Goal: Task Accomplishment & Management: Manage account settings

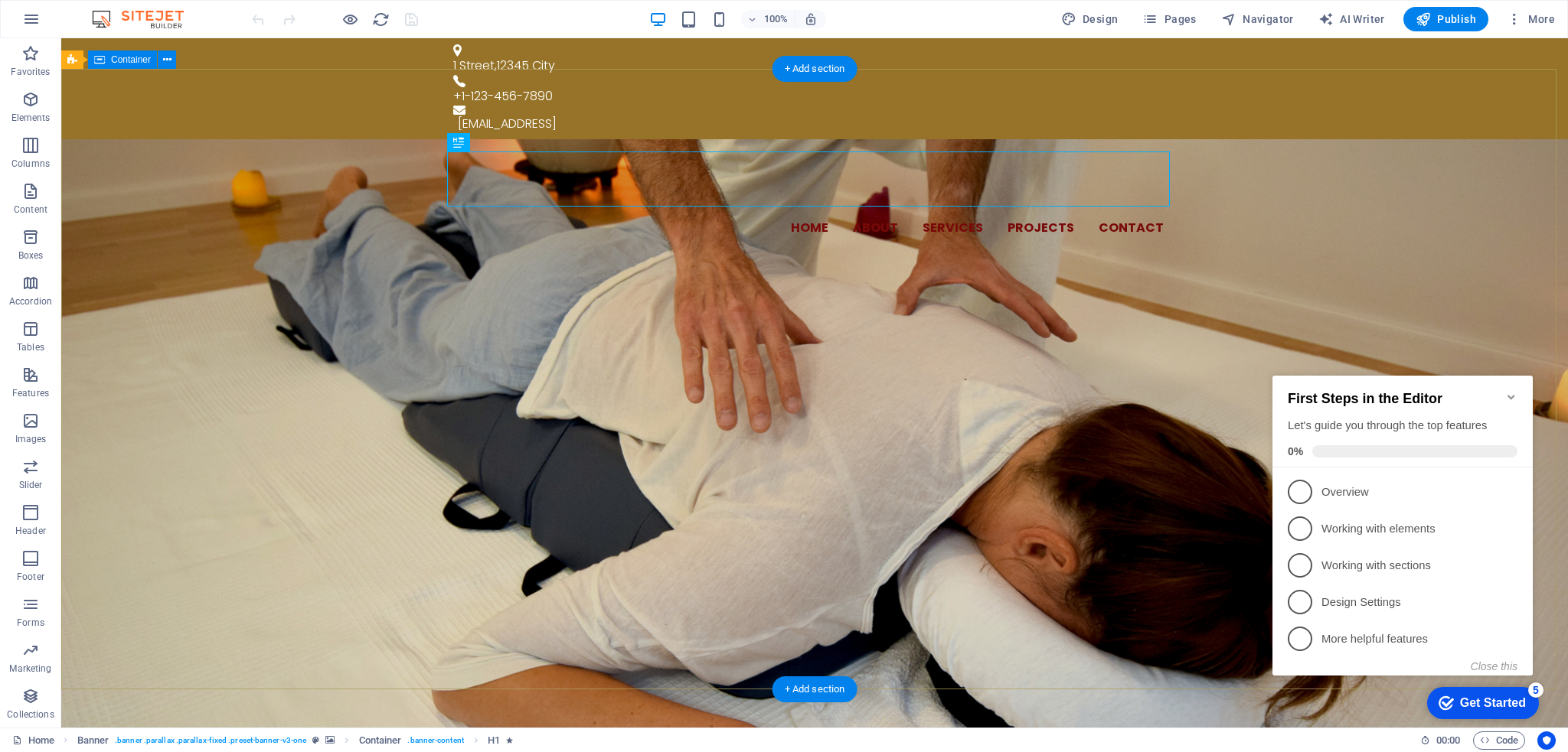
click at [1277, 255] on div "Home About Services Projects Contact SMIJETE SE OSJEĆATI DOBRO IZMISLILI SMO SI…" at bounding box center [814, 315] width 1507 height 352
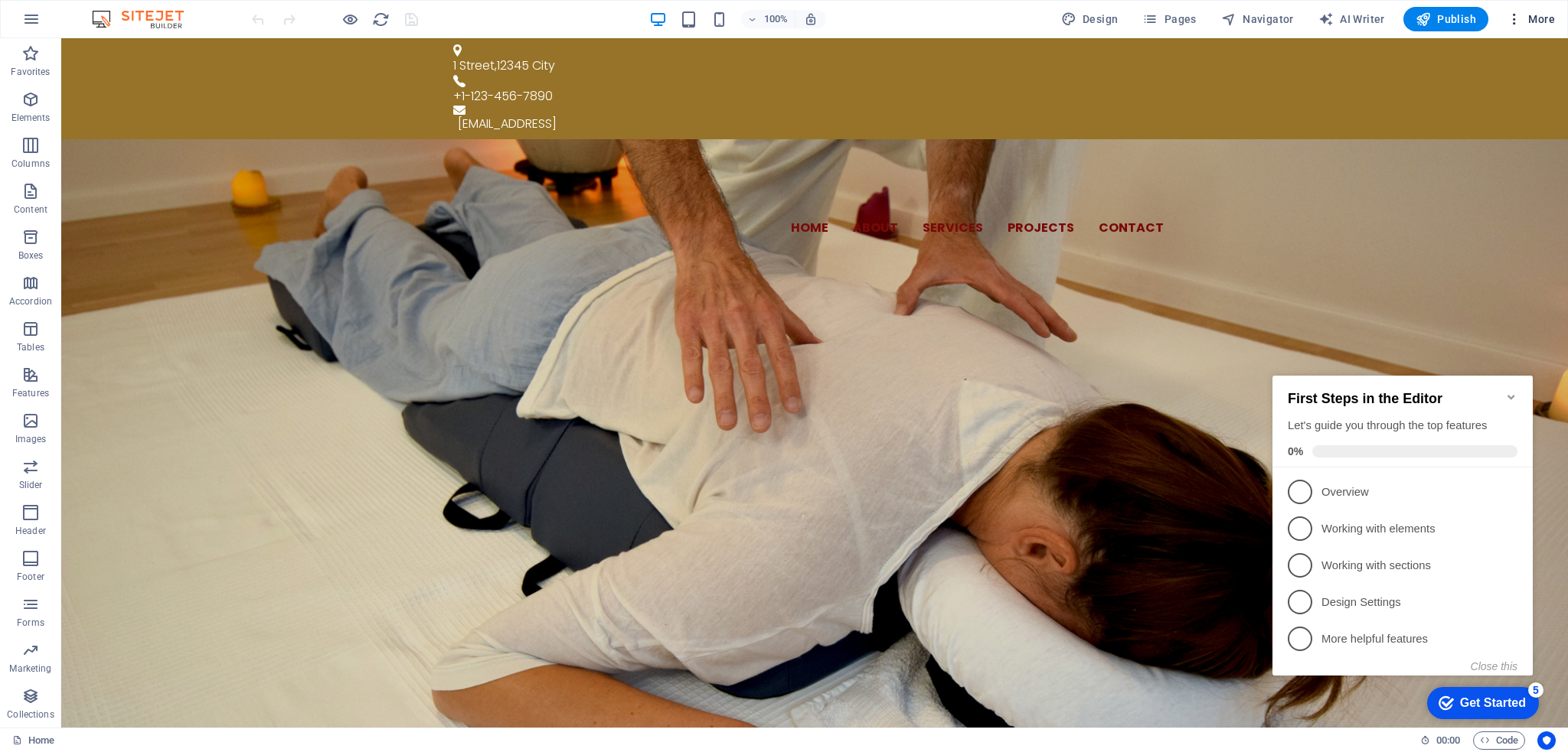
click at [1522, 29] on button "More" at bounding box center [1530, 18] width 60 height 24
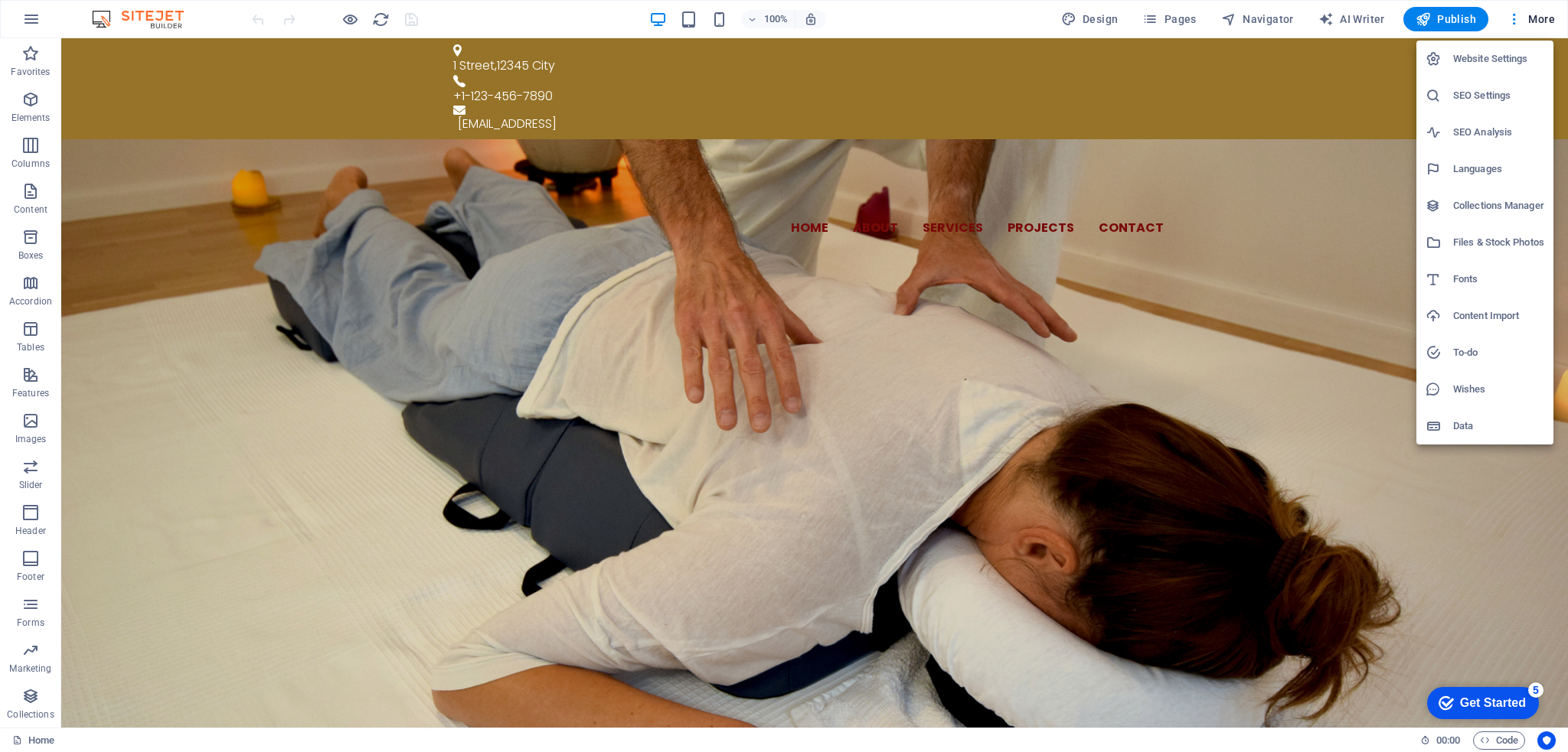
click at [1507, 48] on li "Website Settings" at bounding box center [1485, 59] width 137 height 37
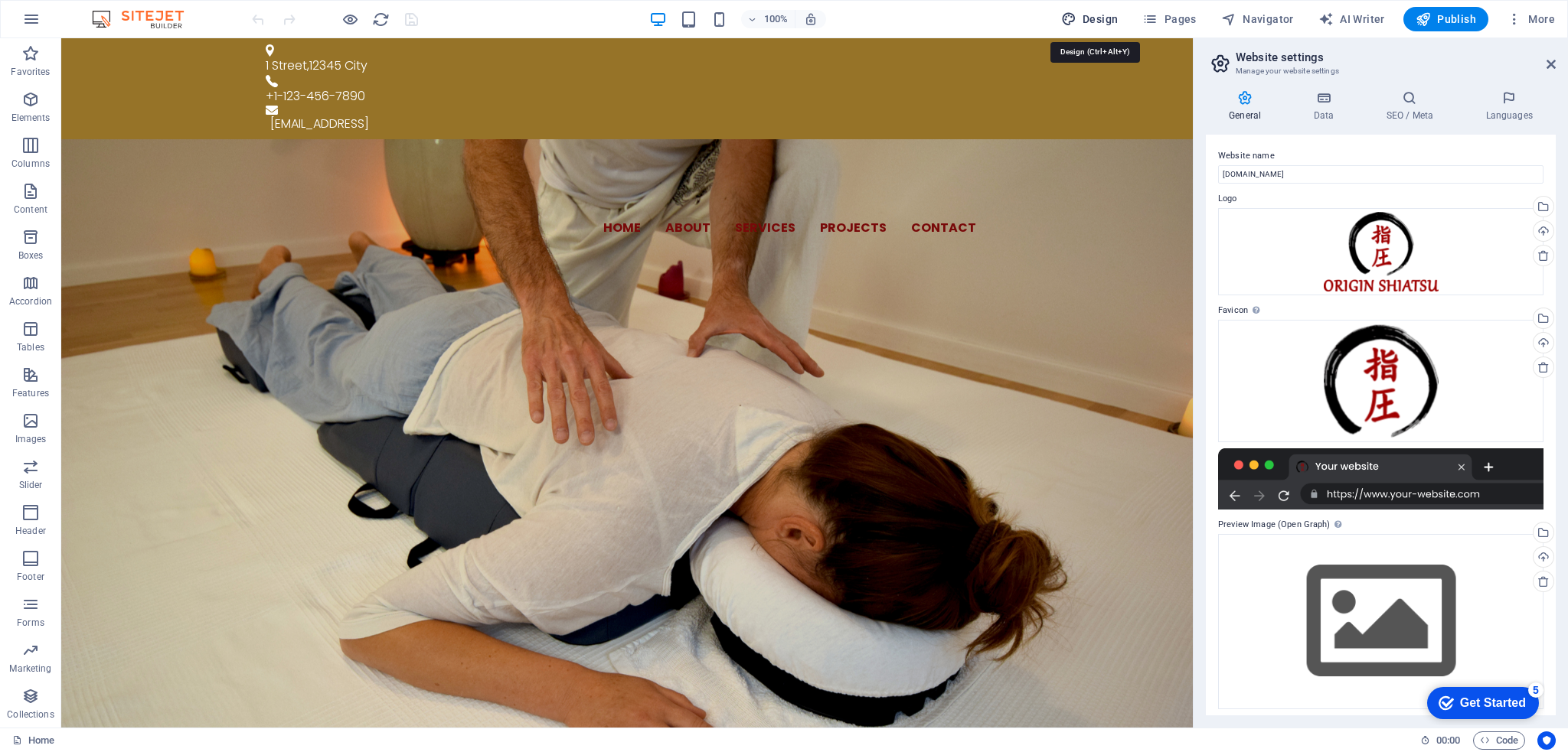
click at [1108, 9] on button "Design" at bounding box center [1089, 18] width 70 height 24
select select "px"
select select "300"
select select "px"
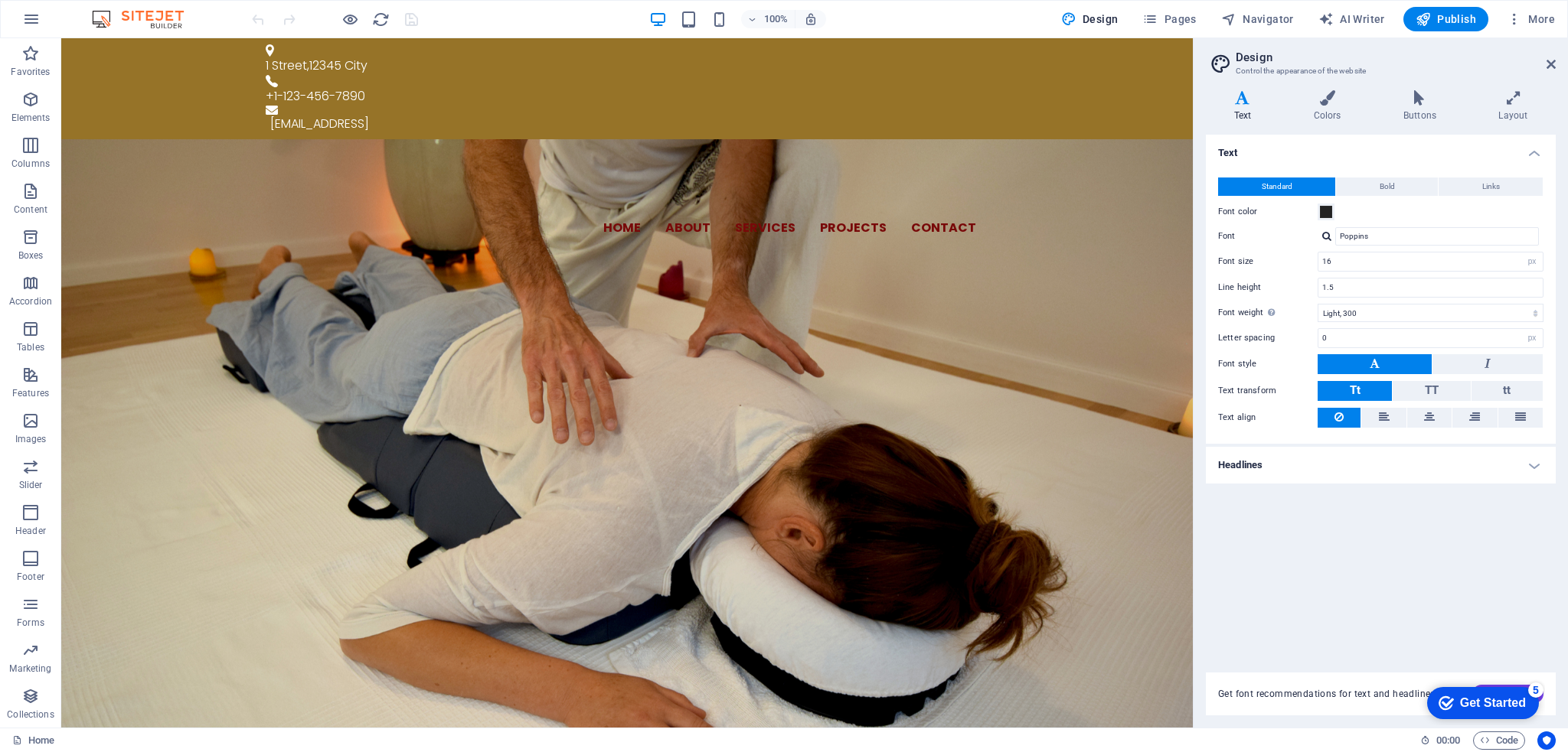
click at [1359, 467] on h4 "Headlines" at bounding box center [1381, 466] width 350 height 37
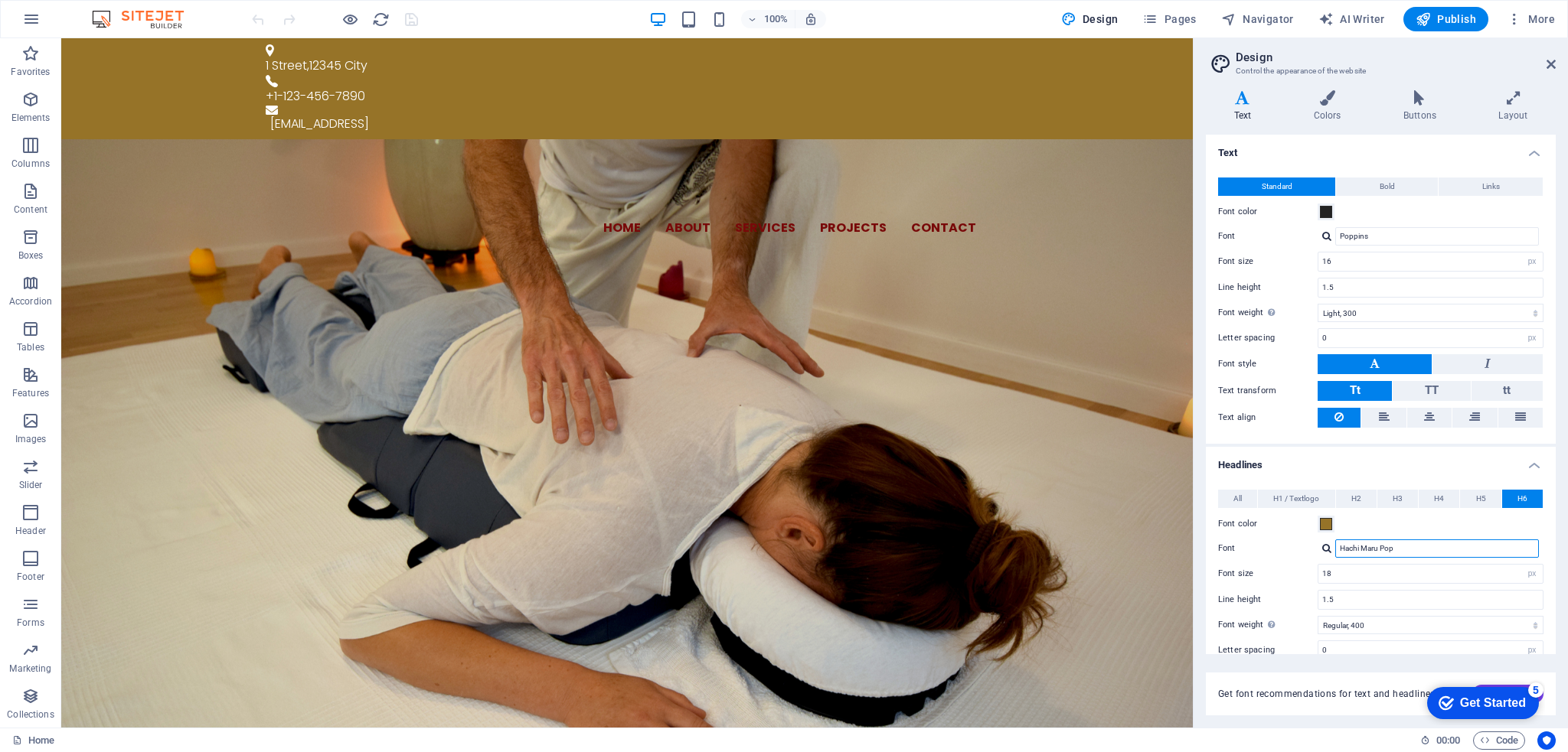
click at [1427, 554] on input "Hachi Maru Pop" at bounding box center [1436, 549] width 204 height 18
click at [1329, 547] on div at bounding box center [1326, 549] width 9 height 10
click at [1381, 592] on div "Poppins" at bounding box center [1440, 588] width 202 height 16
type input "Poppins"
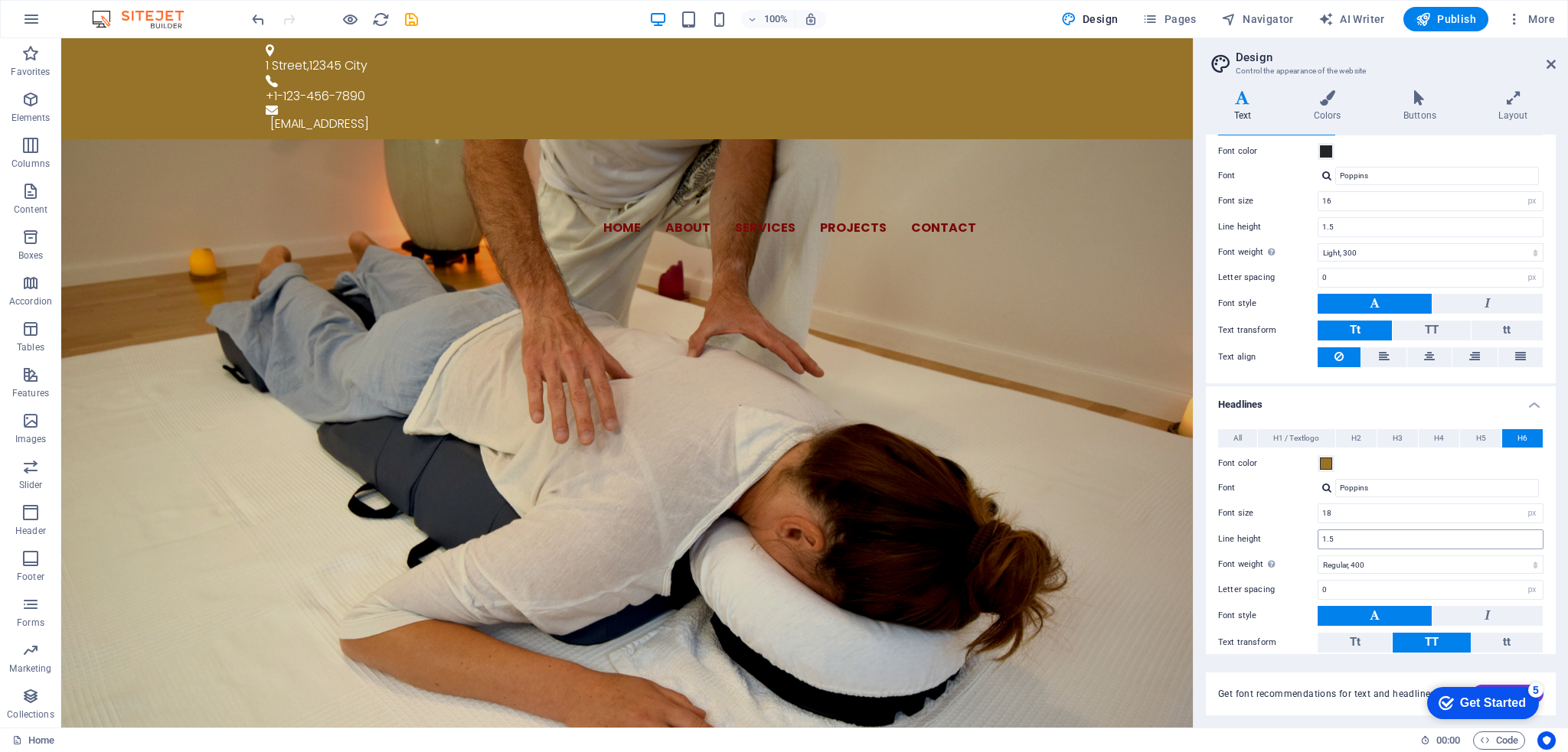
scroll to position [149, 0]
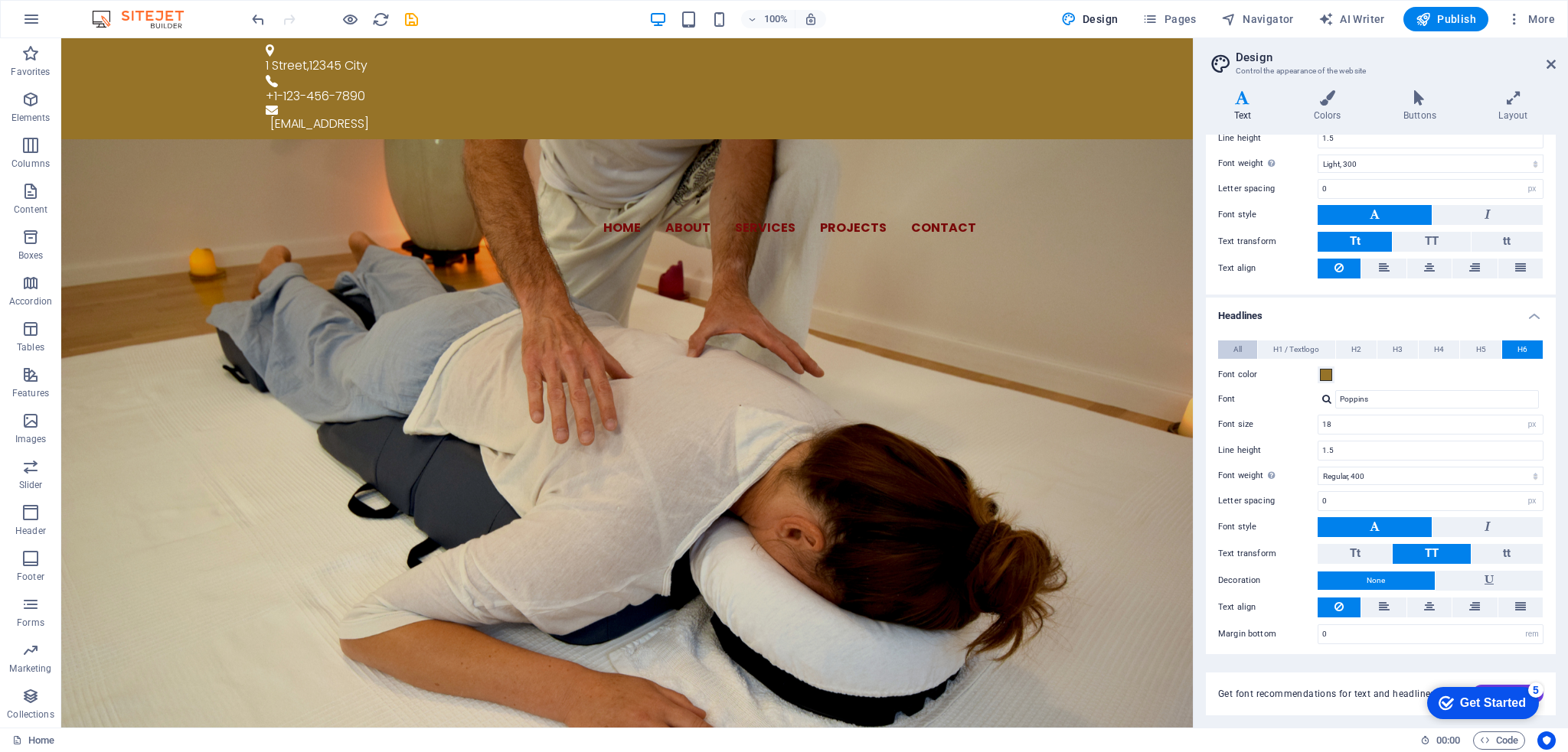
click at [1230, 349] on button "All" at bounding box center [1237, 350] width 39 height 18
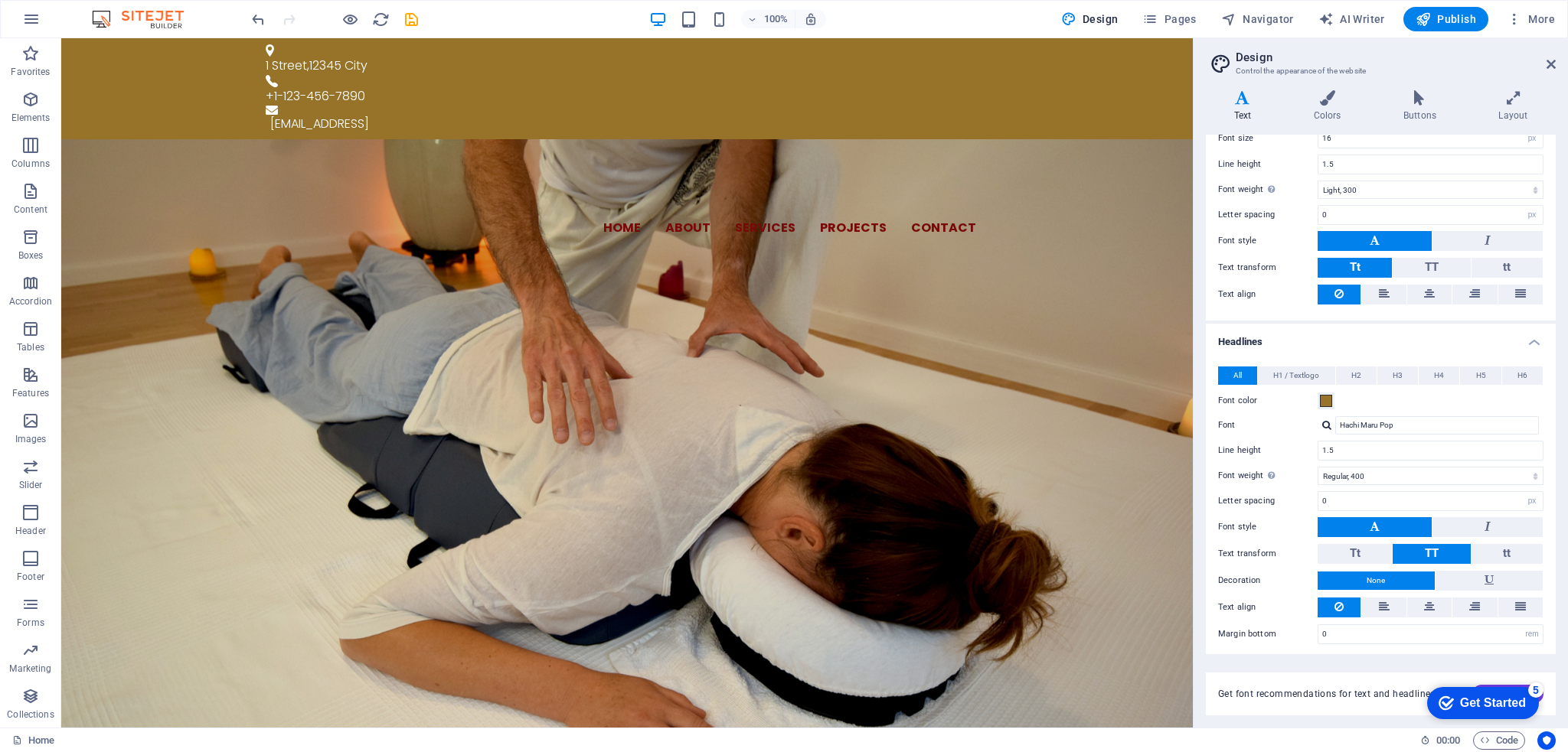
click at [1326, 425] on div at bounding box center [1326, 425] width 9 height 10
click at [1349, 457] on div "Poppins" at bounding box center [1440, 465] width 202 height 16
type input "Poppins"
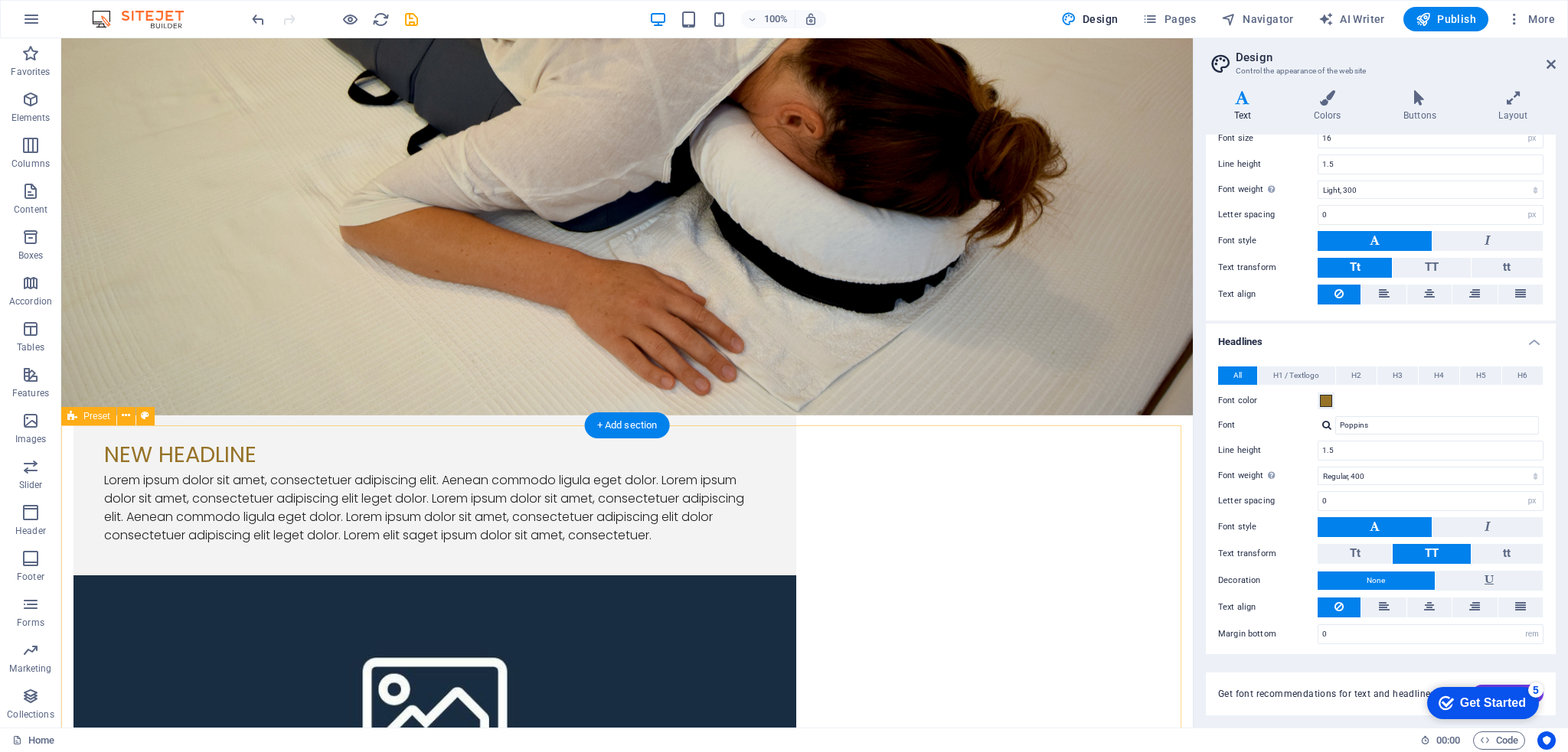
scroll to position [459, 0]
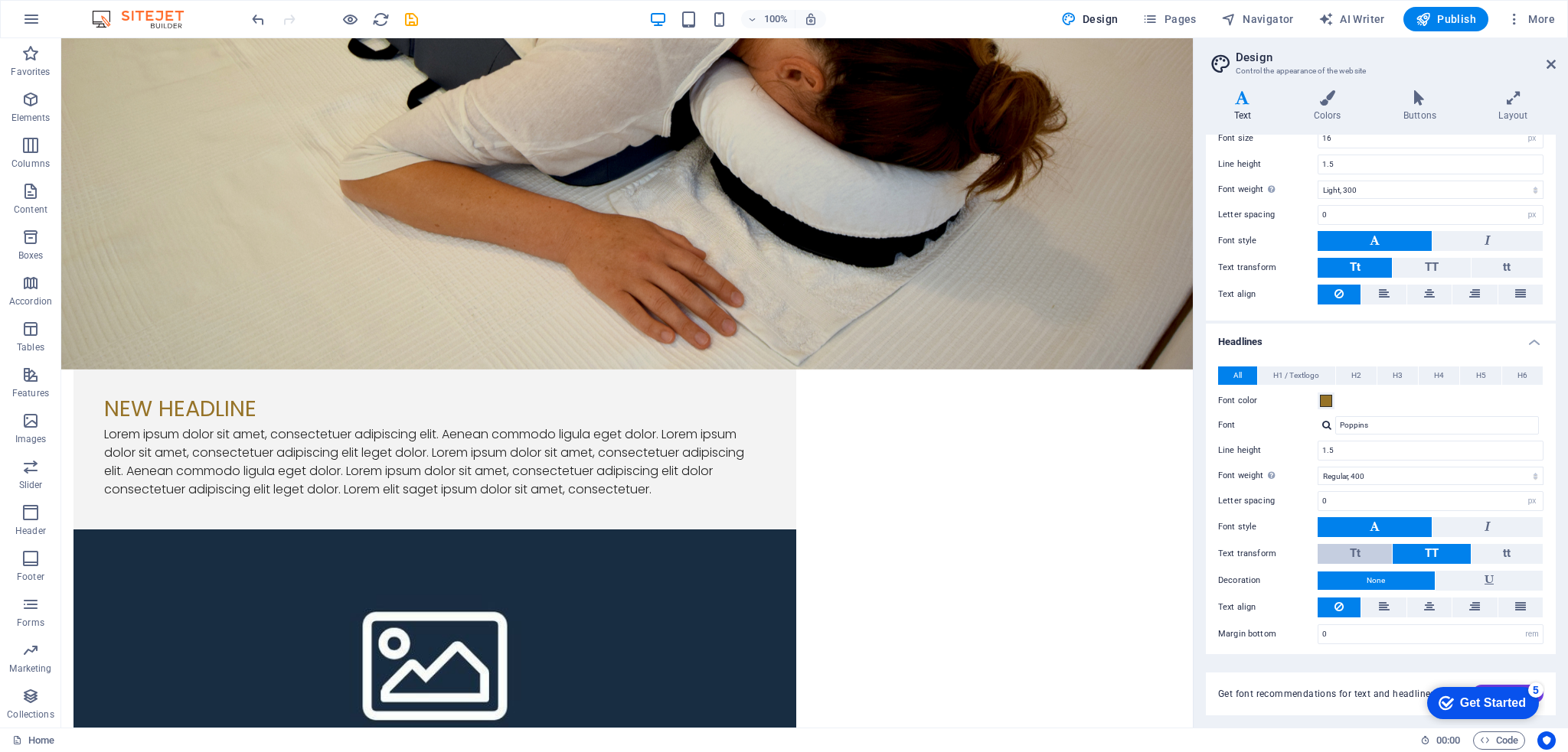
click at [1342, 544] on button "Tt" at bounding box center [1354, 554] width 75 height 20
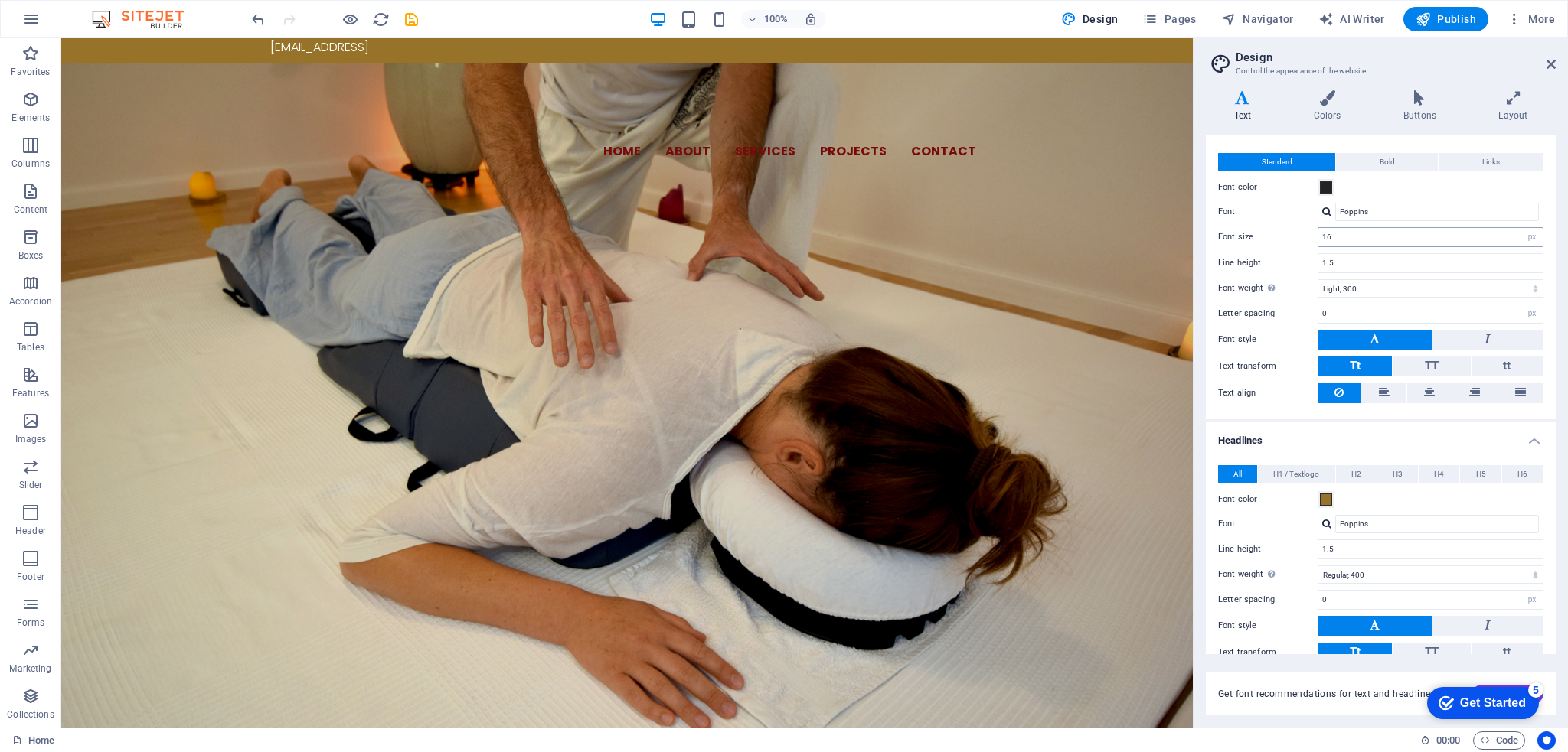
scroll to position [0, 0]
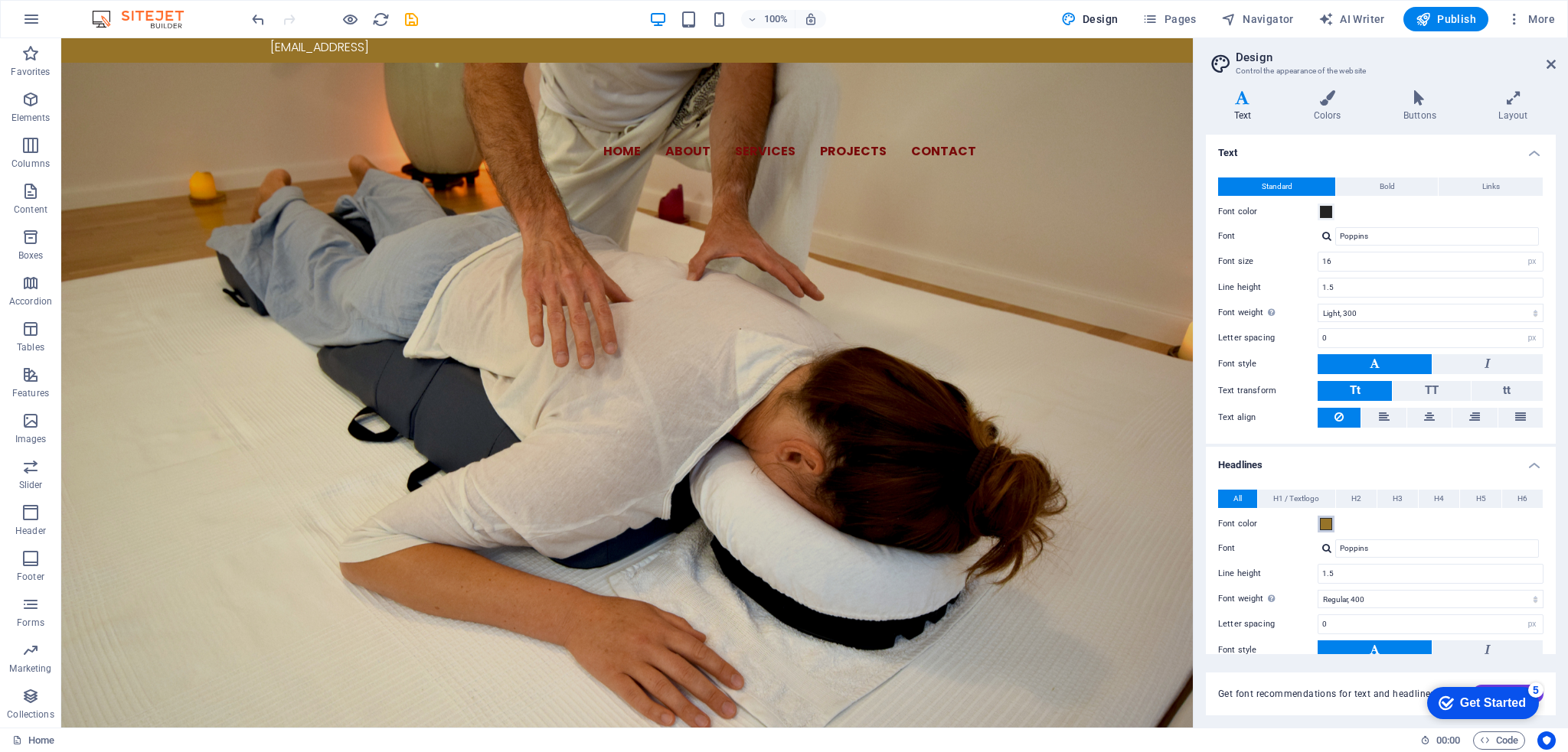
click at [1325, 524] on span at bounding box center [1326, 524] width 13 height 13
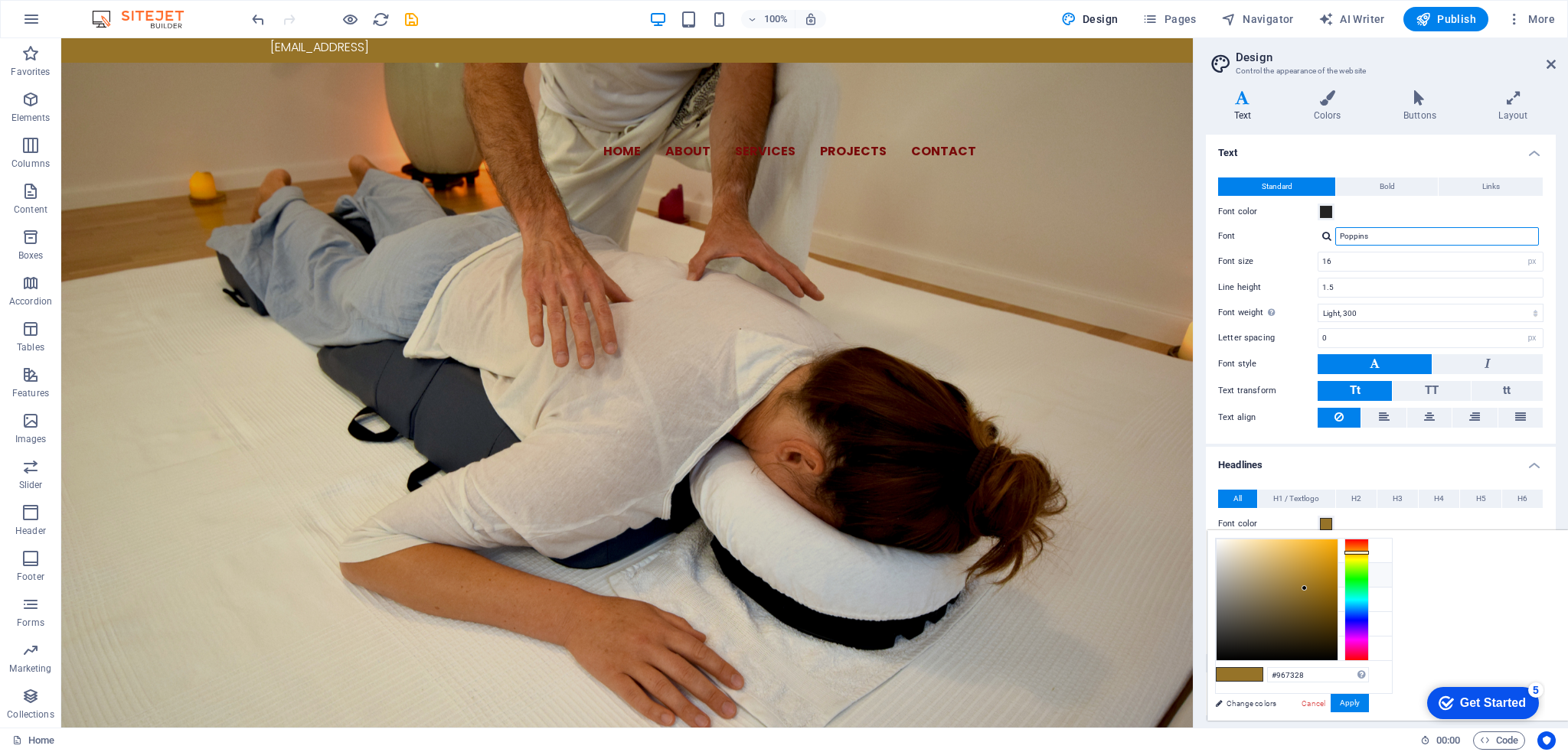
click at [1348, 245] on input "Poppins" at bounding box center [1436, 236] width 204 height 18
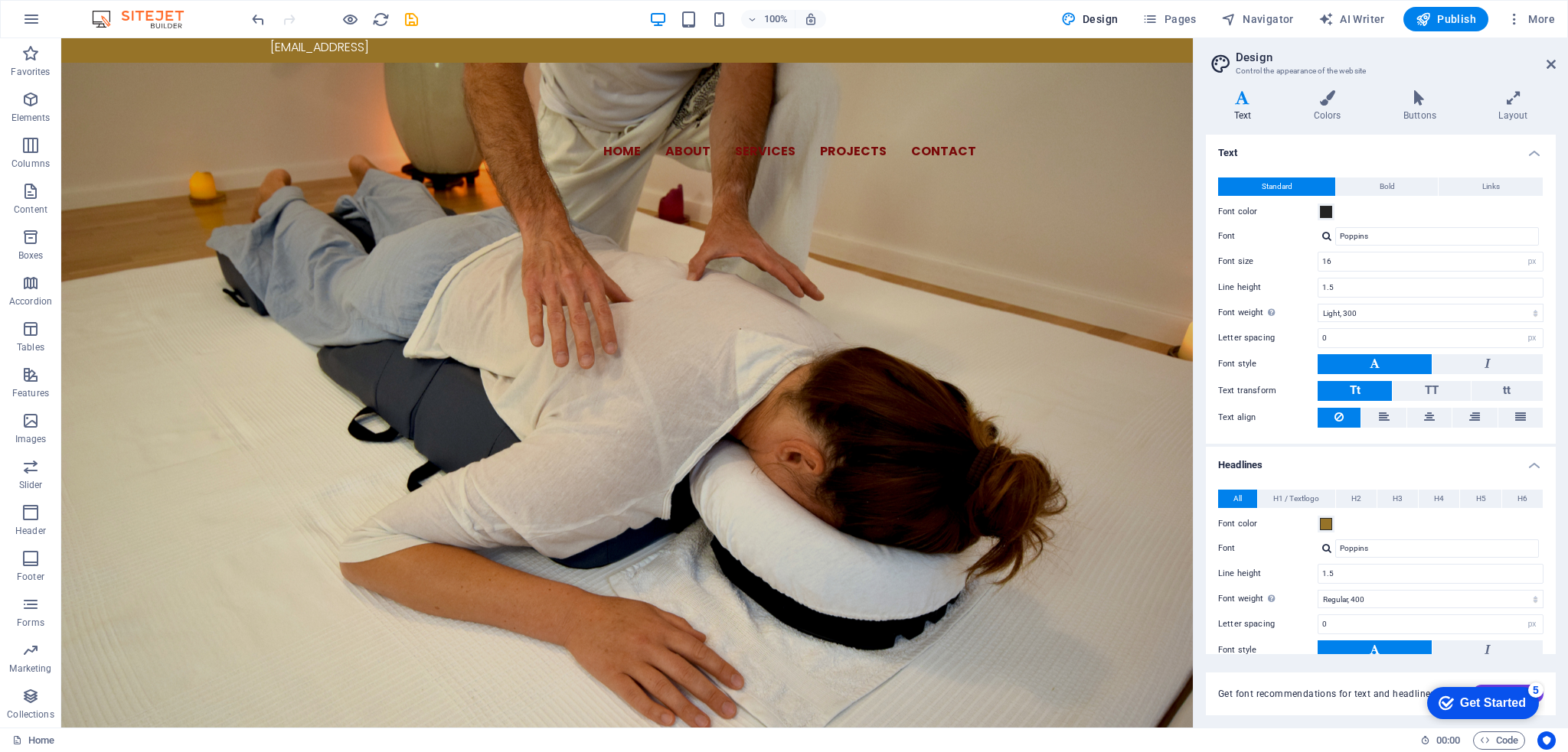
click at [1331, 232] on div at bounding box center [1326, 236] width 9 height 10
click at [1374, 232] on input "Poppins" at bounding box center [1436, 236] width 204 height 18
click at [1375, 241] on input "Poppins" at bounding box center [1436, 236] width 204 height 18
click at [1324, 233] on div at bounding box center [1326, 236] width 9 height 10
click at [1371, 318] on div "Manage fonts →" at bounding box center [1440, 316] width 202 height 19
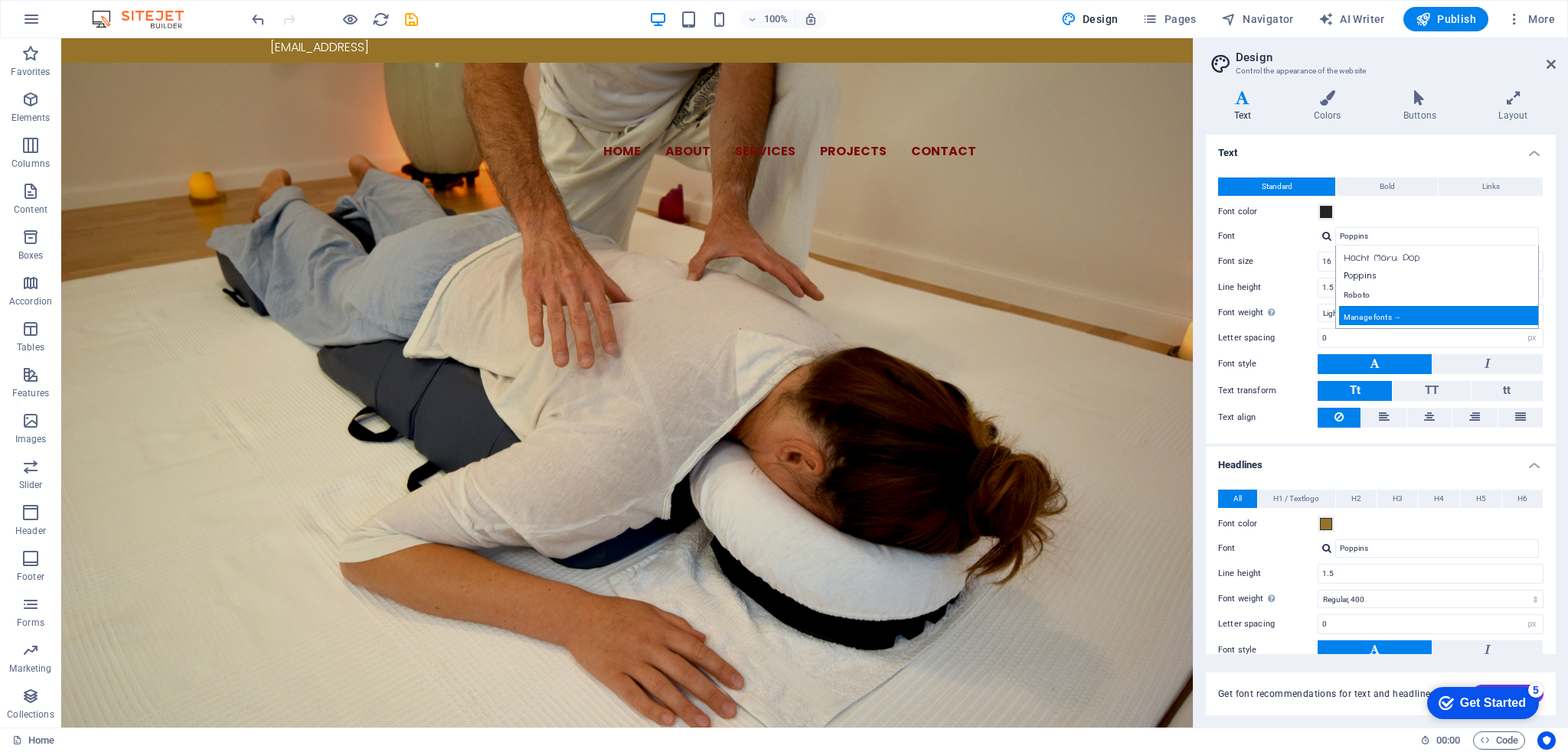
select select "popularity"
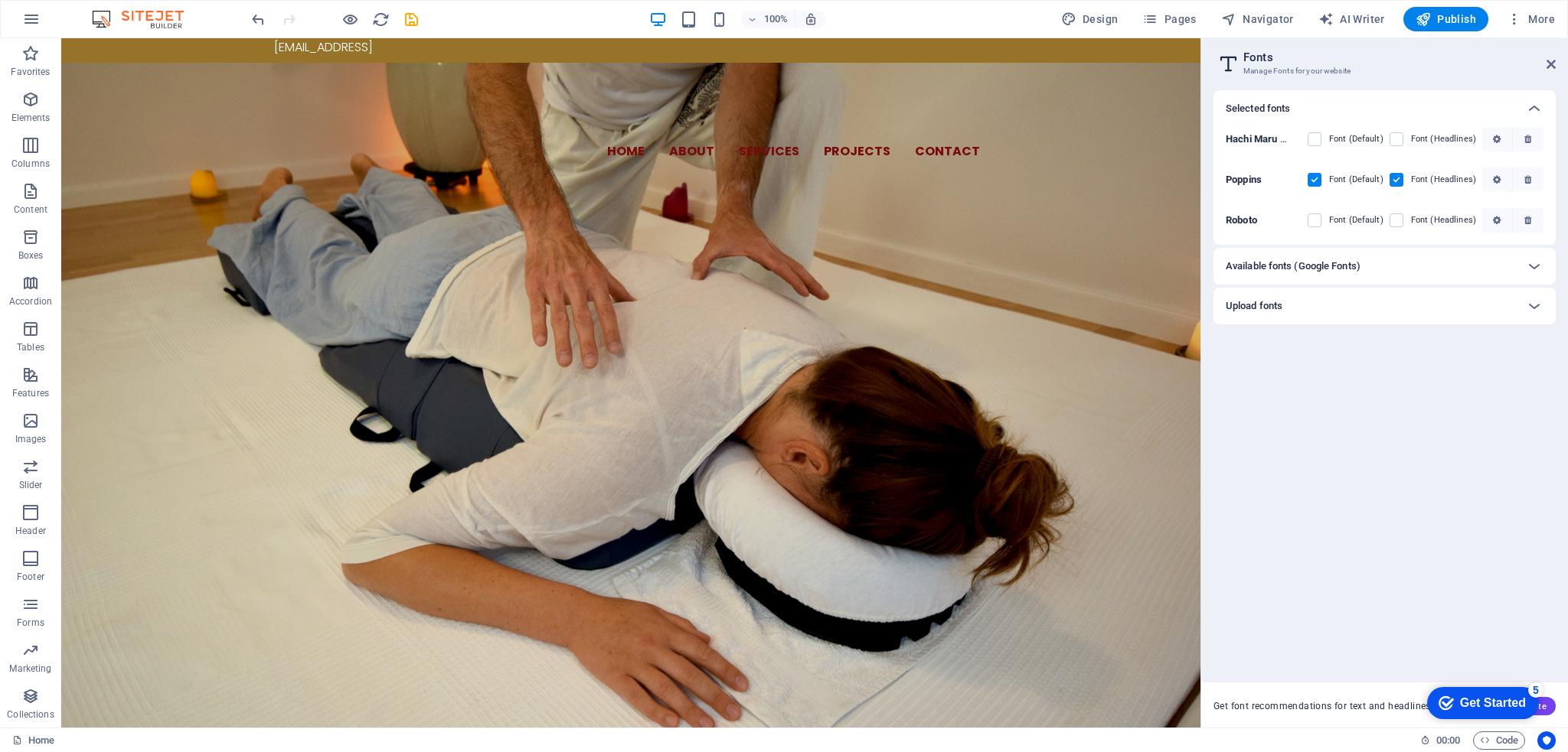
click at [1308, 274] on h6 "Available fonts (Google Fonts)" at bounding box center [1292, 266] width 135 height 18
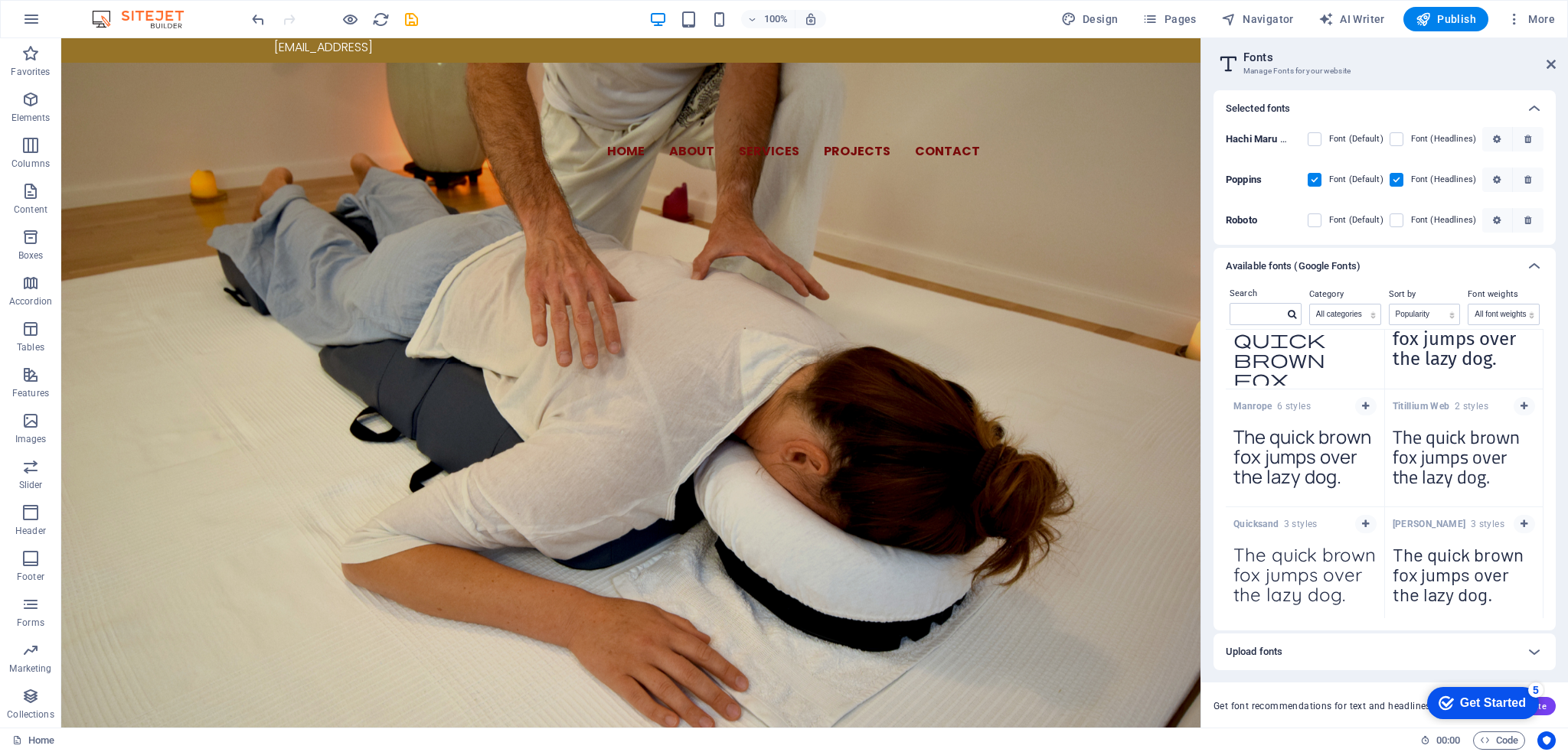
scroll to position [1729, 0]
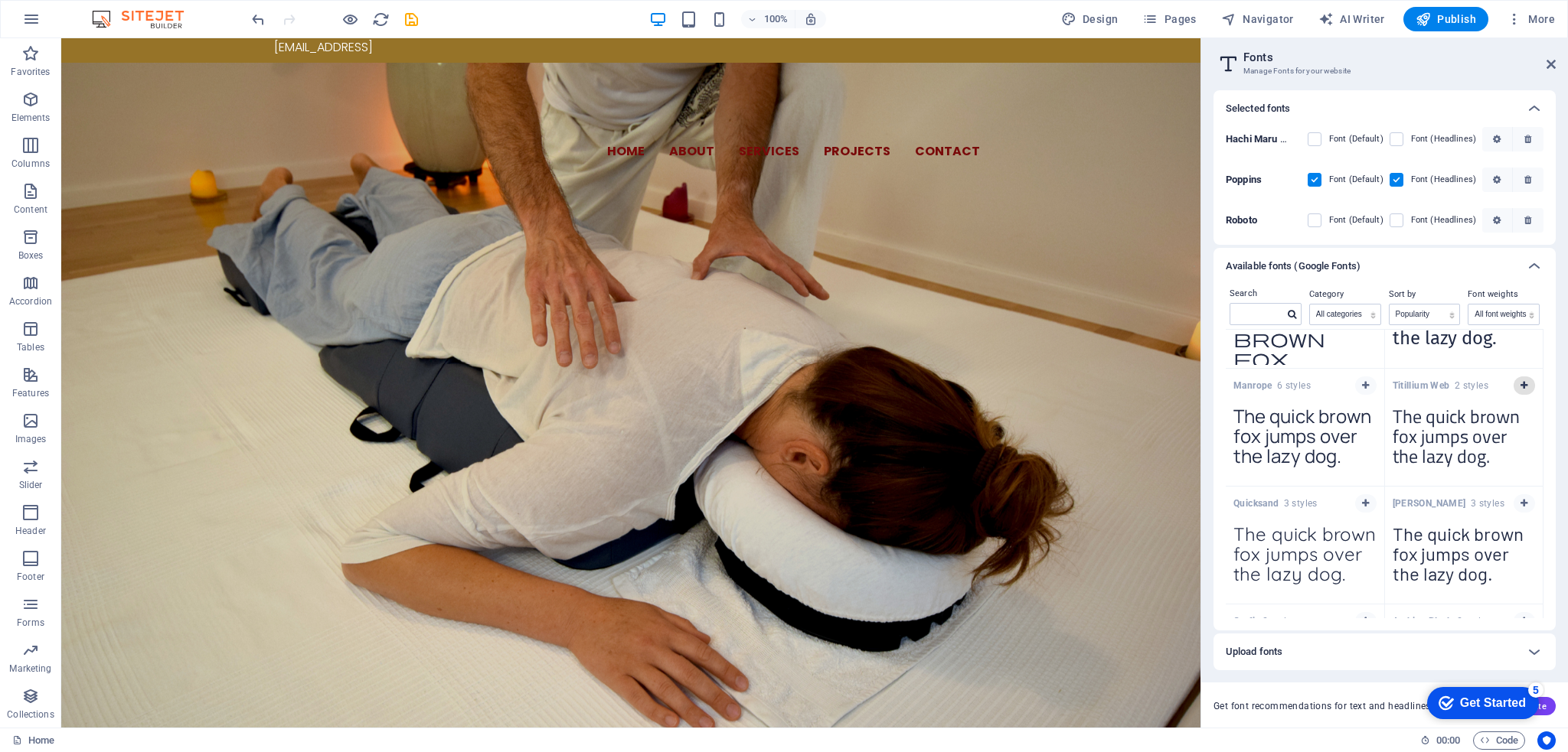
click at [1526, 388] on button "button" at bounding box center [1524, 386] width 22 height 18
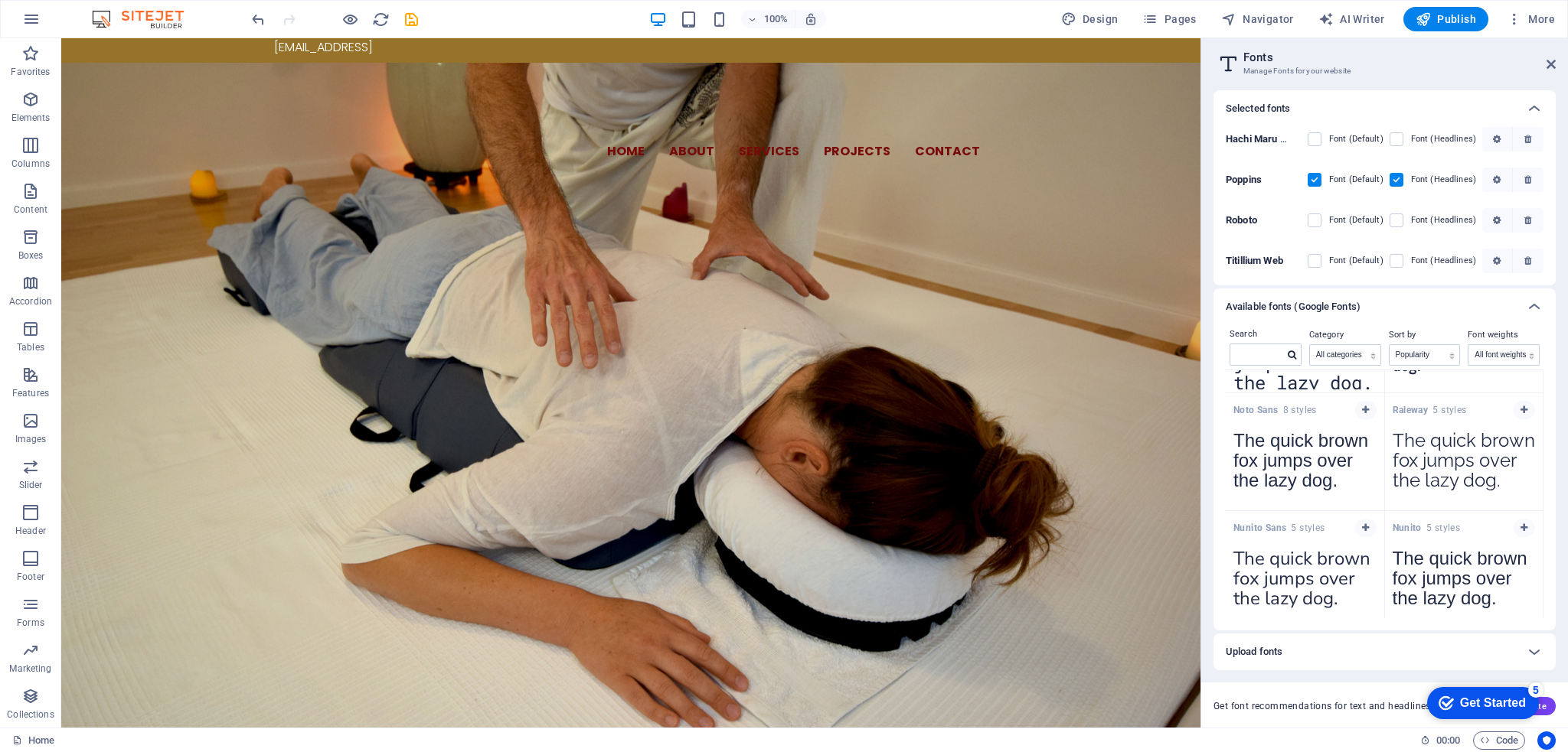
scroll to position [657, 0]
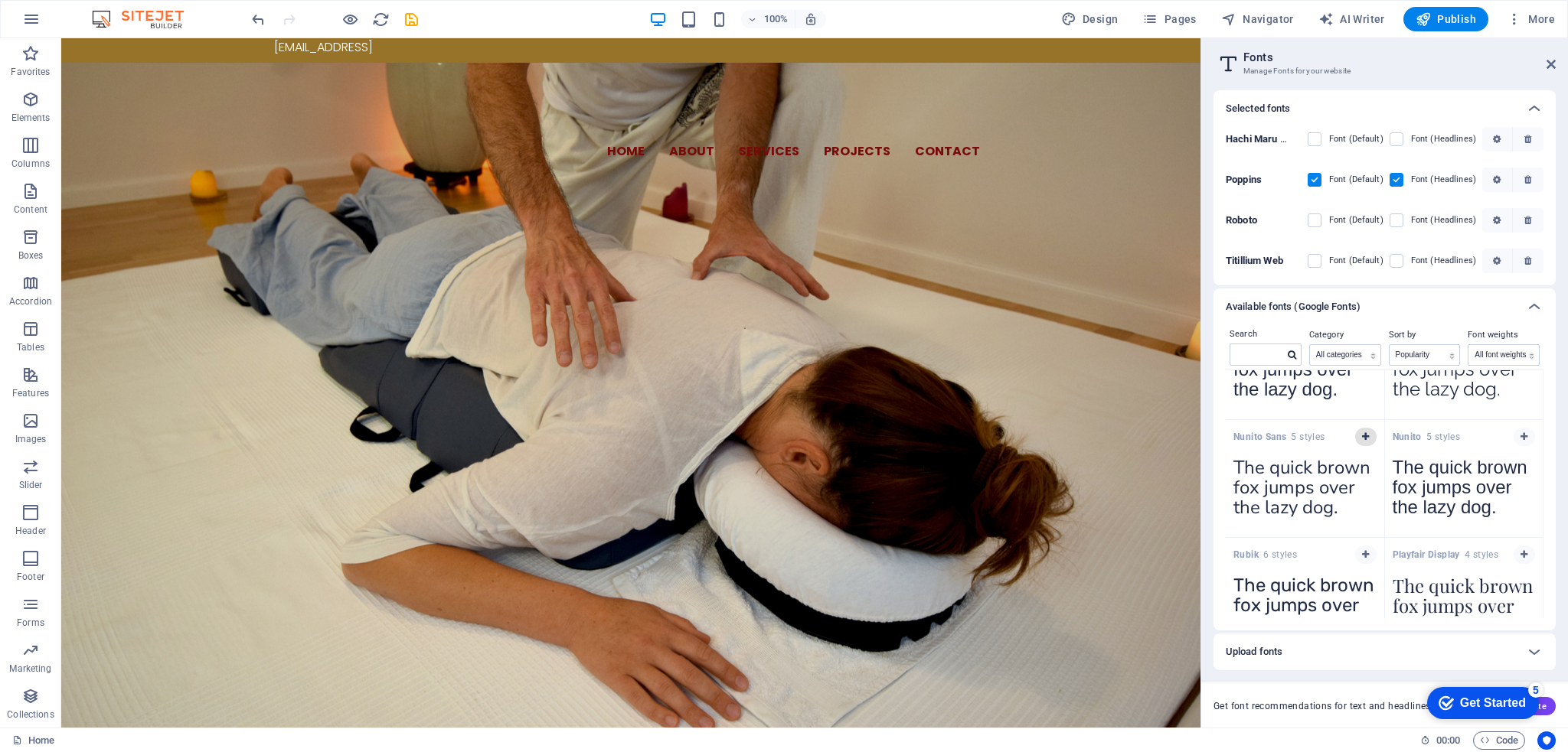
click at [1362, 440] on icon "button" at bounding box center [1365, 436] width 7 height 9
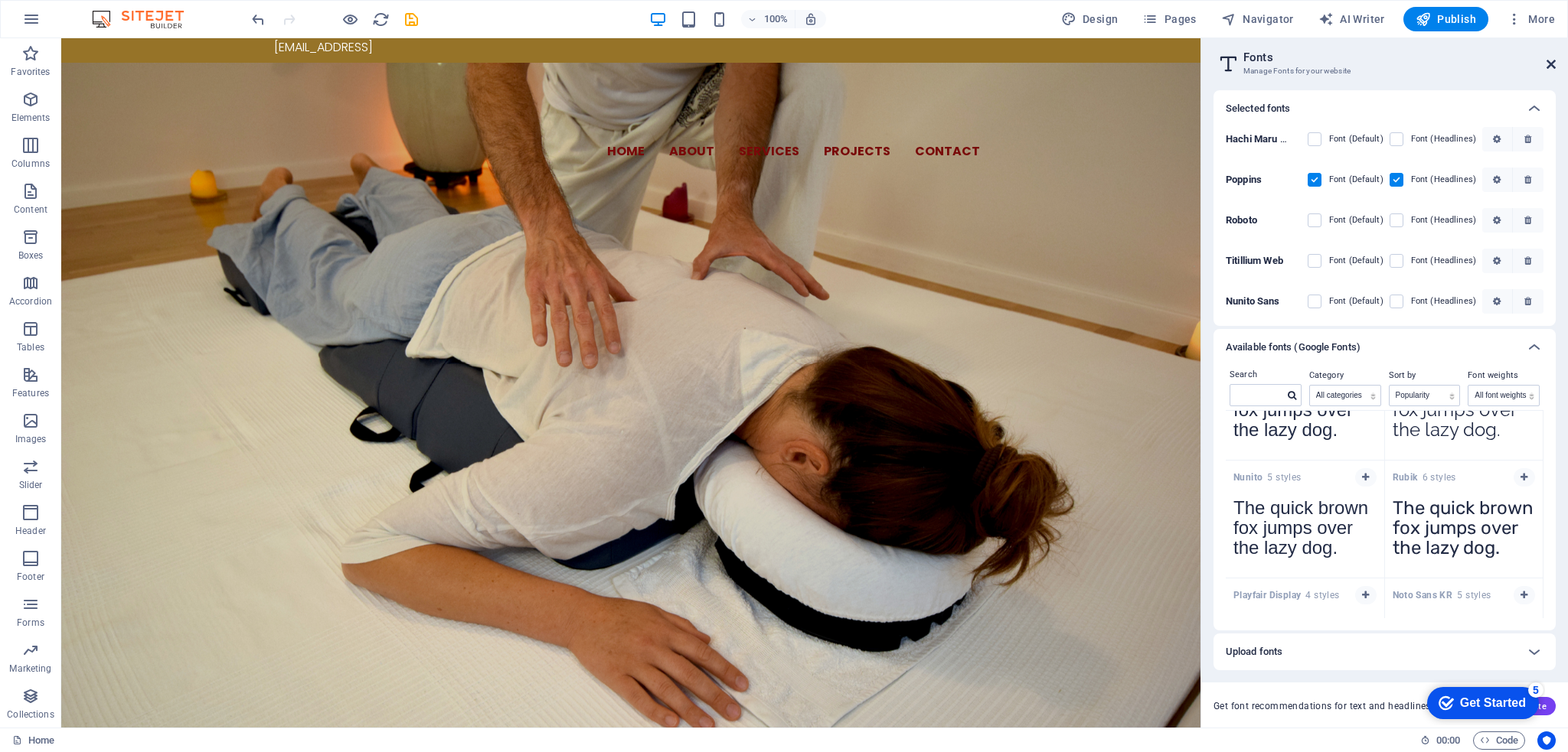
click at [1551, 63] on icon at bounding box center [1550, 64] width 9 height 13
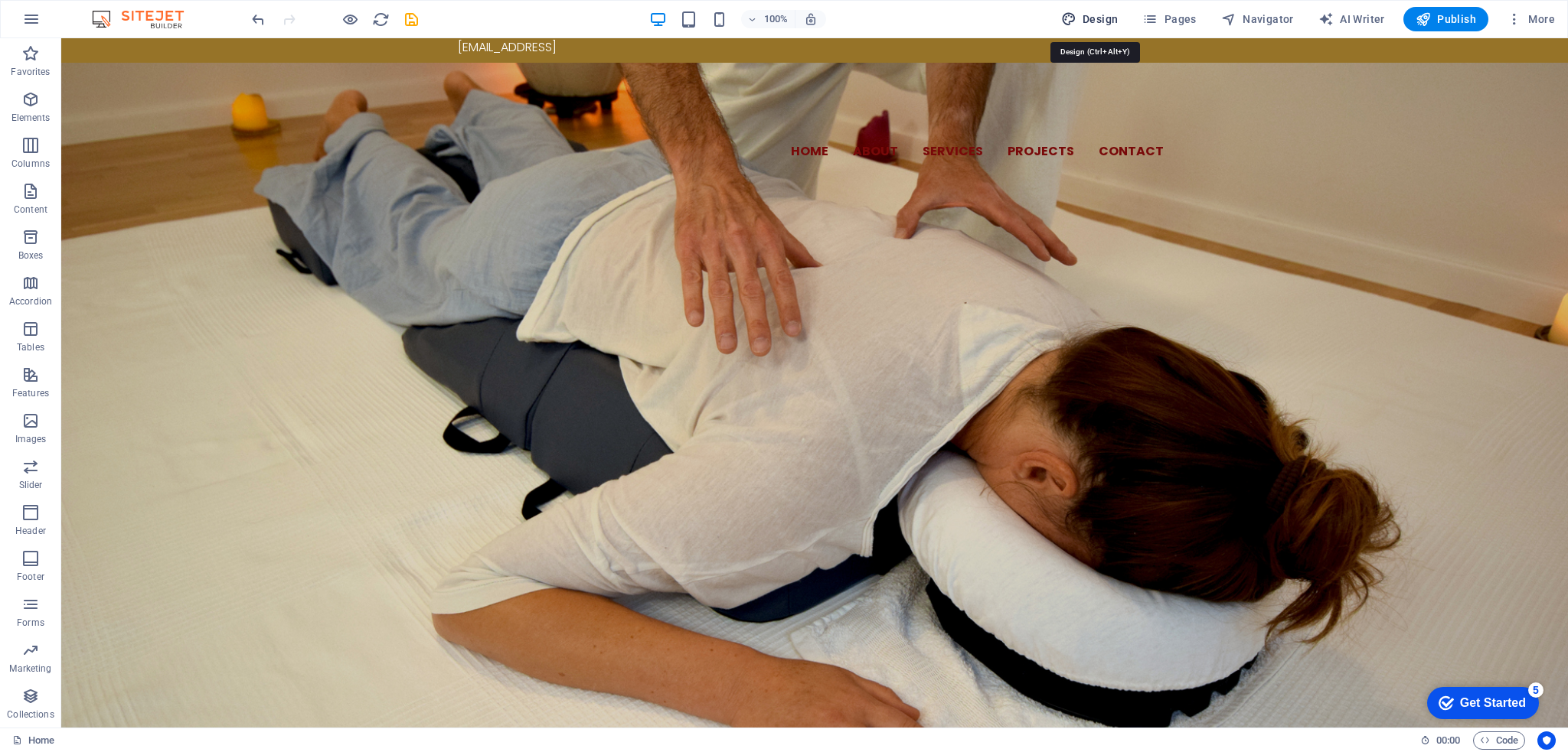
click at [1064, 22] on button "Design" at bounding box center [1089, 18] width 70 height 24
select select "px"
select select "300"
select select "px"
select select "400"
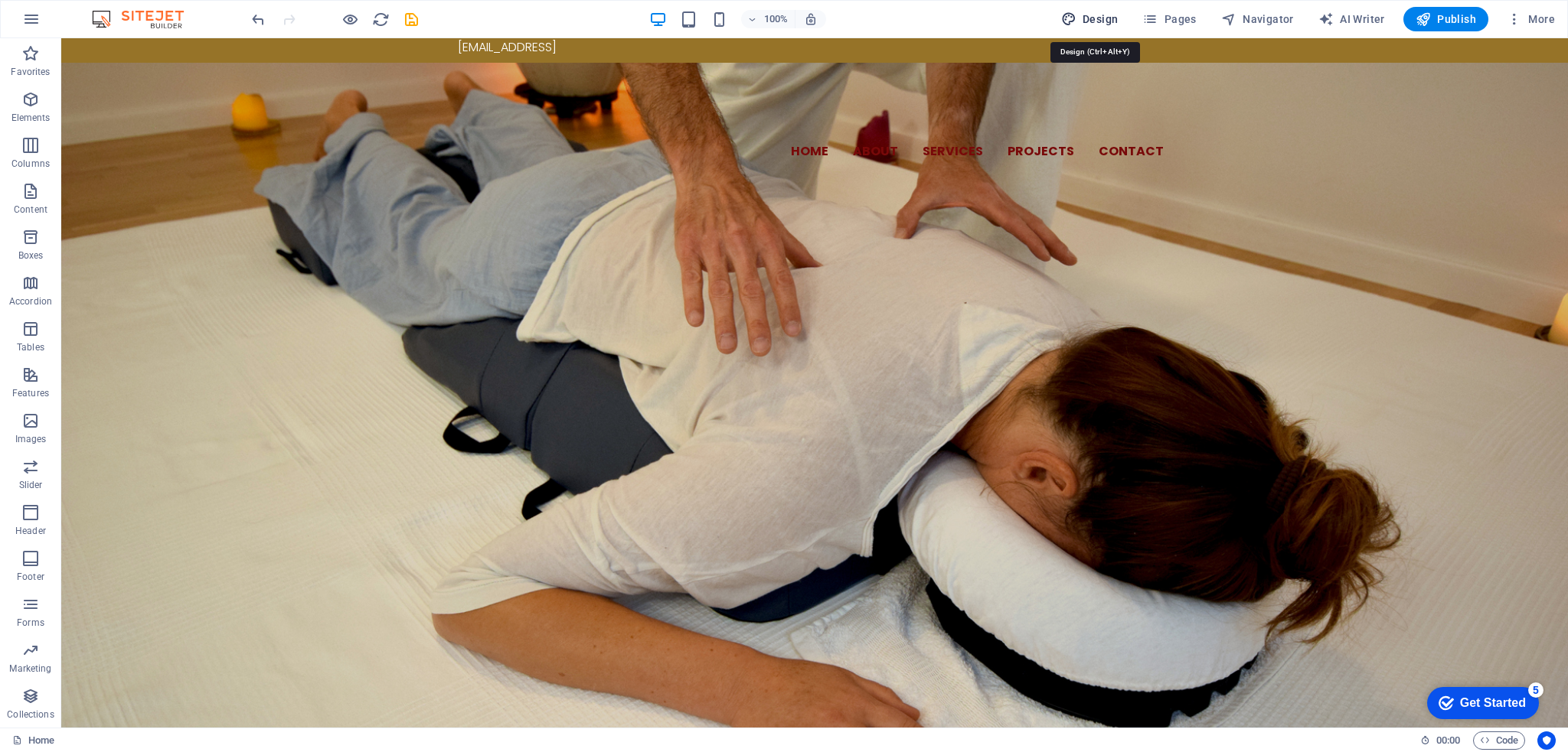
select select "px"
select select "rem"
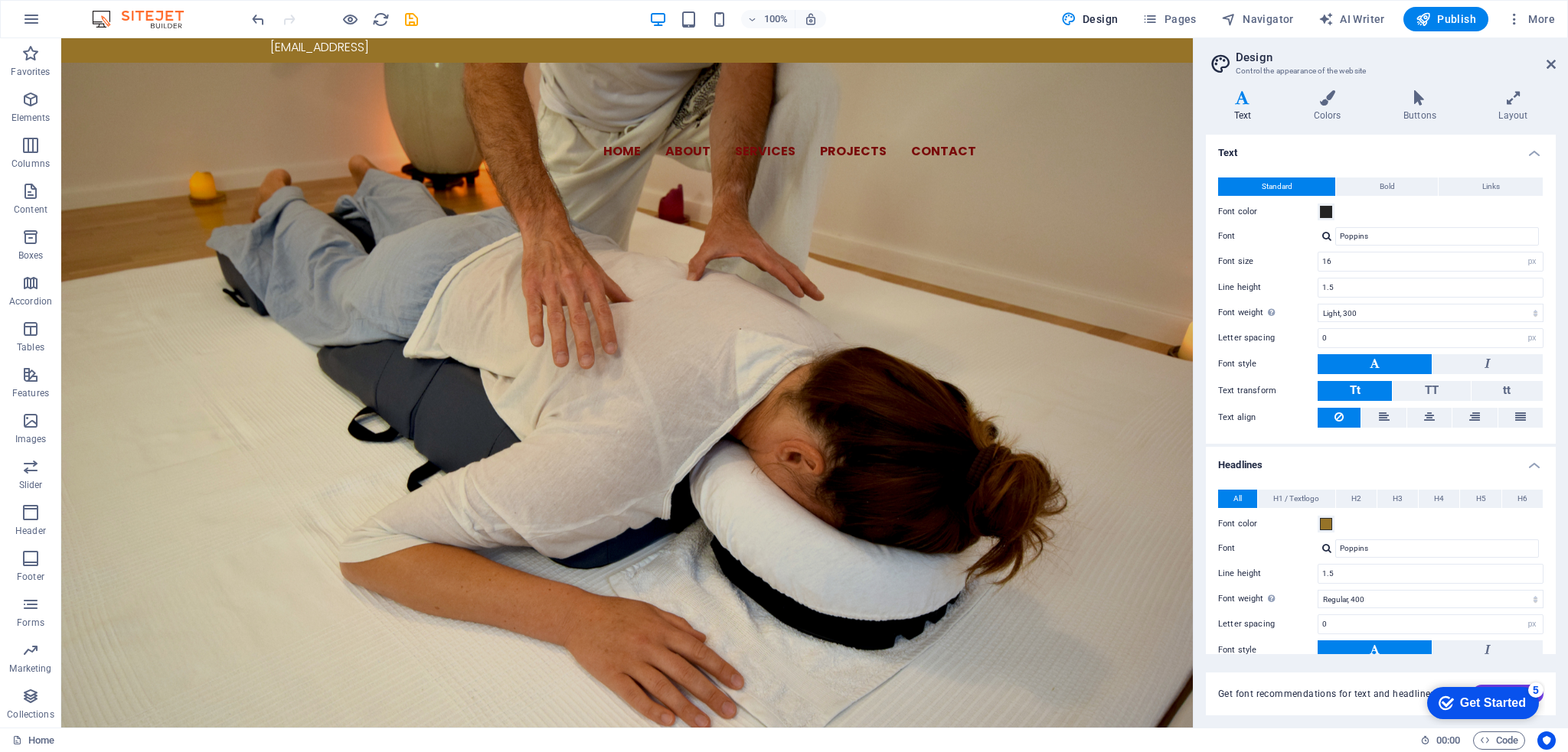
scroll to position [76, 0]
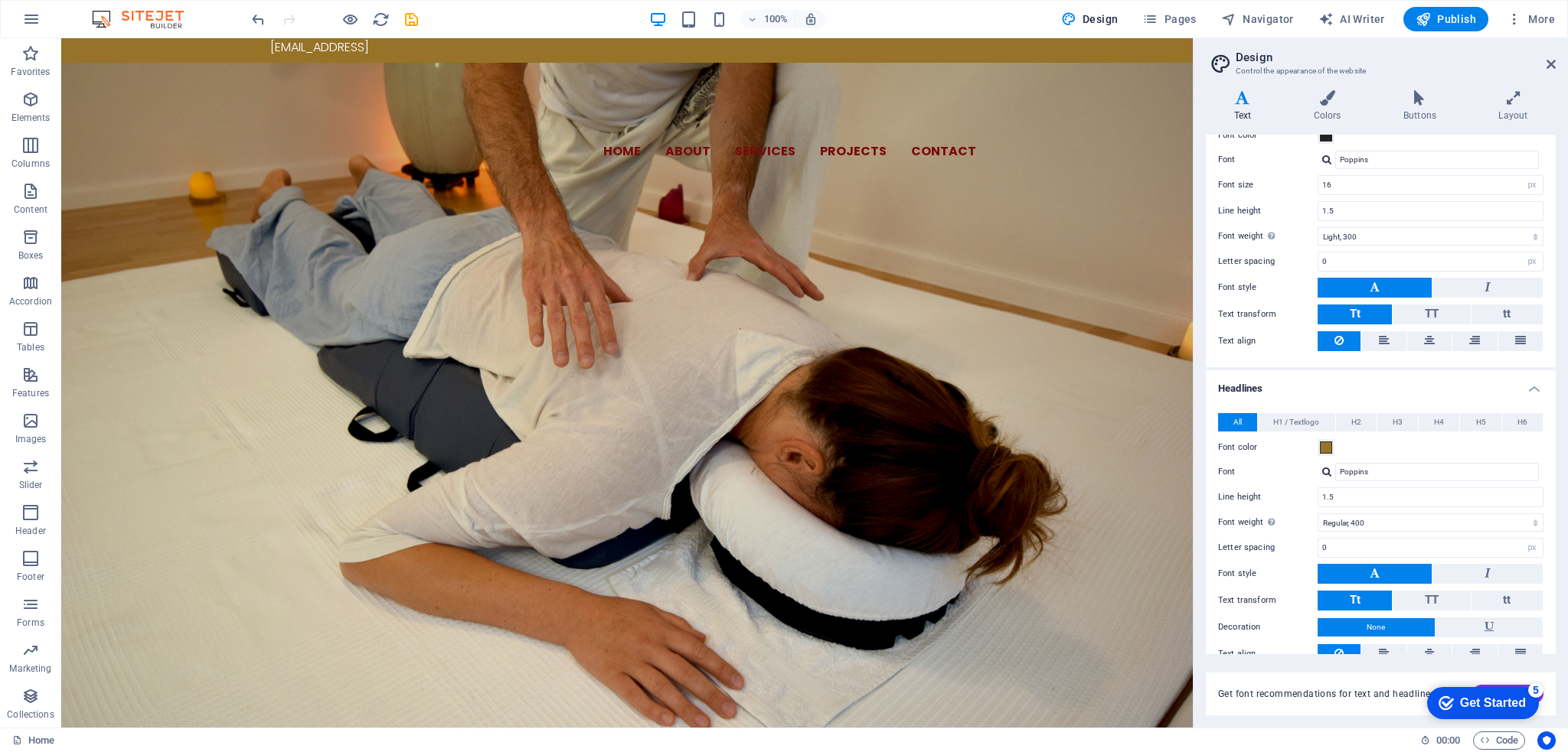
click at [1326, 473] on div at bounding box center [1326, 472] width 9 height 10
click at [1387, 510] on div "Nunito Sans" at bounding box center [1440, 511] width 202 height 16
click at [1326, 474] on div at bounding box center [1326, 472] width 9 height 10
click at [1390, 565] on div "Titillium Web" at bounding box center [1440, 569] width 202 height 16
type input "Titillium Web"
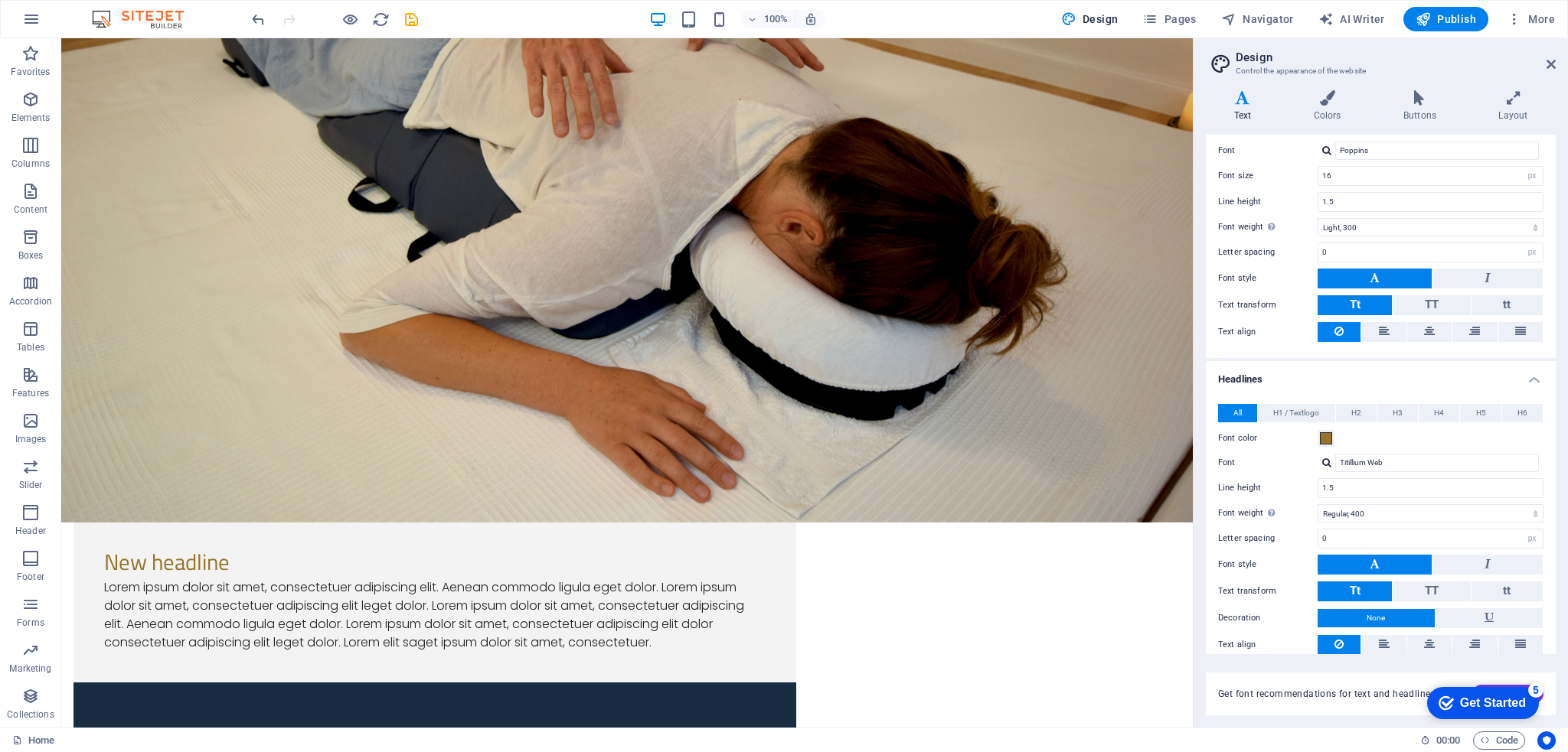
scroll to position [0, 0]
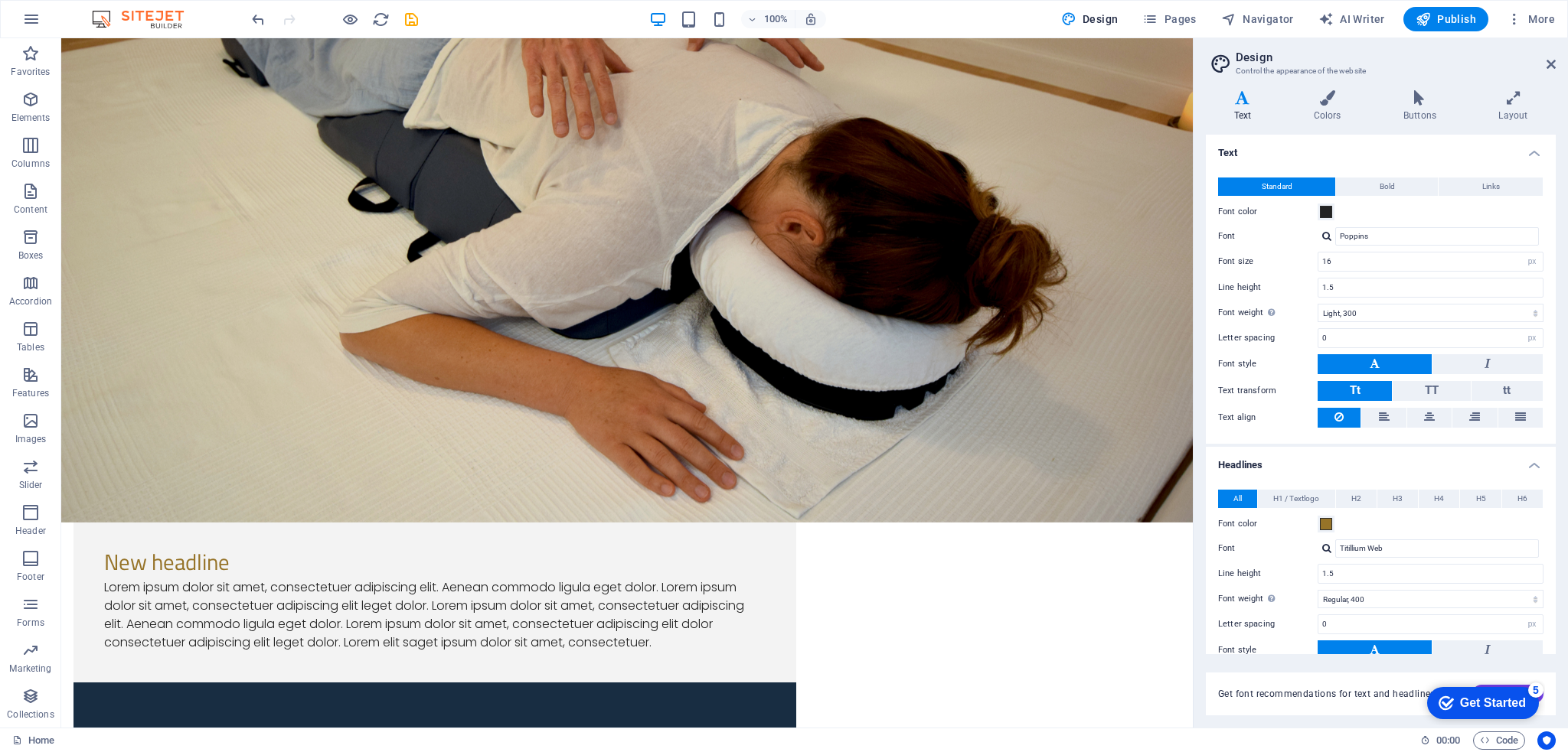
click at [1326, 241] on div at bounding box center [1326, 236] width 9 height 10
click at [1389, 274] on div "Nunito Sans" at bounding box center [1440, 276] width 202 height 16
click at [1328, 241] on div "Nunito Sans Manage fonts →" at bounding box center [1431, 236] width 226 height 18
click at [1326, 236] on div at bounding box center [1326, 236] width 9 height 10
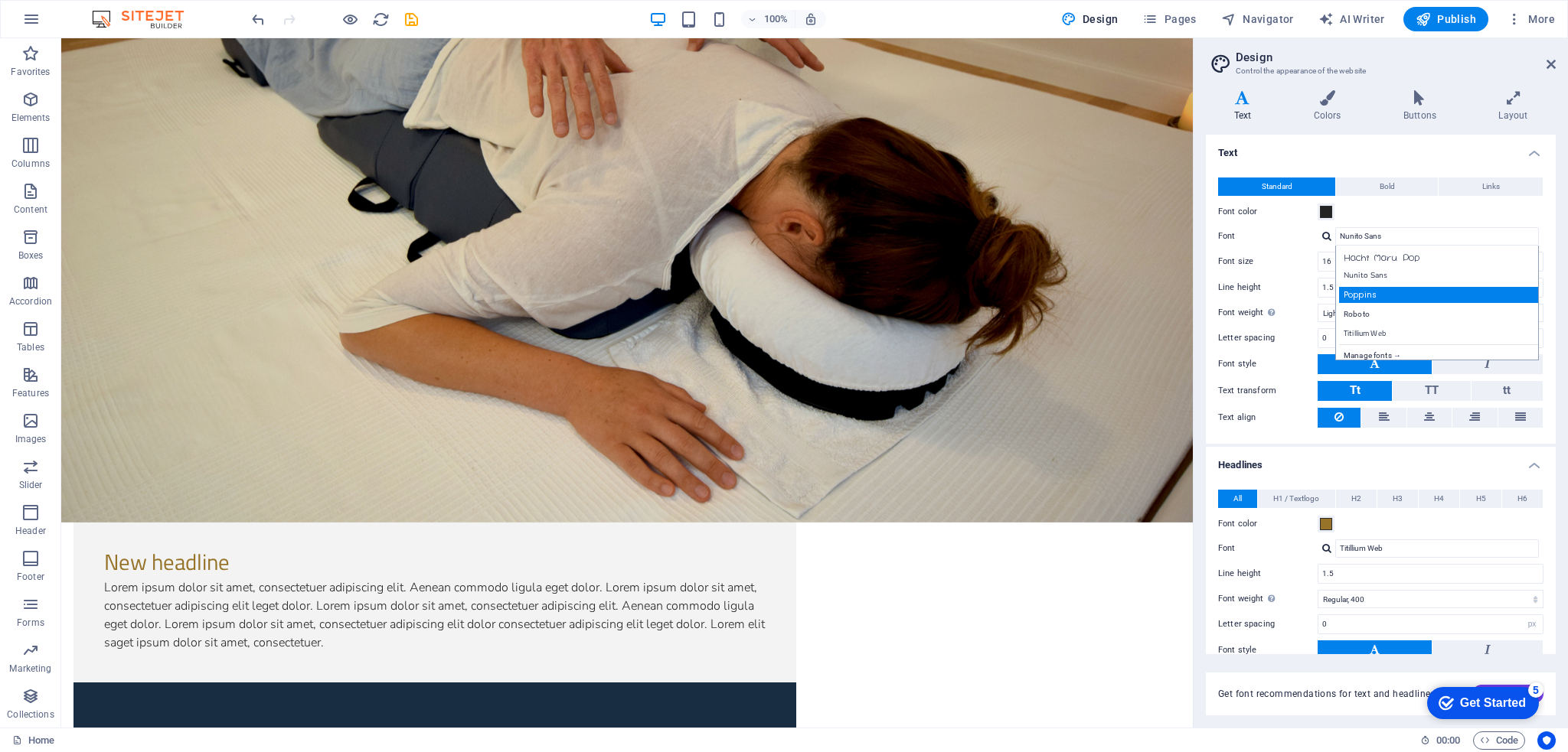
click at [1363, 287] on div "Poppins" at bounding box center [1440, 295] width 202 height 16
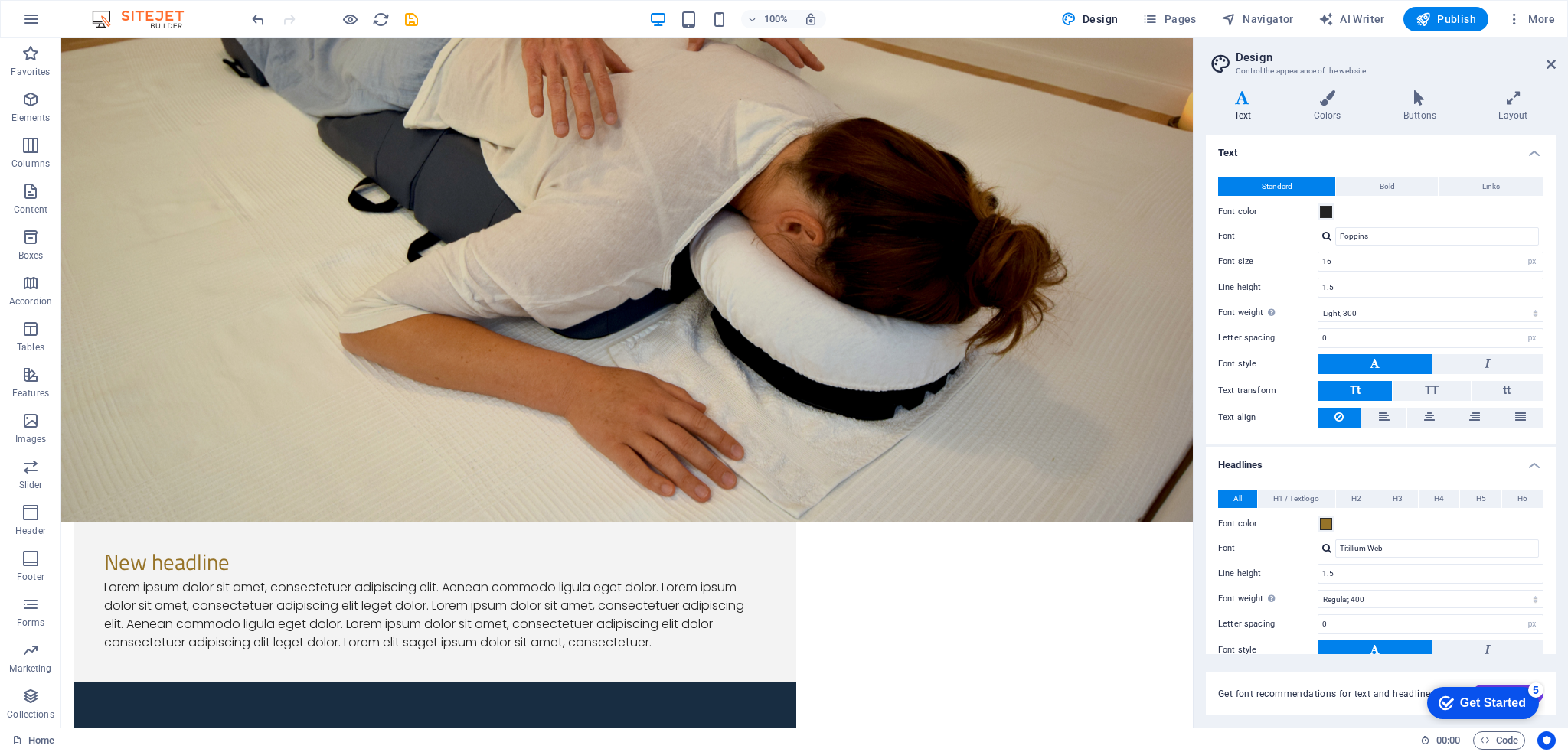
click at [1323, 238] on div at bounding box center [1326, 236] width 9 height 10
click at [1370, 323] on div "Hachi Maru Pop Nunito Sans Poppins Roboto Titillium Web Manage fonts →" at bounding box center [1436, 302] width 204 height 115
click at [1370, 325] on div "Titillium Web" at bounding box center [1440, 332] width 202 height 16
click at [1328, 240] on div at bounding box center [1326, 236] width 9 height 10
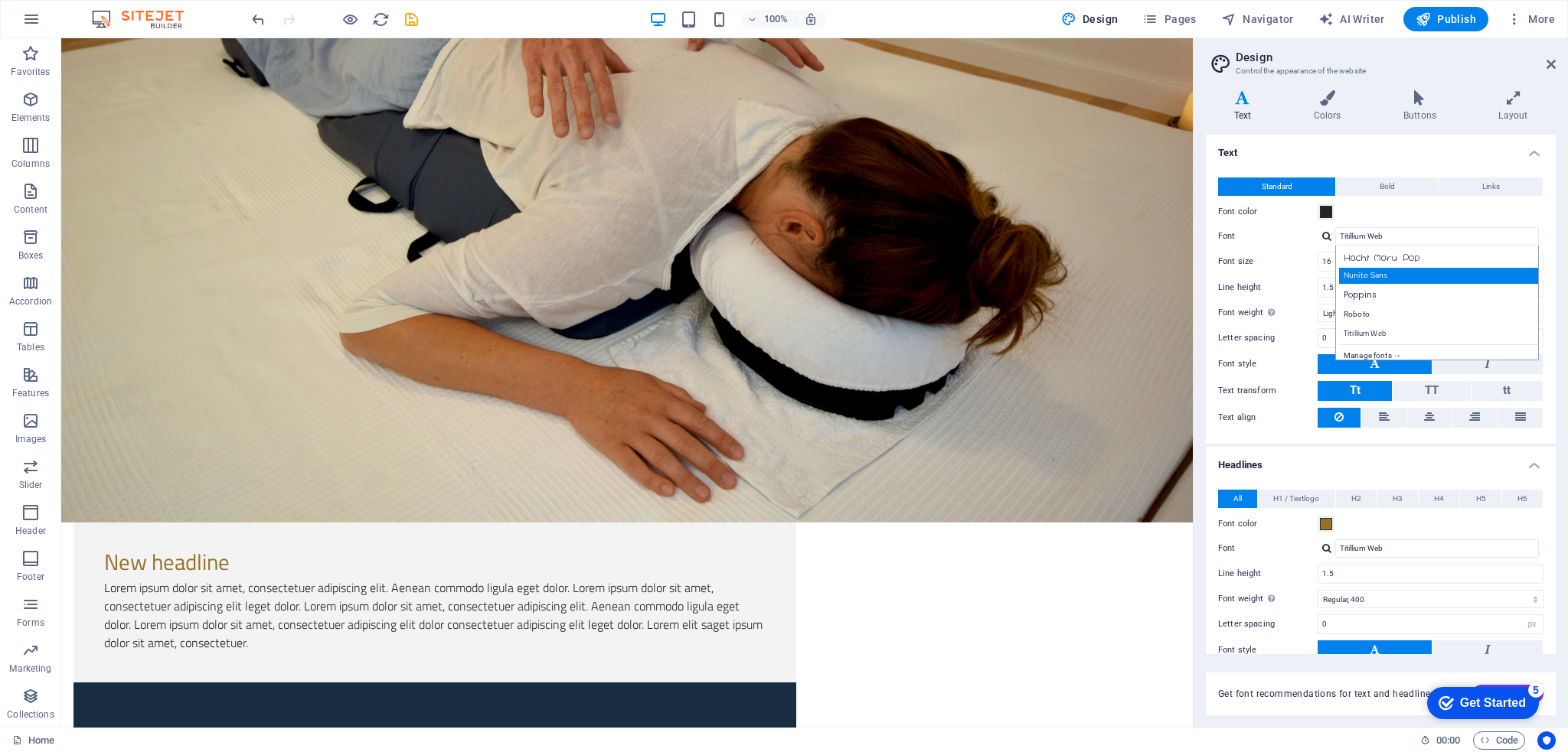
click at [1371, 272] on div "Nunito Sans" at bounding box center [1440, 276] width 202 height 16
type input "Nunito Sans"
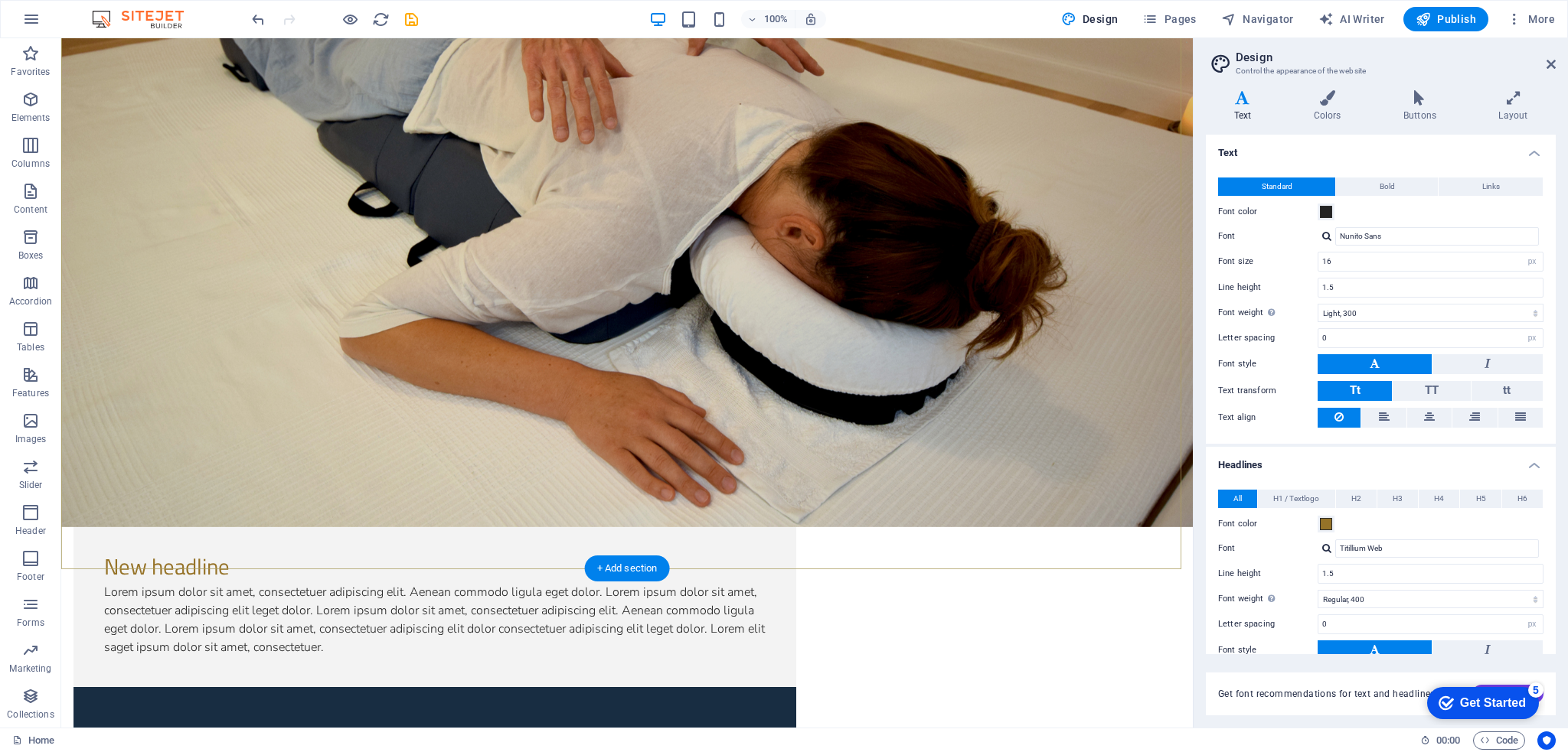
scroll to position [306, 0]
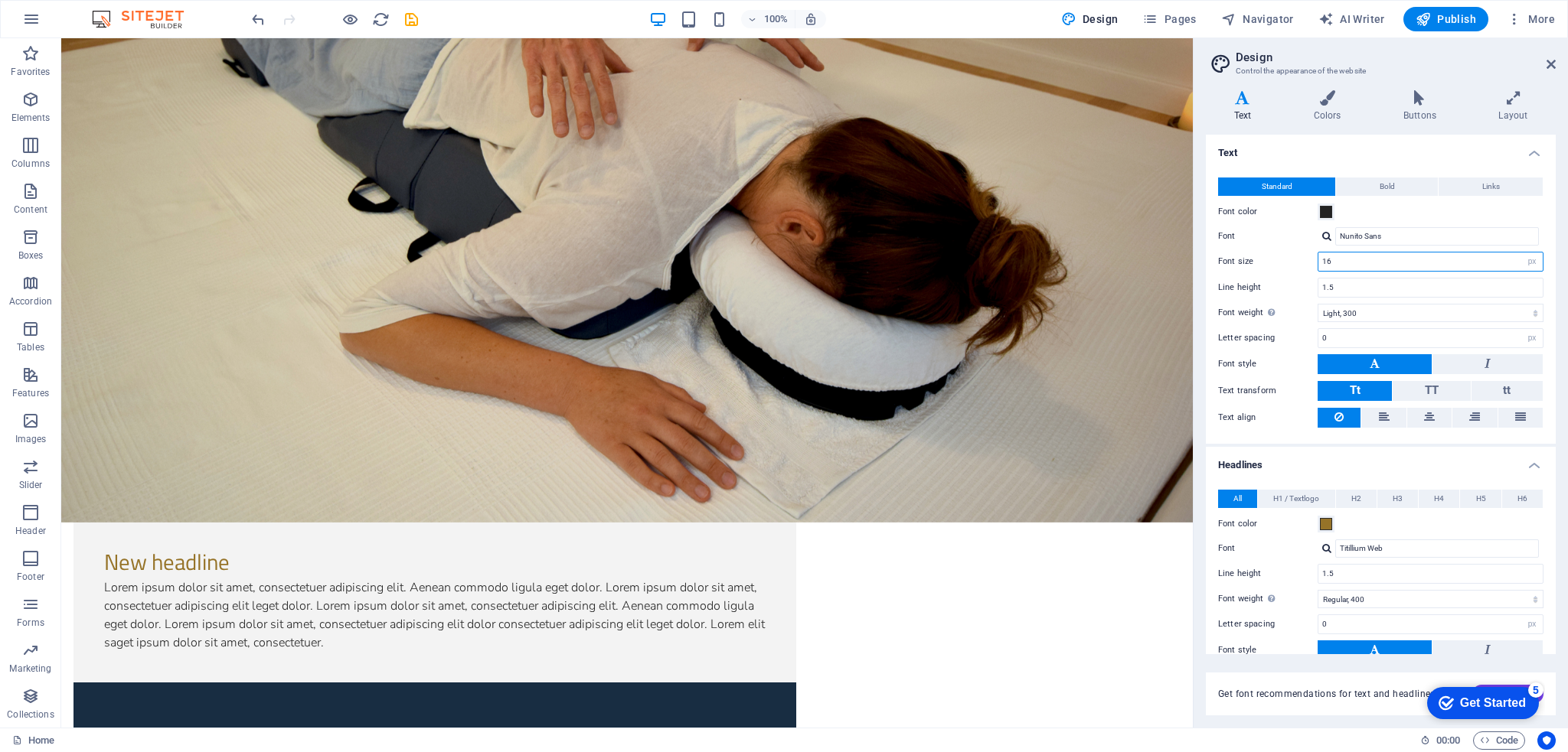
drag, startPoint x: 1366, startPoint y: 254, endPoint x: 1320, endPoint y: 254, distance: 46.0
click at [1320, 254] on input "16" at bounding box center [1431, 262] width 224 height 18
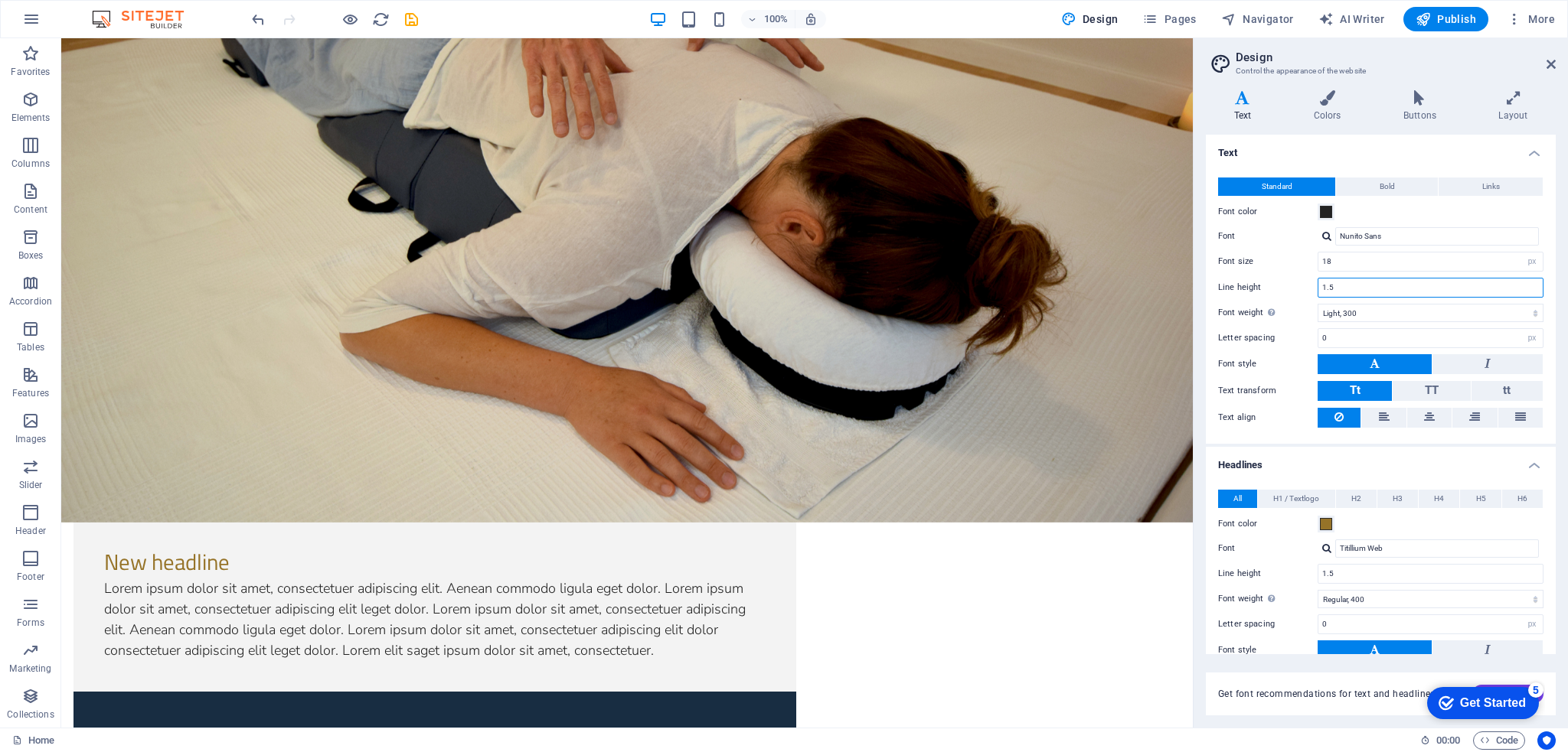
click at [1380, 291] on input "1.5" at bounding box center [1431, 288] width 224 height 18
drag, startPoint x: 1375, startPoint y: 260, endPoint x: 1272, endPoint y: 253, distance: 103.2
click at [1272, 253] on div "Font size 18 rem px" at bounding box center [1380, 262] width 325 height 20
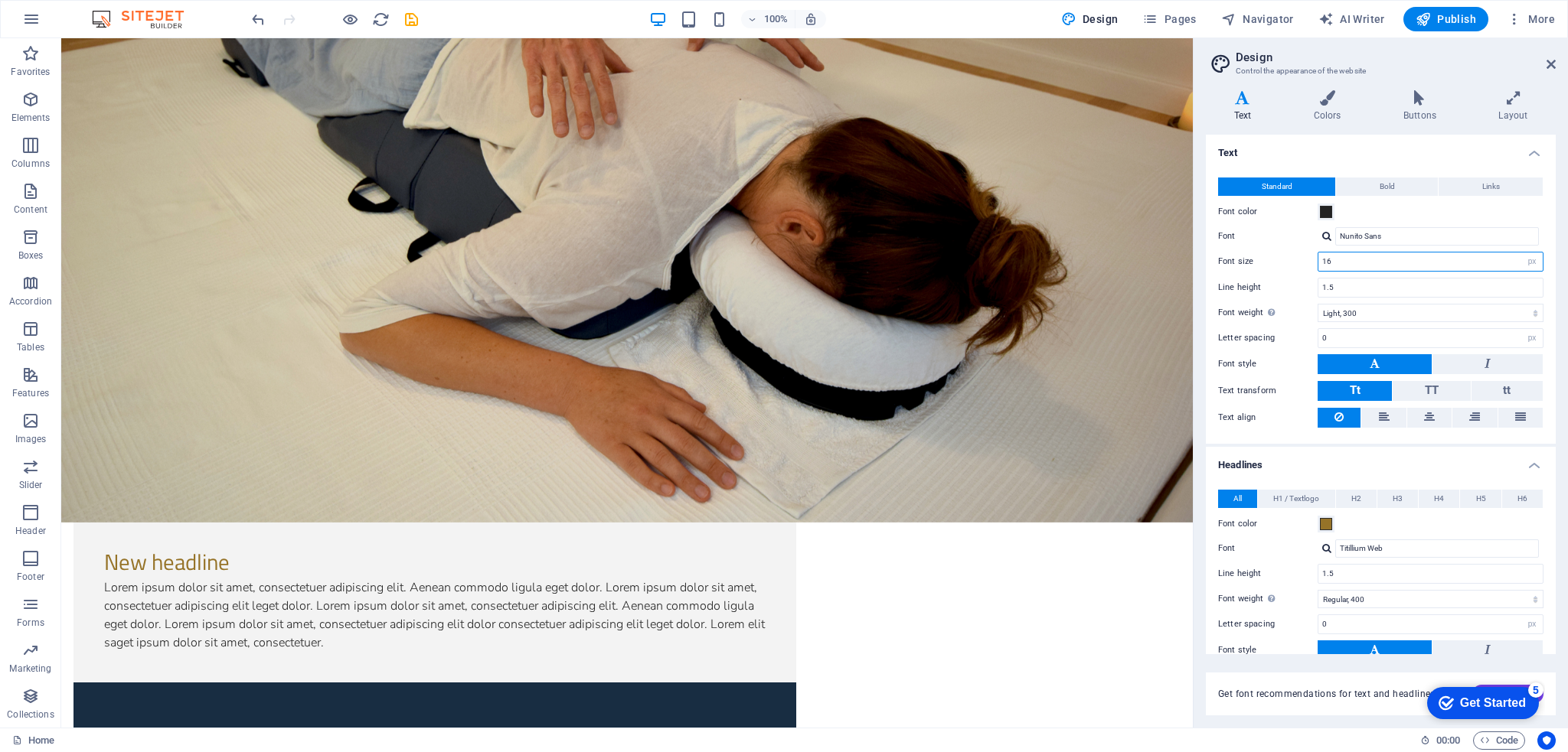
drag, startPoint x: 1363, startPoint y: 265, endPoint x: 1300, endPoint y: 260, distance: 63.2
click at [1300, 260] on div "Font size 16 rem px" at bounding box center [1380, 262] width 325 height 20
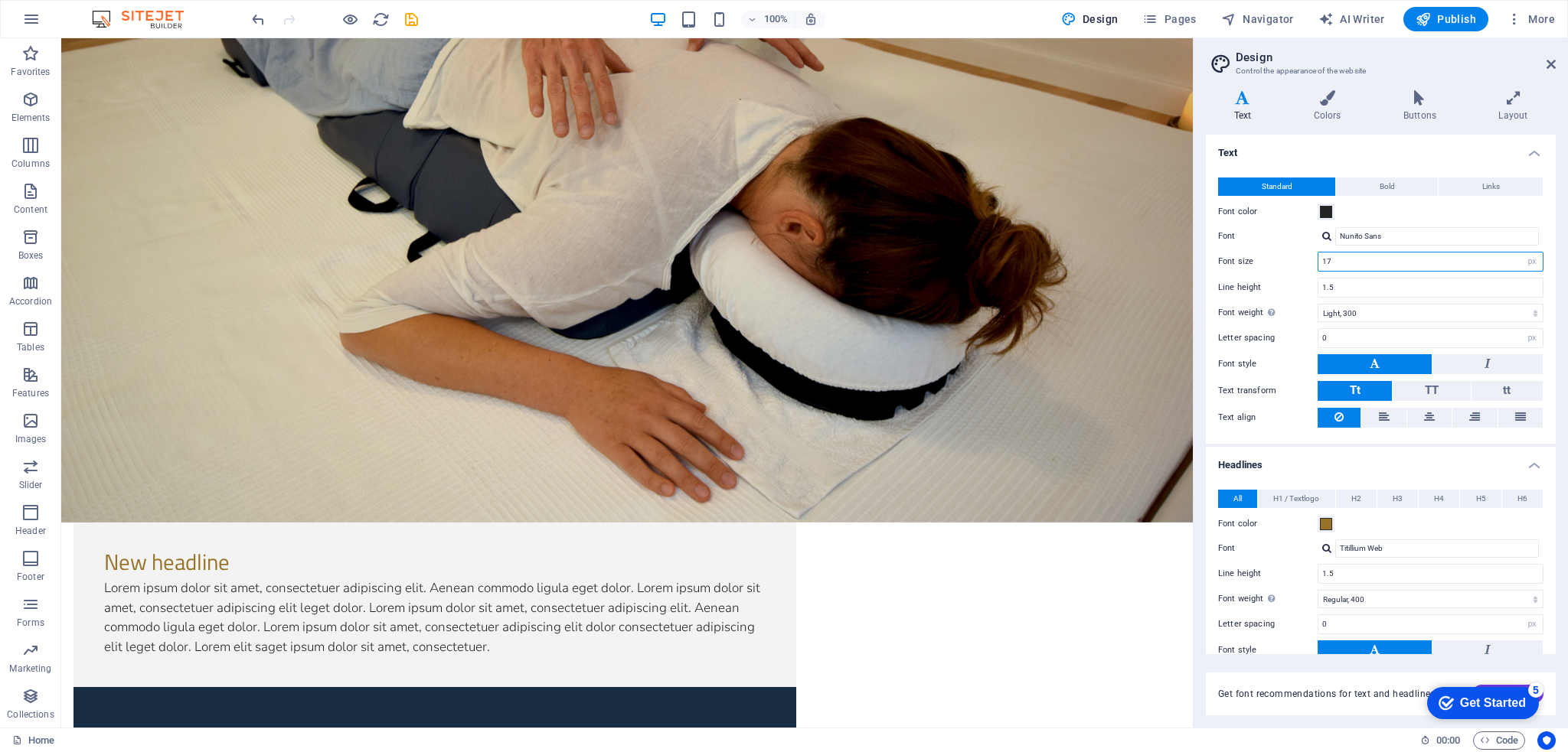
drag, startPoint x: 1338, startPoint y: 255, endPoint x: 1274, endPoint y: 248, distance: 64.4
click at [1276, 247] on div "Standard Bold Links Font color Font Nunito Sans Manage fonts → Font size 17 rem…" at bounding box center [1380, 303] width 356 height 281
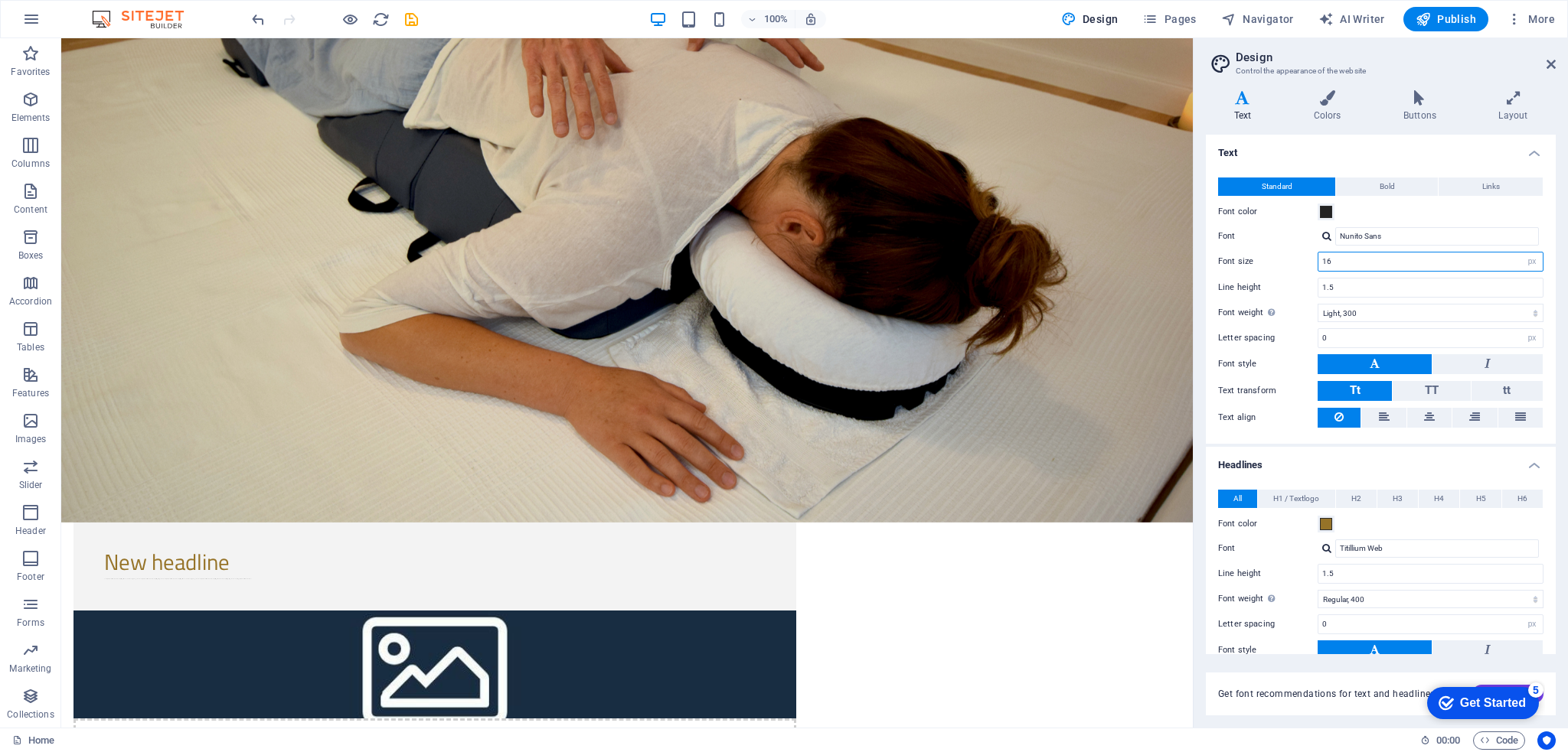
type input "16"
click at [1326, 240] on div at bounding box center [1326, 236] width 9 height 10
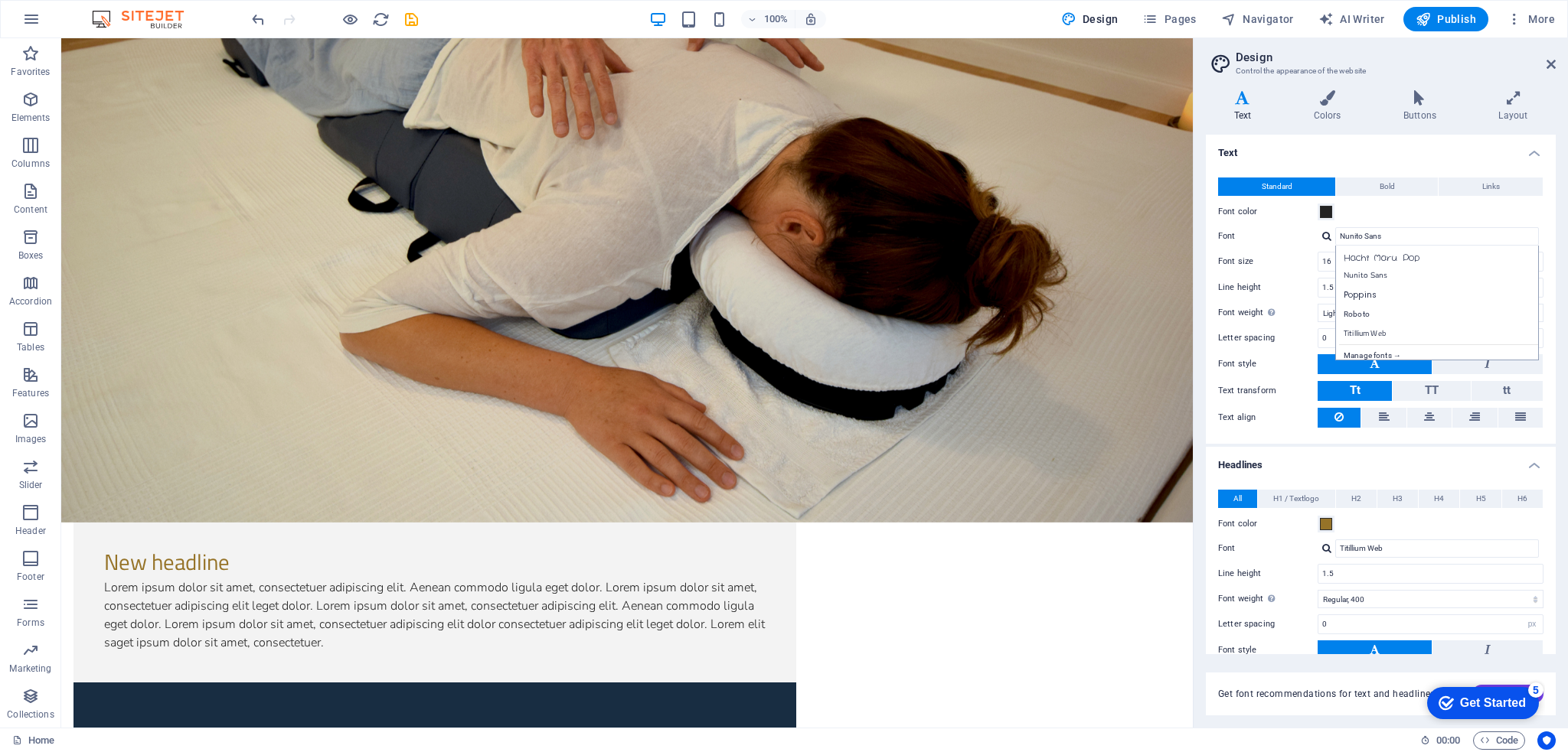
click at [1356, 284] on div "Hachi Maru Pop Nunito Sans Poppins Roboto Titillium Web Manage fonts →" at bounding box center [1436, 302] width 204 height 115
click at [1354, 302] on div "Poppins" at bounding box center [1440, 295] width 202 height 16
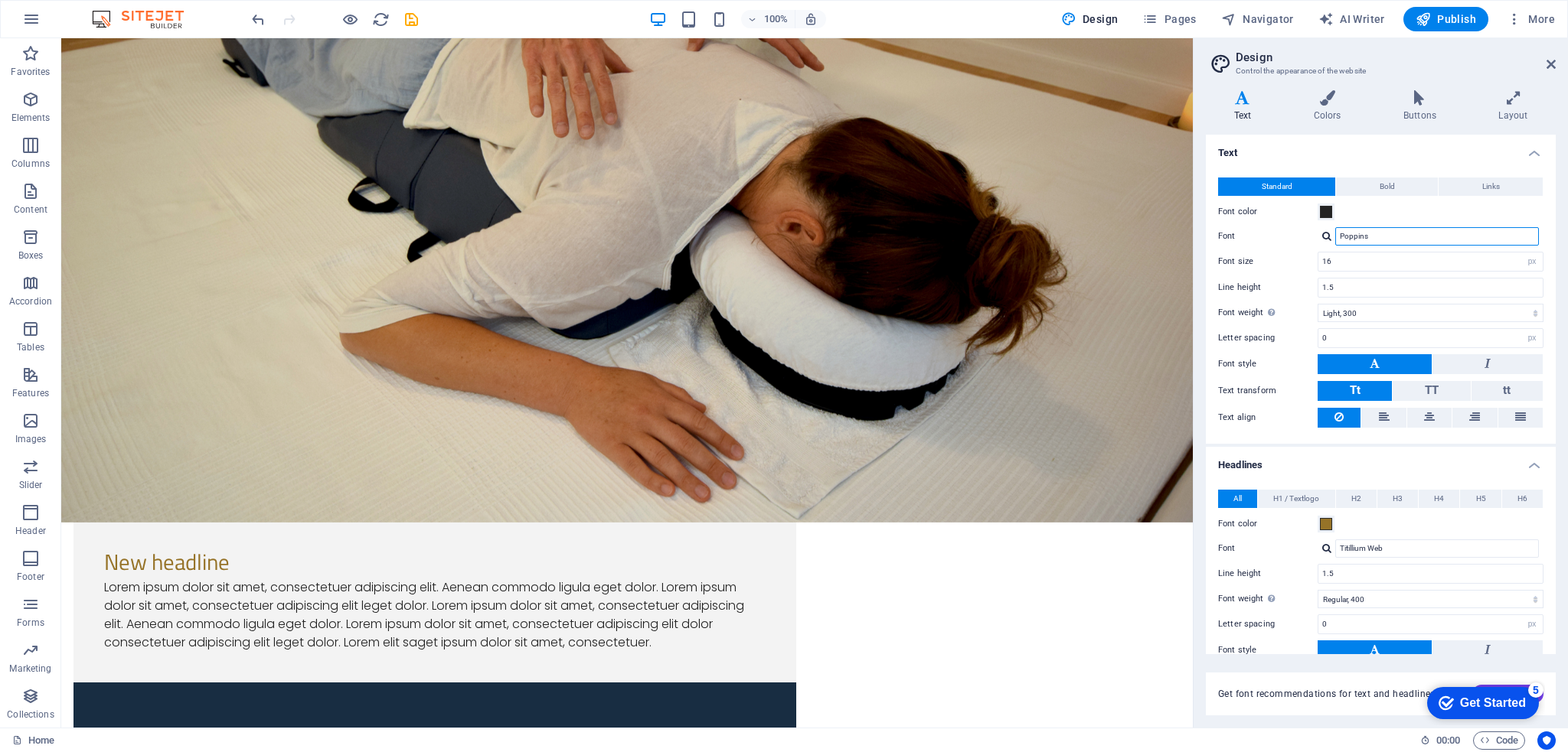
click at [1363, 234] on input "Poppins" at bounding box center [1436, 236] width 204 height 18
click at [1323, 239] on div at bounding box center [1326, 236] width 9 height 10
click at [1372, 334] on div "Titillium Web" at bounding box center [1440, 332] width 202 height 16
type input "Titillium Web"
drag, startPoint x: 1333, startPoint y: 256, endPoint x: 1294, endPoint y: 256, distance: 39.0
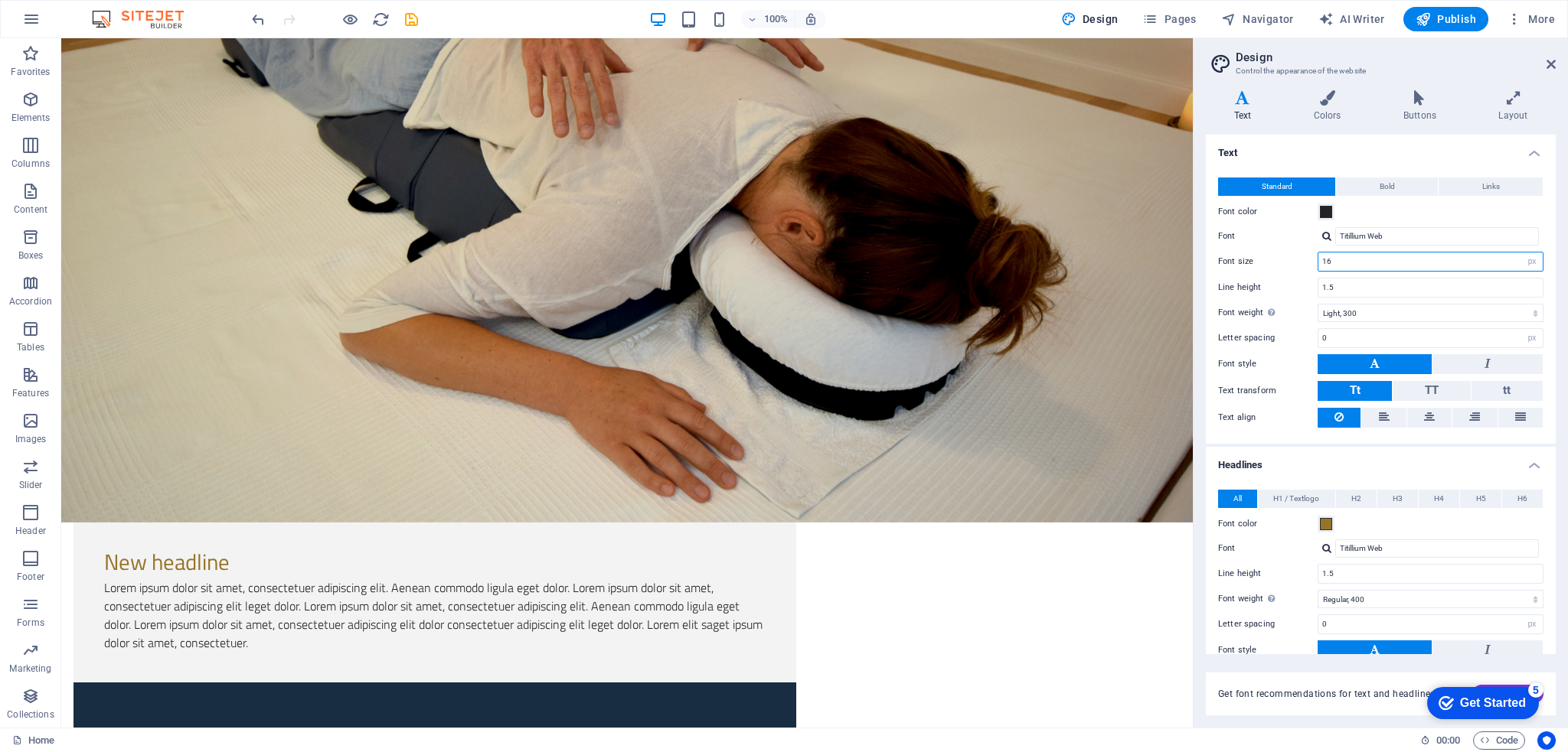
click at [1294, 256] on div "Font size 16 rem px" at bounding box center [1380, 262] width 325 height 20
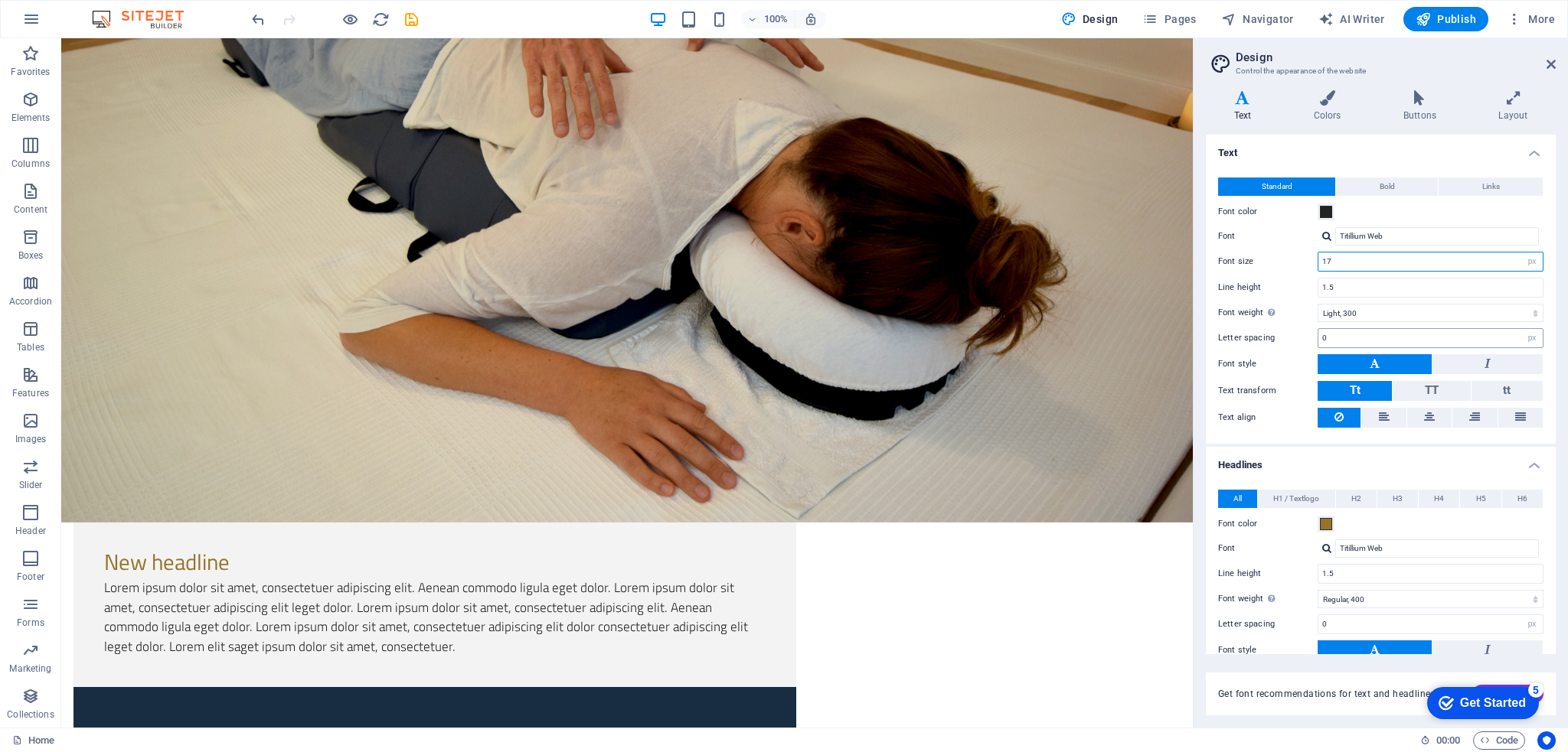
type input "17"
drag, startPoint x: 1357, startPoint y: 340, endPoint x: 1309, endPoint y: 333, distance: 48.5
click at [1309, 333] on div "Letter spacing 0 rem px" at bounding box center [1380, 338] width 325 height 20
drag, startPoint x: 1363, startPoint y: 340, endPoint x: 1317, endPoint y: 335, distance: 46.3
click at [1317, 335] on div "Letter spacing 1 rem px" at bounding box center [1380, 338] width 325 height 20
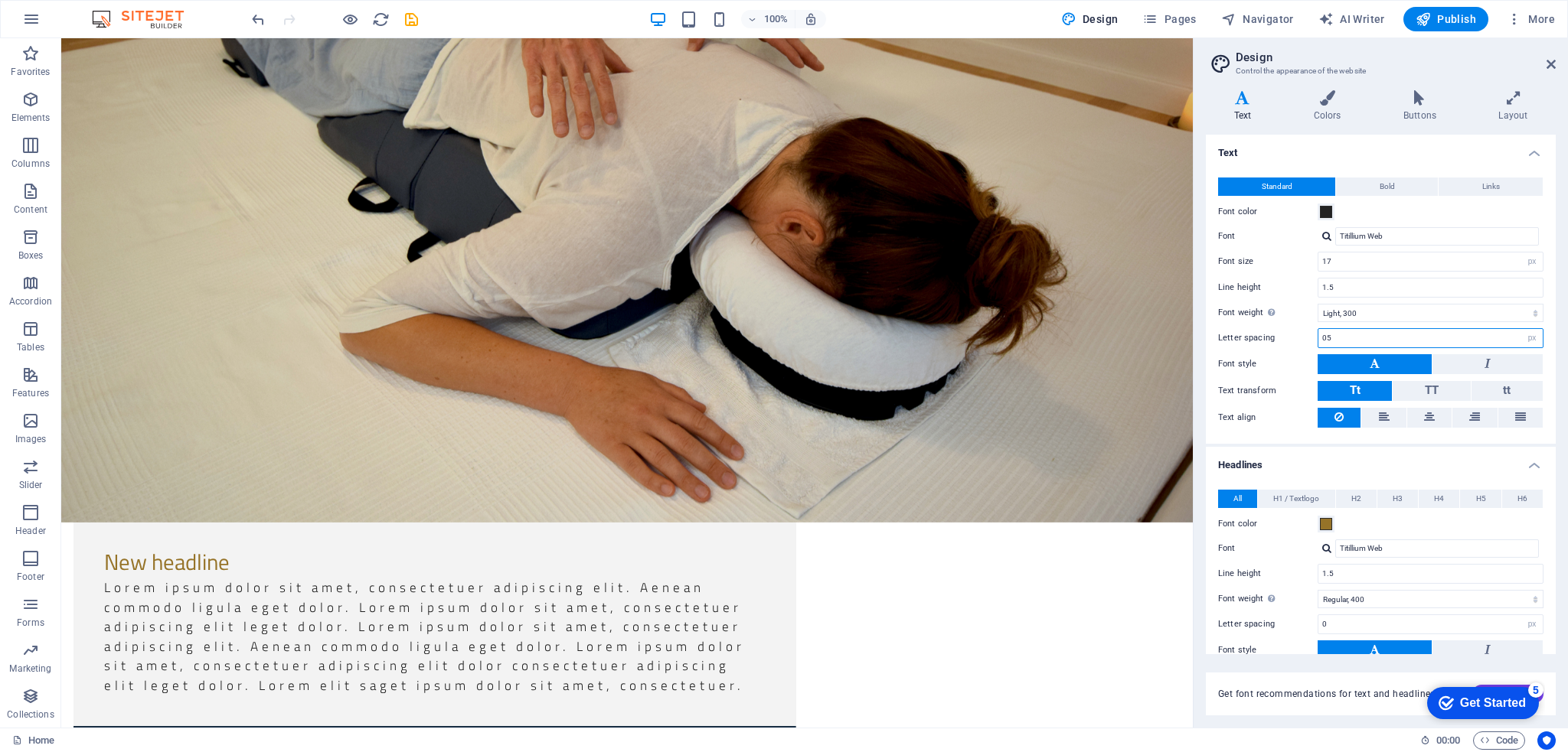
scroll to position [325, 0]
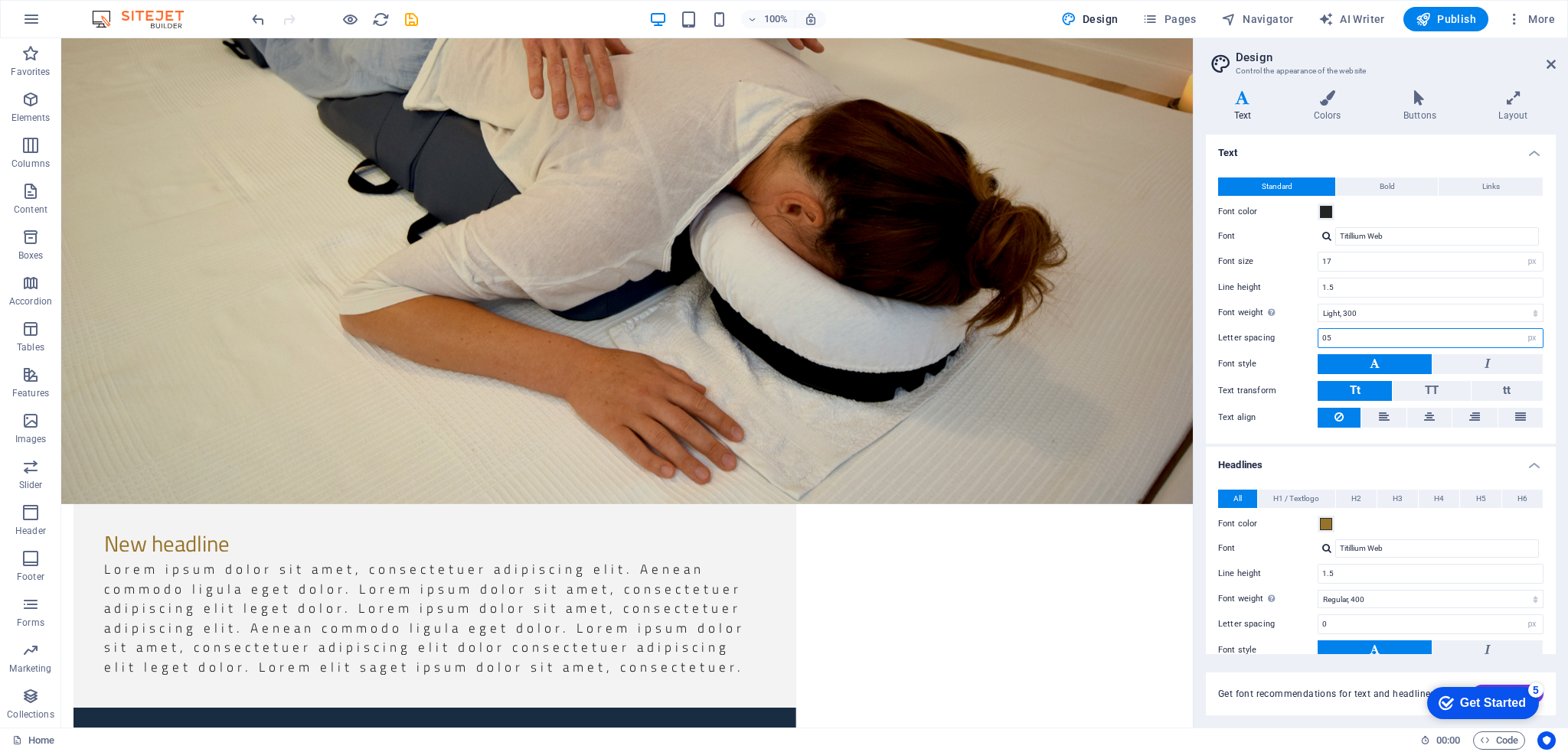
drag, startPoint x: 1363, startPoint y: 336, endPoint x: 1308, endPoint y: 322, distance: 56.8
click at [1308, 322] on div "Standard Bold Links Font color Font Titillium Web Manage fonts → Font size 17 r…" at bounding box center [1380, 303] width 356 height 281
type input "0"
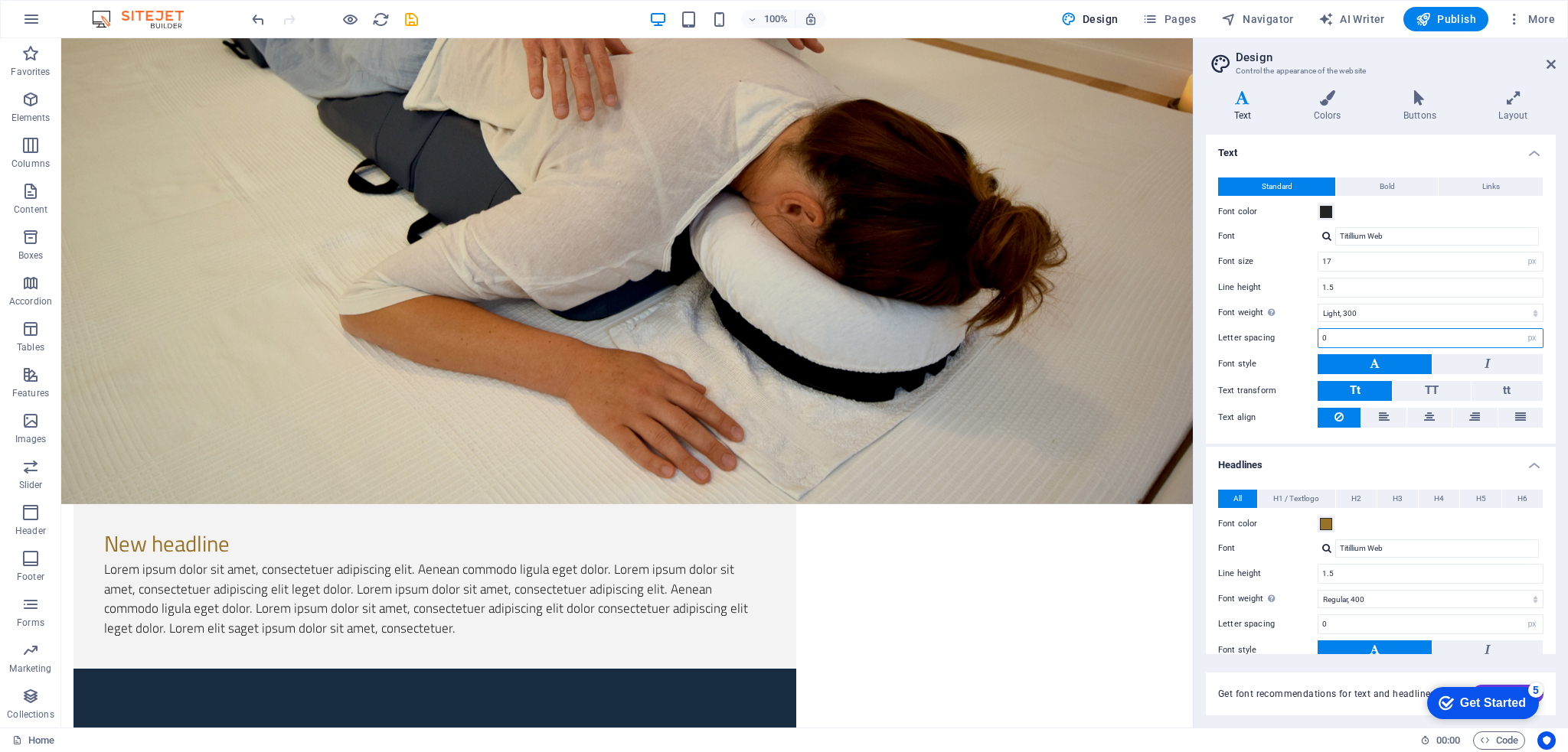
scroll to position [306, 0]
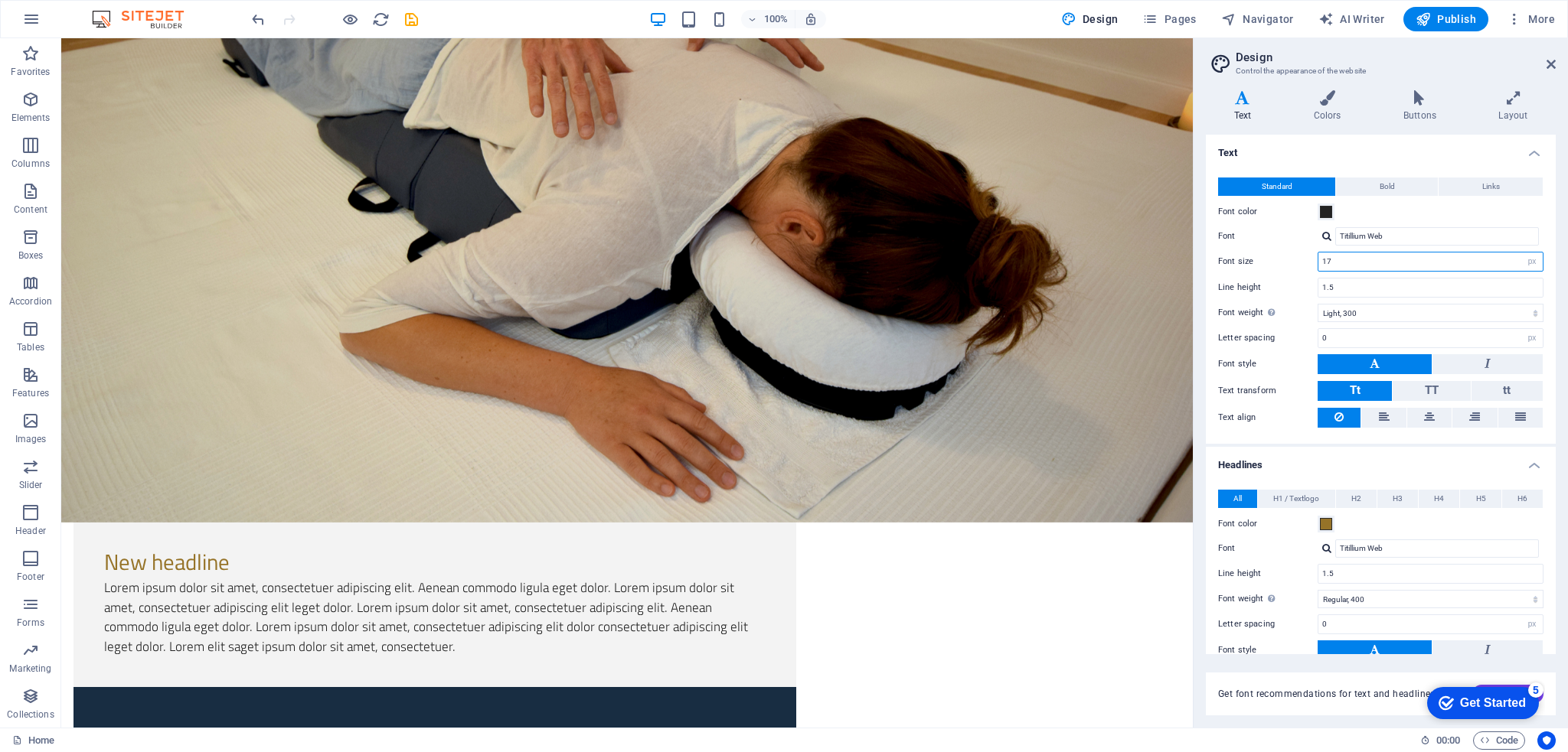
drag, startPoint x: 1359, startPoint y: 262, endPoint x: 1308, endPoint y: 254, distance: 51.6
click at [1308, 254] on div "Font size 17 rem px" at bounding box center [1380, 262] width 325 height 20
type input "16"
click at [1347, 234] on input "Titillium Web" at bounding box center [1436, 236] width 204 height 18
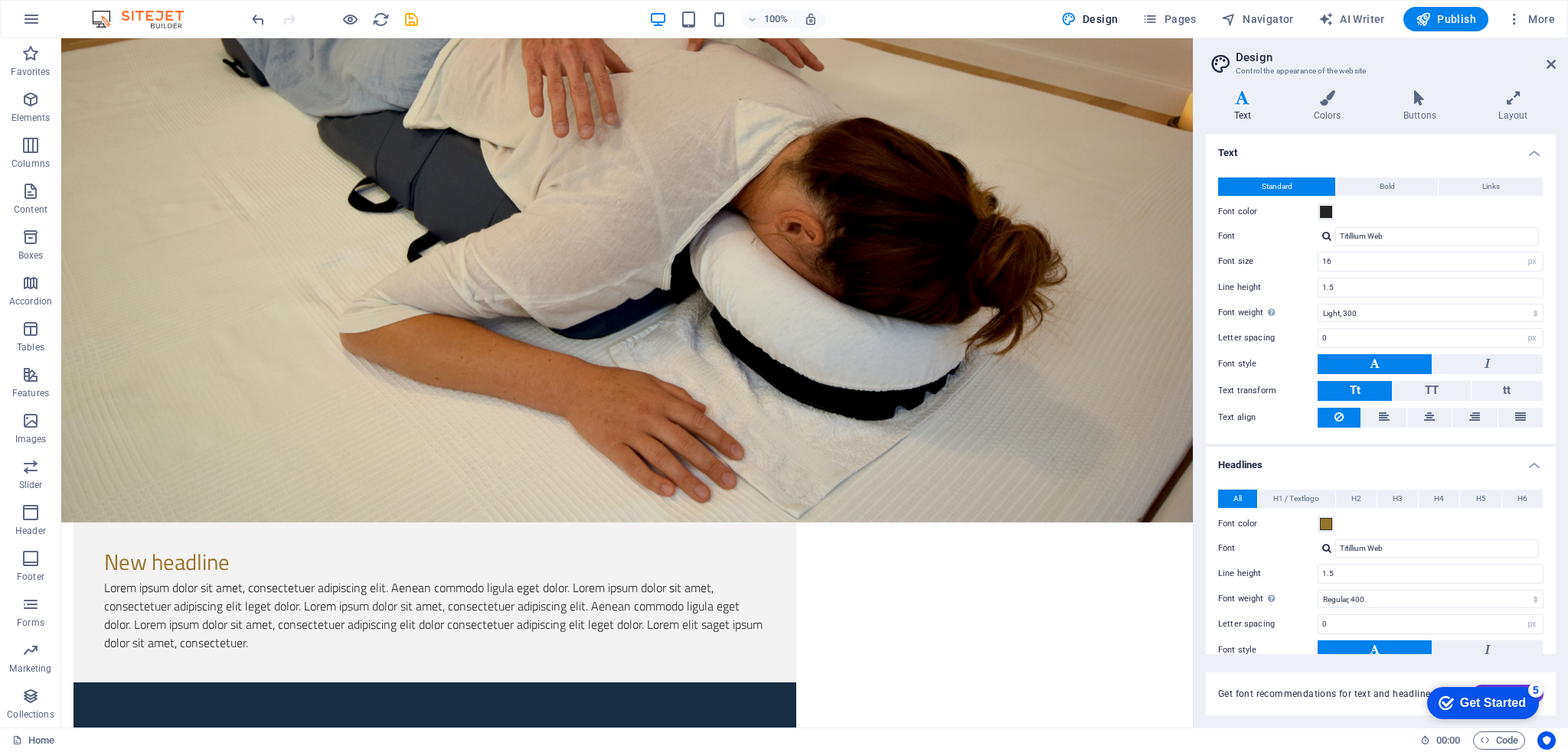
click at [1324, 236] on div at bounding box center [1326, 236] width 9 height 10
click at [1361, 296] on div "Poppins" at bounding box center [1440, 295] width 202 height 16
drag, startPoint x: 1390, startPoint y: 234, endPoint x: 1313, endPoint y: 219, distance: 78.4
click at [1313, 219] on div "Standard Bold Links Font color Font Poppins Manage fonts → Font size 16 rem px …" at bounding box center [1380, 303] width 356 height 281
click at [1328, 241] on div at bounding box center [1326, 236] width 9 height 10
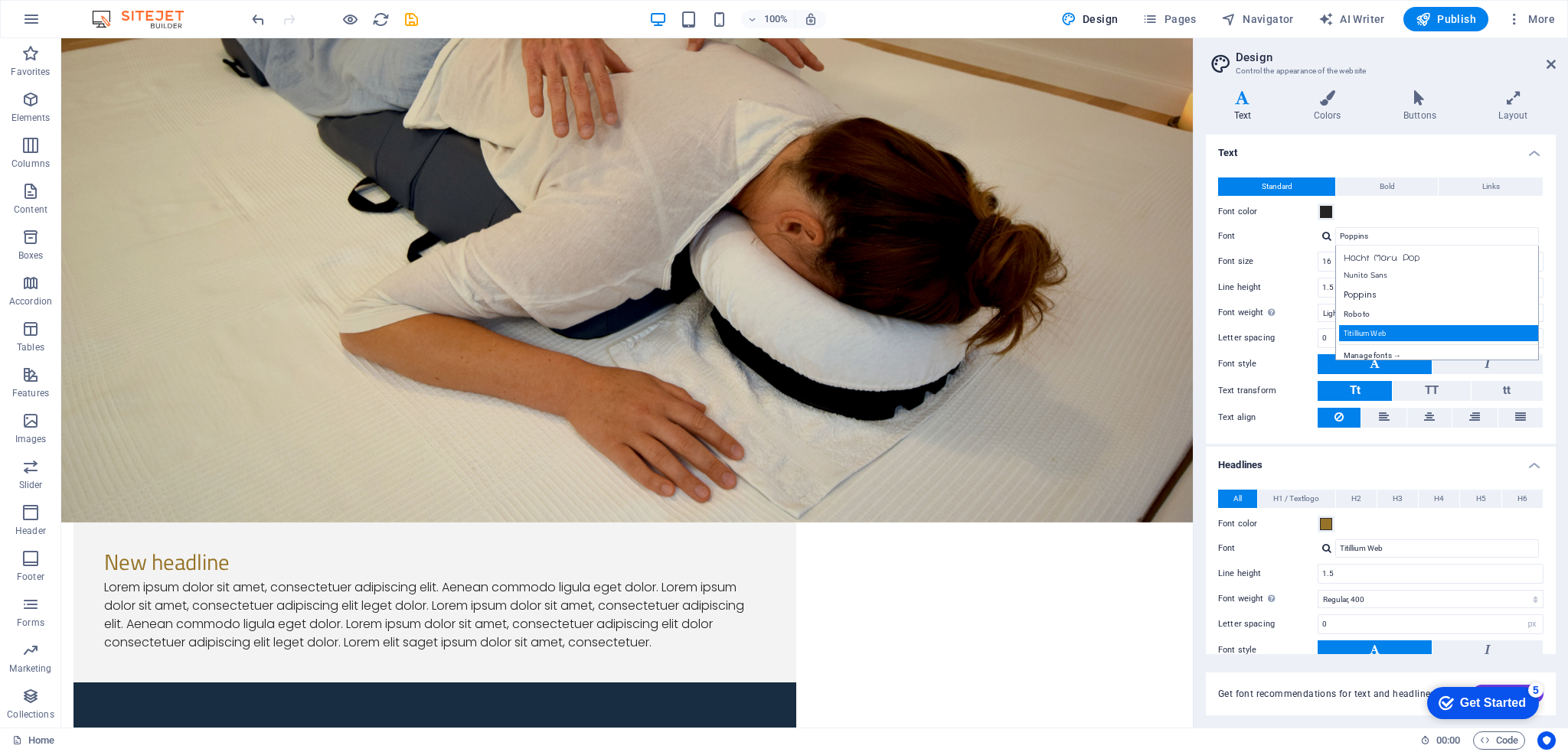
click at [1381, 327] on div "Titillium Web" at bounding box center [1440, 332] width 202 height 16
type input "Titillium Web"
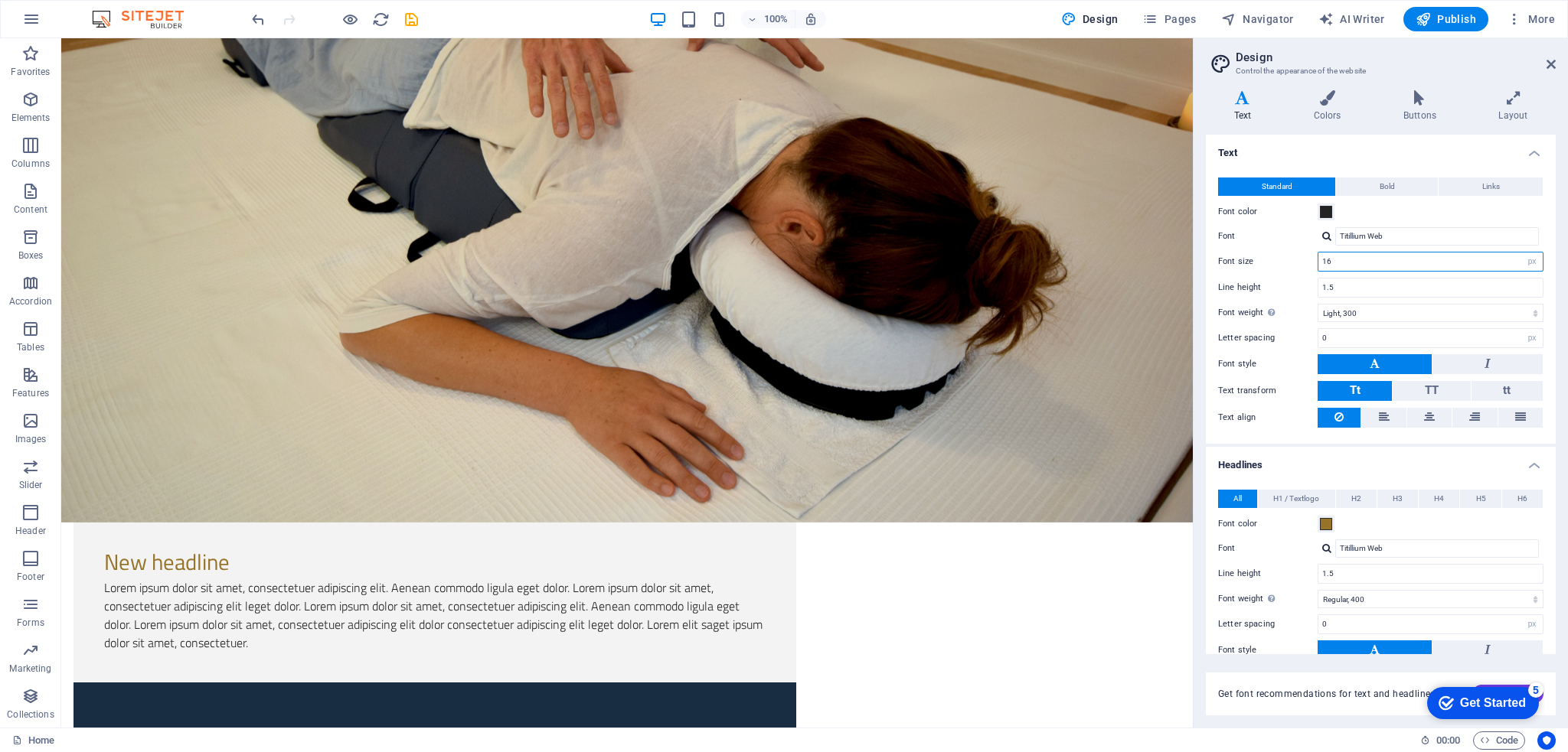
drag, startPoint x: 1348, startPoint y: 260, endPoint x: 1287, endPoint y: 251, distance: 61.7
click at [1287, 252] on div "Font size 16 rem px" at bounding box center [1380, 262] width 325 height 20
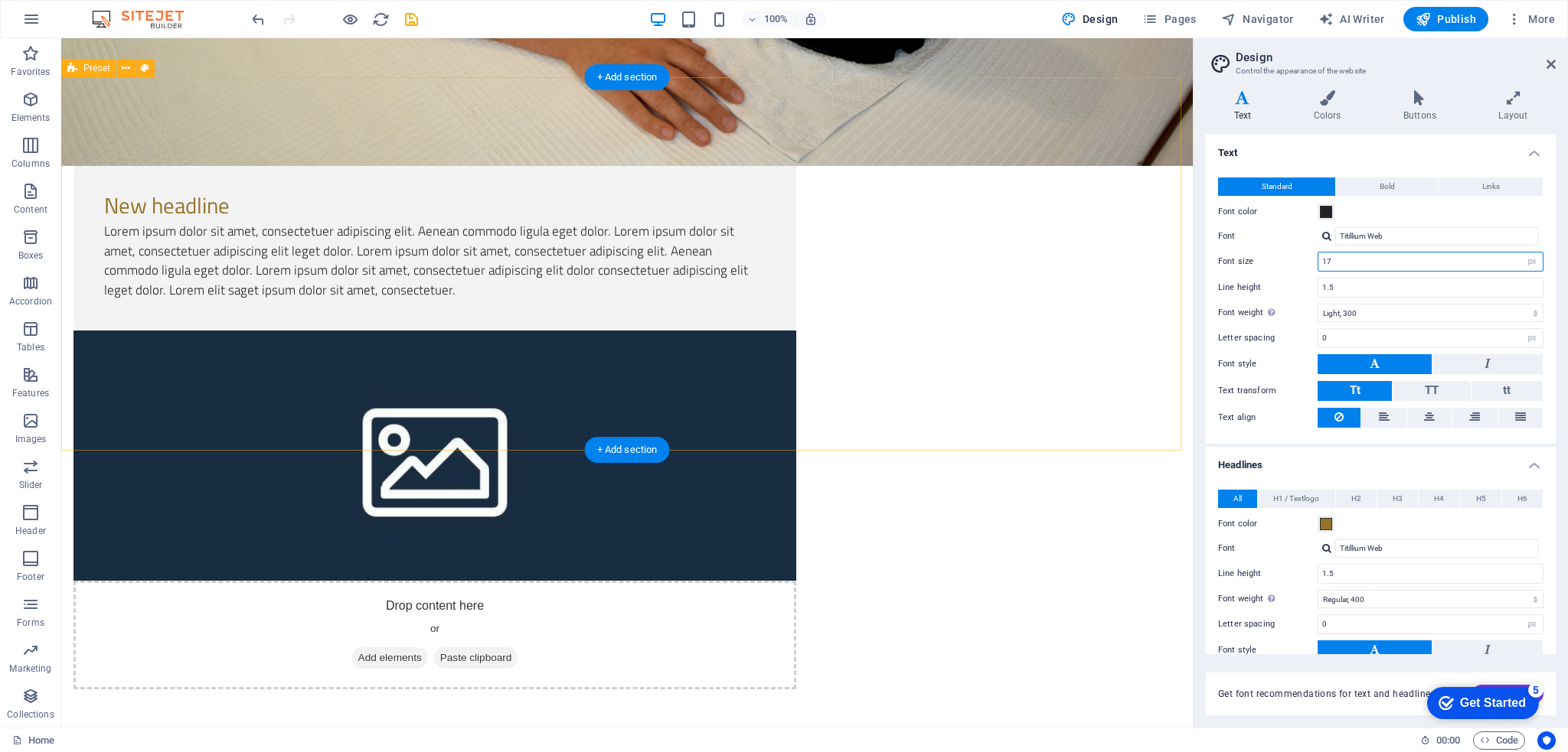
scroll to position [689, 0]
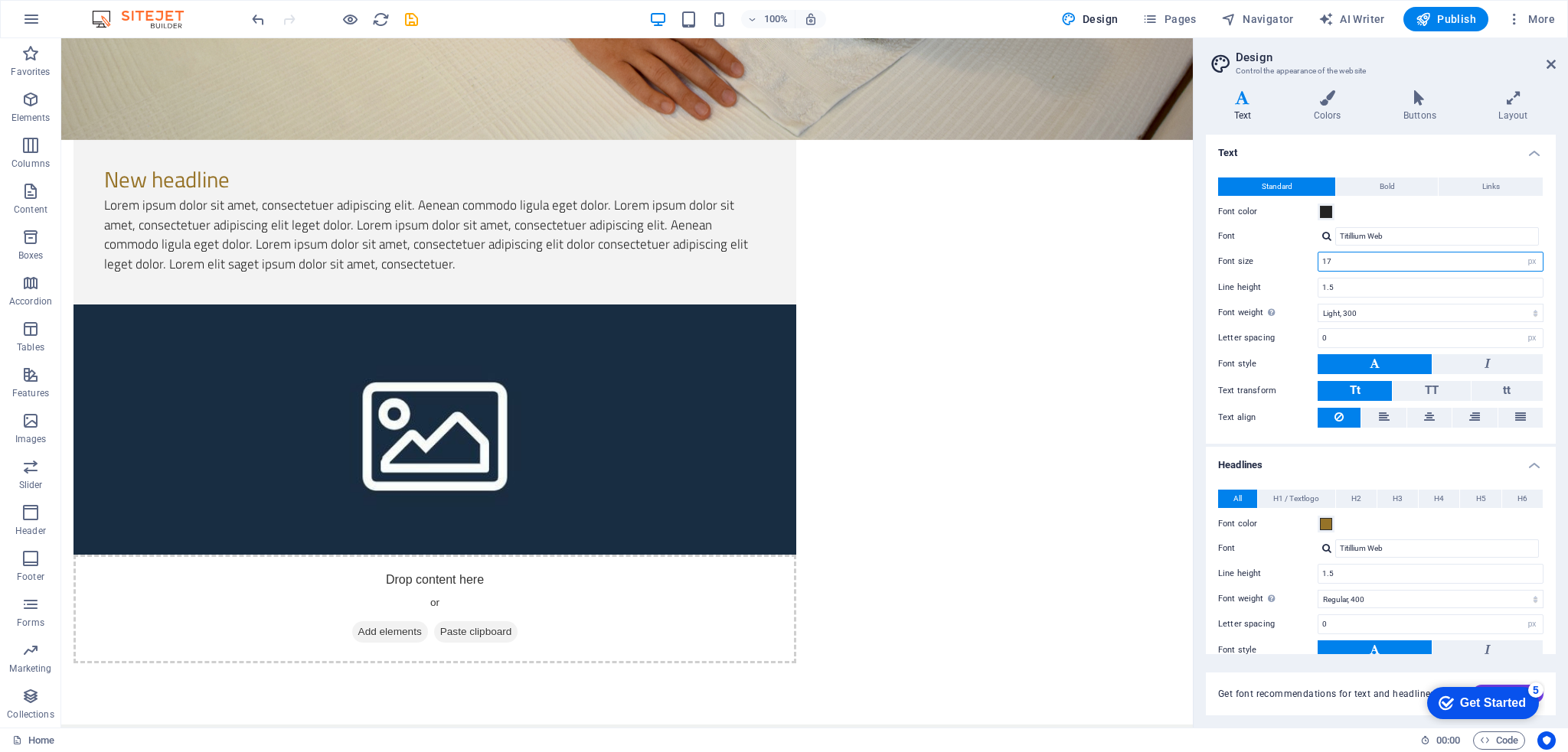
type input "17"
click at [1321, 237] on div "Titillium Web Manage fonts →" at bounding box center [1431, 236] width 226 height 18
click at [1323, 237] on div at bounding box center [1326, 236] width 9 height 10
click at [1346, 288] on div "Poppins" at bounding box center [1440, 295] width 202 height 16
type input "Poppins"
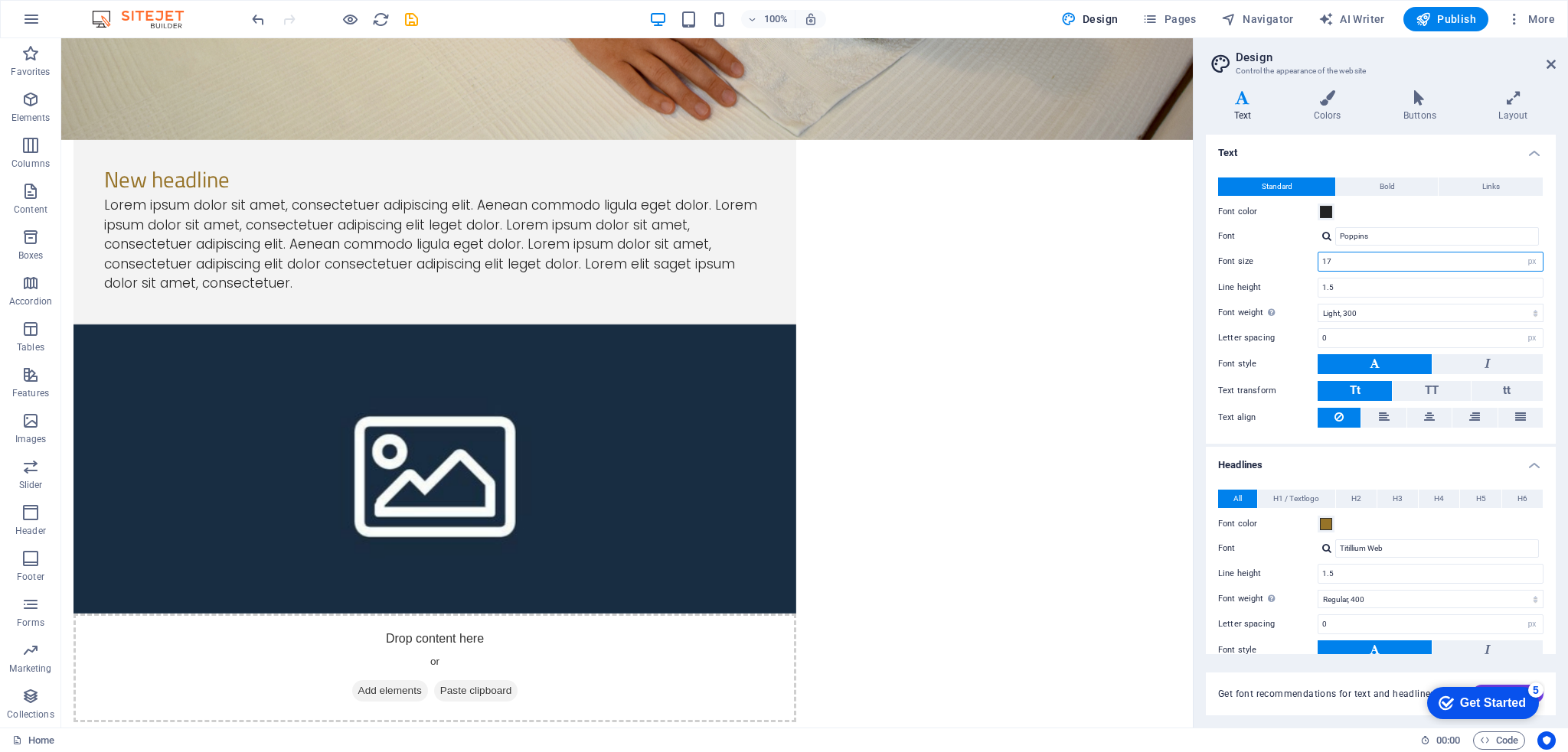
drag, startPoint x: 1342, startPoint y: 266, endPoint x: 1304, endPoint y: 262, distance: 38.2
click at [1304, 262] on div "Font size 17 rem px" at bounding box center [1380, 262] width 325 height 20
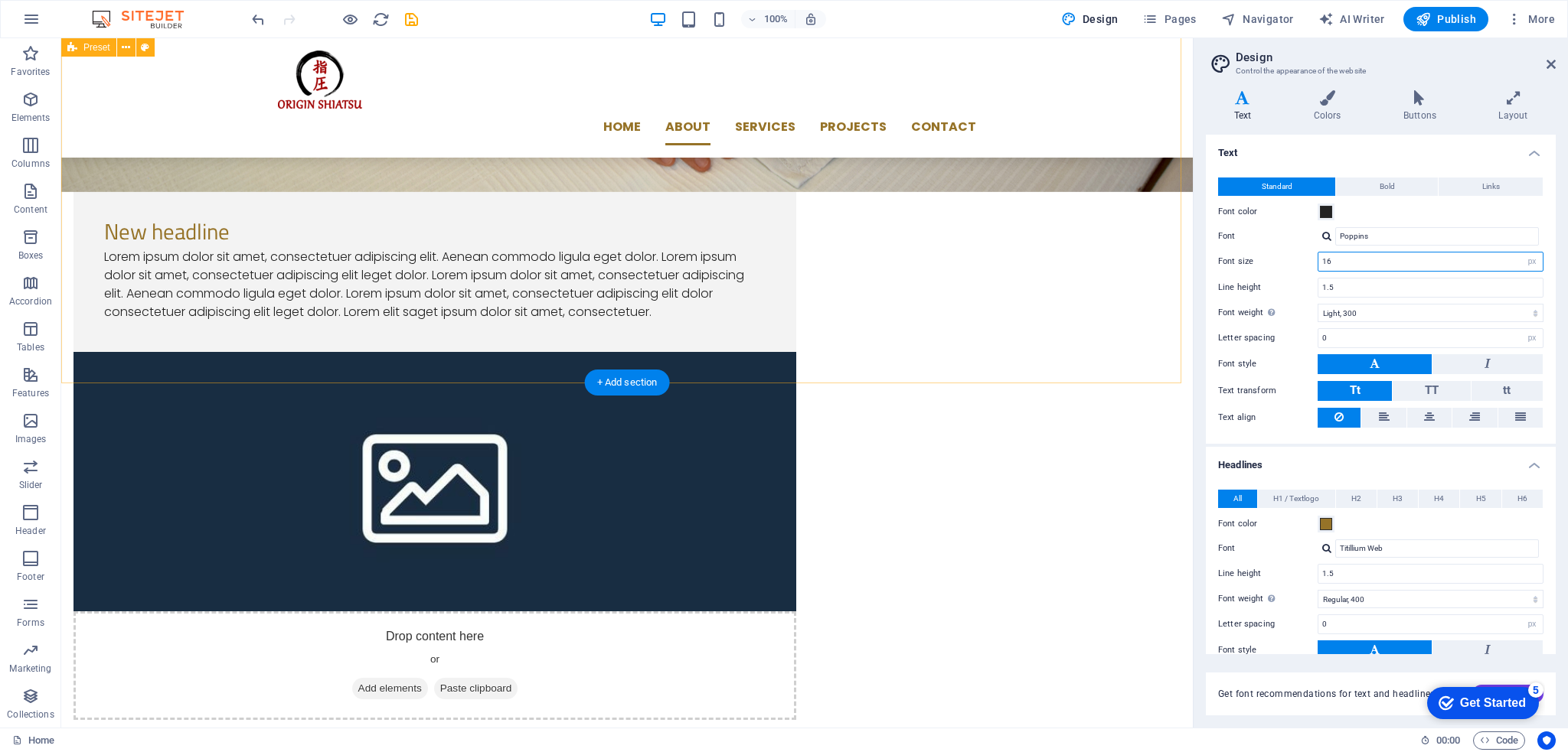
scroll to position [612, 0]
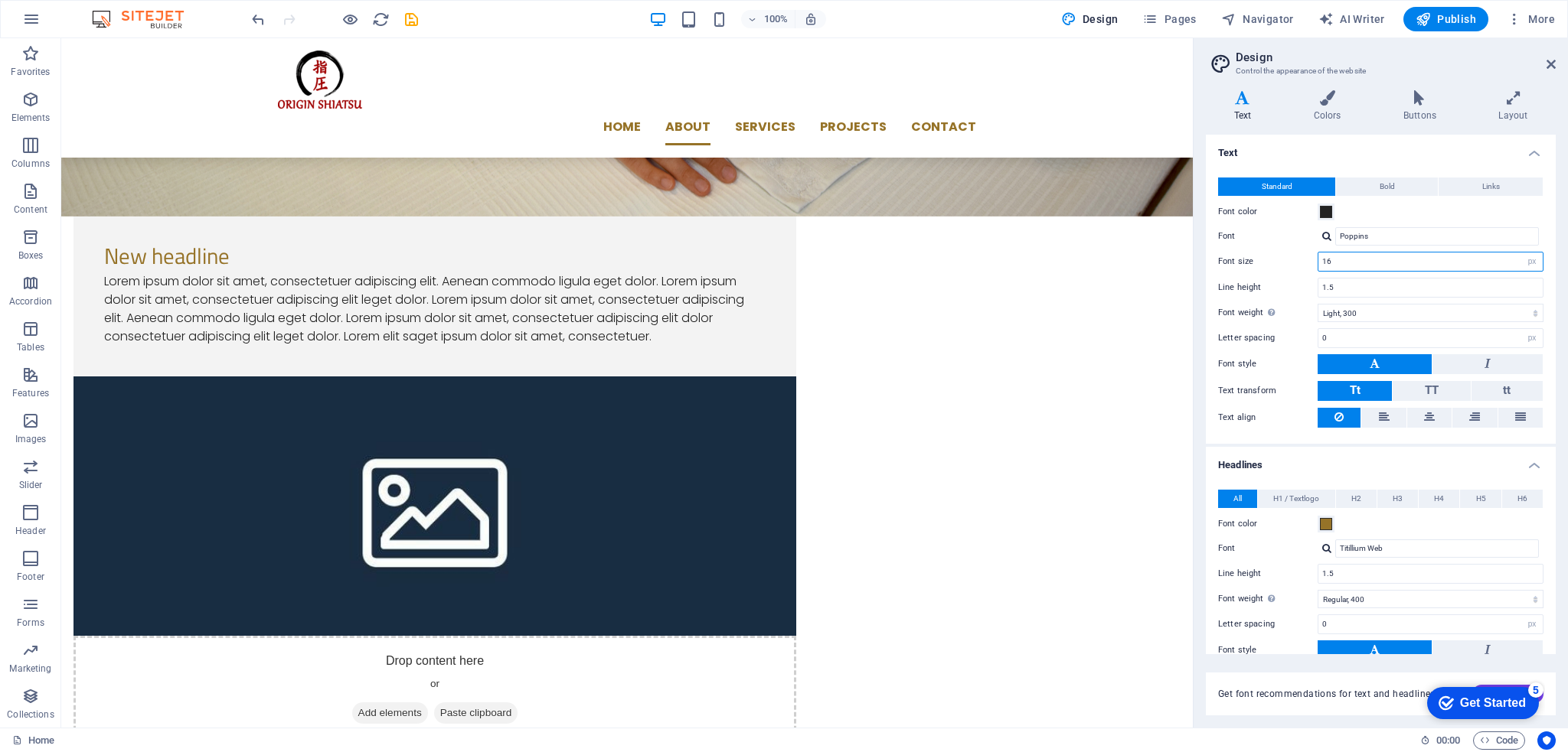
type input "16"
click at [1323, 236] on div at bounding box center [1326, 236] width 9 height 10
click at [1359, 275] on div "Nunito Sans" at bounding box center [1440, 276] width 202 height 16
type input "Nunito Sans"
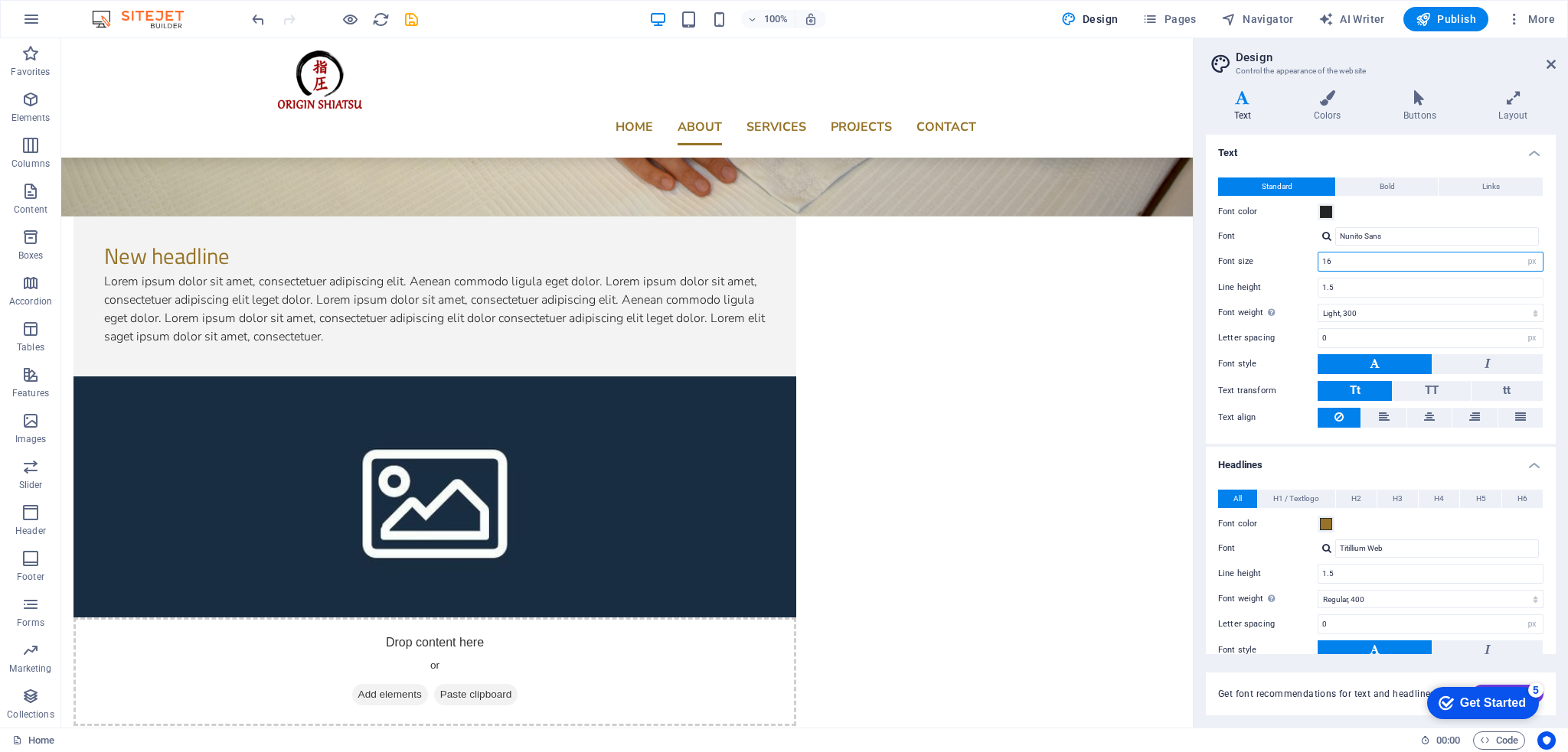
drag, startPoint x: 1387, startPoint y: 258, endPoint x: 1293, endPoint y: 256, distance: 94.0
click at [1293, 256] on div "Font size 16 rem px" at bounding box center [1380, 262] width 325 height 20
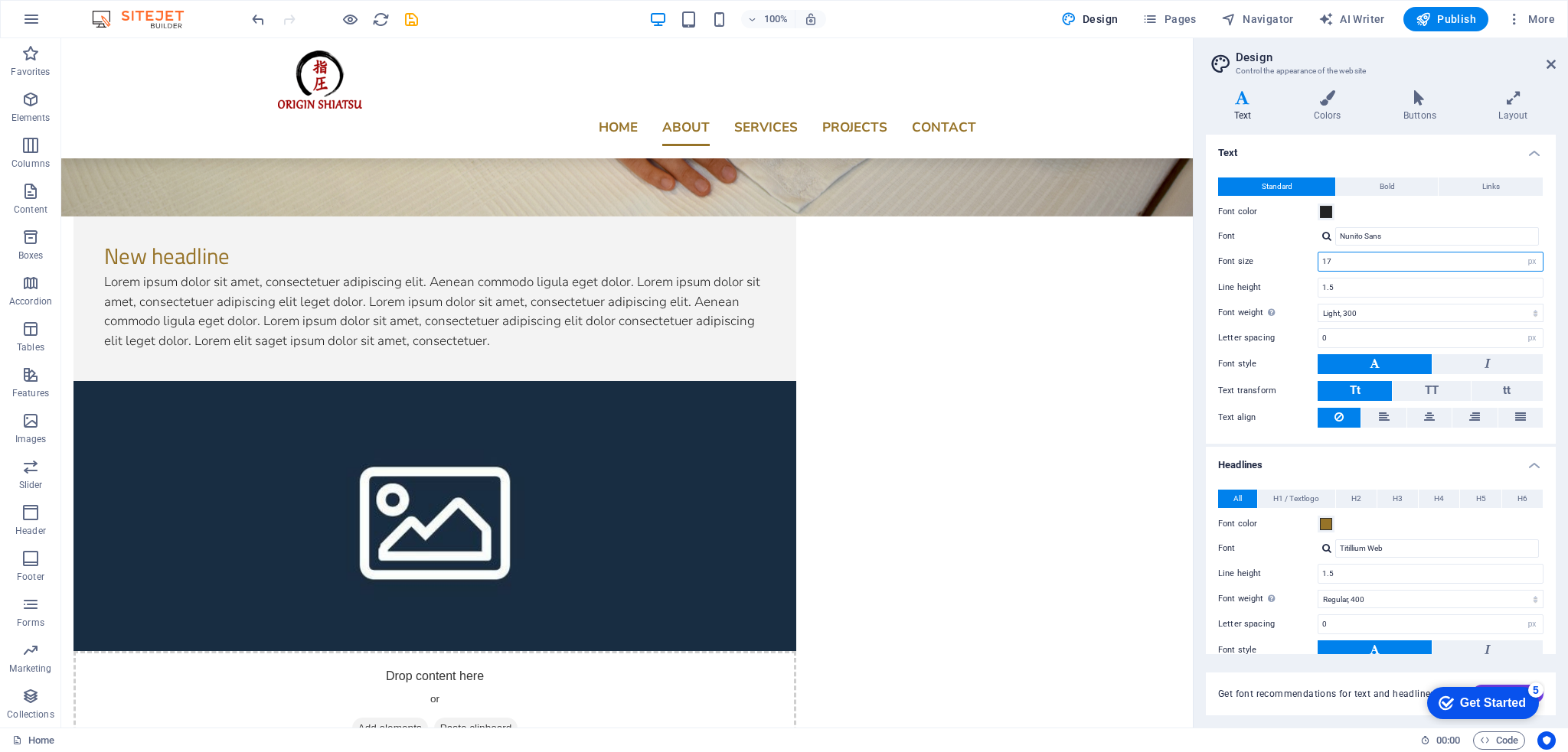
type input "17"
drag, startPoint x: 1352, startPoint y: 333, endPoint x: 1298, endPoint y: 337, distance: 54.1
click at [1298, 337] on div "Letter spacing 0 rem px" at bounding box center [1380, 338] width 325 height 20
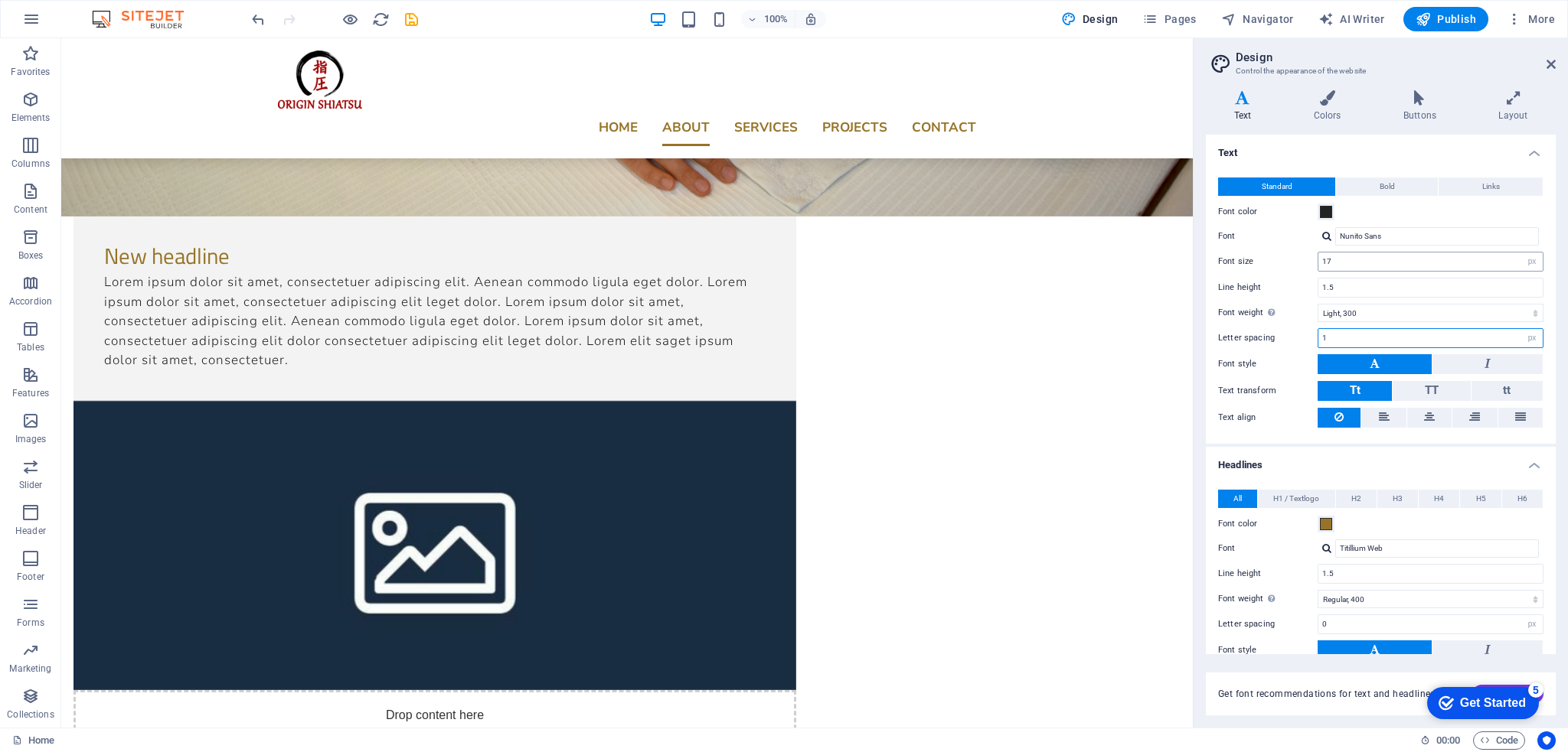
type input "1"
drag, startPoint x: 1369, startPoint y: 262, endPoint x: 1293, endPoint y: 252, distance: 76.7
click at [1293, 252] on div "Font size 17 rem px" at bounding box center [1380, 262] width 325 height 20
type input "16"
drag, startPoint x: 1350, startPoint y: 337, endPoint x: 1266, endPoint y: 336, distance: 84.0
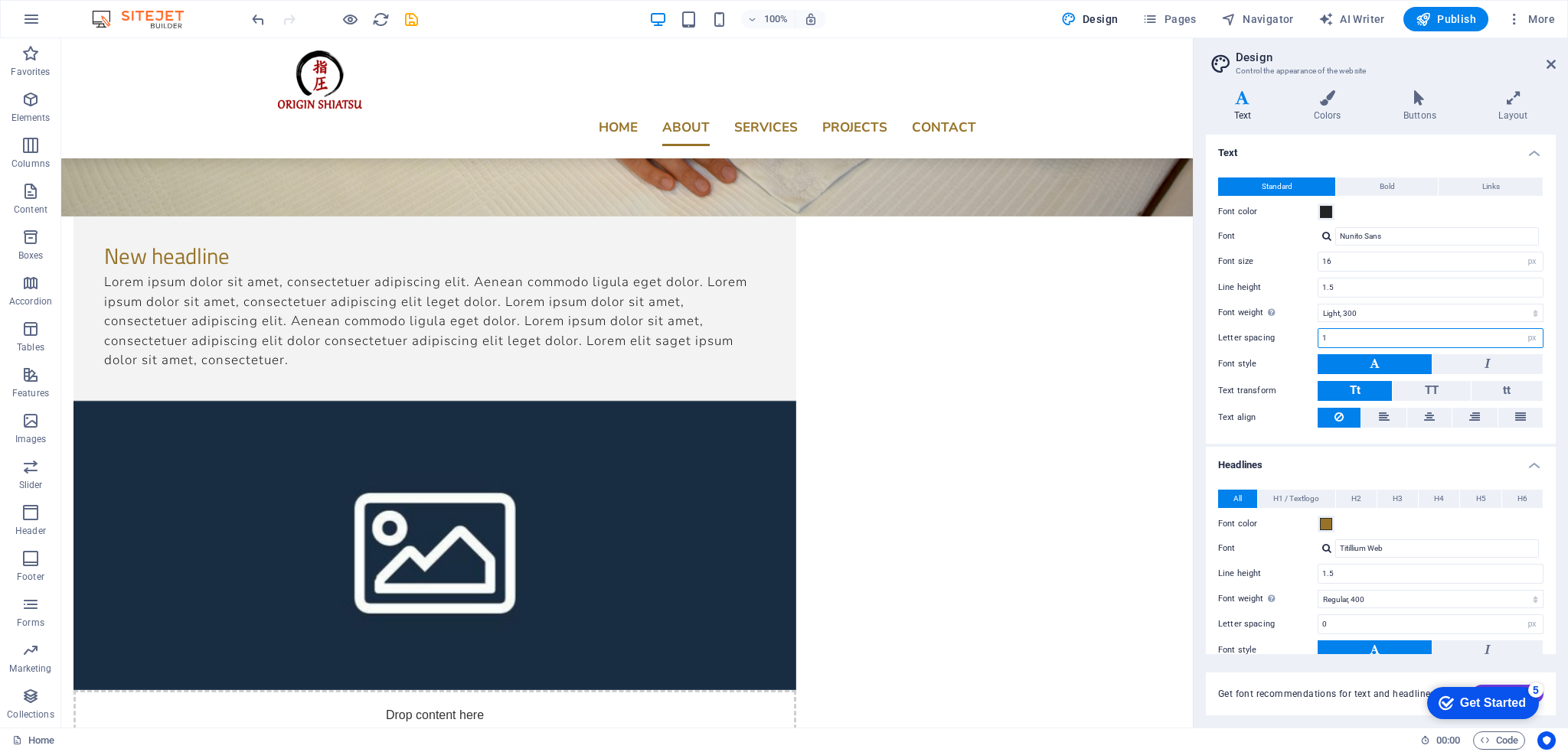
click at [1266, 336] on div "Letter spacing 1 rem px" at bounding box center [1380, 338] width 325 height 20
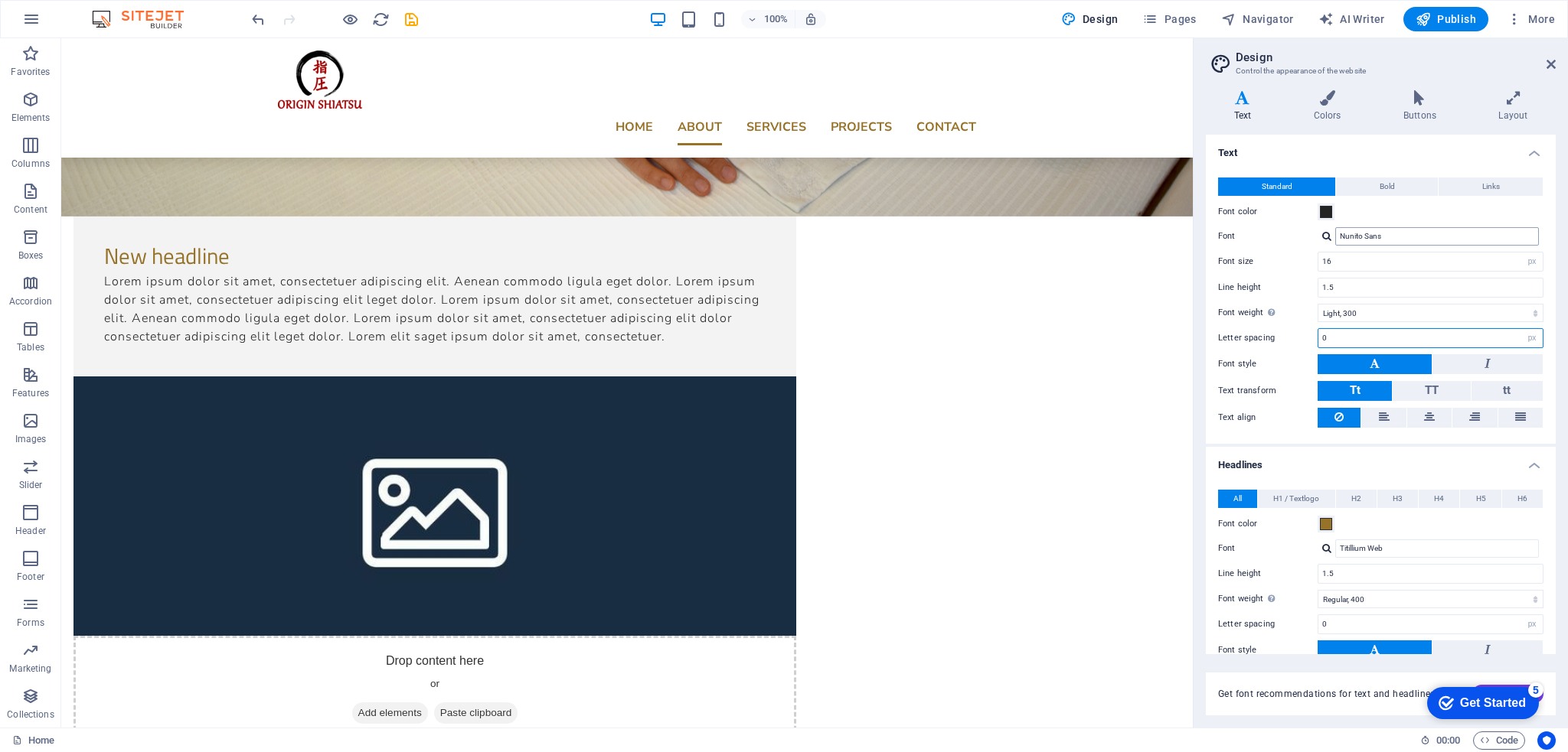
type input "0"
click at [1397, 238] on input "Nunito Sans" at bounding box center [1436, 236] width 204 height 18
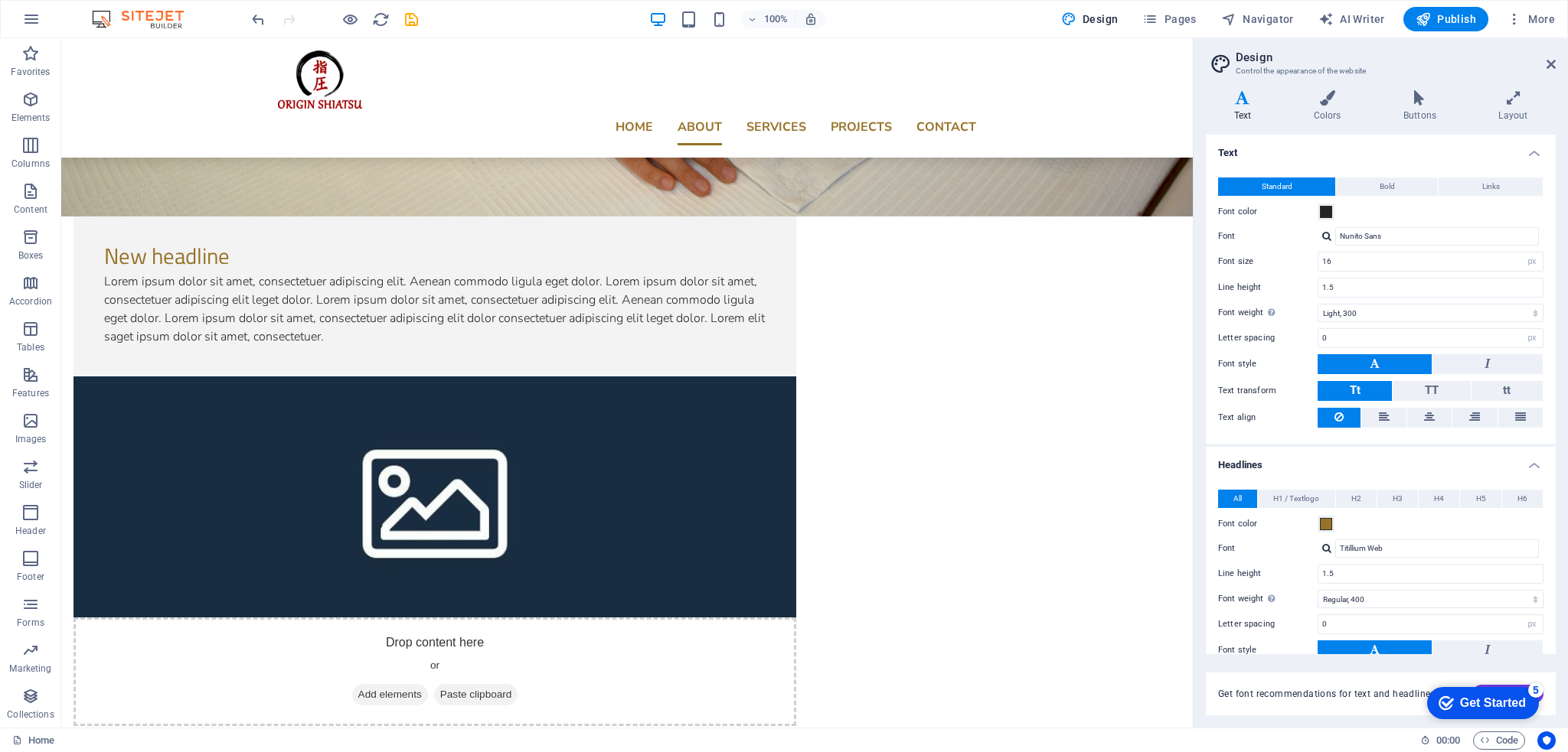
click at [1322, 238] on div at bounding box center [1326, 236] width 9 height 10
click at [1359, 303] on div "Hachi Maru Pop Nunito Sans Poppins Roboto Titillium Web Manage fonts →" at bounding box center [1436, 302] width 204 height 115
click at [1362, 301] on div "Poppins" at bounding box center [1440, 295] width 202 height 16
type input "Poppins"
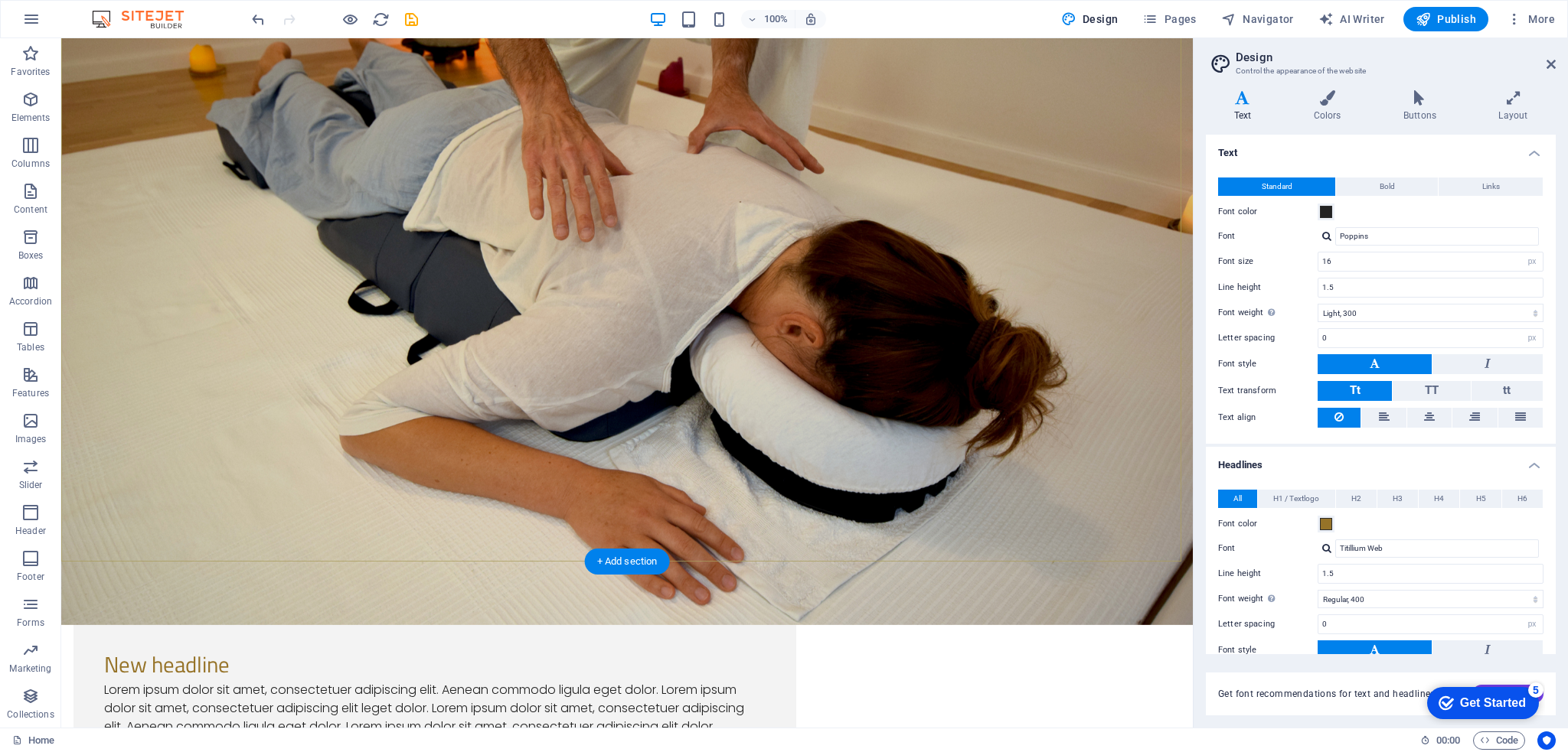
scroll to position [229, 0]
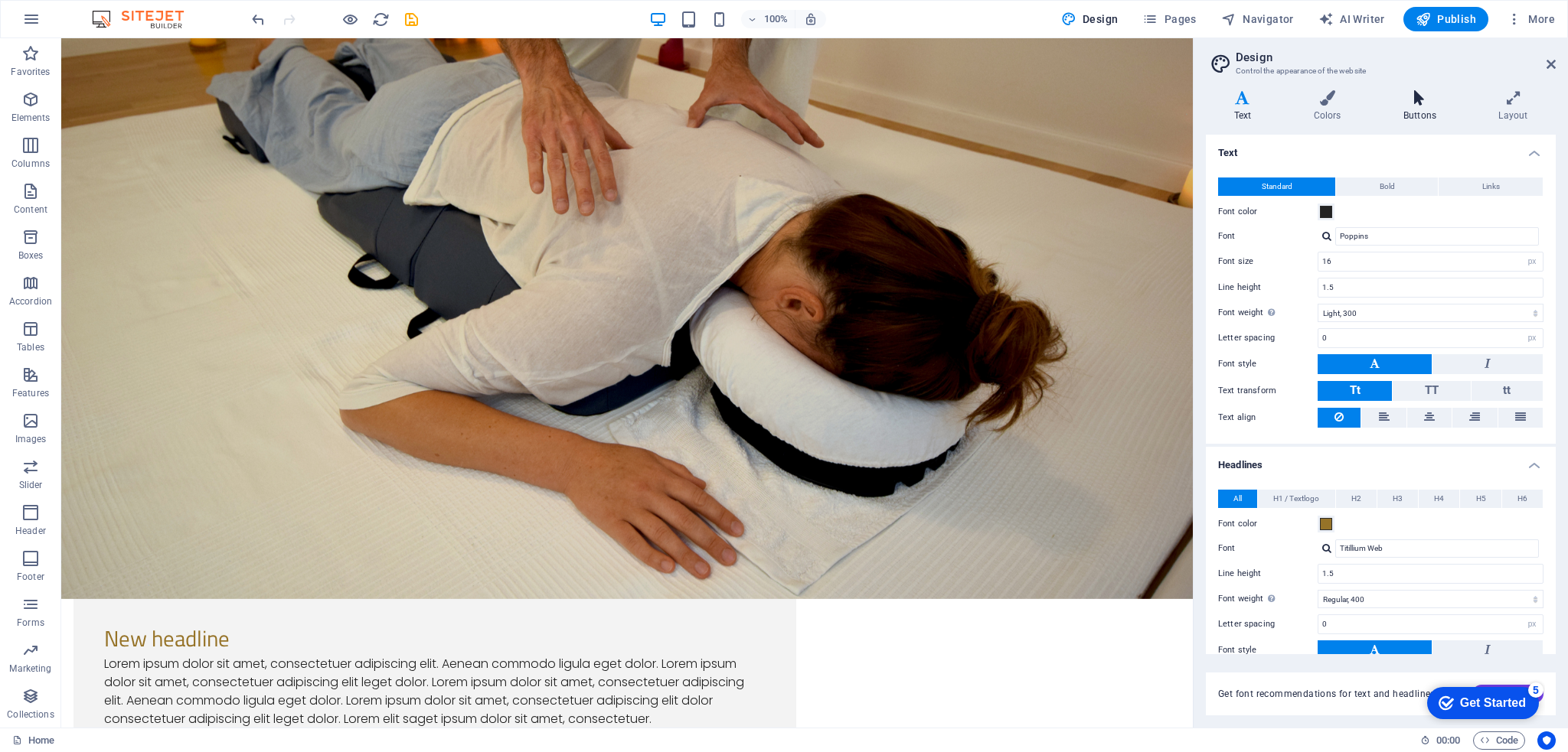
click at [1429, 111] on h4 "Buttons" at bounding box center [1422, 106] width 95 height 32
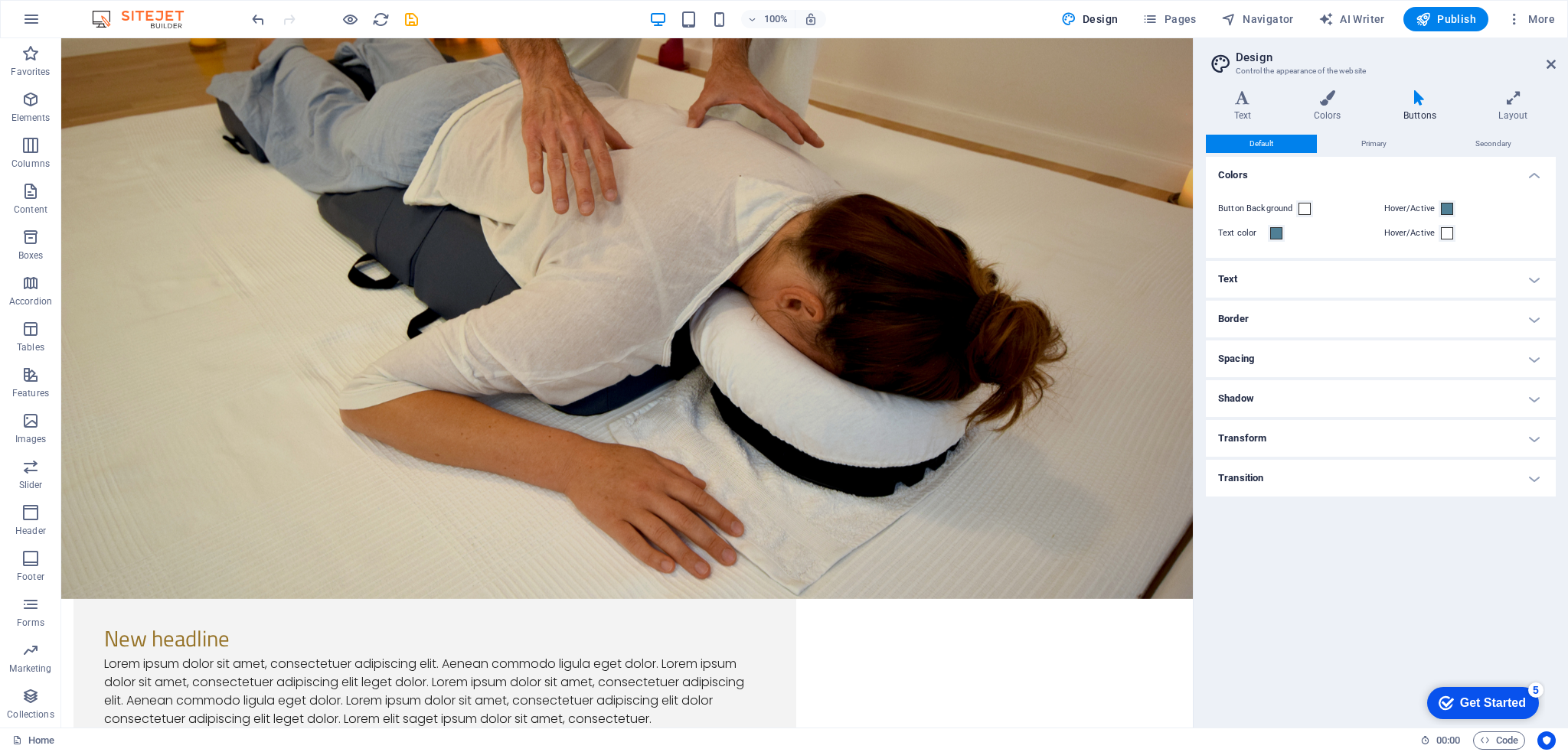
click at [1276, 280] on h4 "Text" at bounding box center [1381, 280] width 350 height 37
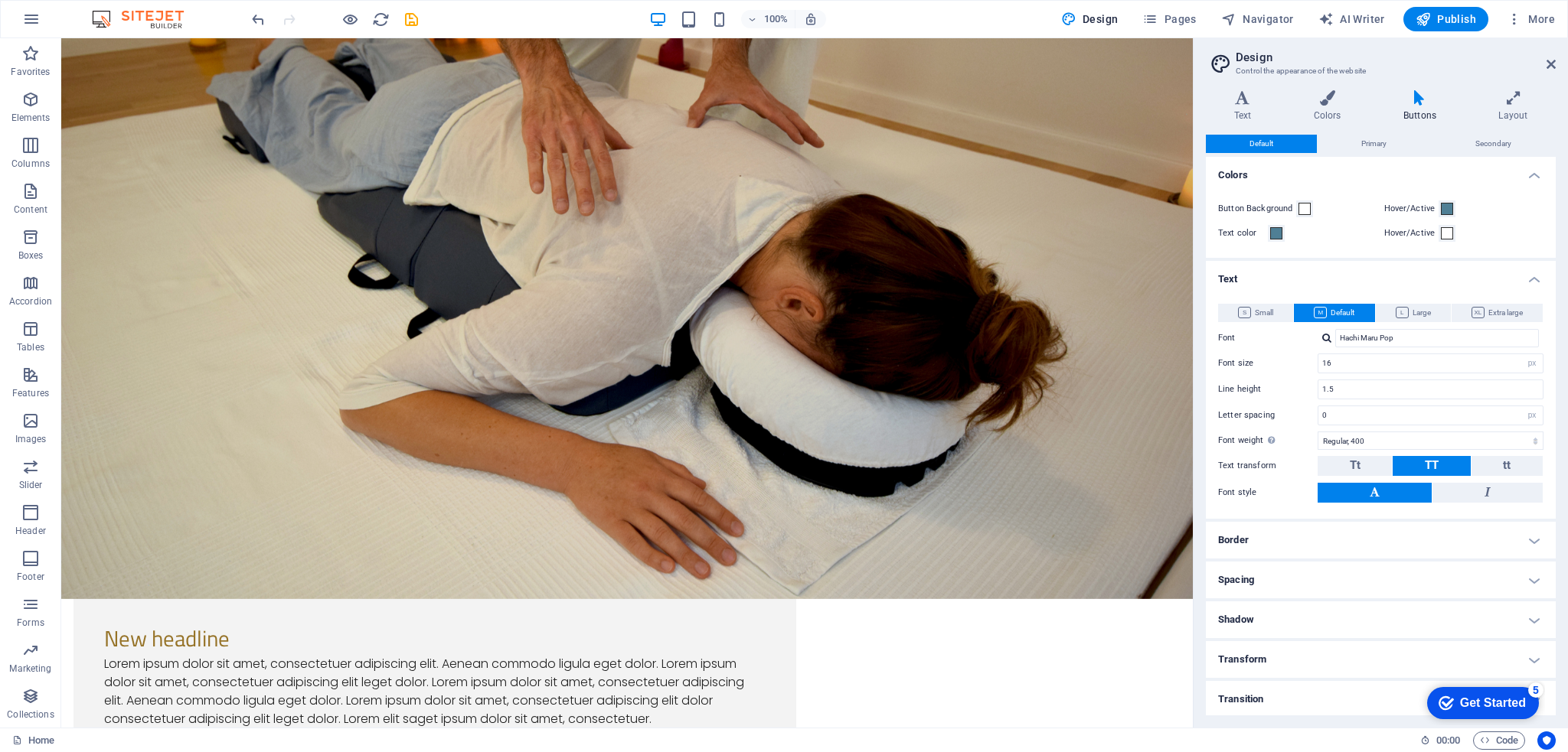
click at [1323, 336] on div at bounding box center [1326, 338] width 9 height 10
click at [1417, 400] on div "Poppins" at bounding box center [1440, 396] width 202 height 16
click at [1329, 345] on div "Poppins Manage fonts →" at bounding box center [1431, 338] width 226 height 18
click at [1323, 338] on div at bounding box center [1326, 338] width 9 height 10
click at [1353, 369] on div "Nunito Sans" at bounding box center [1440, 377] width 202 height 16
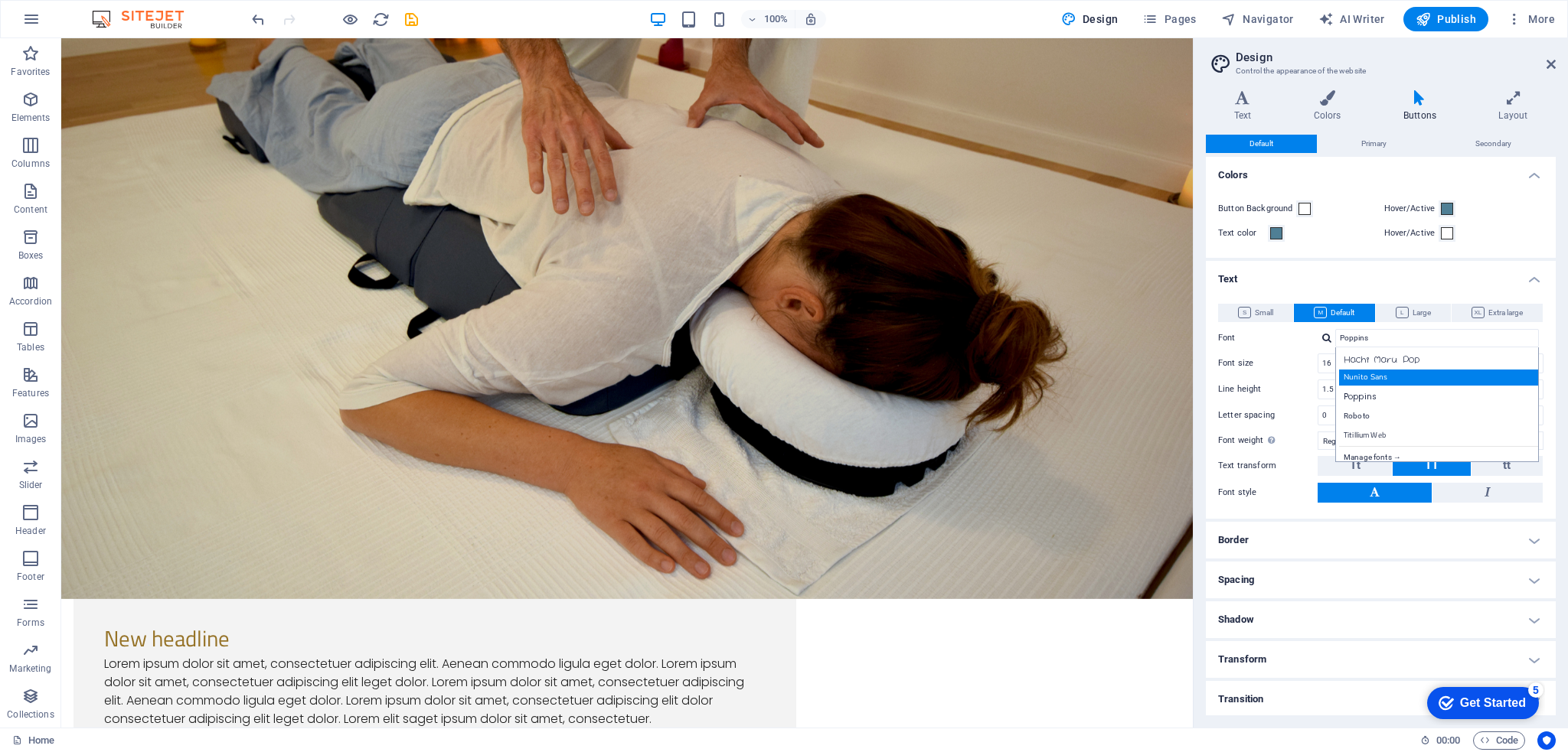
type input "Nunito Sans"
drag, startPoint x: 1351, startPoint y: 413, endPoint x: 1302, endPoint y: 410, distance: 49.1
click at [1302, 410] on div "Letter spacing 0 rem px" at bounding box center [1380, 415] width 325 height 20
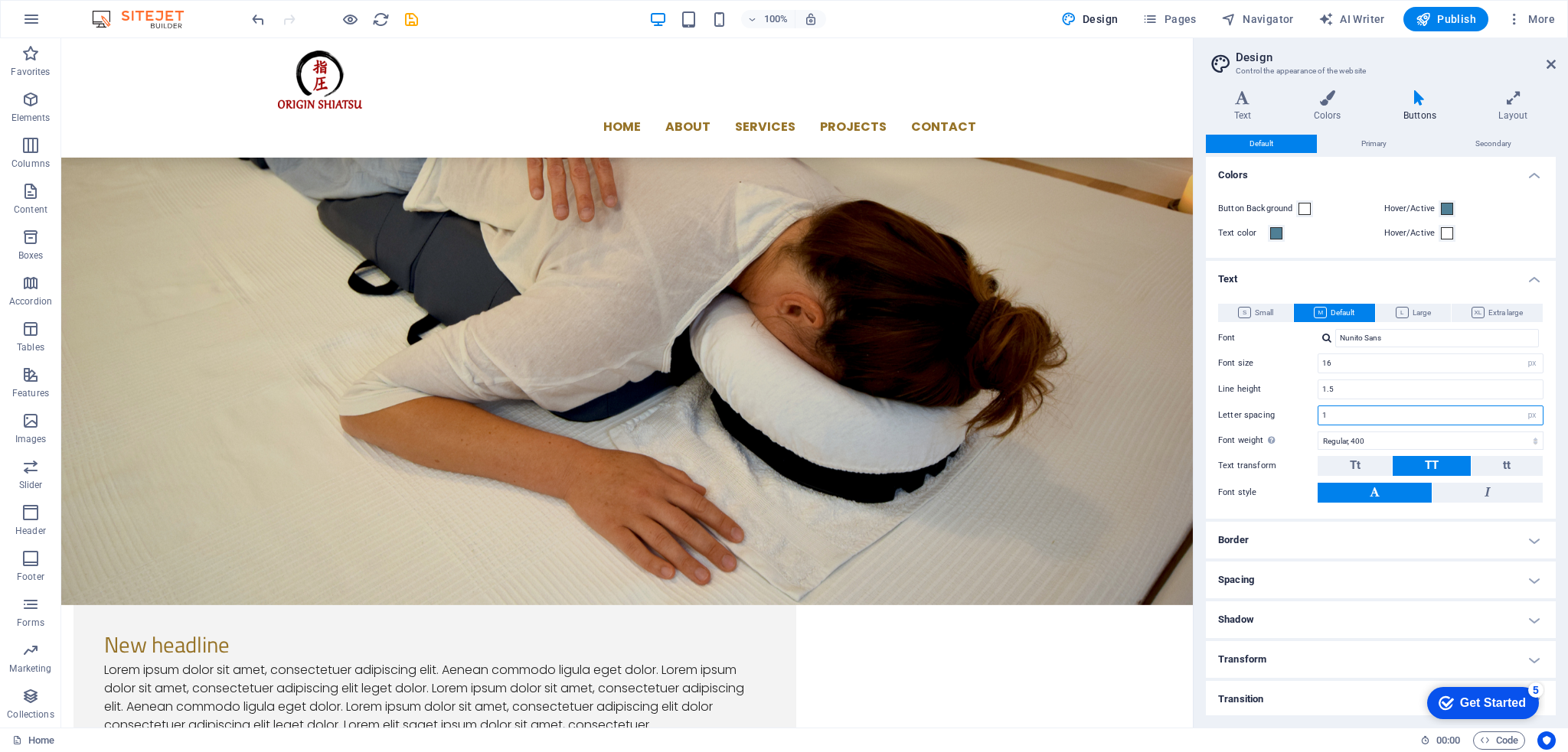
scroll to position [0, 0]
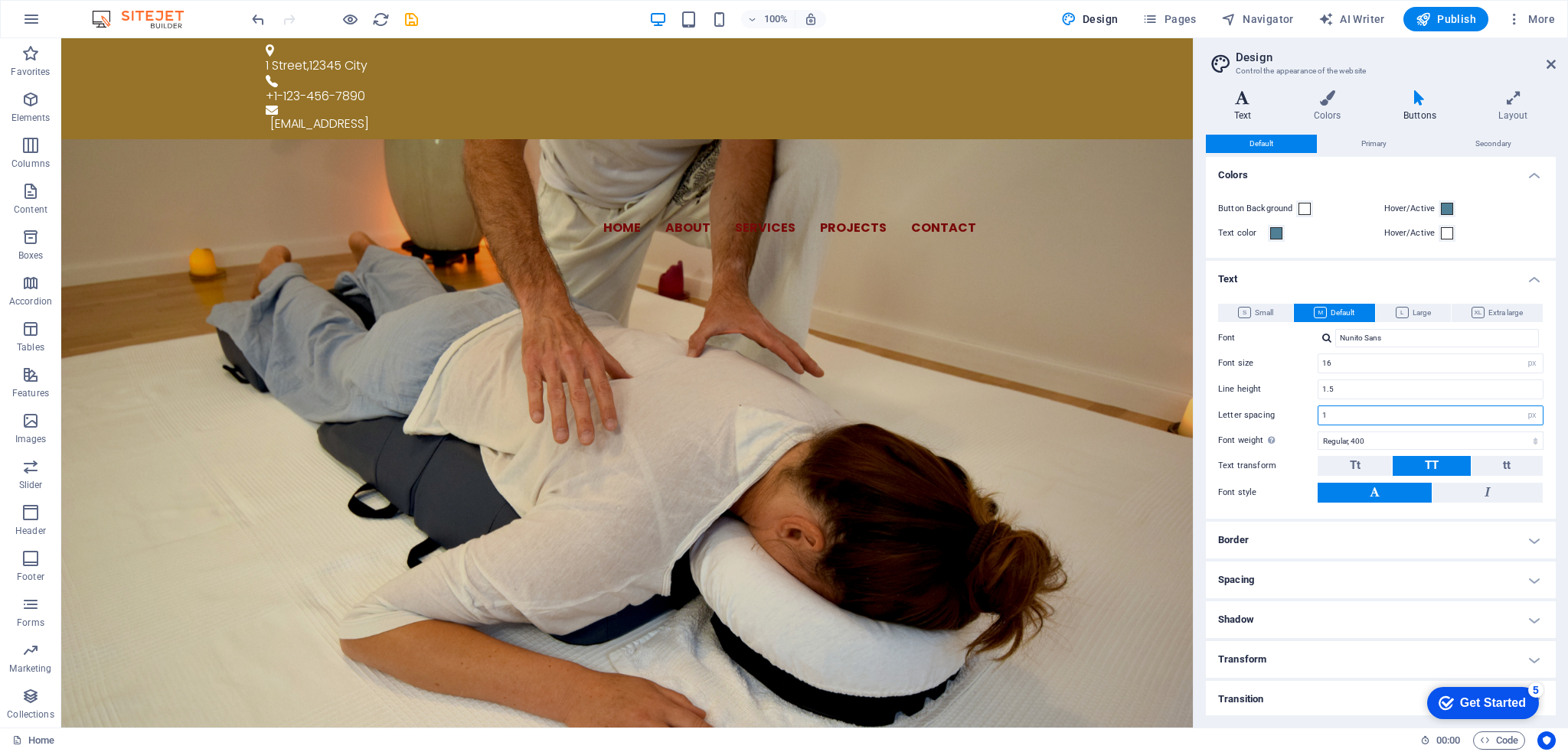
type input "1"
click at [1247, 105] on icon at bounding box center [1243, 98] width 74 height 15
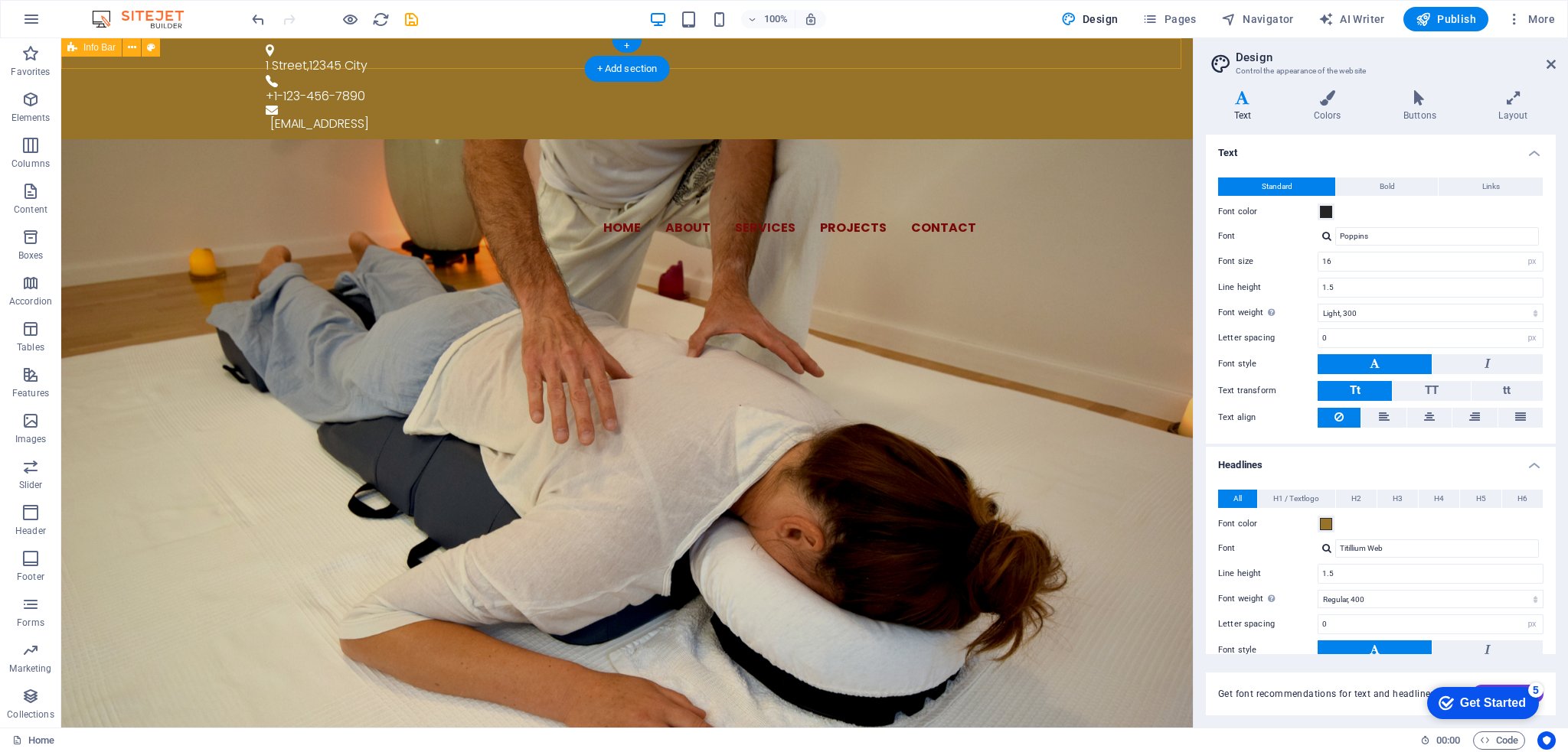
click at [1017, 64] on div "[STREET_ADDRESS] +1-123-456-7890 [EMAIL_ADDRESS]" at bounding box center [627, 89] width 1132 height 101
click at [414, 23] on icon "save" at bounding box center [411, 19] width 18 height 18
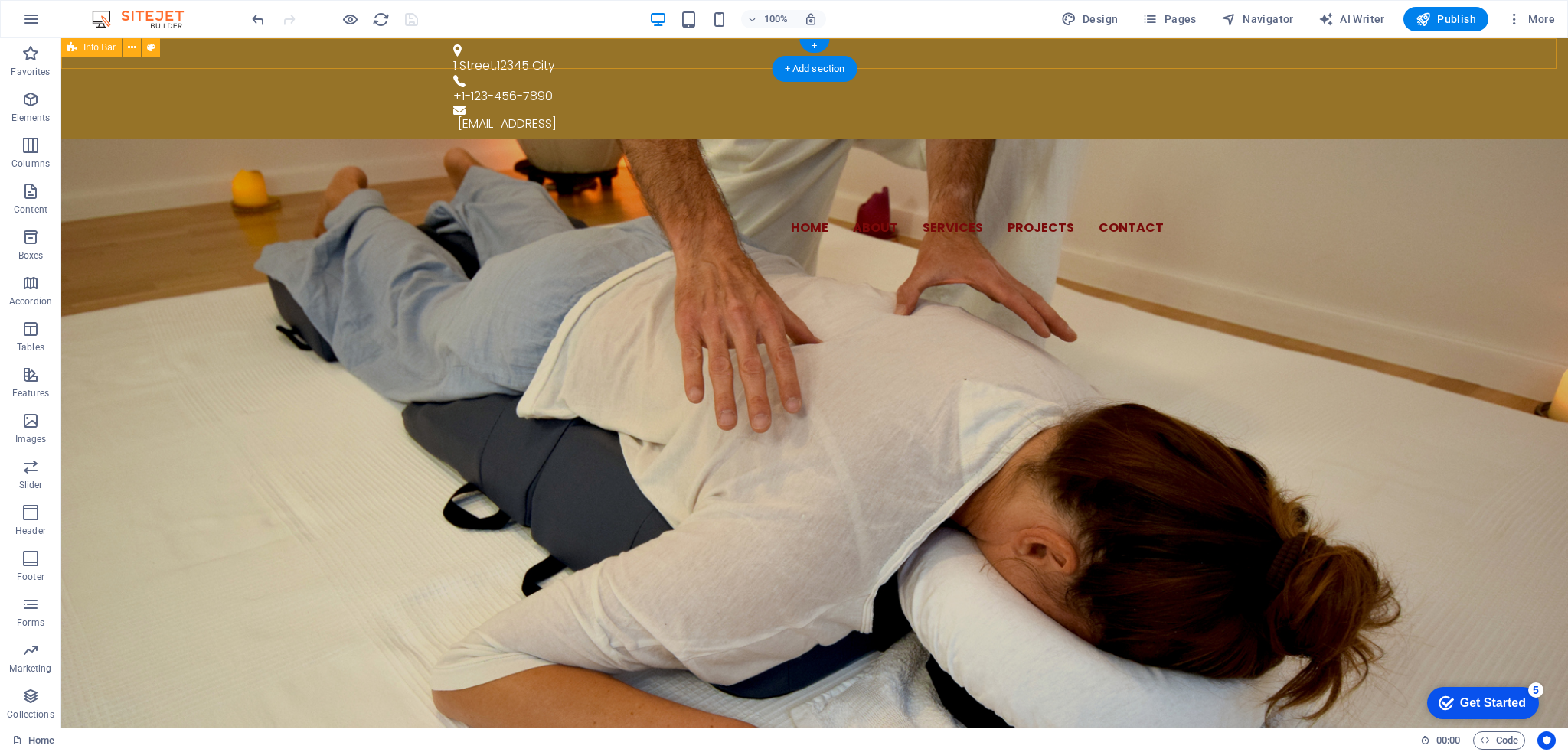
click at [268, 51] on div "[STREET_ADDRESS] +1-123-456-7890 [EMAIL_ADDRESS]" at bounding box center [814, 89] width 1507 height 101
click at [294, 49] on div "[STREET_ADDRESS] +1-123-456-7890 [EMAIL_ADDRESS]" at bounding box center [814, 89] width 1507 height 101
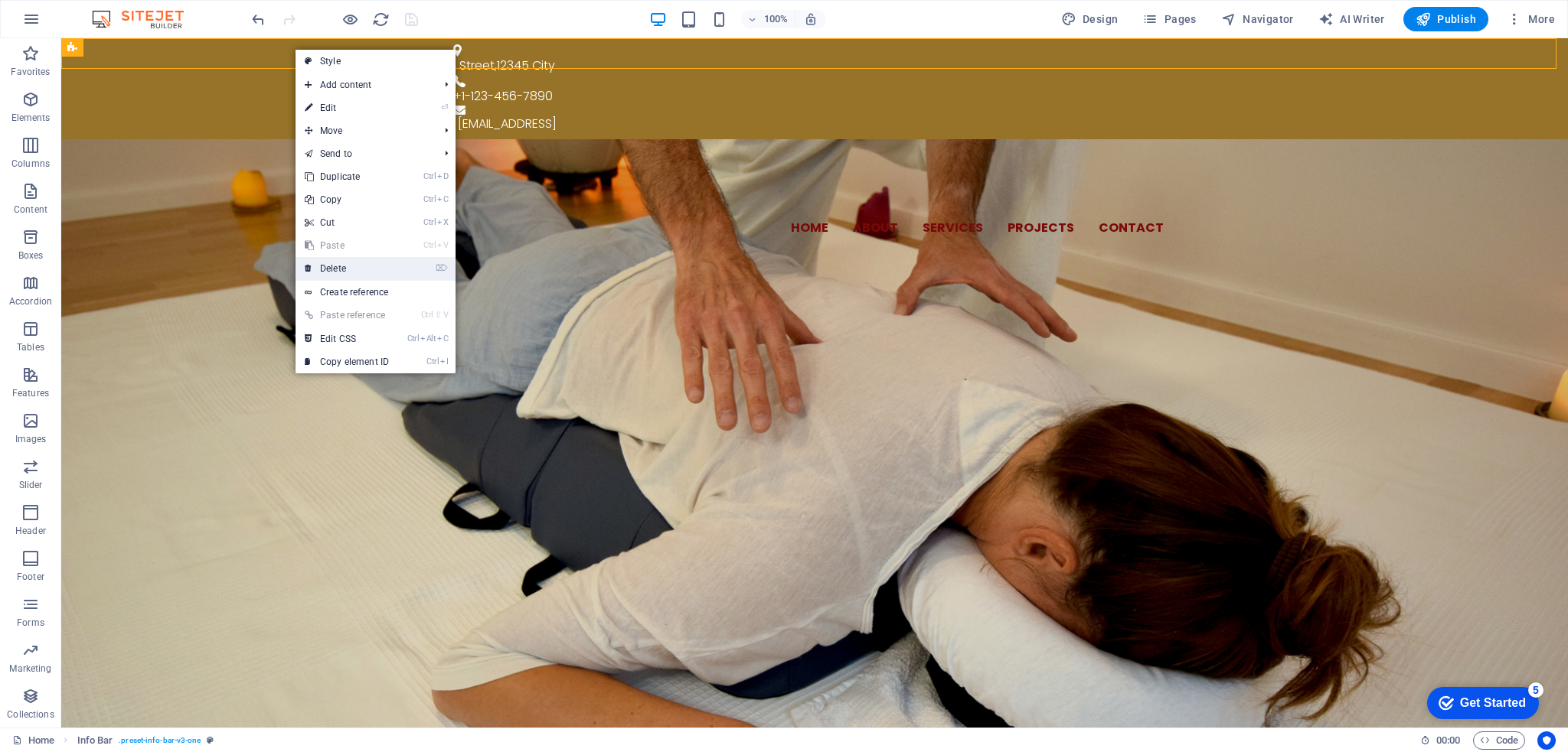
click at [377, 271] on link "⌦ Delete" at bounding box center [347, 268] width 102 height 23
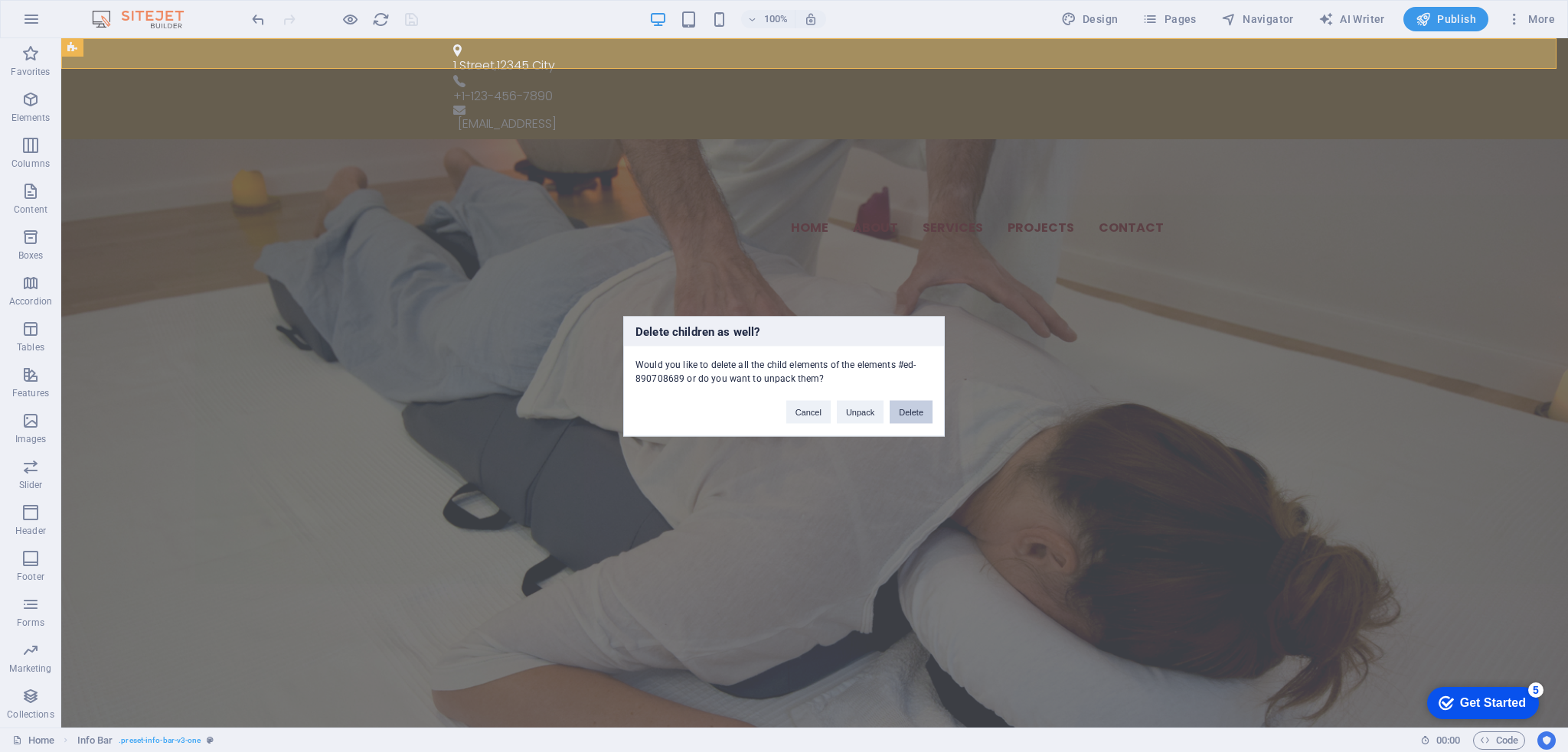
click at [915, 418] on button "Delete" at bounding box center [910, 411] width 43 height 23
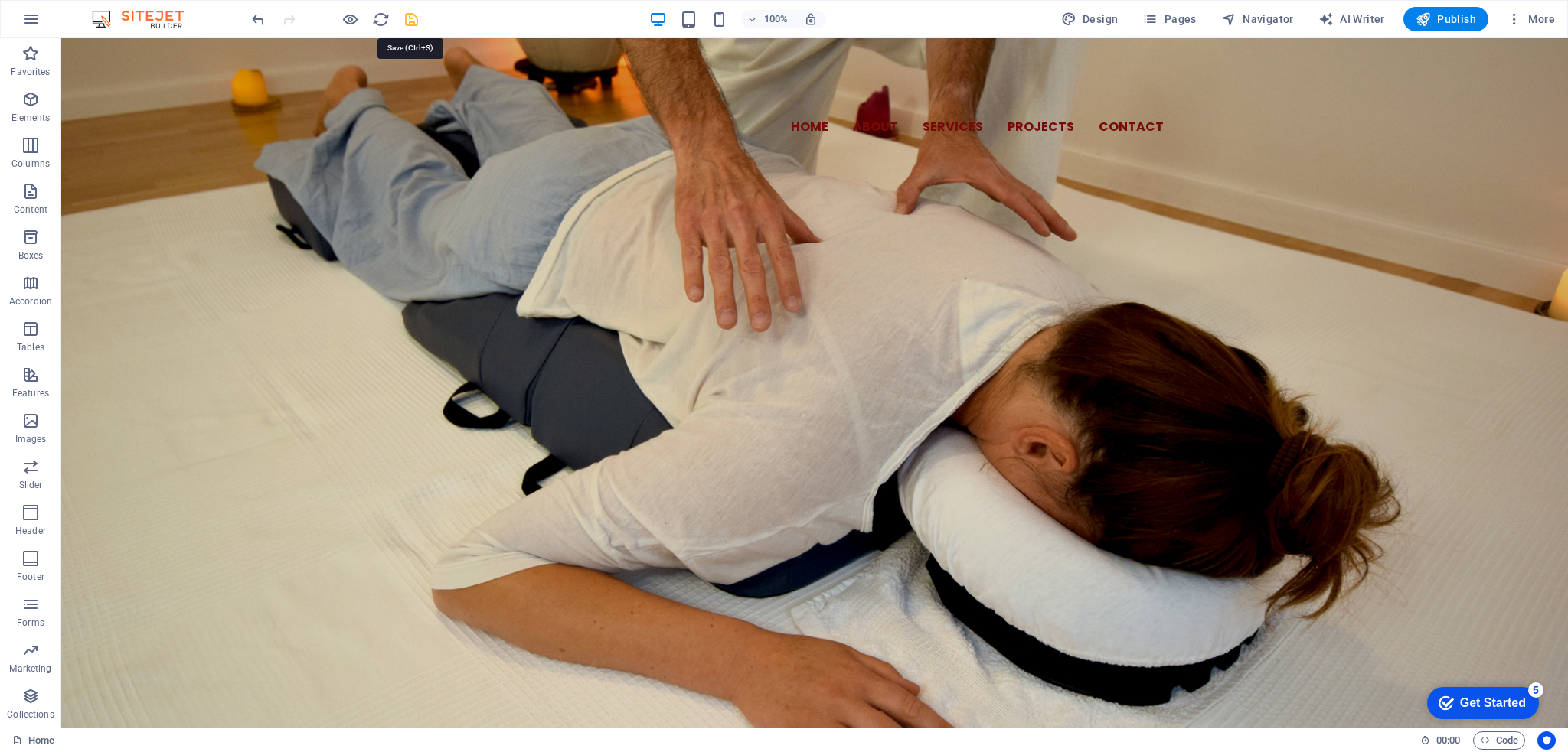
click at [415, 20] on icon "save" at bounding box center [411, 19] width 18 height 18
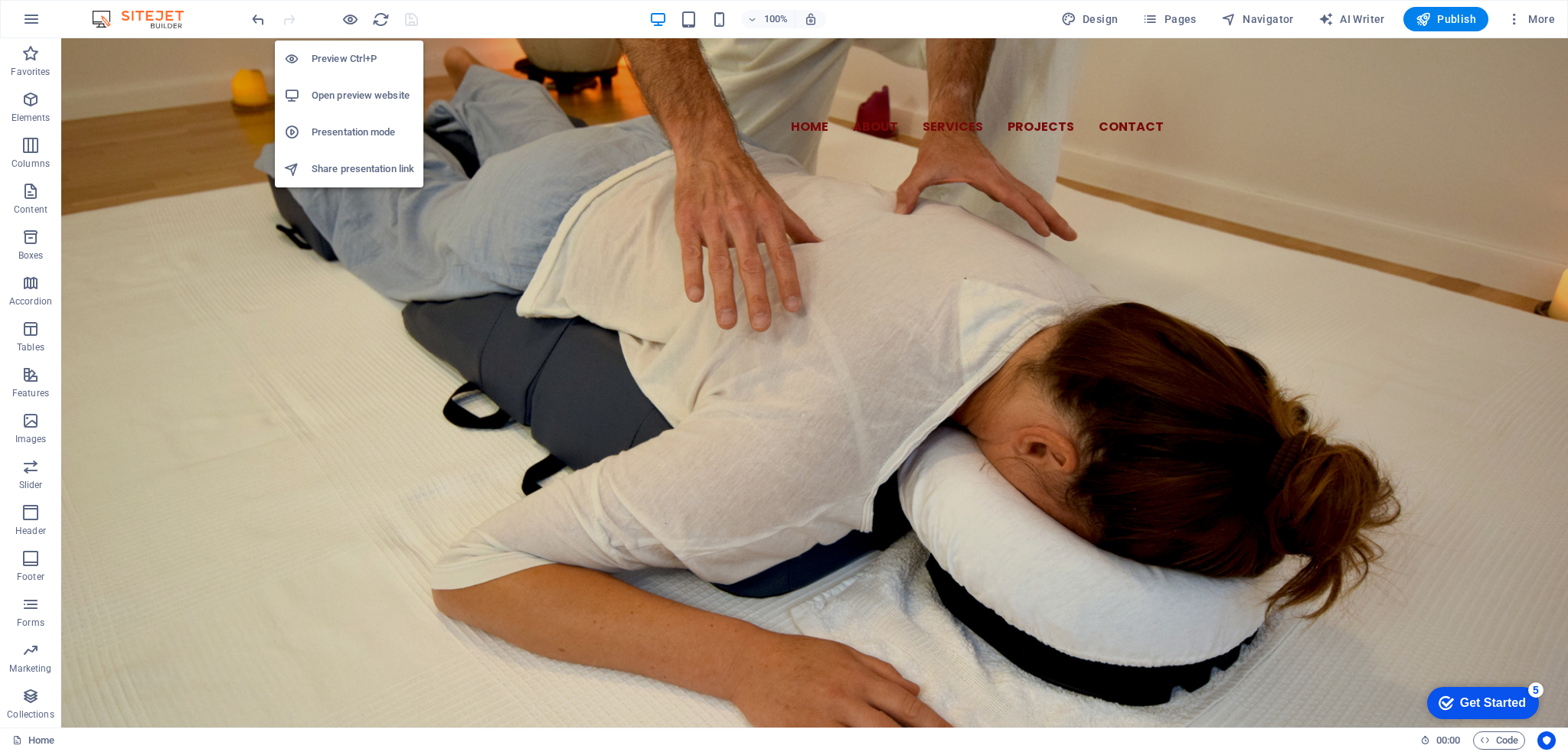
drag, startPoint x: 346, startPoint y: 21, endPoint x: 322, endPoint y: 175, distance: 155.9
click at [322, 175] on h6 "Share presentation link" at bounding box center [363, 169] width 102 height 18
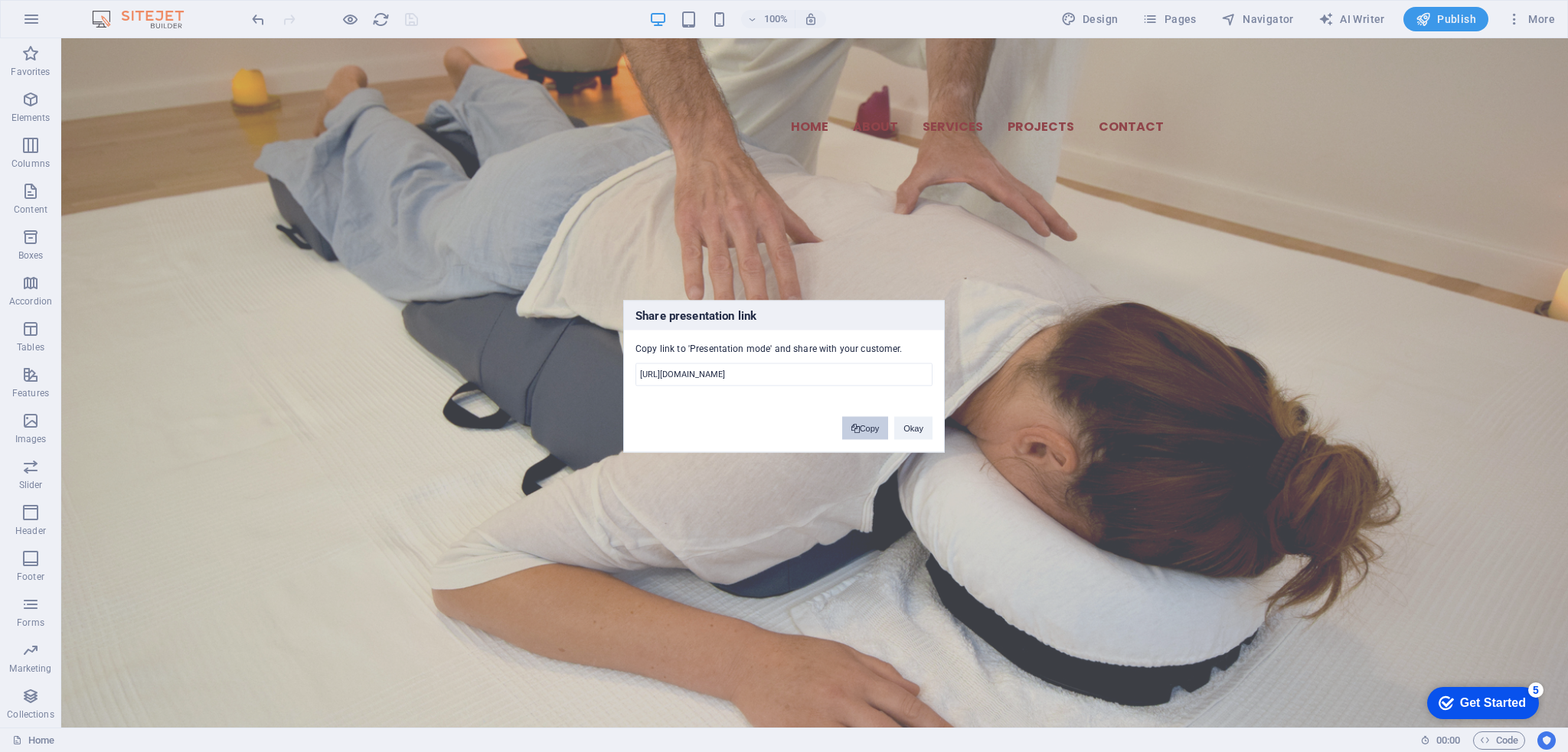
click at [879, 428] on button "Copy" at bounding box center [865, 427] width 47 height 23
drag, startPoint x: 927, startPoint y: 432, endPoint x: 866, endPoint y: 393, distance: 72.4
click at [927, 432] on button "Okay" at bounding box center [914, 429] width 39 height 23
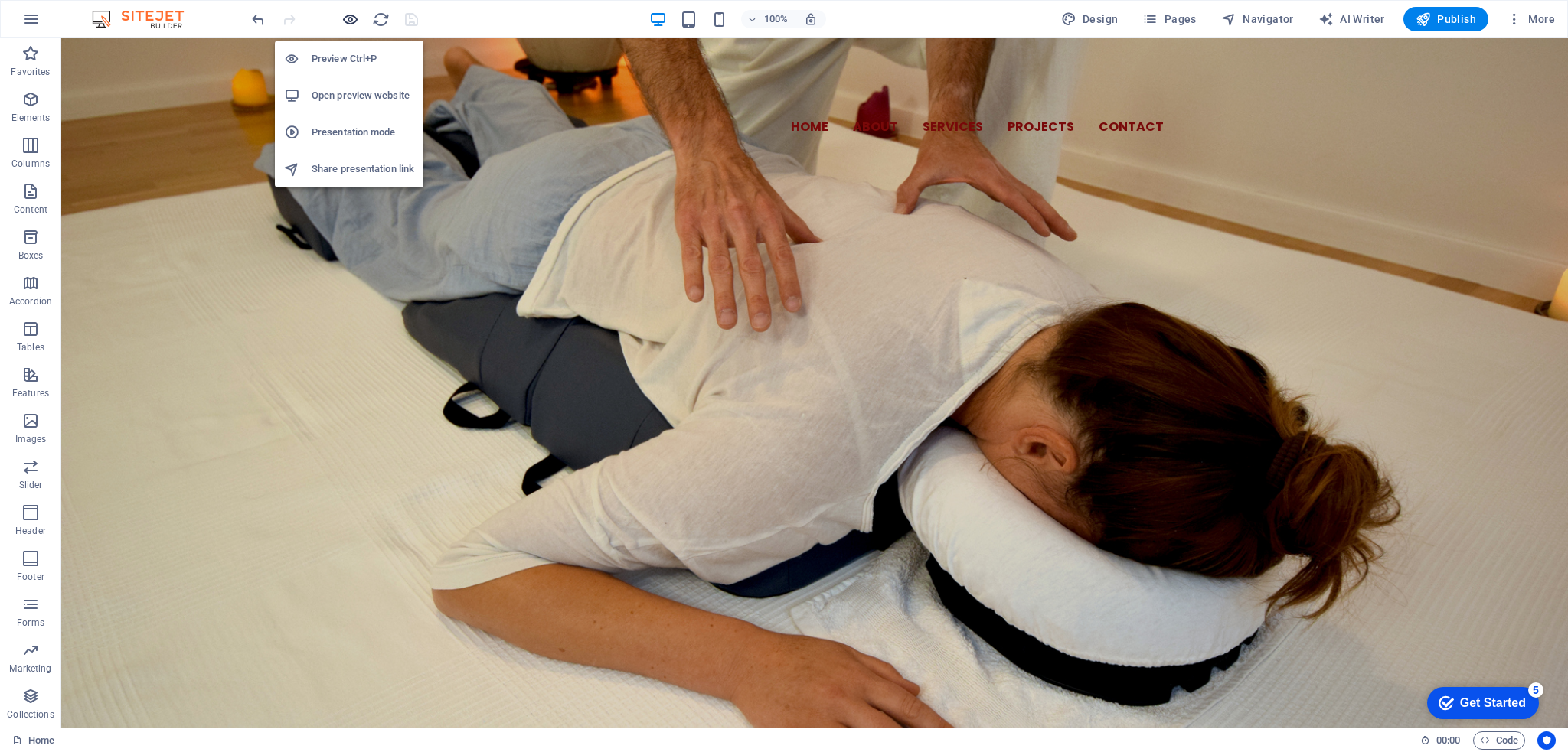
click at [349, 25] on icon "button" at bounding box center [350, 19] width 18 height 18
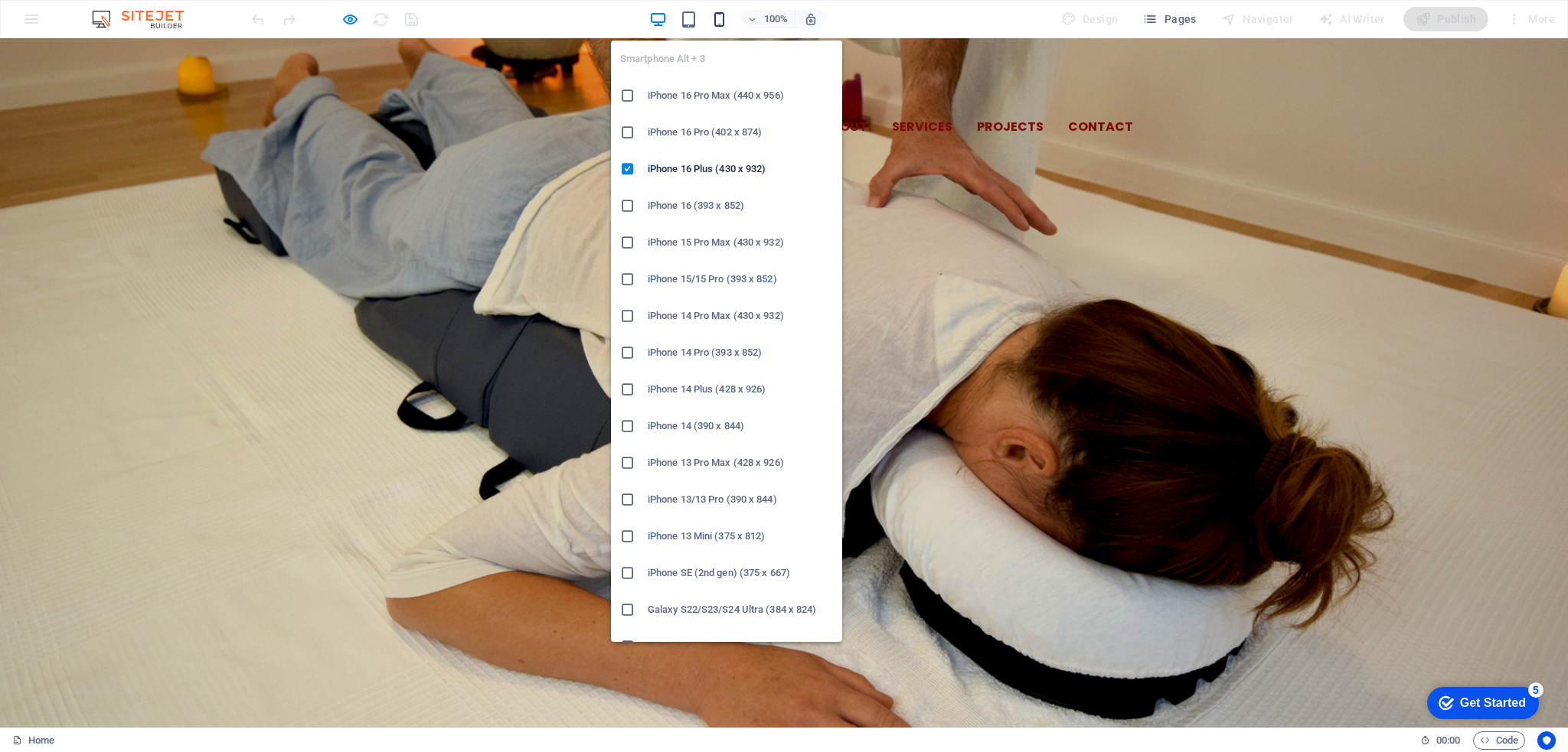
click at [725, 20] on icon "button" at bounding box center [719, 19] width 18 height 18
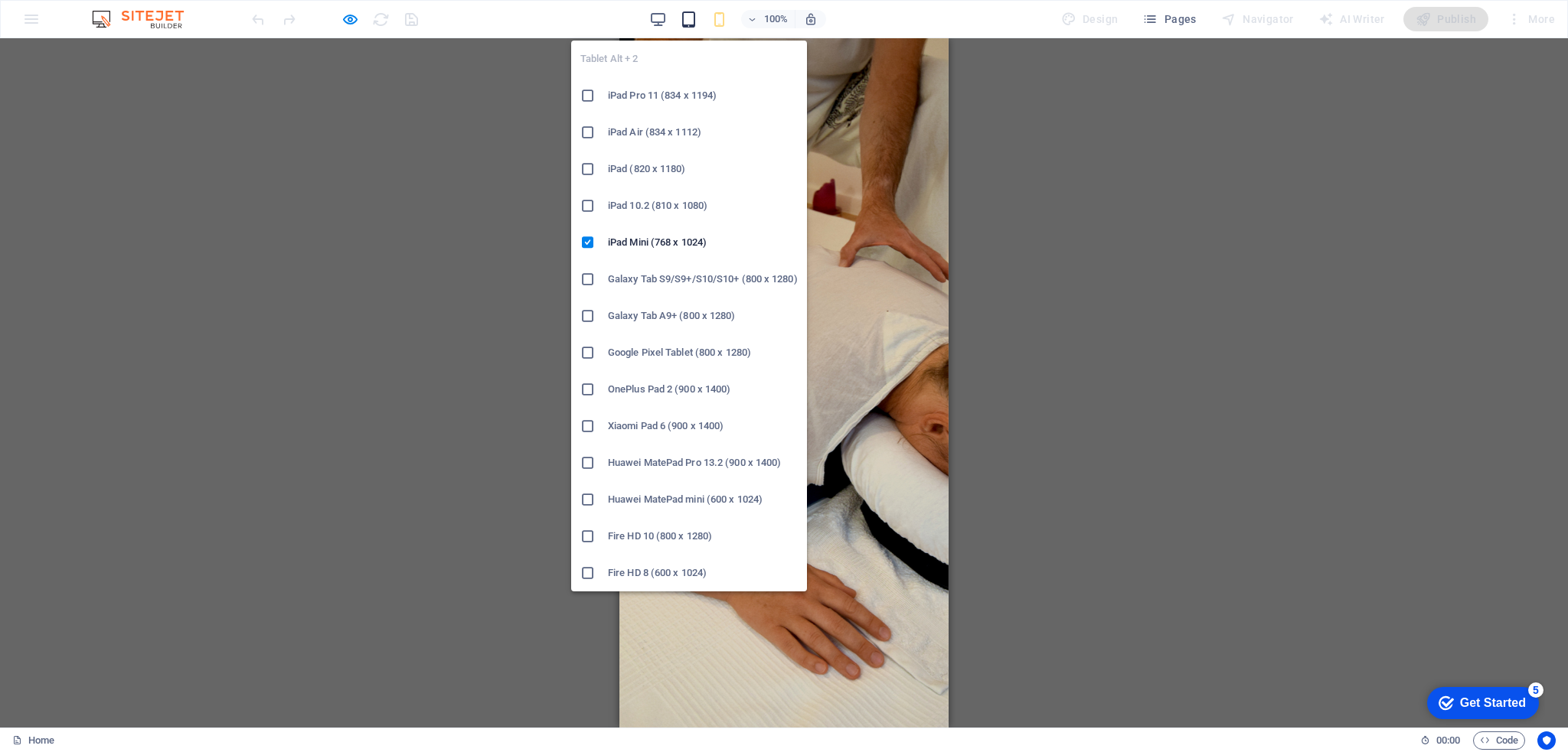
click at [686, 14] on icon "button" at bounding box center [689, 19] width 18 height 18
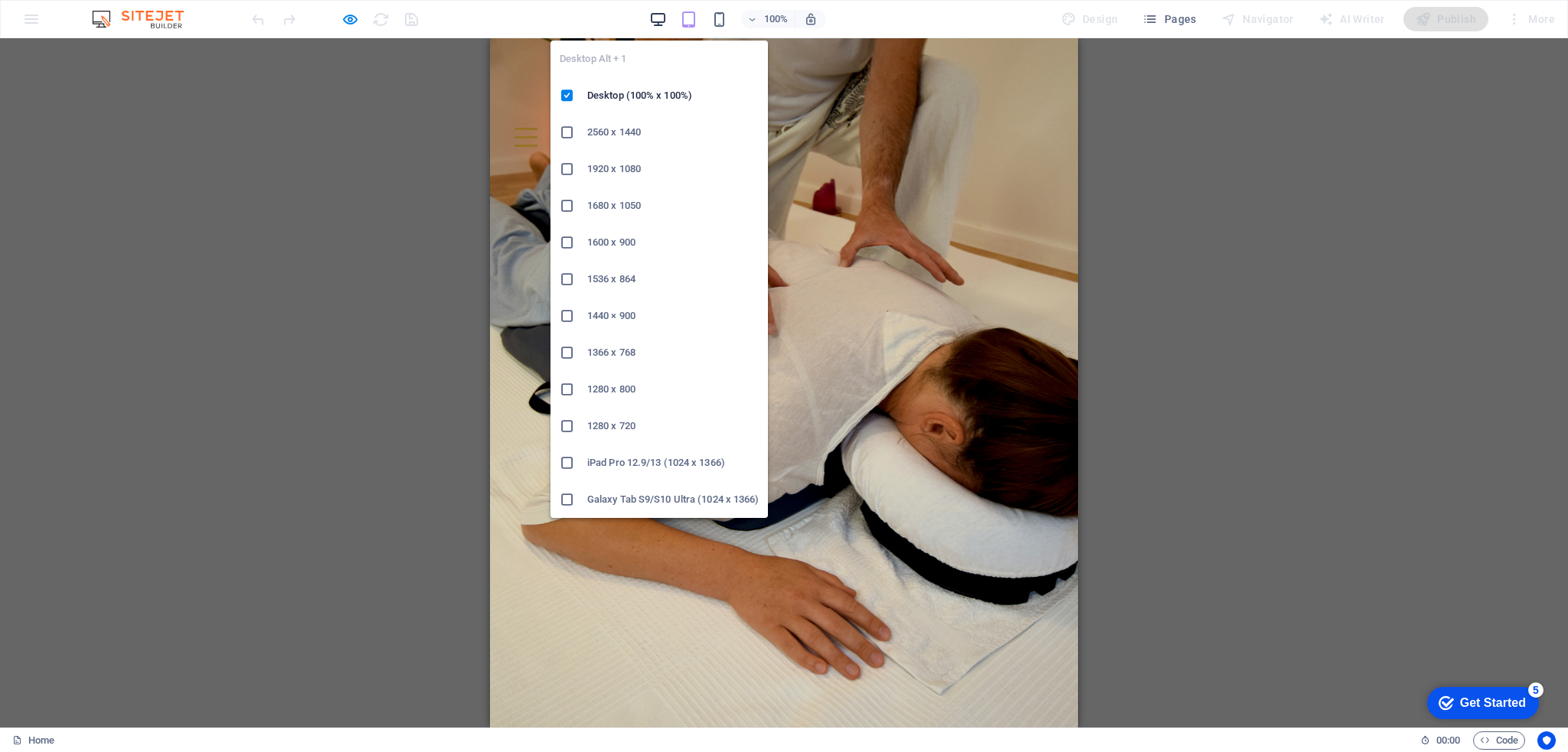
click at [663, 17] on icon "button" at bounding box center [658, 19] width 18 height 18
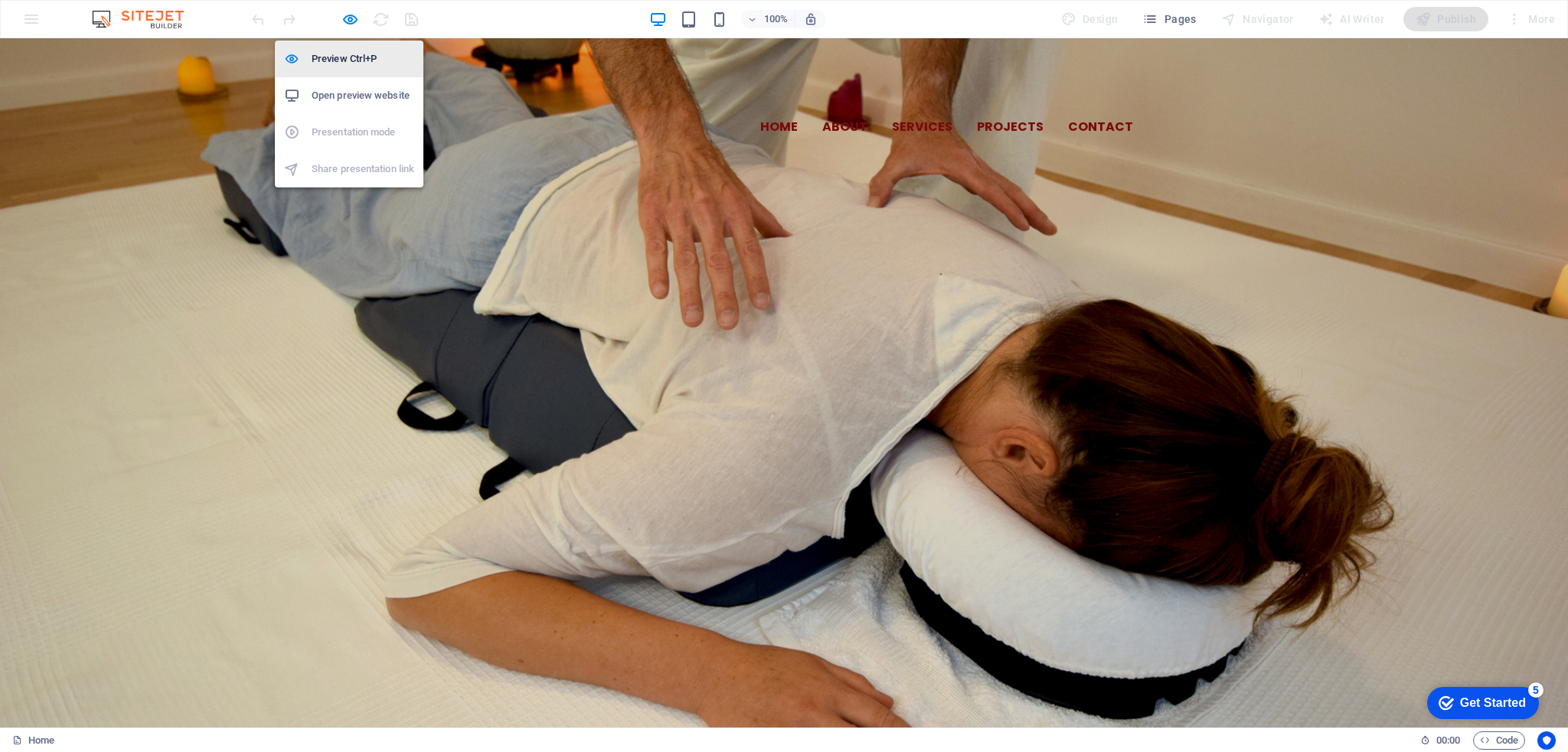
click at [347, 66] on h6 "Preview Ctrl+P" at bounding box center [363, 59] width 102 height 18
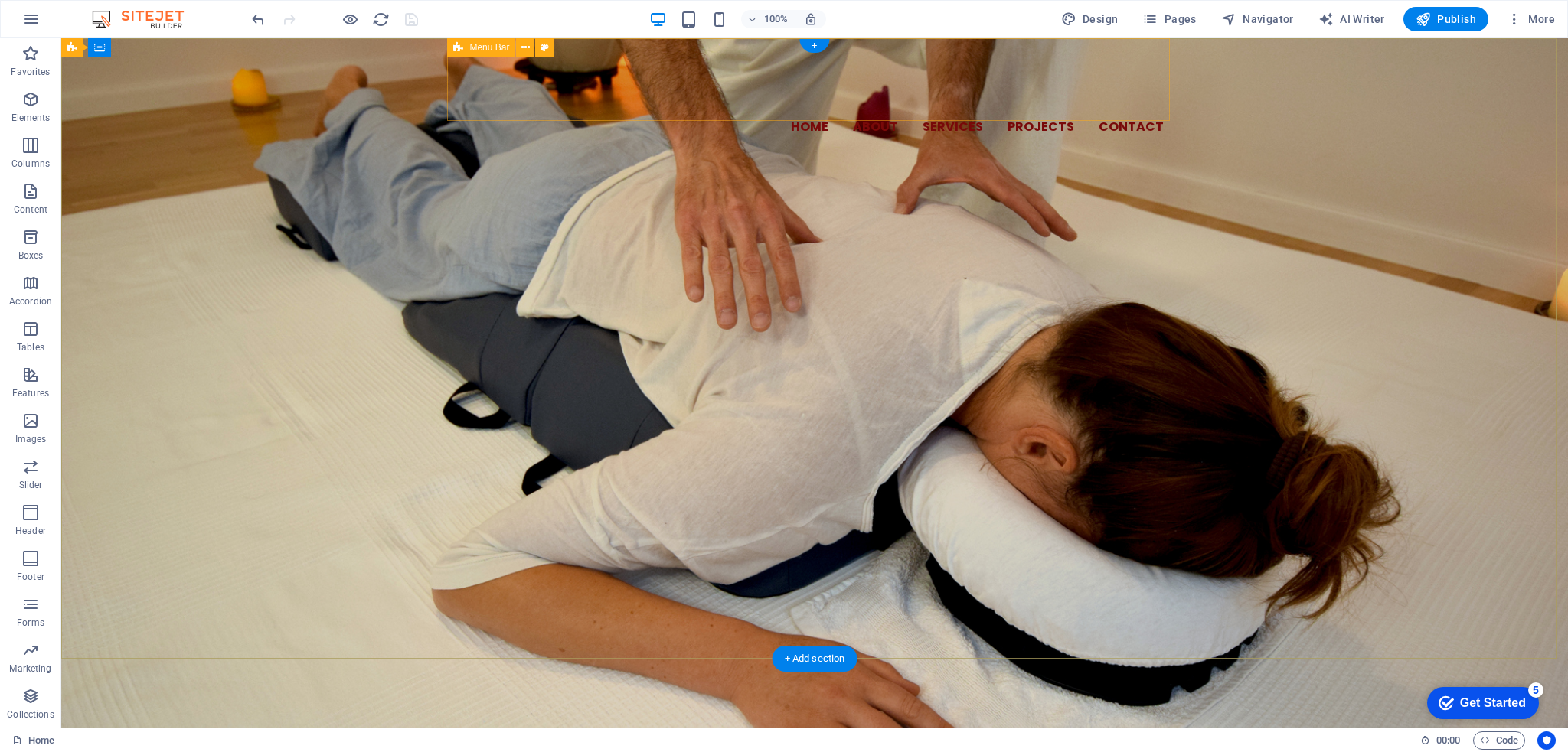
click at [785, 88] on div "Home About Services Projects Contact" at bounding box center [814, 98] width 723 height 120
select select "header"
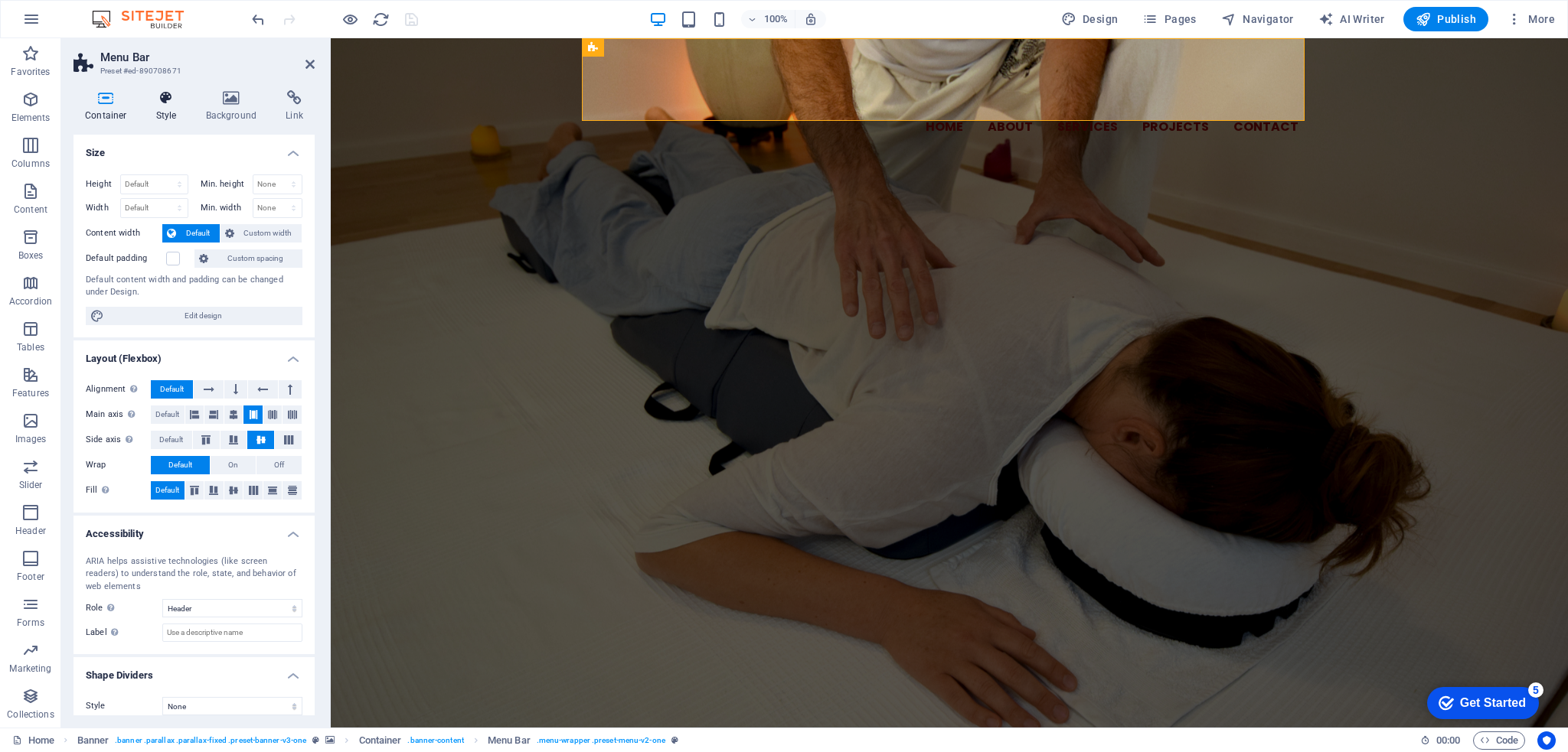
click at [174, 109] on h4 "Style" at bounding box center [169, 106] width 49 height 32
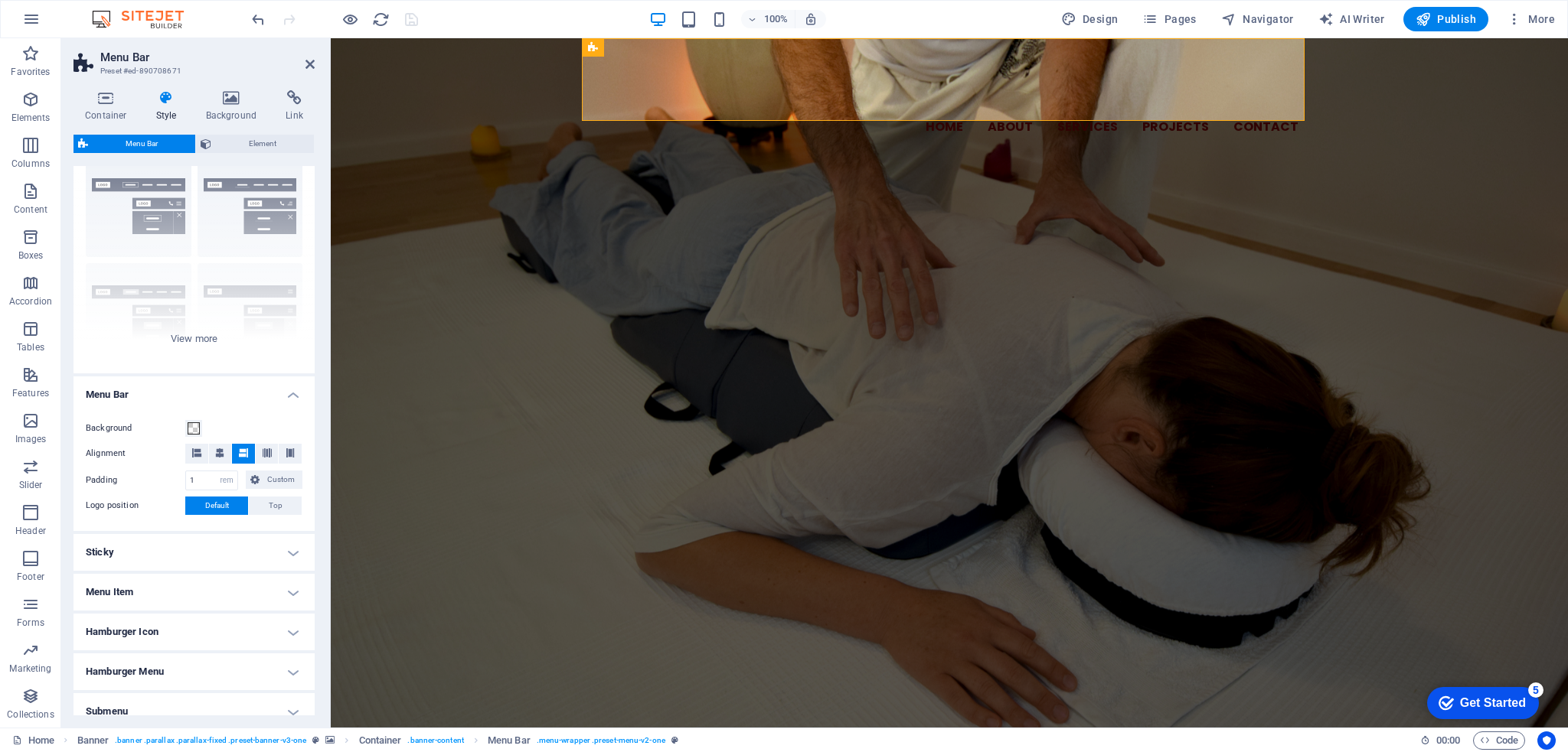
scroll to position [124, 0]
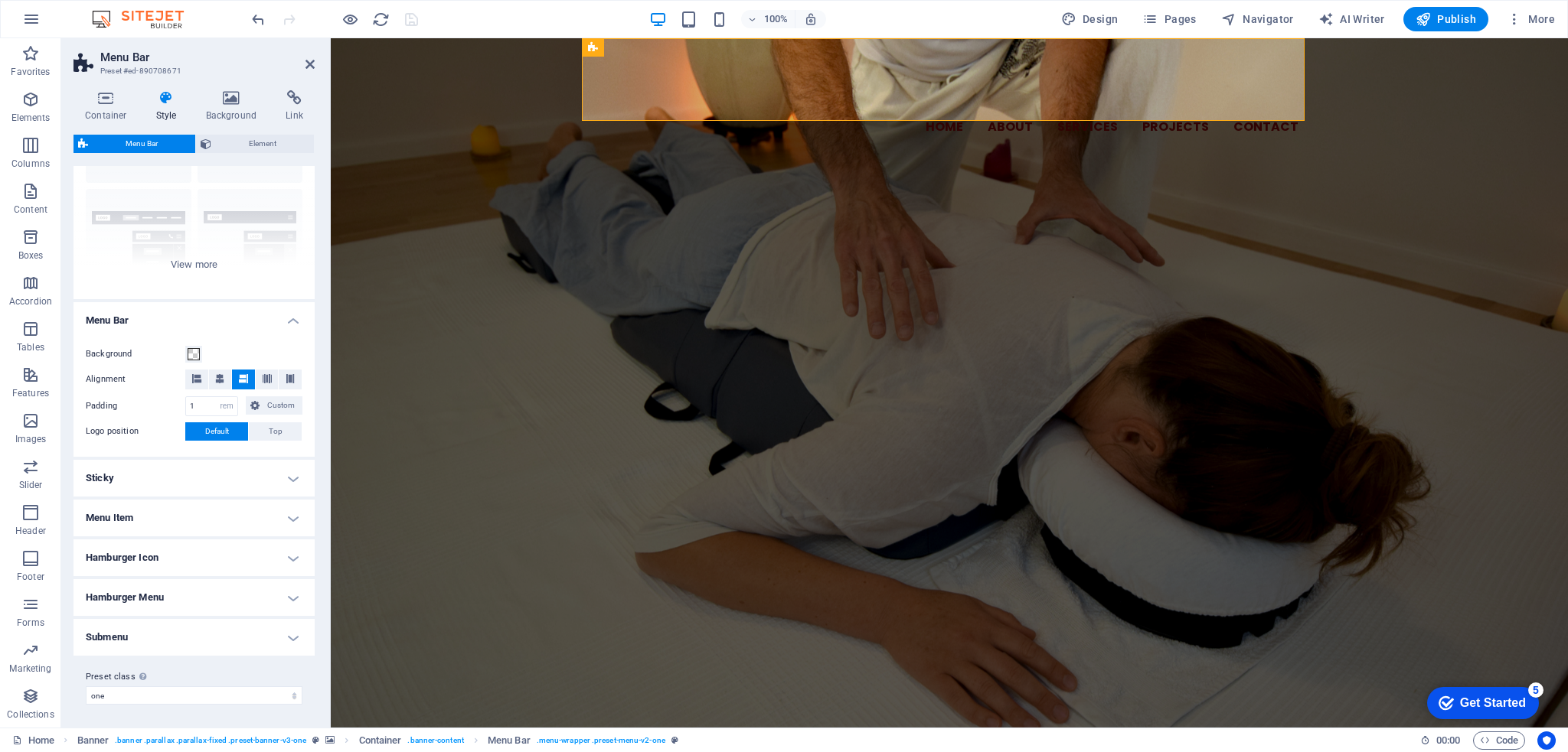
click at [209, 523] on h4 "Menu Item" at bounding box center [194, 518] width 241 height 37
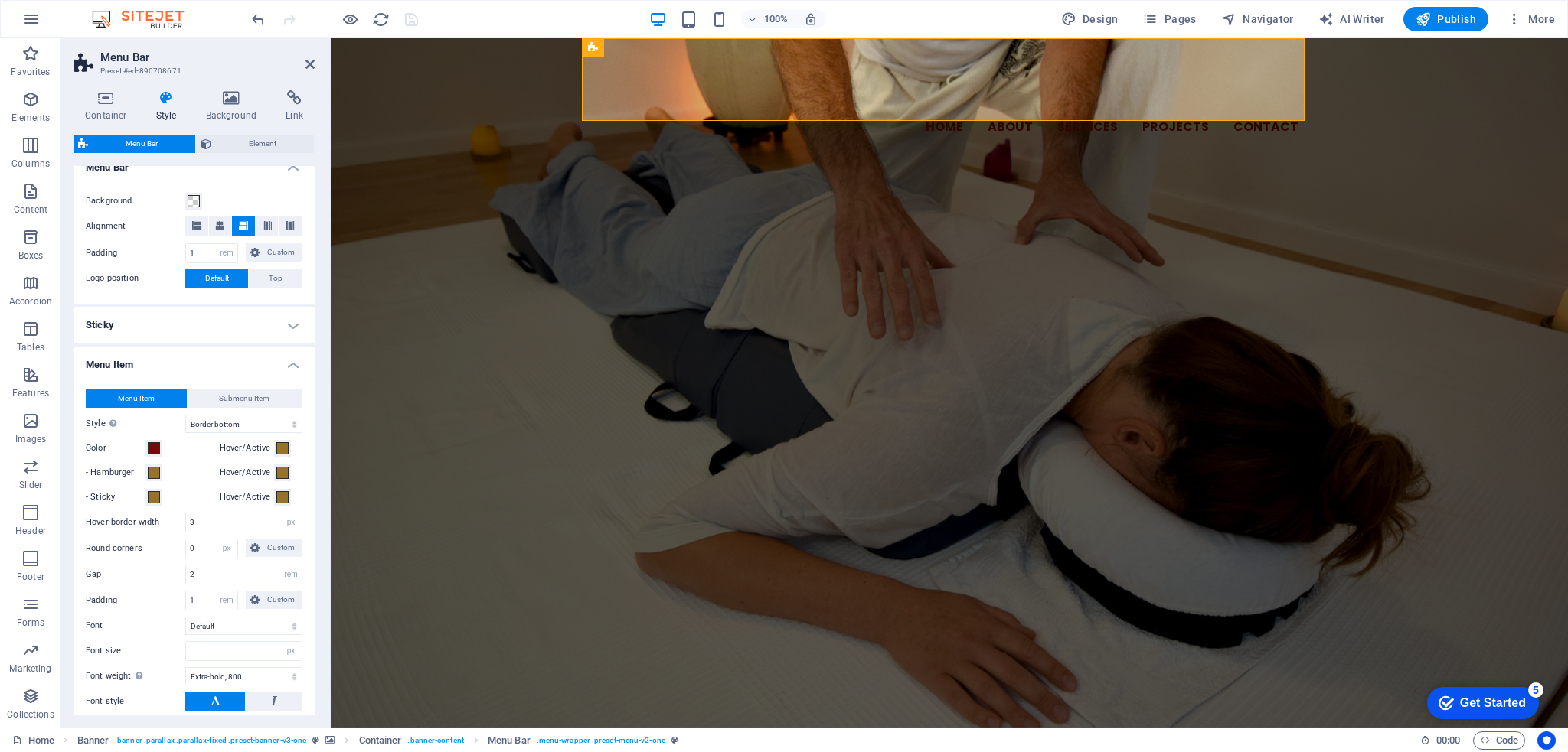
scroll to position [353, 0]
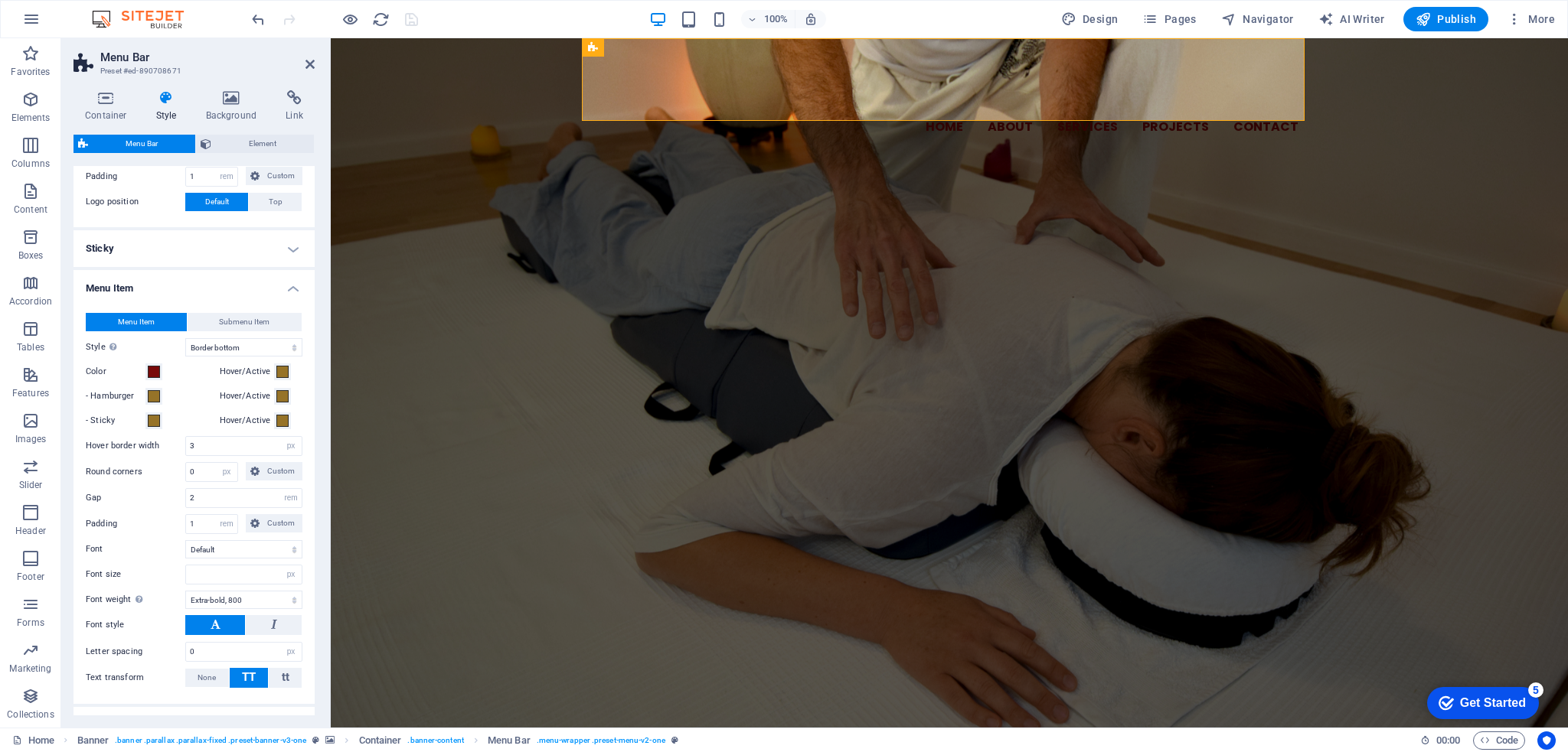
drag, startPoint x: 655, startPoint y: 18, endPoint x: 529, endPoint y: 4, distance: 126.8
click at [529, 4] on div "100% Design Pages Navigator AI Writer Publish More" at bounding box center [784, 19] width 1566 height 37
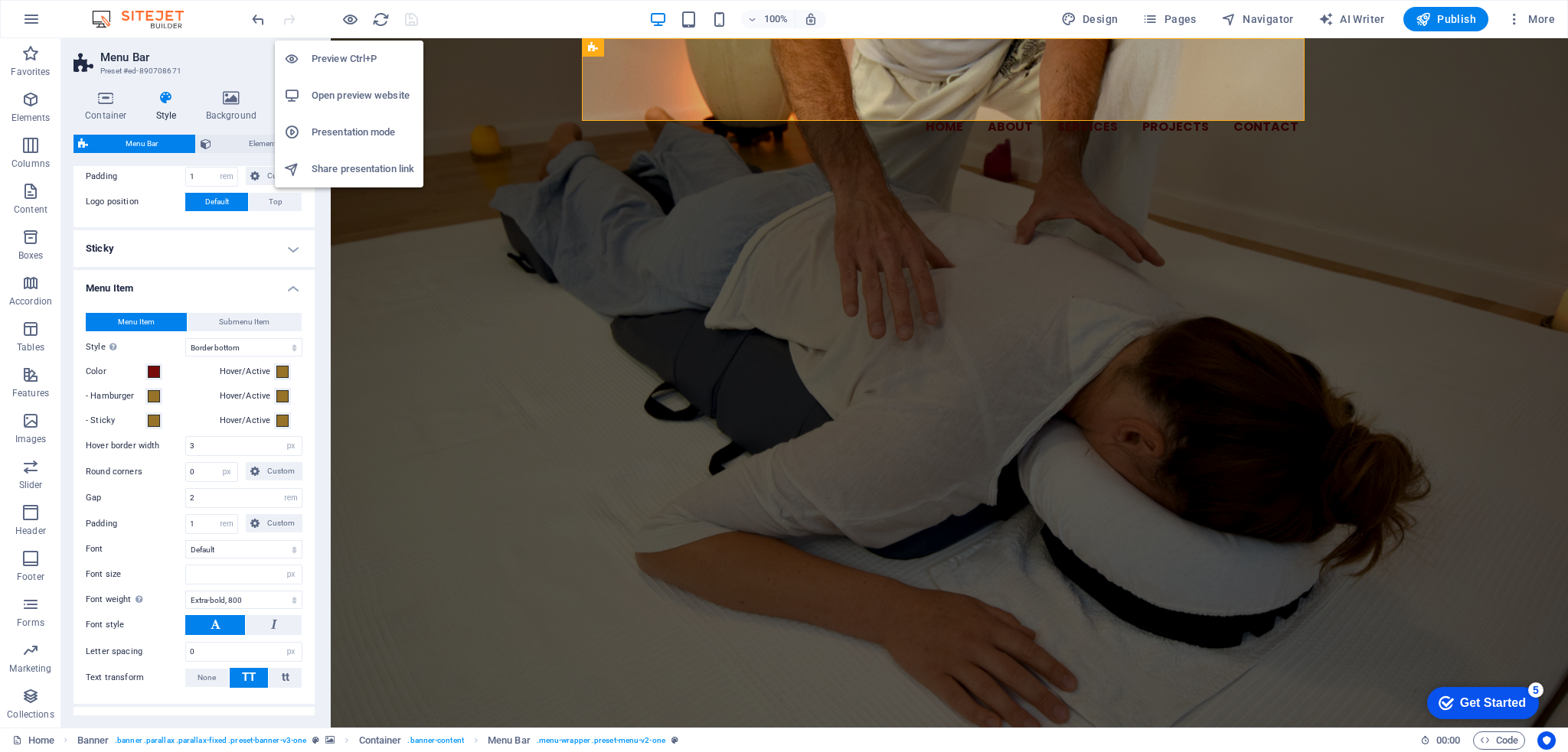
drag, startPoint x: 345, startPoint y: 18, endPoint x: 307, endPoint y: 100, distance: 90.4
drag, startPoint x: 307, startPoint y: 100, endPoint x: 303, endPoint y: 91, distance: 9.8
click at [303, 91] on div at bounding box center [297, 95] width 28 height 15
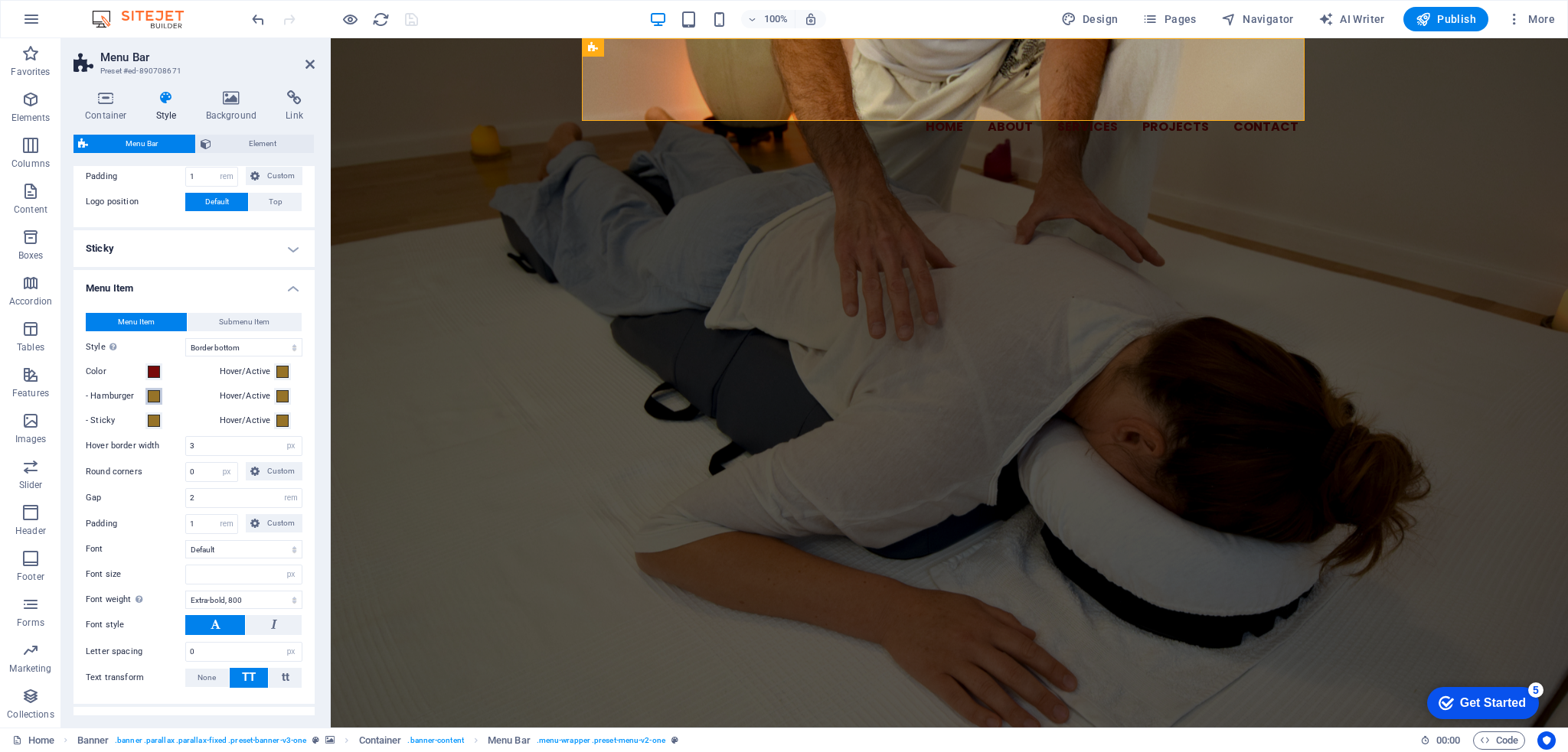
click at [152, 392] on span at bounding box center [153, 396] width 13 height 13
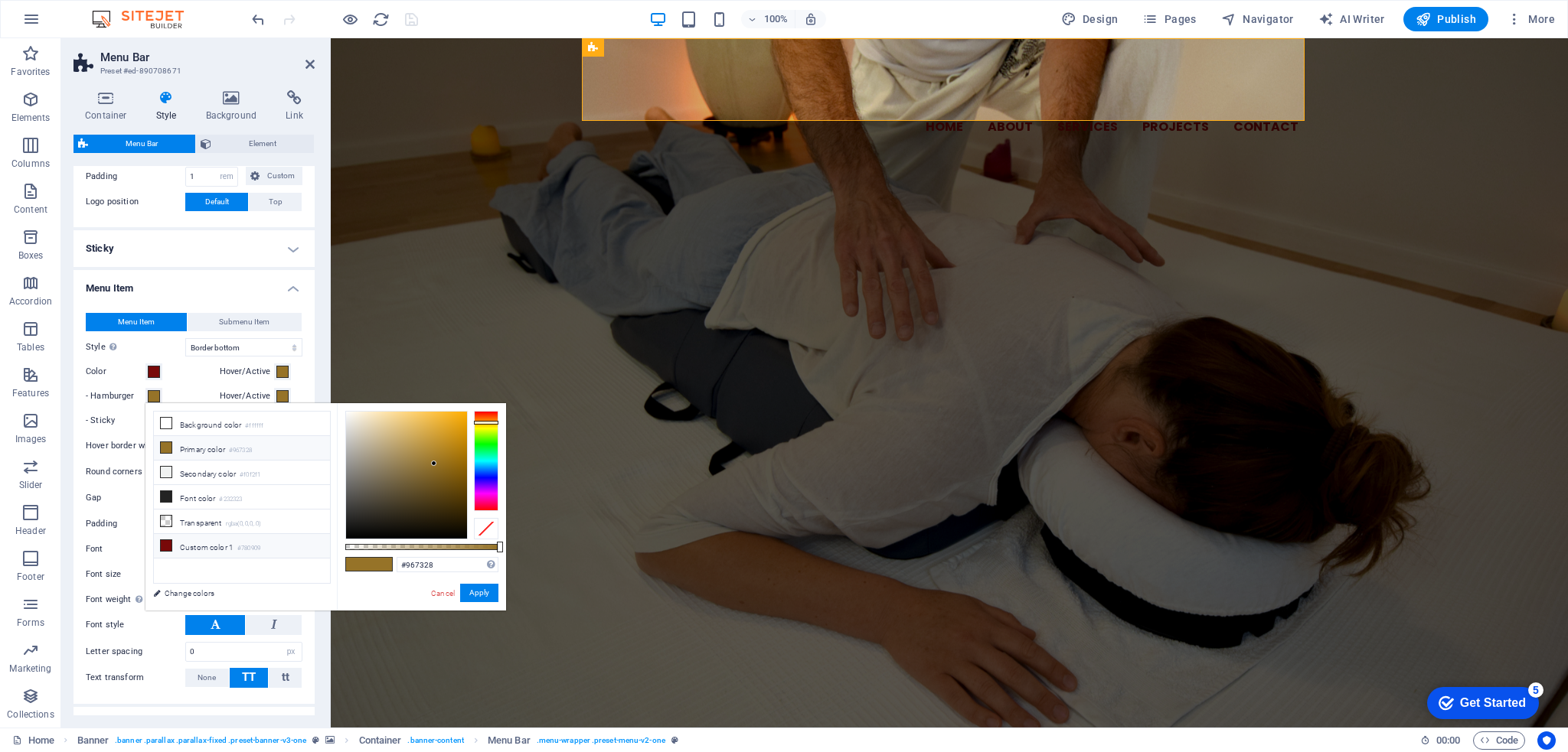
click at [204, 547] on li "Custom color 1 #780909" at bounding box center [242, 546] width 176 height 24
type input "#780909"
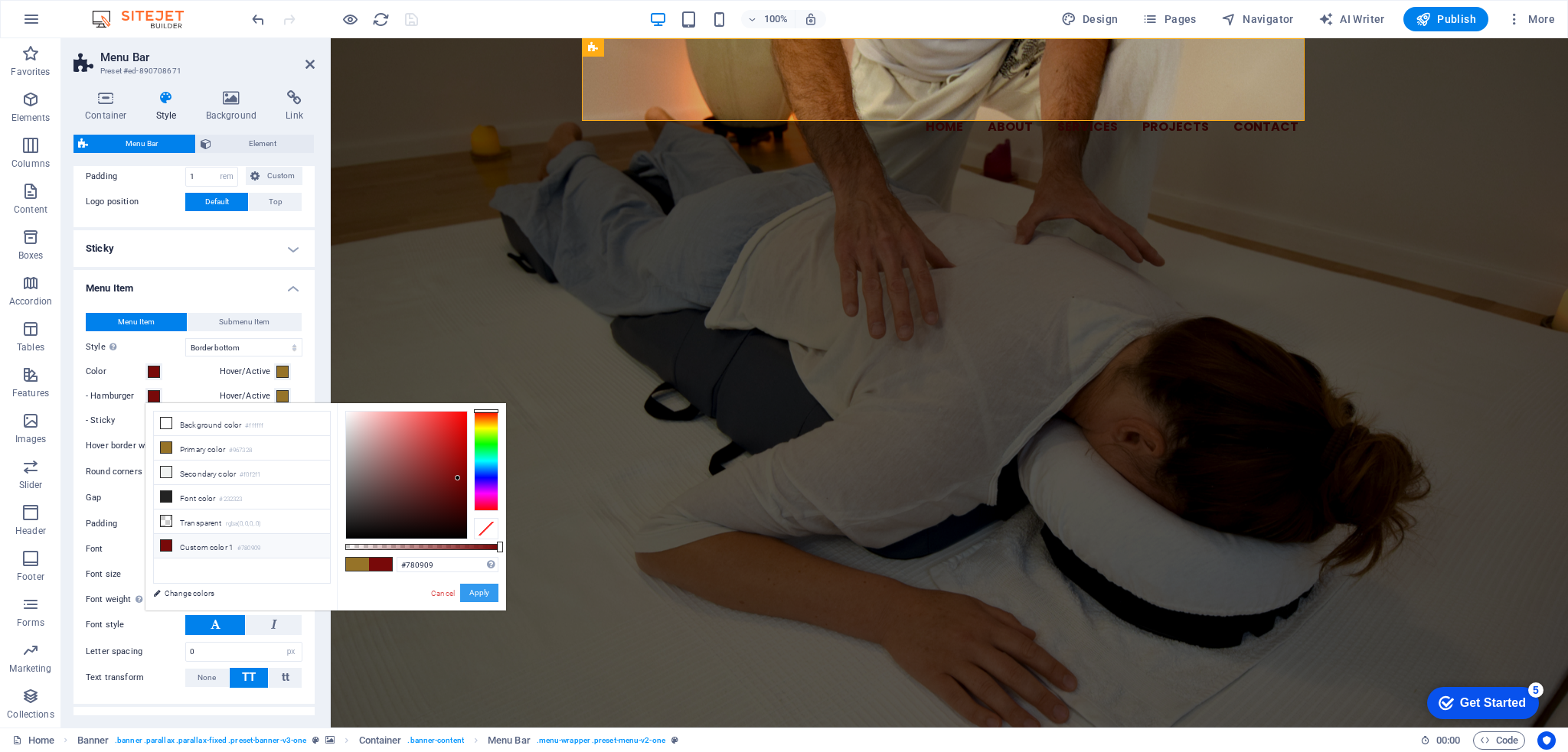
click at [484, 598] on button "Apply" at bounding box center [479, 593] width 39 height 18
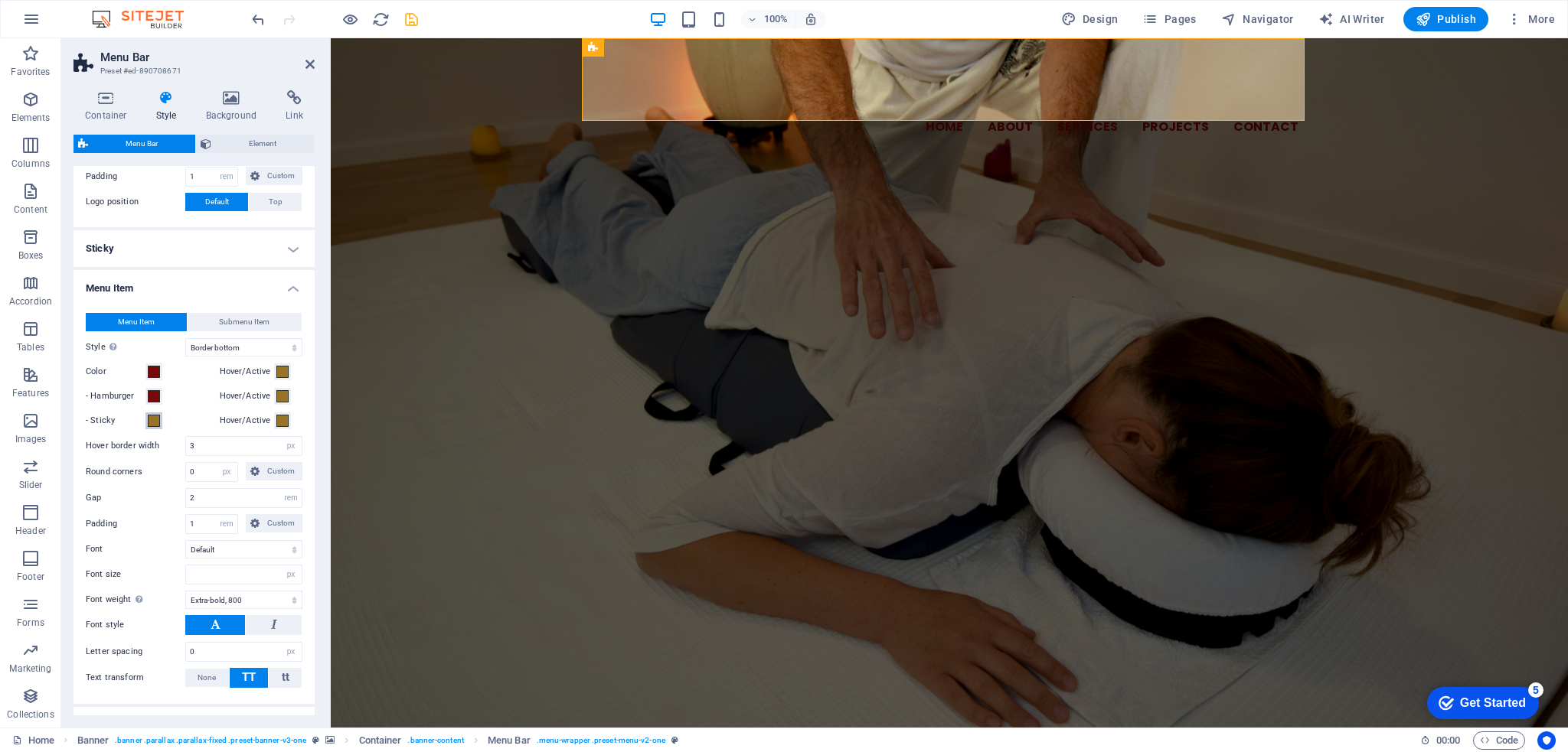
click at [151, 422] on span at bounding box center [153, 420] width 13 height 13
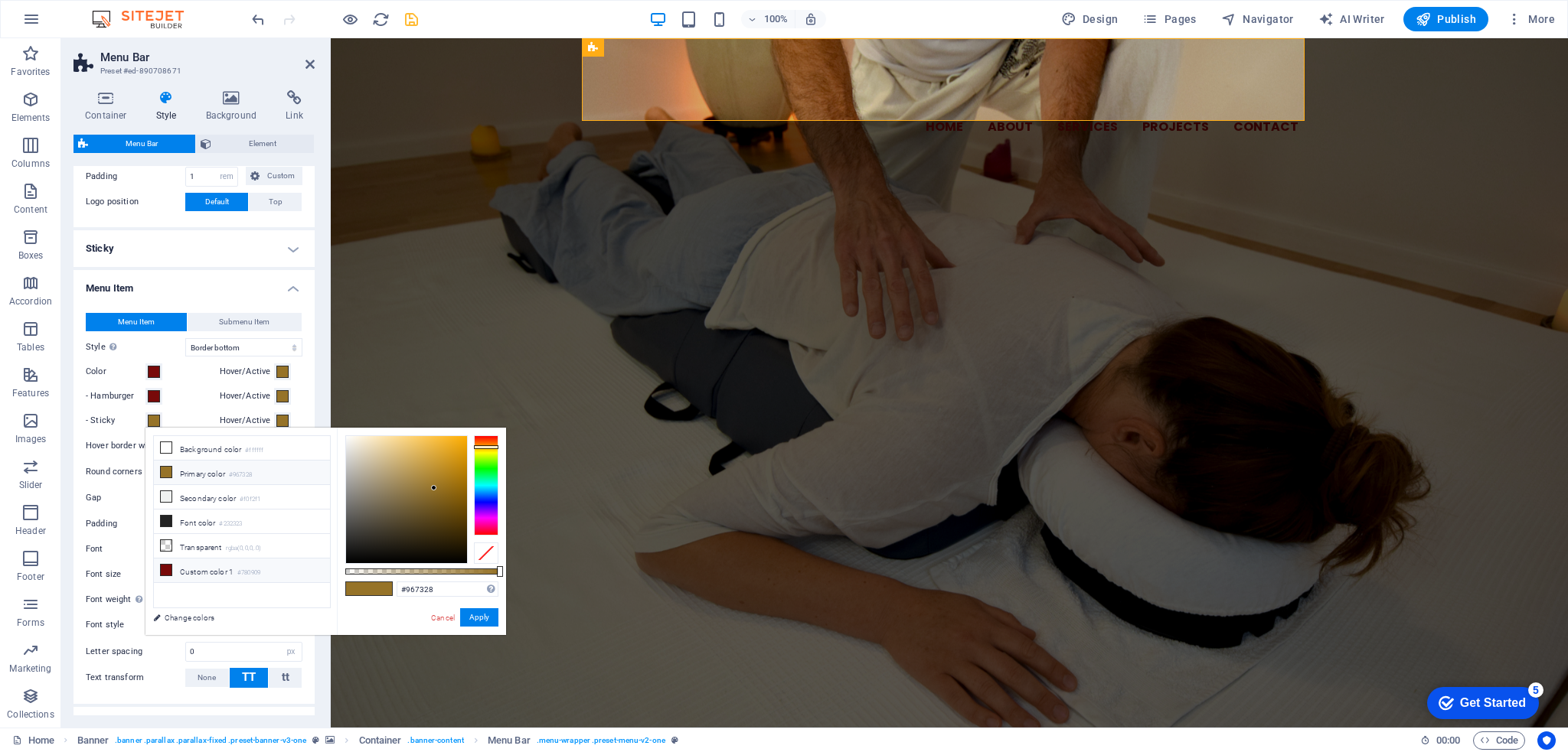
click at [240, 559] on li "Custom color 1 #780909" at bounding box center [242, 570] width 176 height 24
type input "#780909"
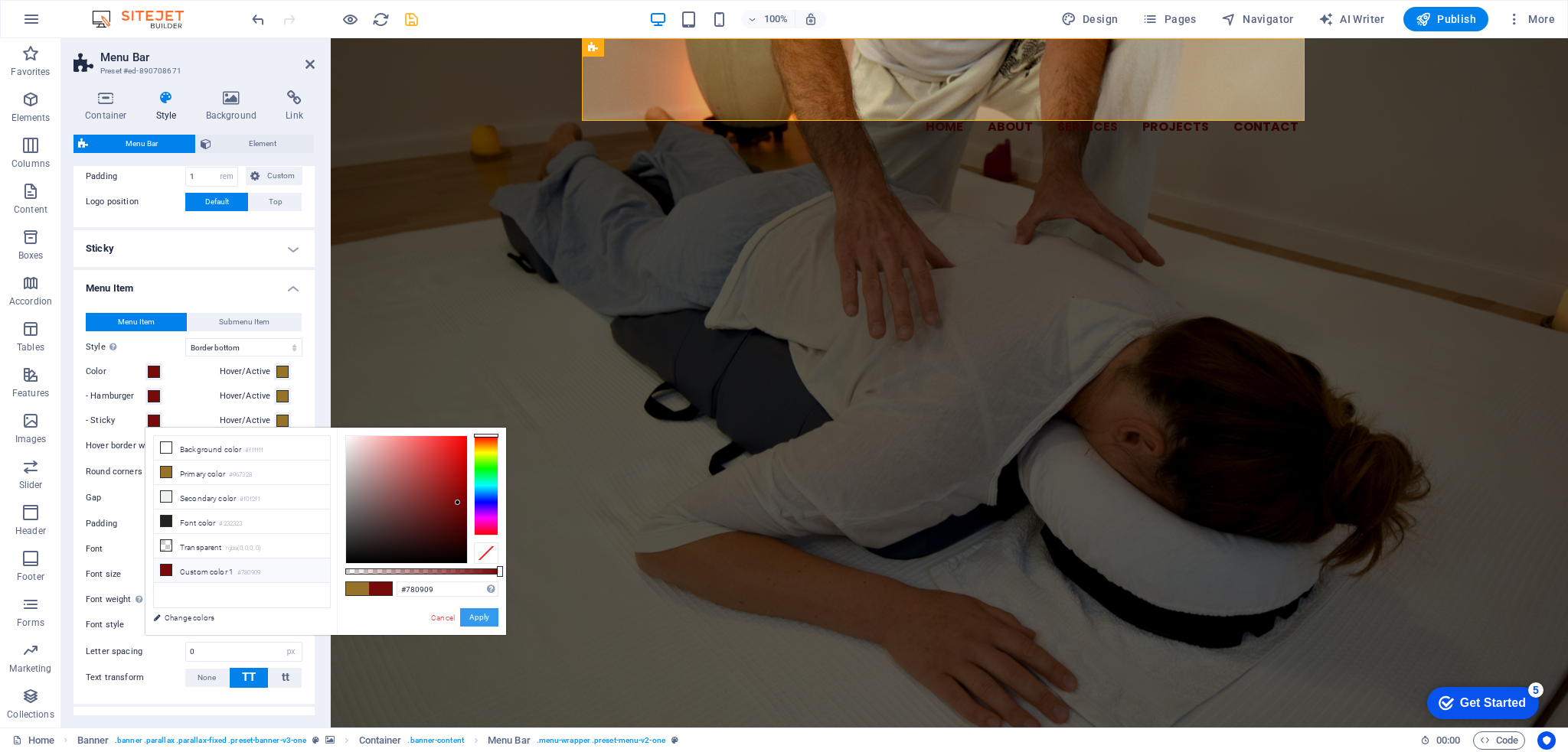
drag, startPoint x: 479, startPoint y: 621, endPoint x: 145, endPoint y: 574, distance: 337.3
click at [479, 621] on button "Apply" at bounding box center [479, 618] width 39 height 18
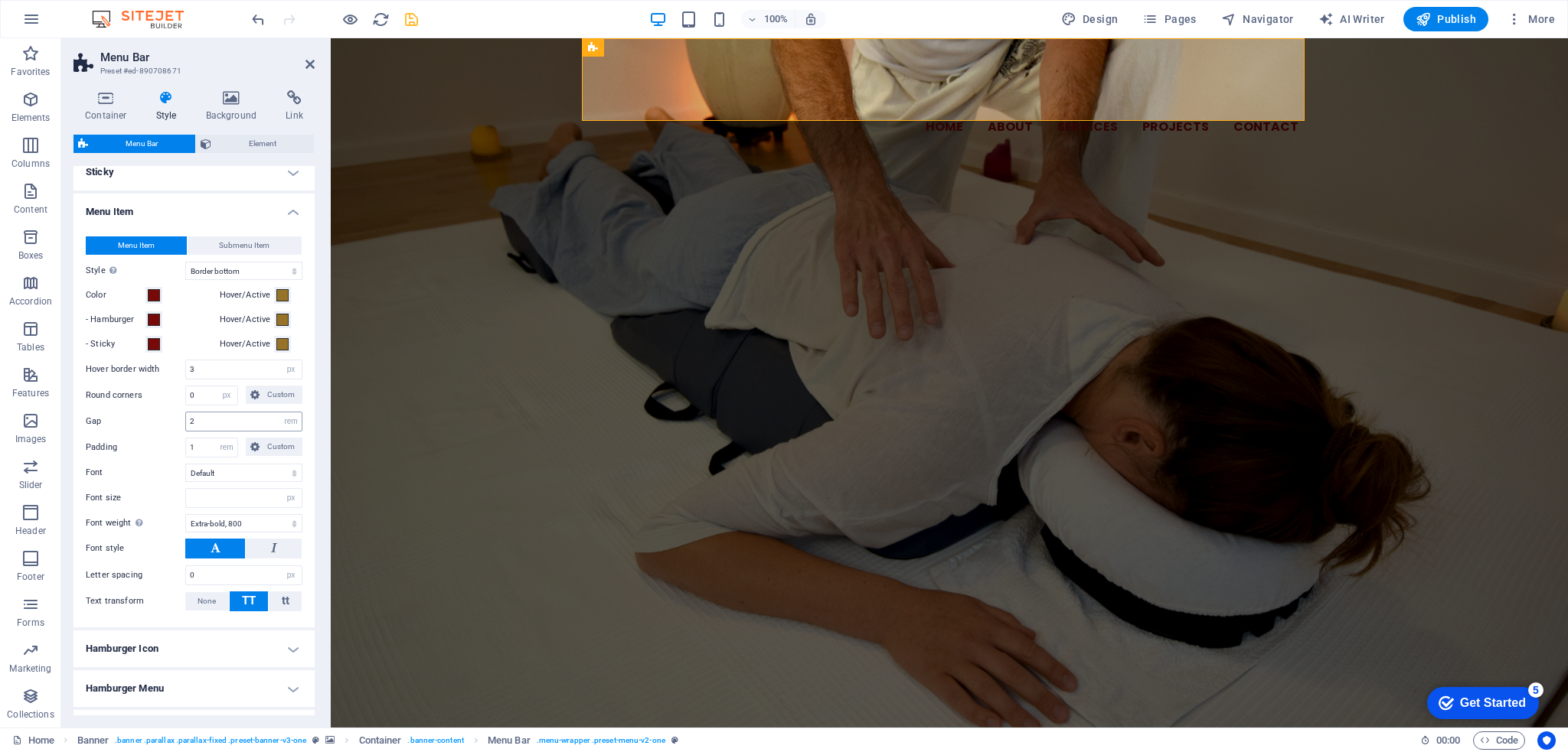
scroll to position [519, 0]
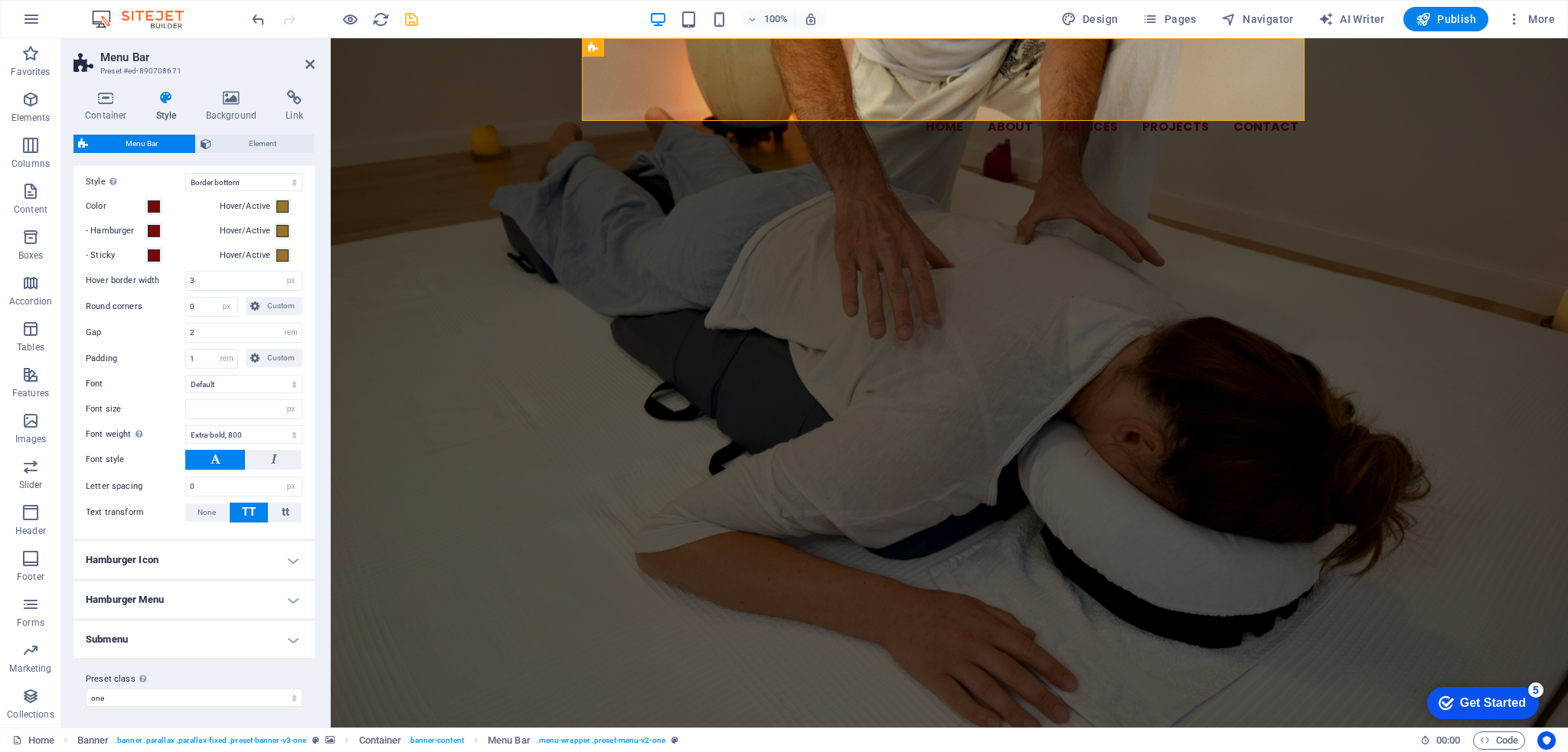
click at [261, 605] on h4 "Hamburger Menu" at bounding box center [194, 600] width 241 height 37
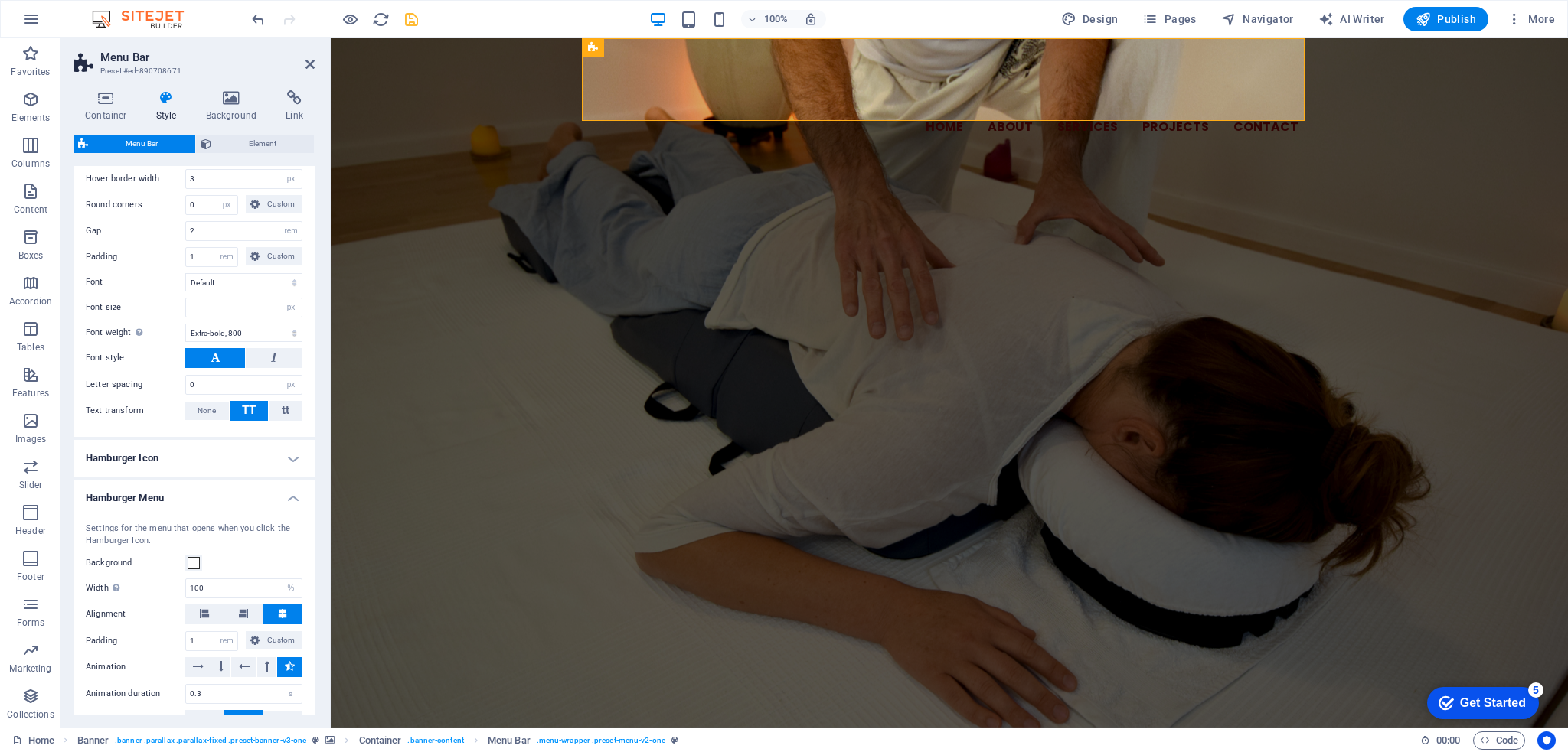
scroll to position [747, 0]
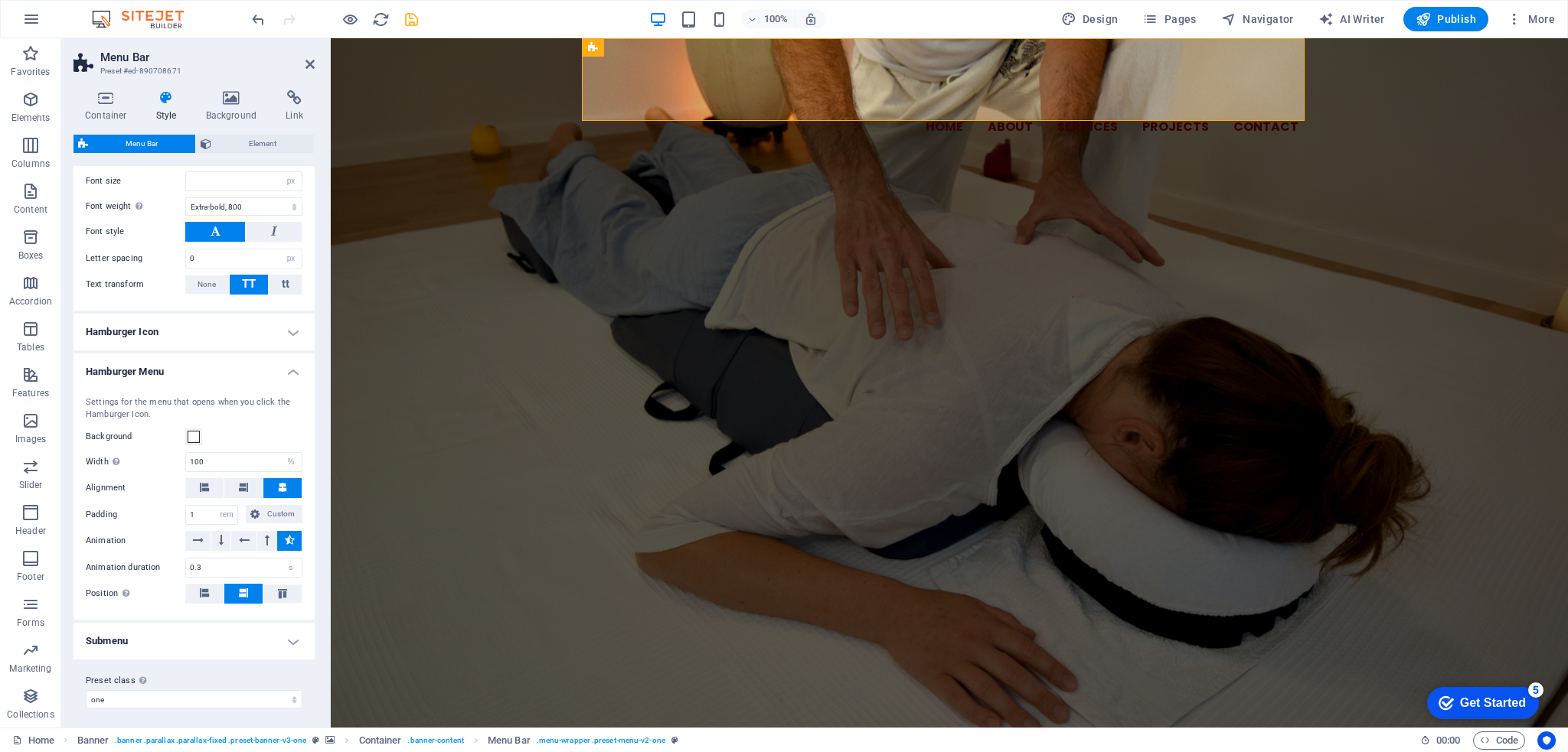
click at [236, 333] on h4 "Hamburger Icon" at bounding box center [194, 332] width 241 height 37
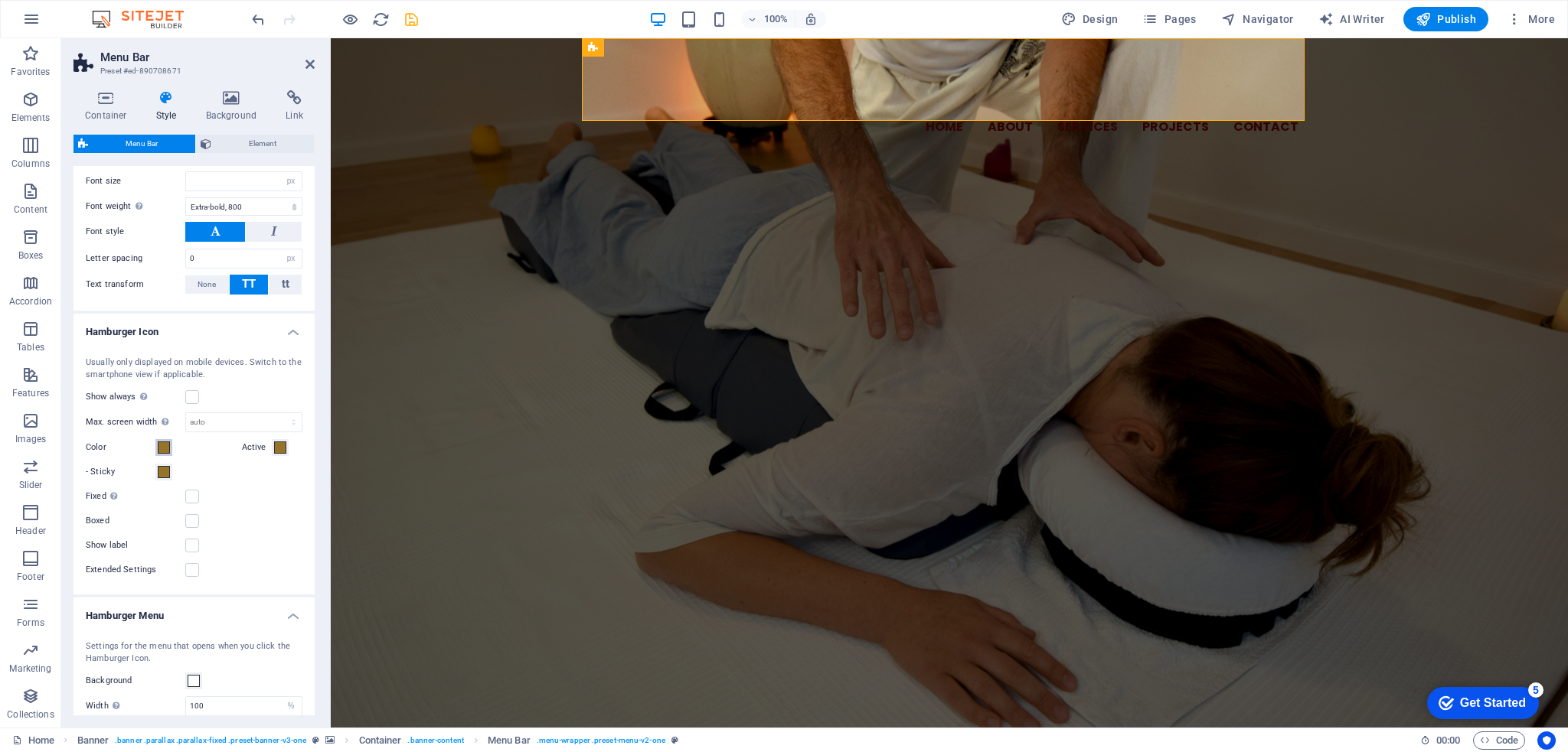
click at [165, 444] on span at bounding box center [163, 447] width 13 height 13
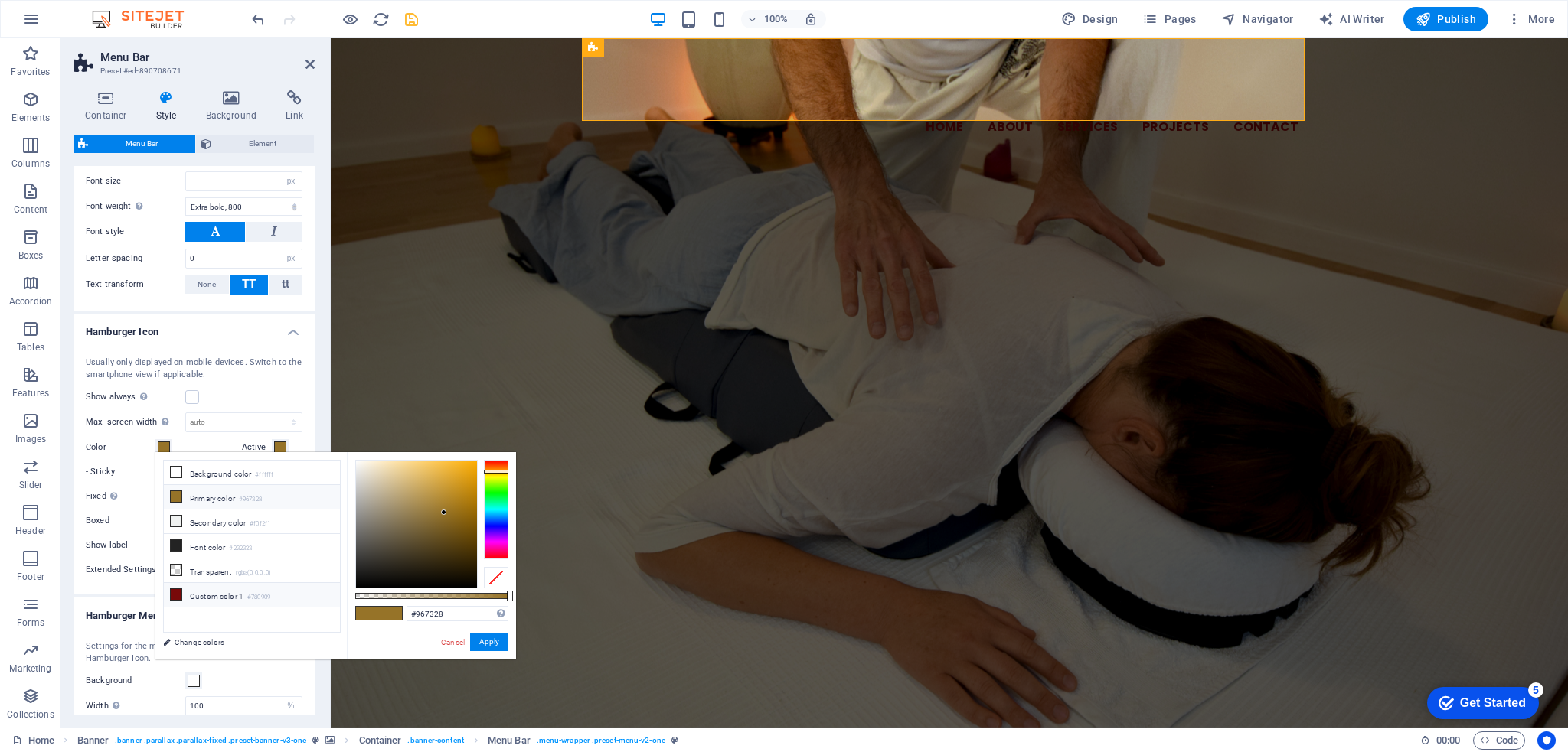
click at [227, 593] on li "Custom color 1 #780909" at bounding box center [252, 595] width 176 height 24
type input "#780909"
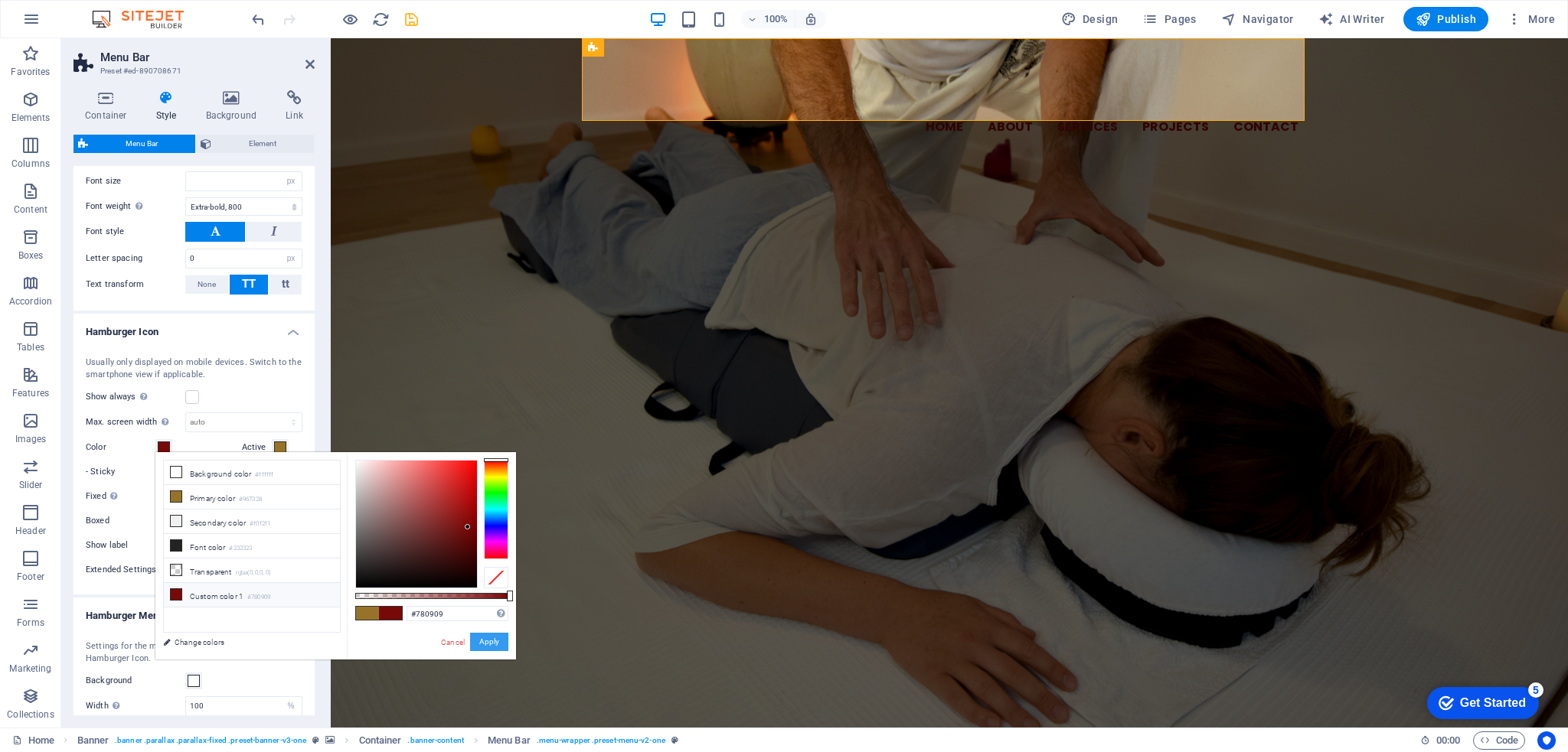
drag, startPoint x: 497, startPoint y: 641, endPoint x: 108, endPoint y: 565, distance: 396.4
click at [497, 641] on button "Apply" at bounding box center [489, 642] width 39 height 18
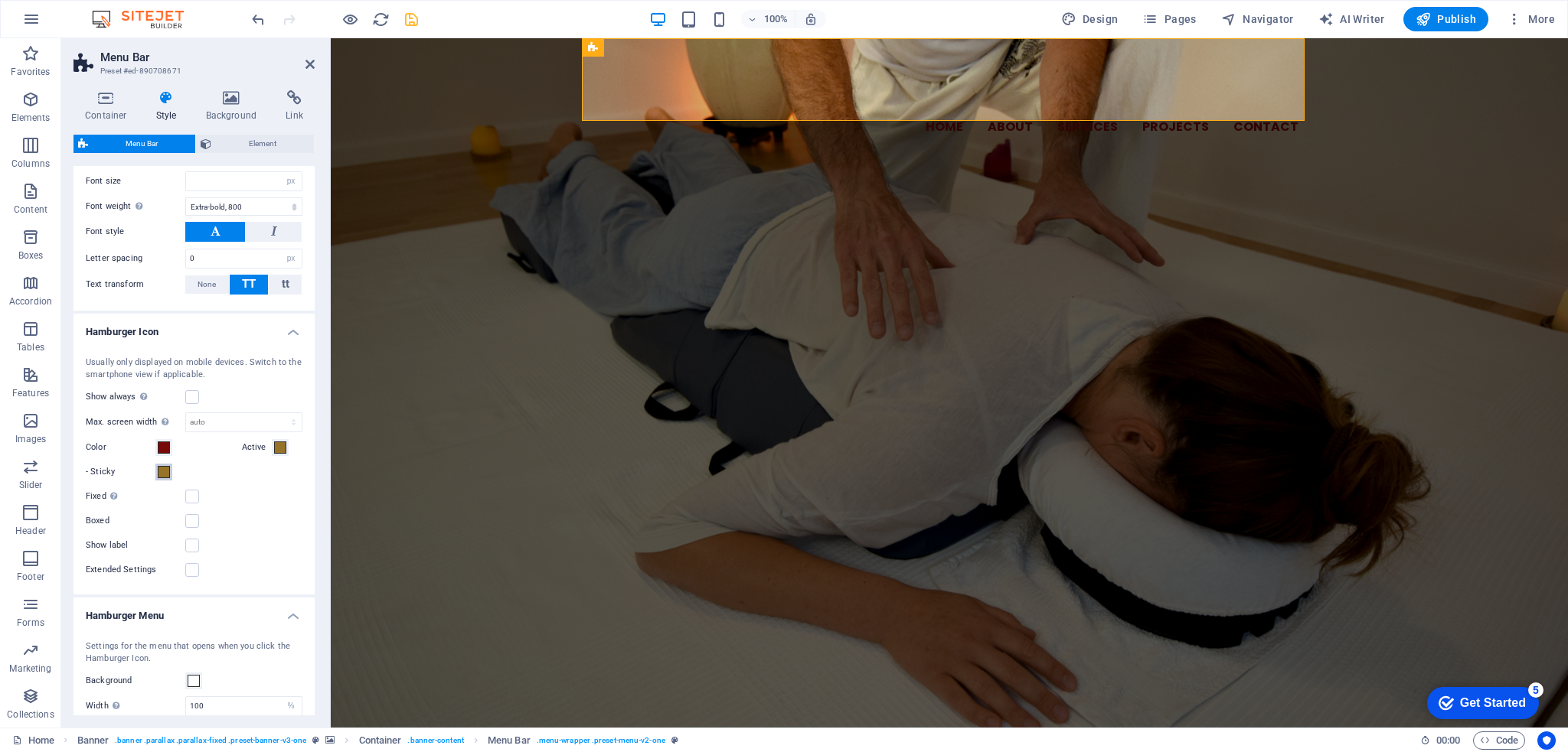
click at [169, 466] on span at bounding box center [163, 472] width 13 height 13
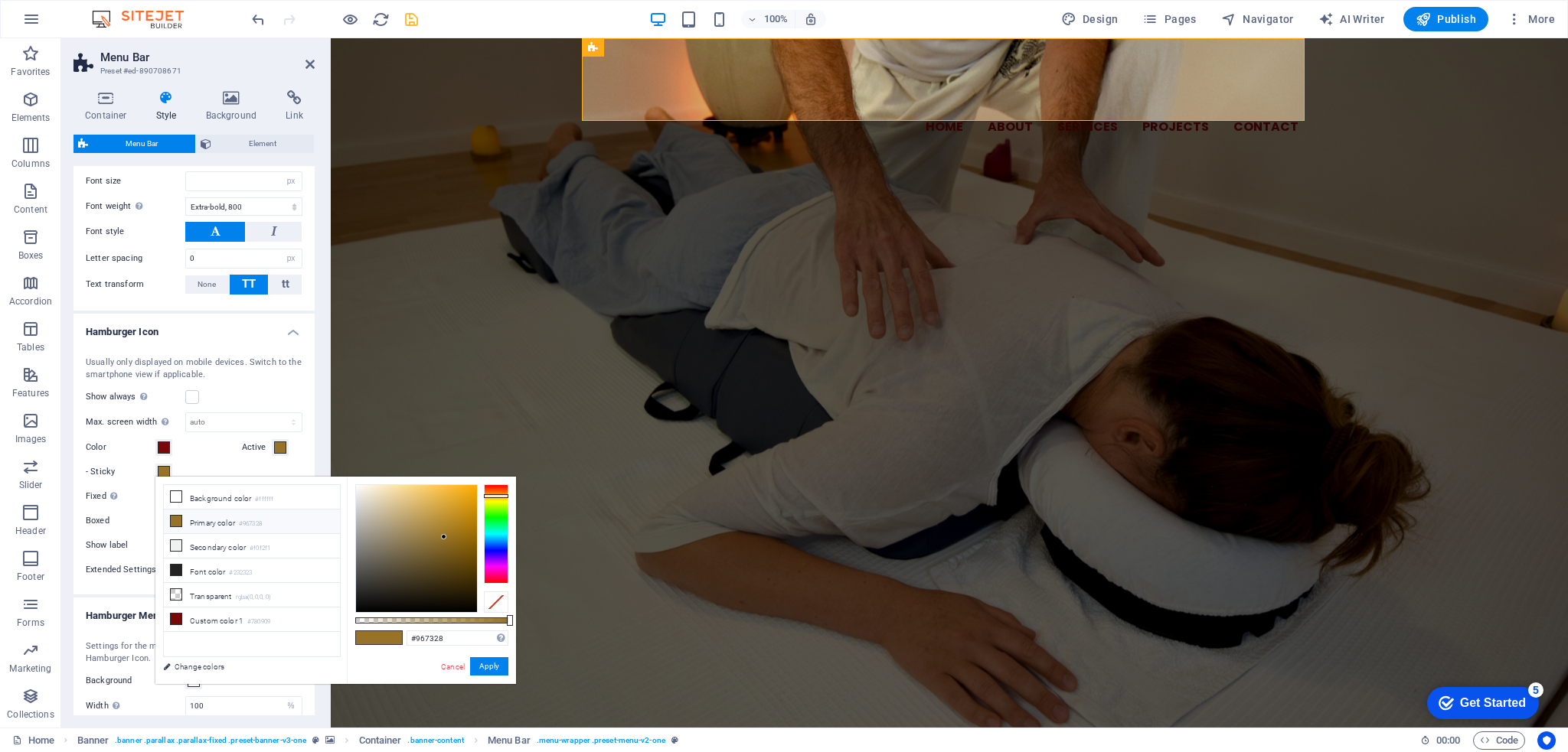
drag, startPoint x: 245, startPoint y: 608, endPoint x: 338, endPoint y: 636, distance: 97.1
click at [246, 609] on li "Custom color 1 #780909" at bounding box center [252, 620] width 176 height 24
type input "#780909"
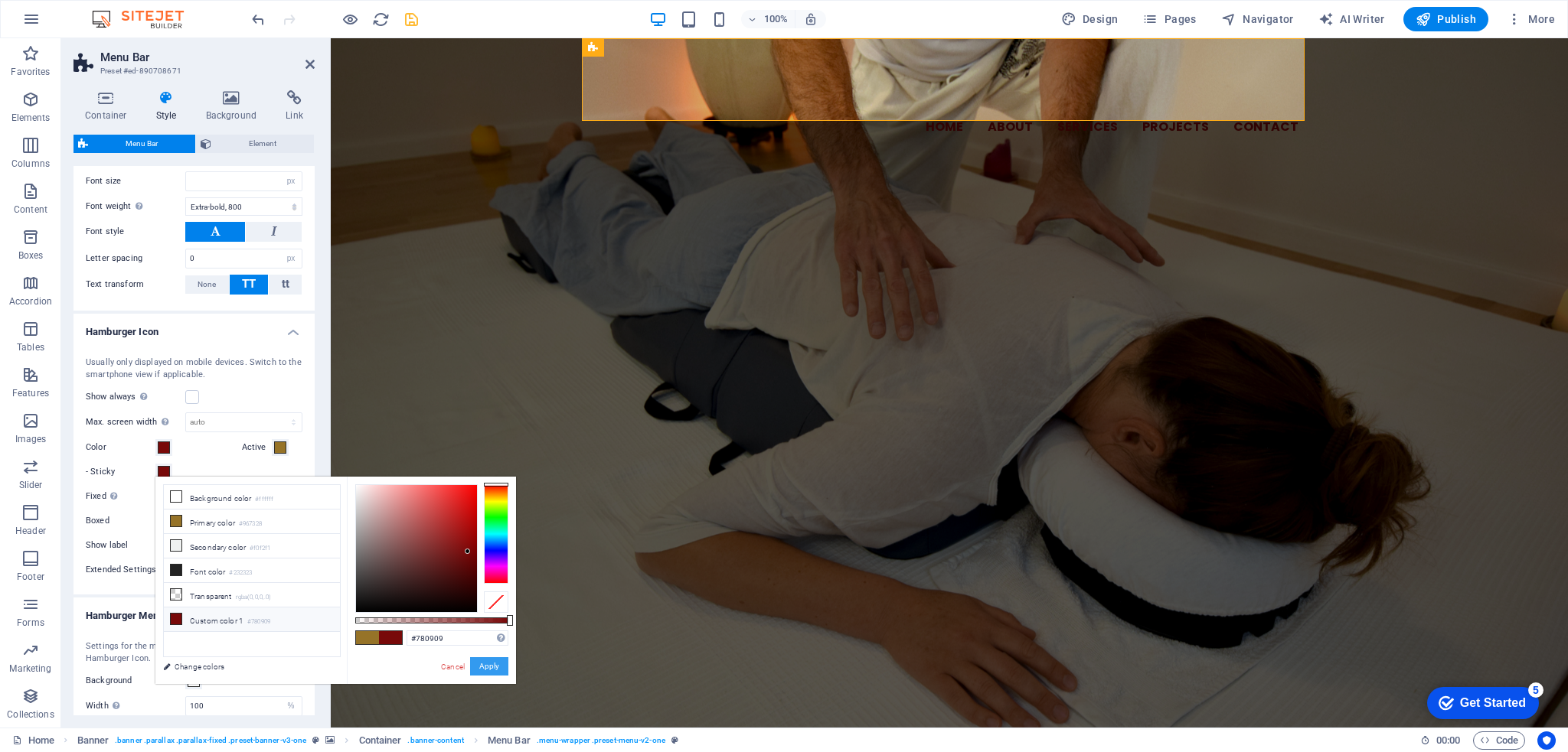
drag, startPoint x: 484, startPoint y: 663, endPoint x: 104, endPoint y: 583, distance: 388.3
click at [484, 663] on button "Apply" at bounding box center [489, 667] width 39 height 18
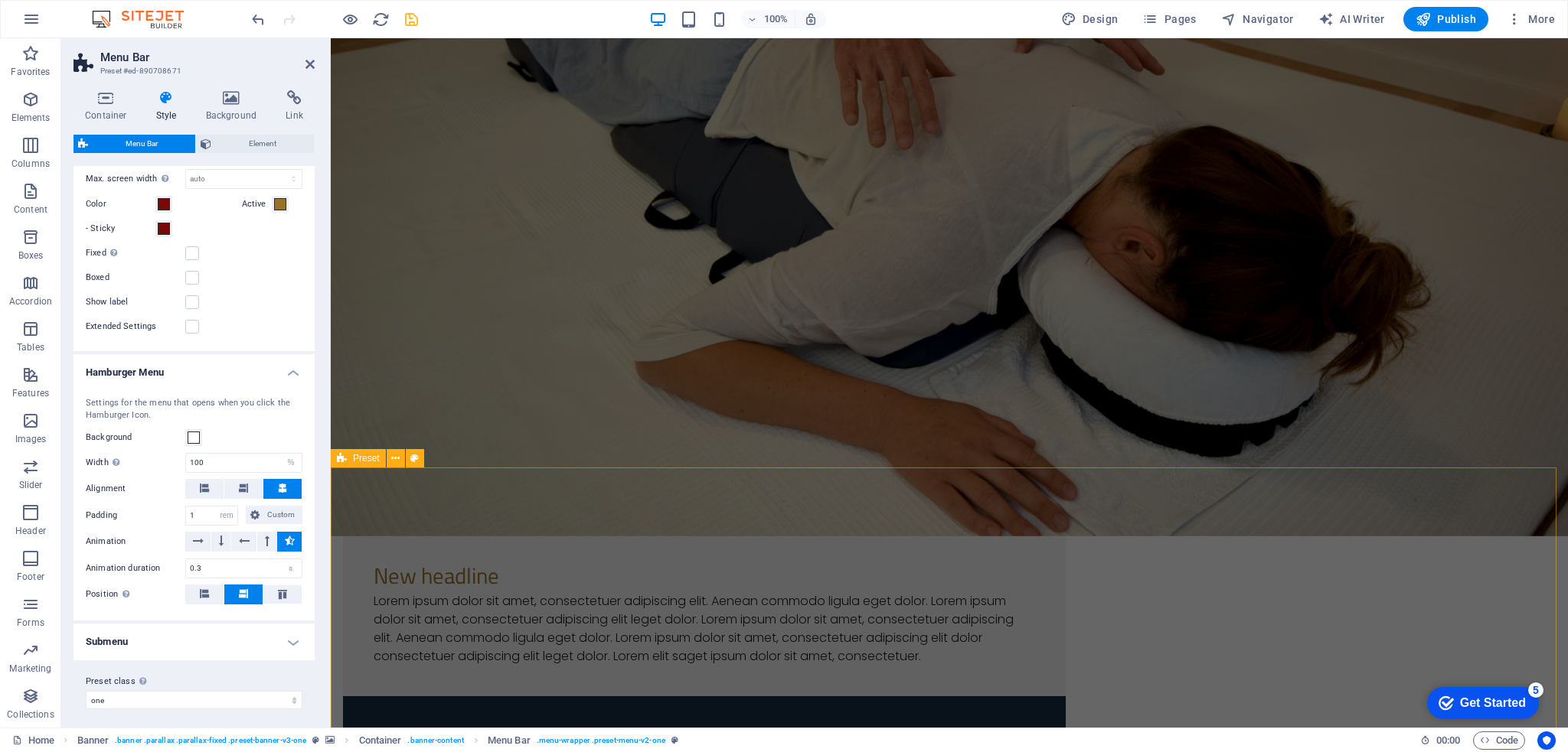
scroll to position [229, 0]
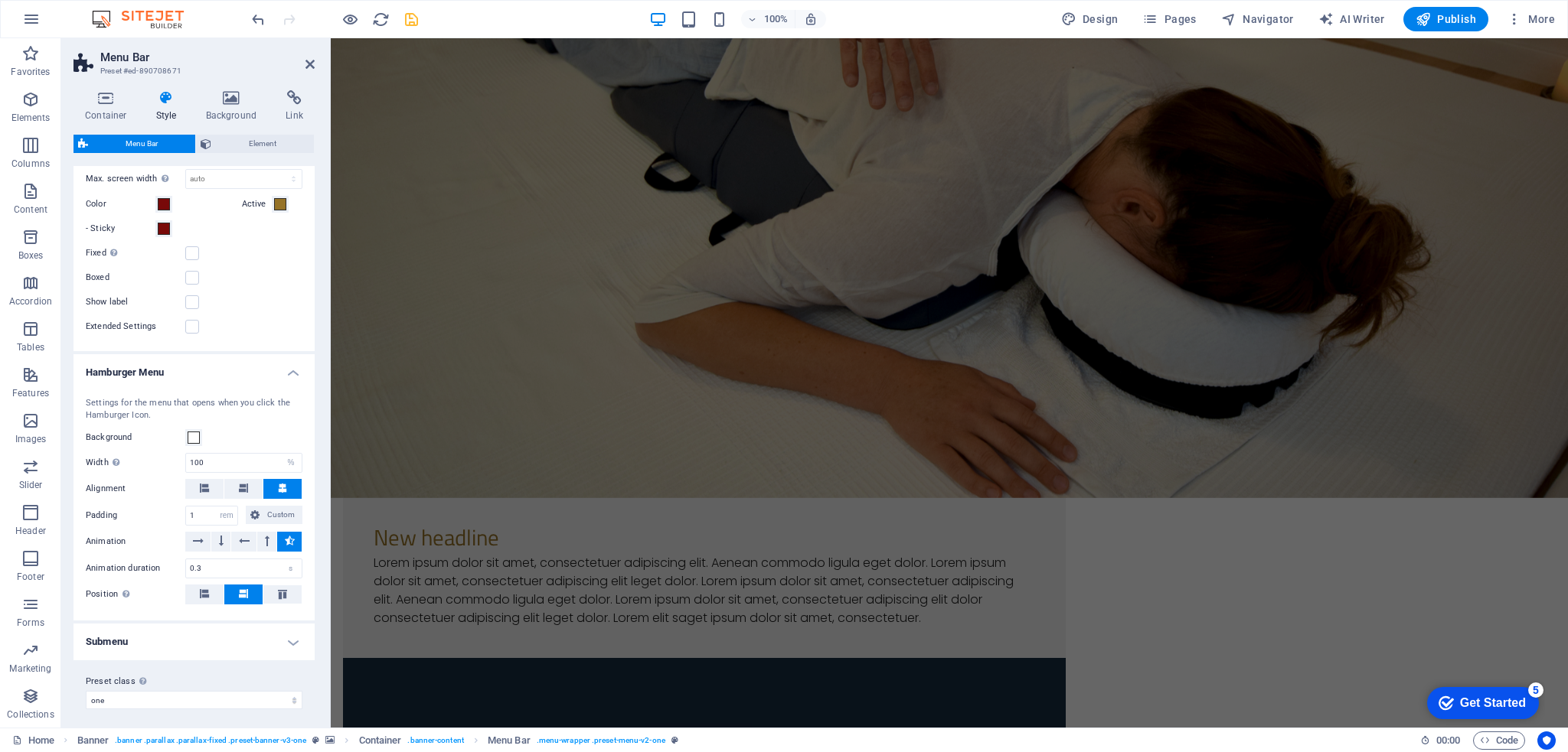
click at [221, 637] on h4 "Submenu" at bounding box center [194, 642] width 241 height 37
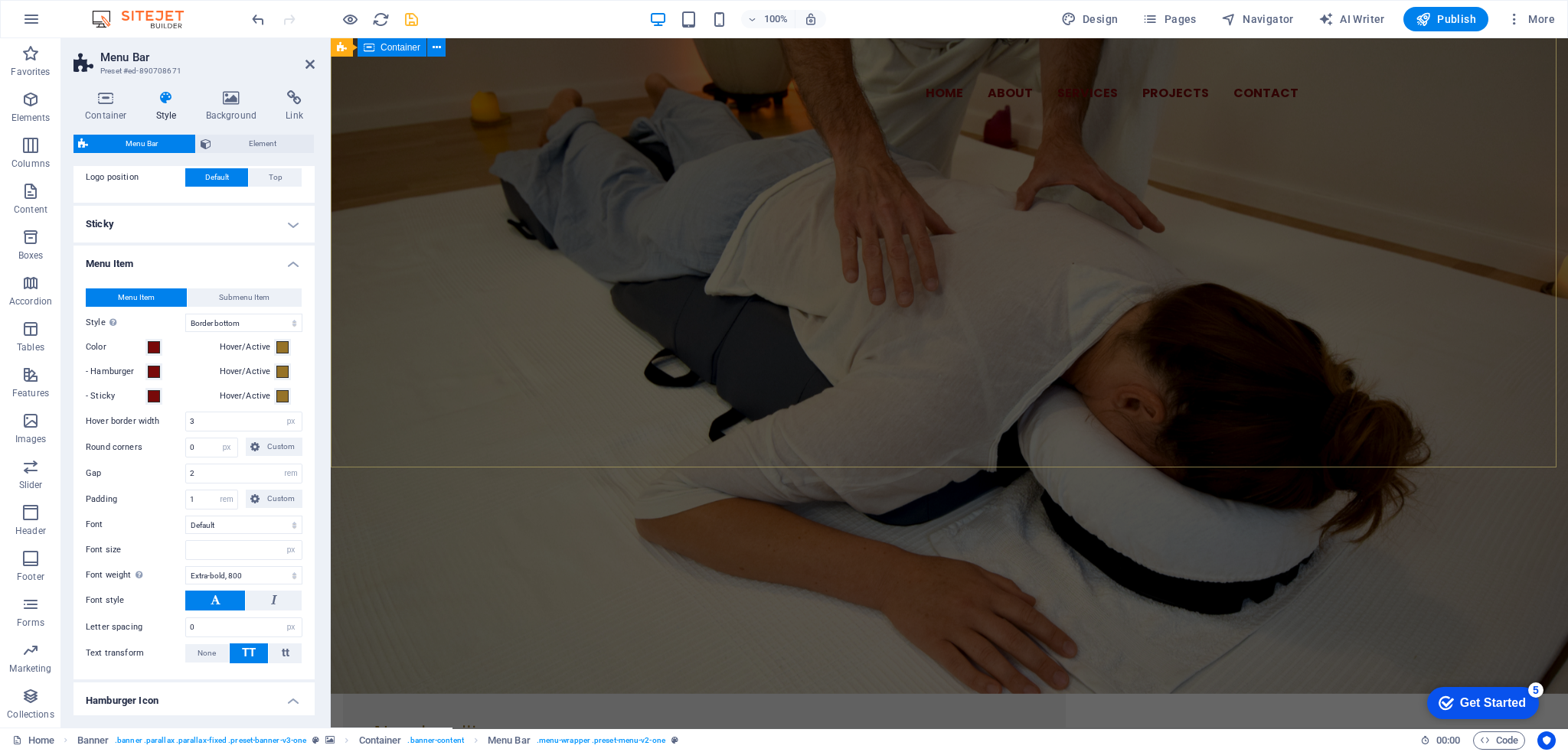
scroll to position [0, 0]
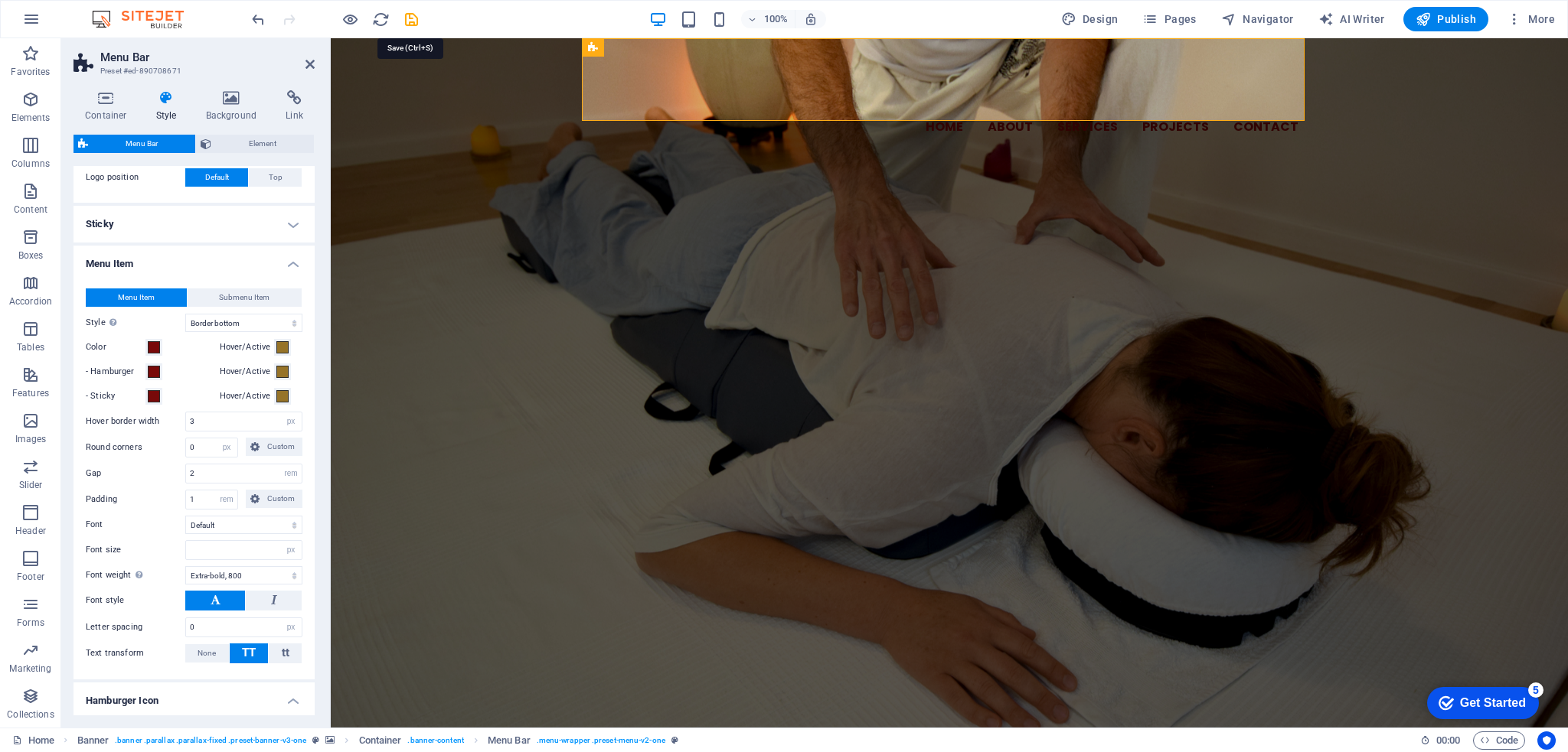
click at [411, 18] on icon "save" at bounding box center [411, 19] width 18 height 18
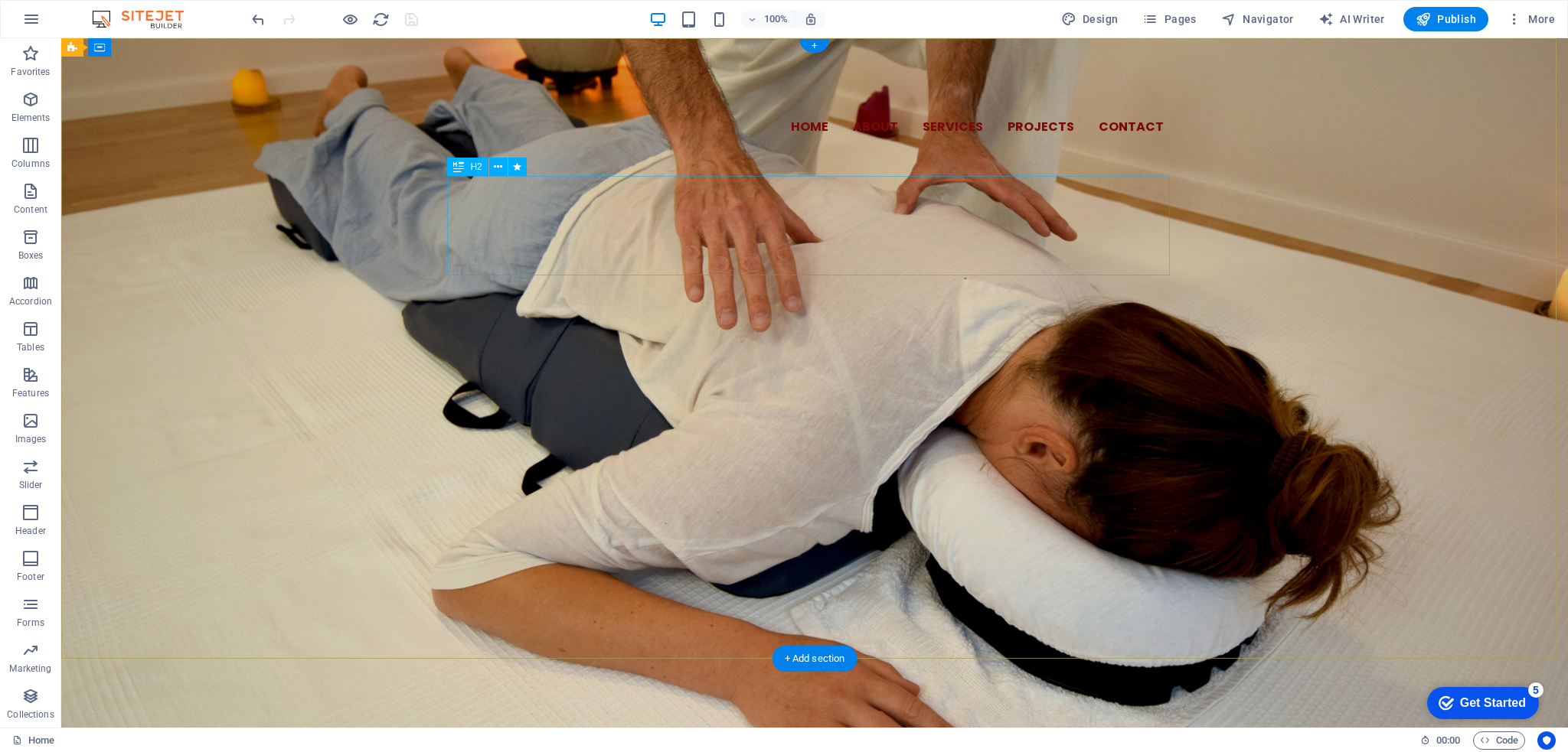
click at [759, 213] on div "IZMISLILI SMO SI DOZVOLU ZA BITI DOBRO I ZABORAVILI GDJE JE. DOBRA VIJEST JE DA…" at bounding box center [814, 262] width 723 height 100
click at [988, 213] on div "IZMISLILI SMO SI DOZVOLU ZA BITI DOBRO I ZABORAVILI GDJE JE. DOBRA VIJEST JE DA…" at bounding box center [814, 262] width 723 height 100
click at [1086, 213] on div "IZMISLILI SMO SI DOZVOLU ZA BITI DOBRO I ZABORAVILI GDJE JE. DOBRA VIJEST JE DA…" at bounding box center [814, 262] width 723 height 100
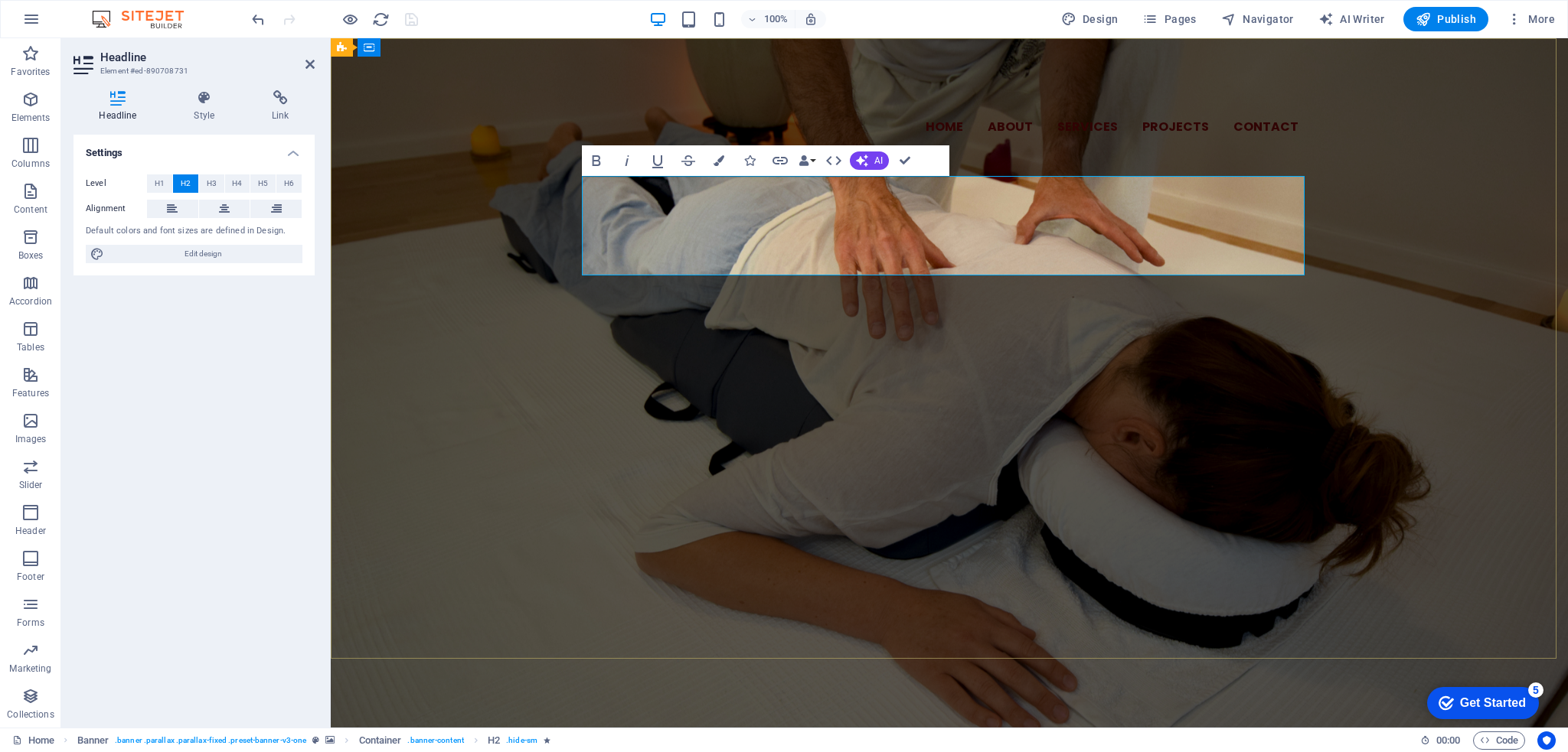
click at [1161, 212] on span "IZMISLILI SMO SI DOZVOLU ZA BITI DOBRO I ZABORAVILI GDJE JE. DOBRA VIJEST JE DA…" at bounding box center [950, 261] width 700 height 100
drag, startPoint x: 1221, startPoint y: 193, endPoint x: 988, endPoint y: 229, distance: 235.8
click at [988, 229] on span "IZMISLILI SMO SI DOZVOLU ZA BITI DOBRO I ZABORAVILI GDJE JE. DOBRA VIJEST JE DA…" at bounding box center [950, 261] width 700 height 100
copy span "IZMISLILI SMO SI DOZVOLU ZA BITI DOBRO I ZABORAVILI GDJE JE. PRESTANITE JU TRAŽ…"
click at [1023, 232] on span "IZMISLILI SMO SI DOZVOLU ZA BITI DOBRO I ZABORAVILI GDJE JE. PRESTANITE JU TRAŽ…" at bounding box center [949, 261] width 708 height 100
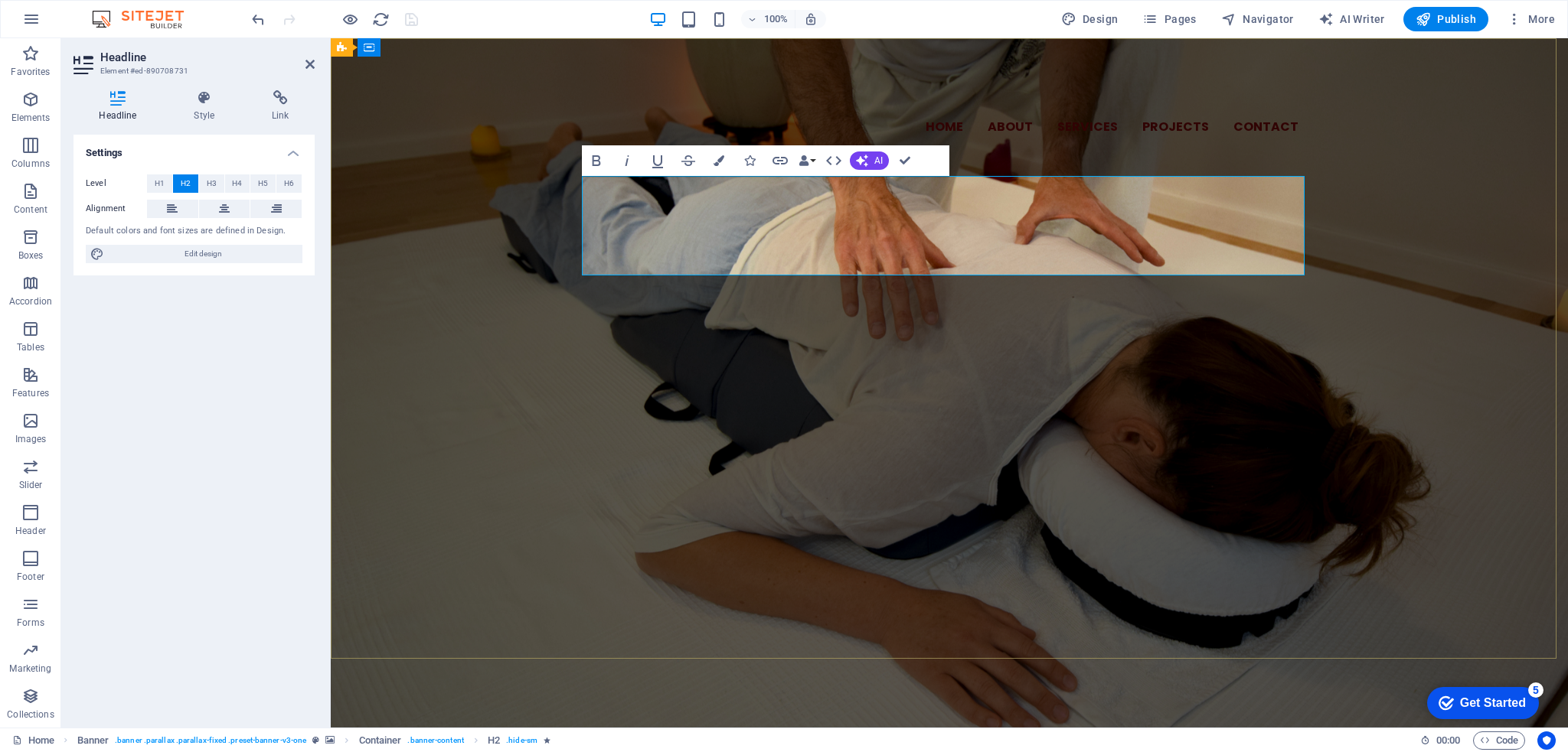
drag, startPoint x: 1028, startPoint y: 247, endPoint x: 645, endPoint y: 189, distance: 387.4
click at [645, 213] on h2 "IZMISLILI SMO SI DOZVOLU ZA BITI DOBRO I ZABORAVILI GDJE JE. PRESTANITE JU TRAŽ…" at bounding box center [949, 262] width 723 height 100
click at [728, 212] on span "IZMISLILI SMO SI DOZVOLU ZA BITI DOBRO I ZABORAVILI GDJE JE. PRESTANITE JU TRAŽ…" at bounding box center [949, 261] width 708 height 100
drag, startPoint x: 639, startPoint y: 197, endPoint x: 1012, endPoint y: 250, distance: 376.7
click at [1012, 250] on h2 "IZMISLILI SMO SI DOZVOLU ZA BITI DOBRO I ZABORAVILI GDJE JE. PRESTANITE JU TRAŽ…" at bounding box center [949, 262] width 723 height 100
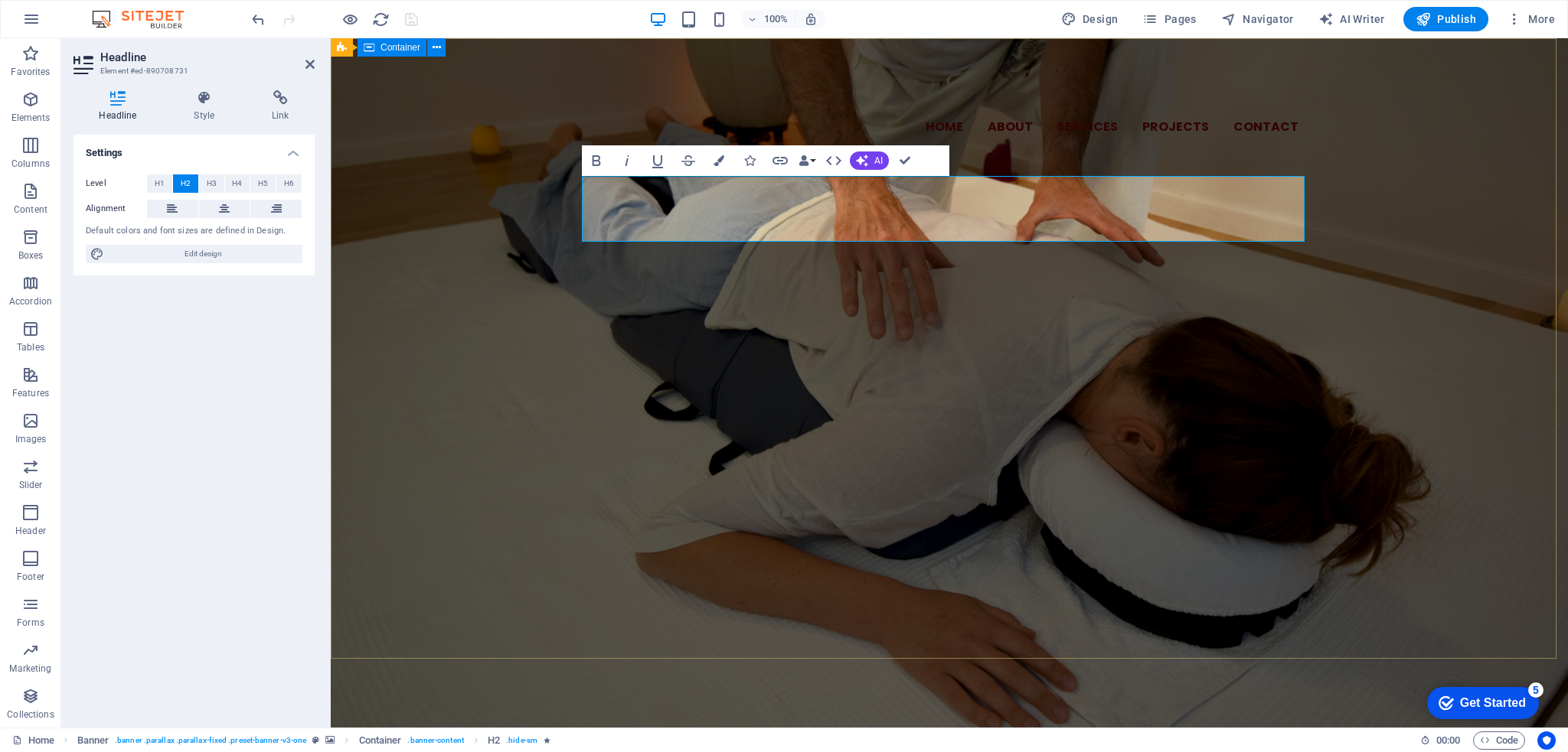
scroll to position [1316, 1]
click at [1044, 324] on div "Home About Services Projects Contact SMIJETE SE OSJEĆATI DOBRO izmislili smo si…" at bounding box center [949, 181] width 1237 height 286
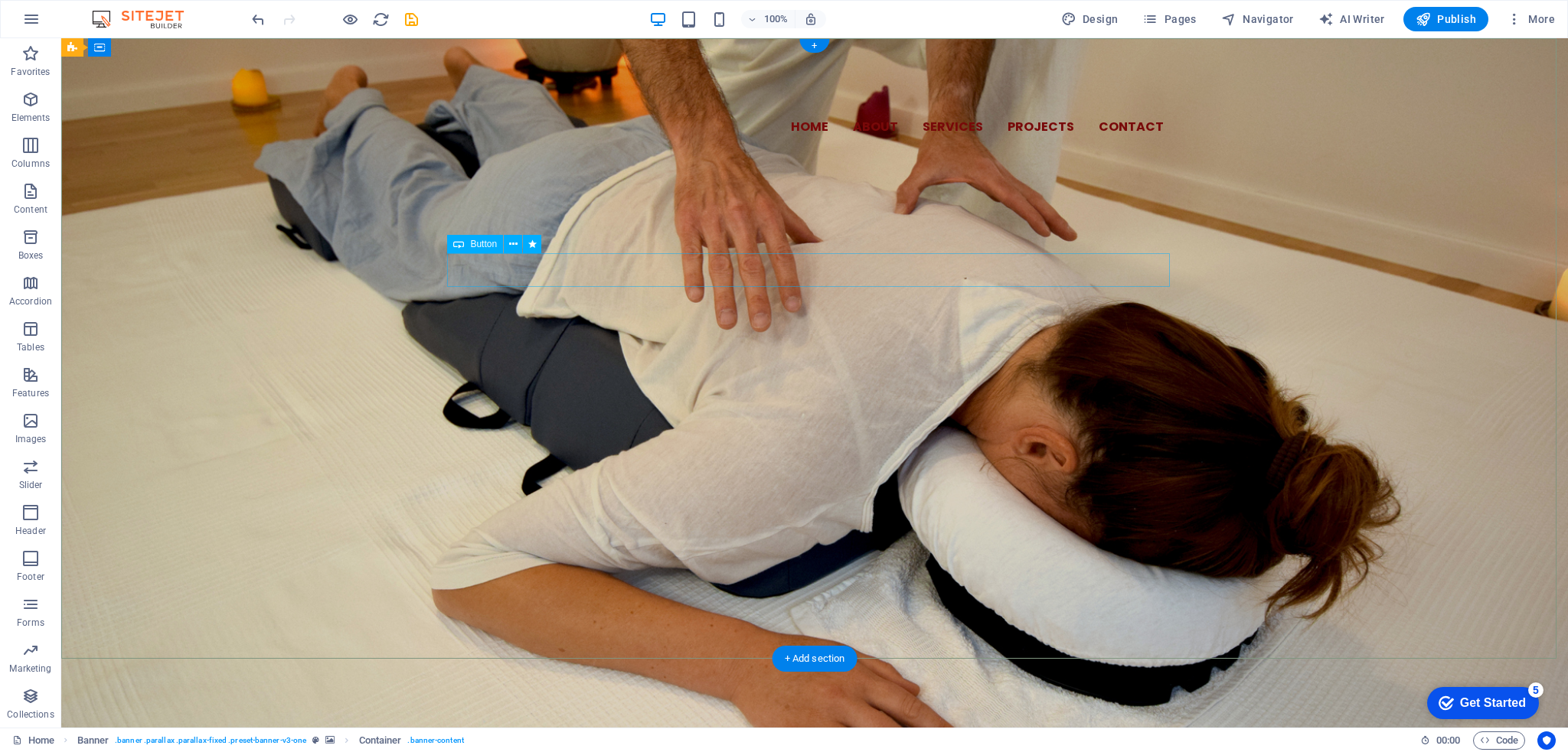
click at [823, 290] on div "Learn more" at bounding box center [814, 306] width 723 height 33
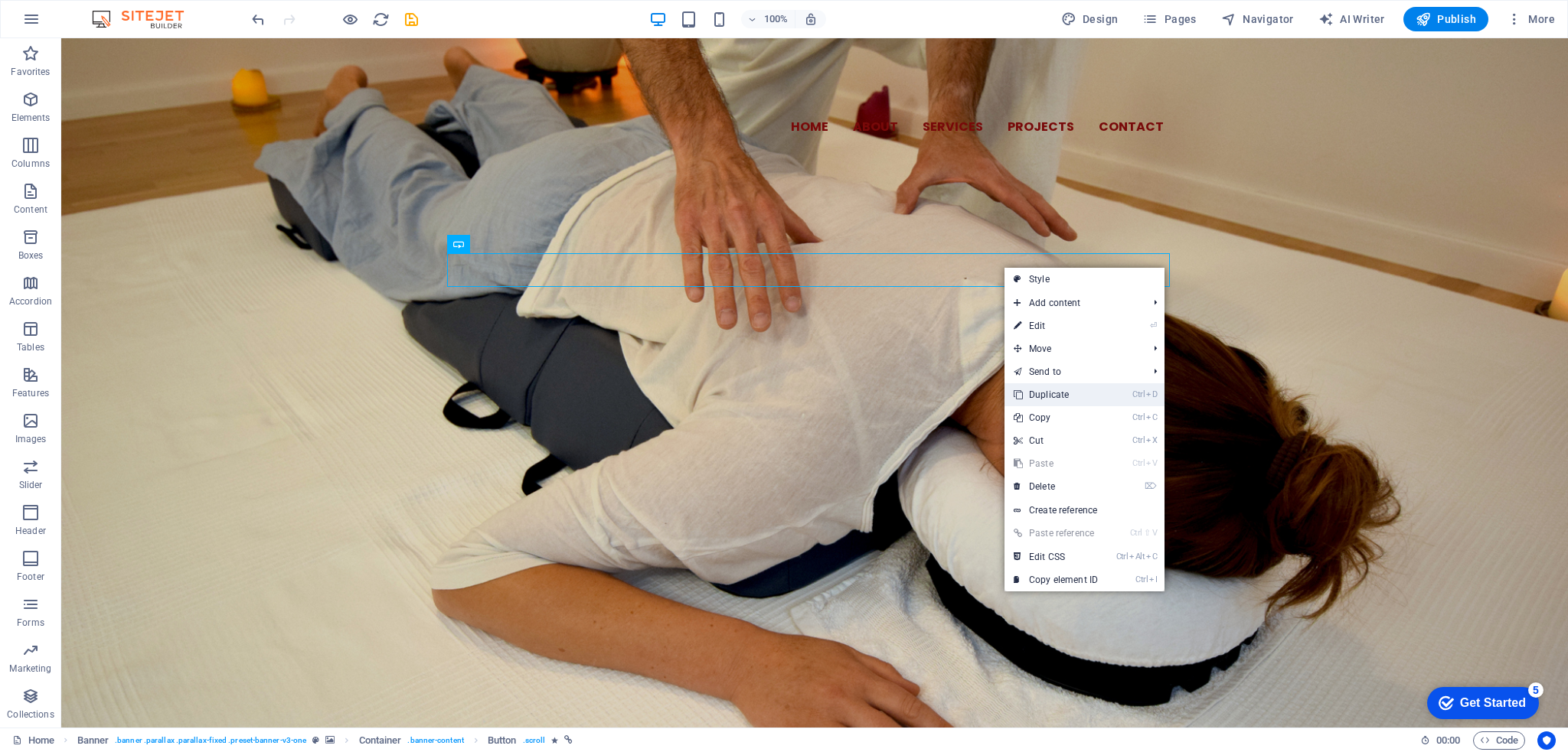
click at [1055, 394] on link "Ctrl D Duplicate" at bounding box center [1055, 394] width 102 height 23
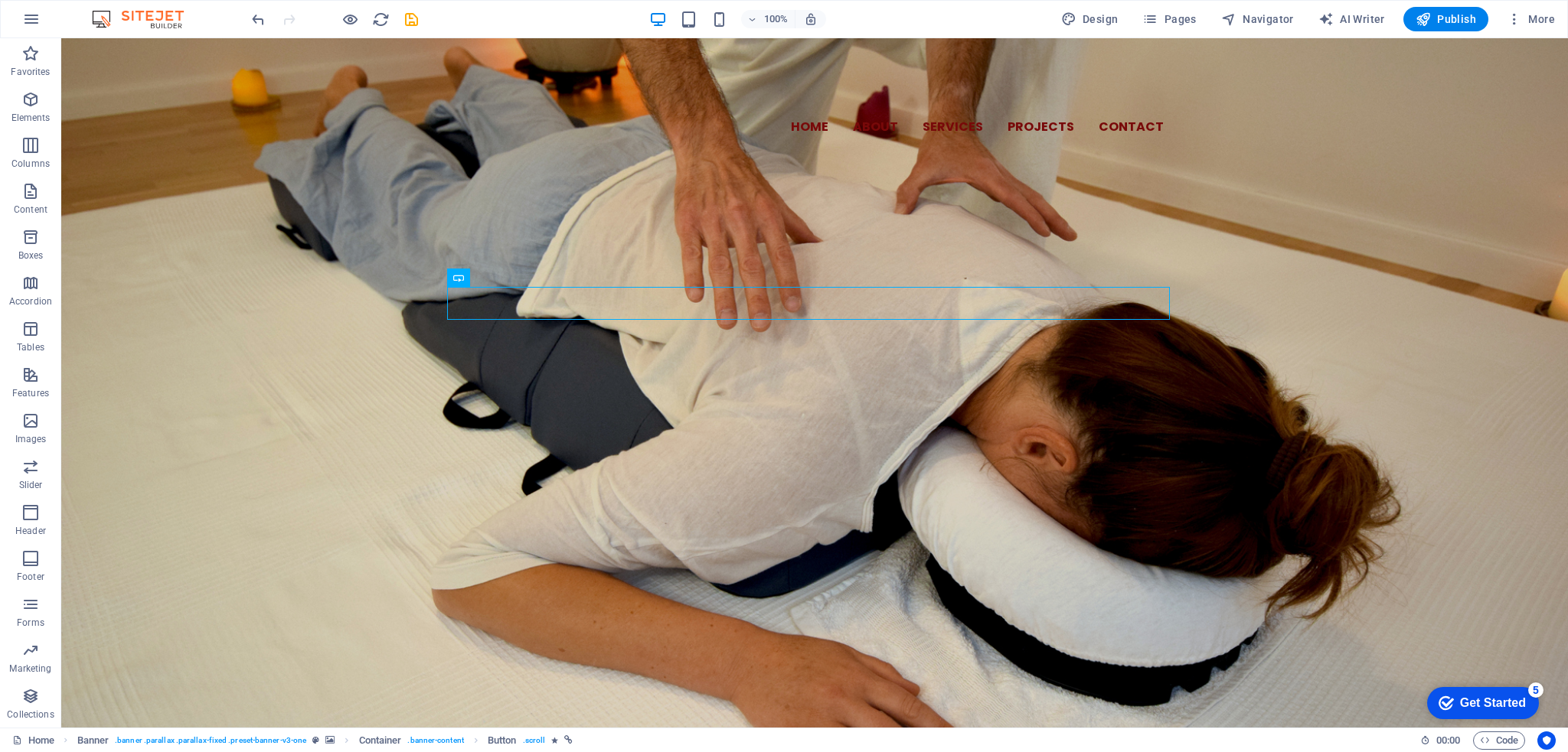
click at [243, 18] on div "100% Design Pages Navigator AI Writer Publish More" at bounding box center [784, 19] width 1566 height 37
click at [257, 18] on icon "undo" at bounding box center [258, 19] width 18 height 18
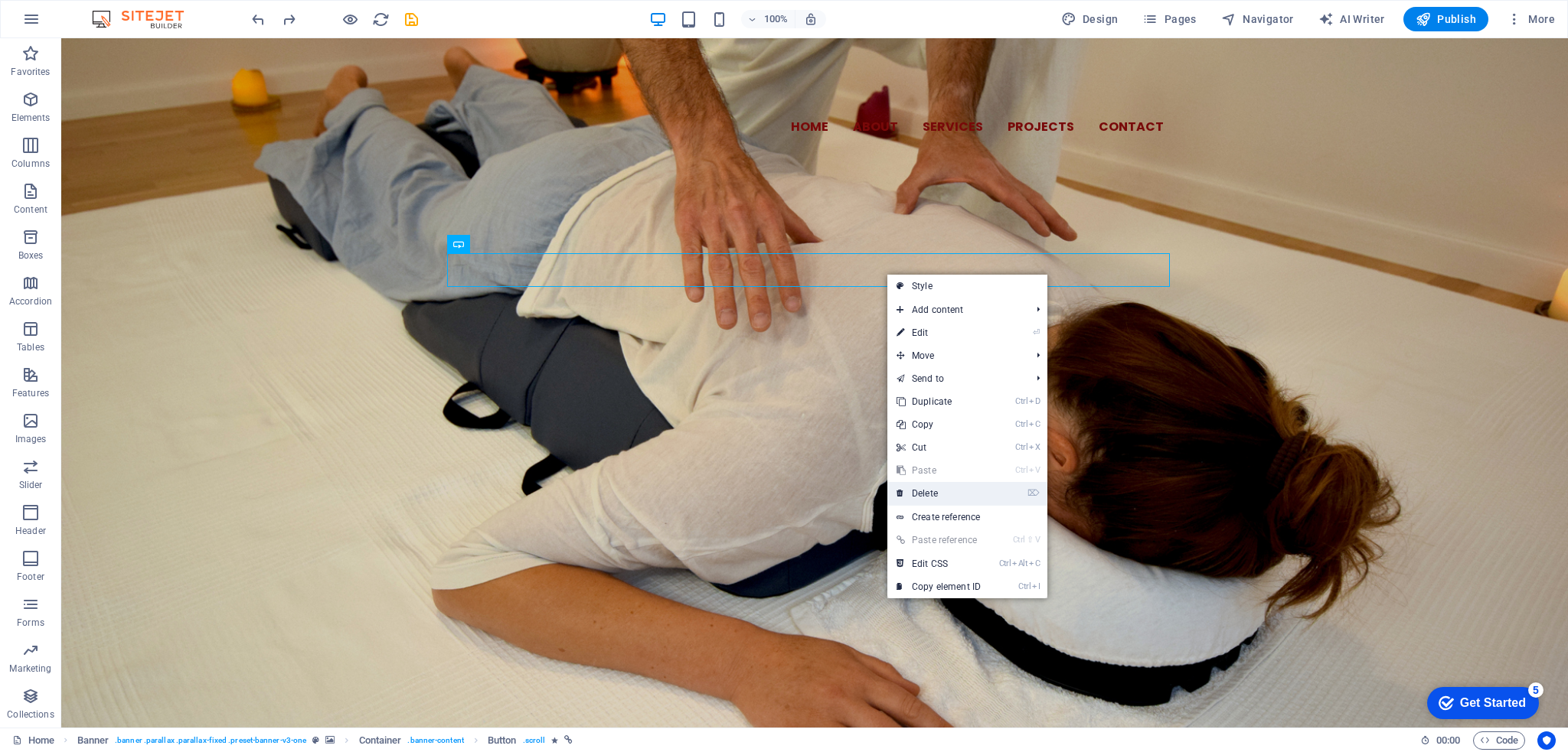
click at [942, 498] on link "⌦ Delete" at bounding box center [938, 493] width 102 height 23
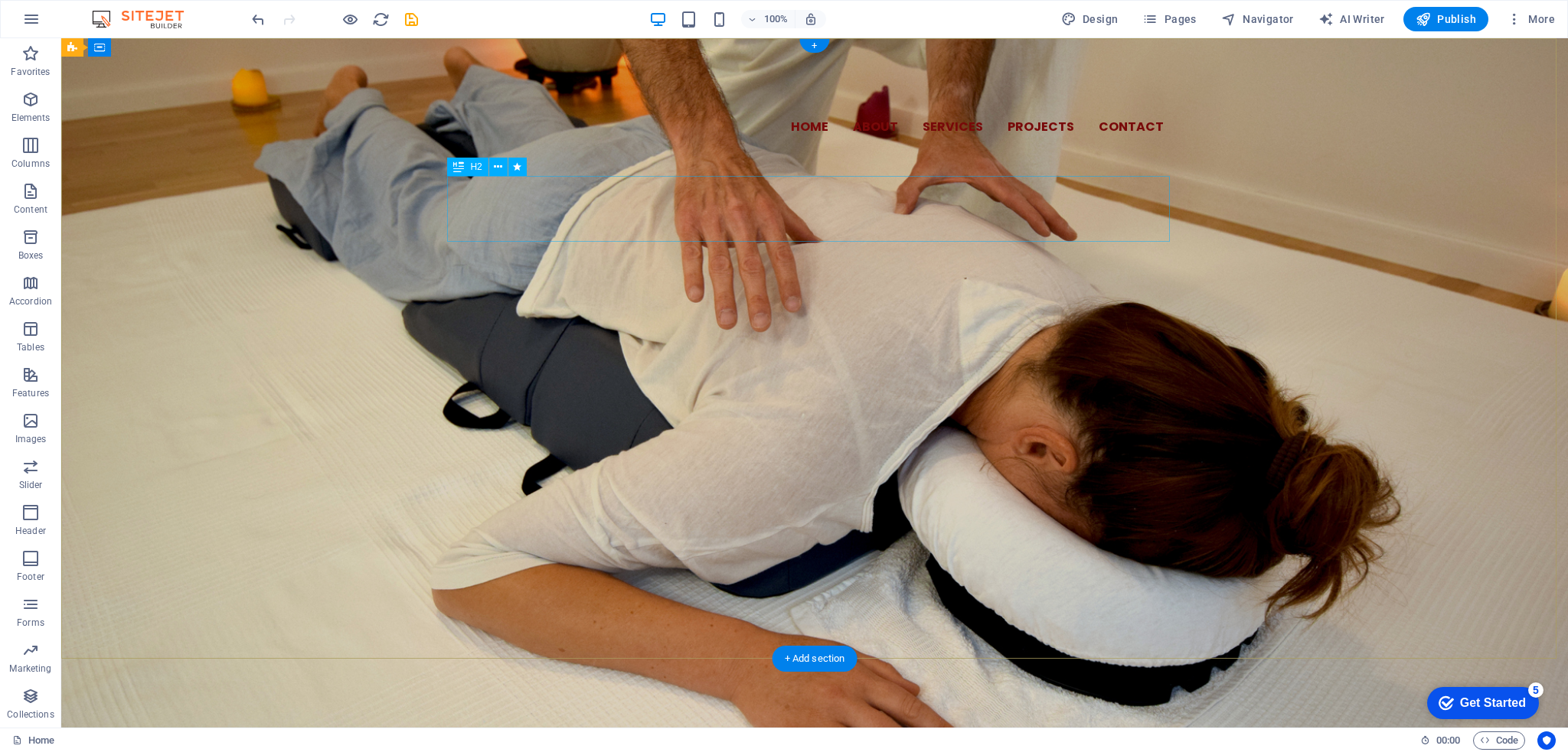
click at [992, 213] on div "izmislili smo si dozvolu za biti dobro i zaboravili gdje je. prestanite ju traž…" at bounding box center [814, 245] width 723 height 66
click at [968, 213] on div "izmislili smo si dozvolu za biti dobro i zaboravili gdje je. prestanite ju traž…" at bounding box center [814, 245] width 723 height 66
click at [978, 213] on div "izmislili smo si dozvolu za biti dobro i zaboravili gdje je. prestanite ju traž…" at bounding box center [814, 245] width 723 height 66
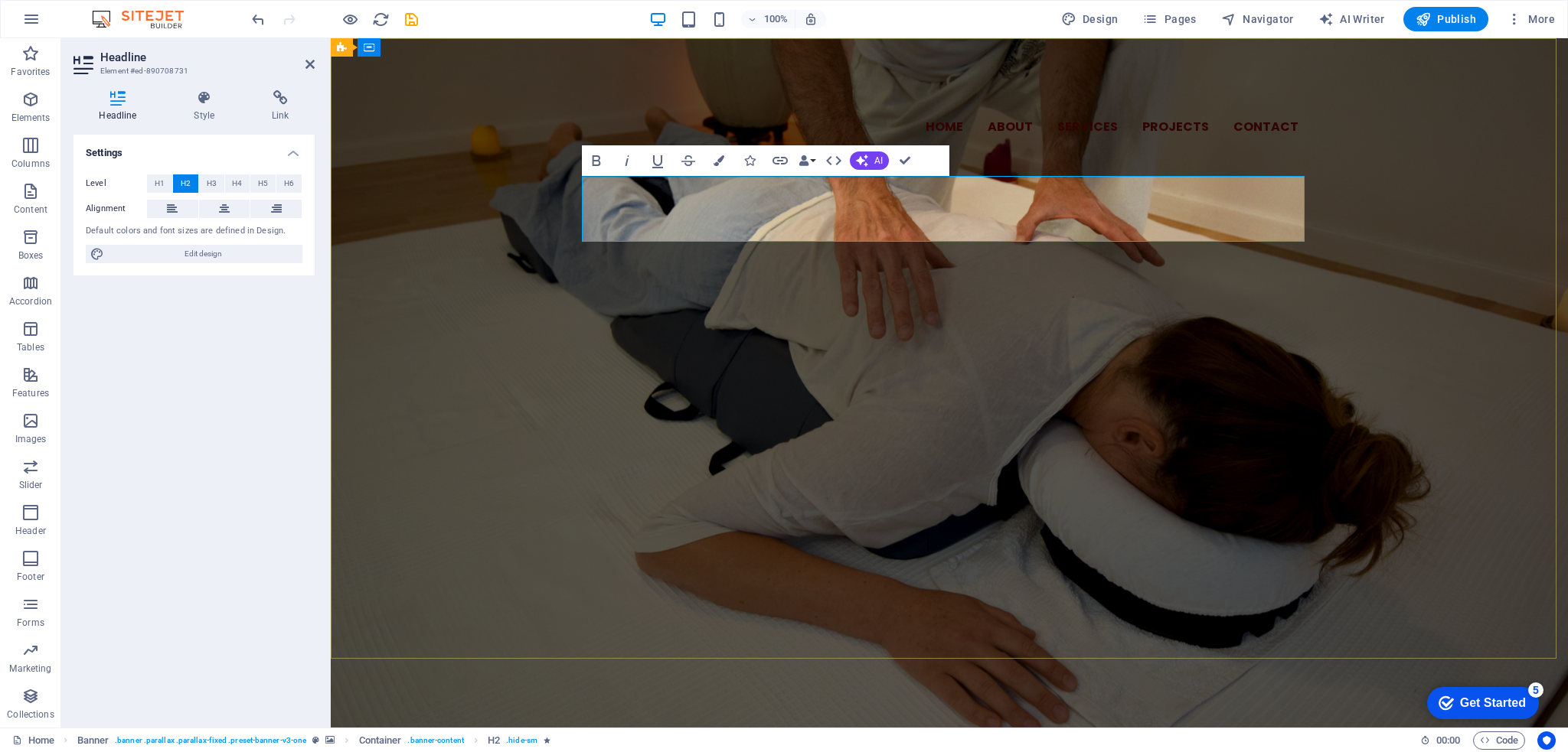
click at [1118, 212] on span "izmislili smo si dozvolu za biti dobro i zaboravili gdje je. prestanite ju traž…" at bounding box center [949, 245] width 712 height 67
click at [1112, 212] on span "izmislili smo si dozvolu za biti dobro i zaboravili gdje je. prestanite ju traž…" at bounding box center [949, 245] width 712 height 67
click at [991, 290] on div "Home About Services Projects Contact SMIJETE SE OSJEĆATI DOBRO izmislili smo si…" at bounding box center [949, 164] width 1237 height 252
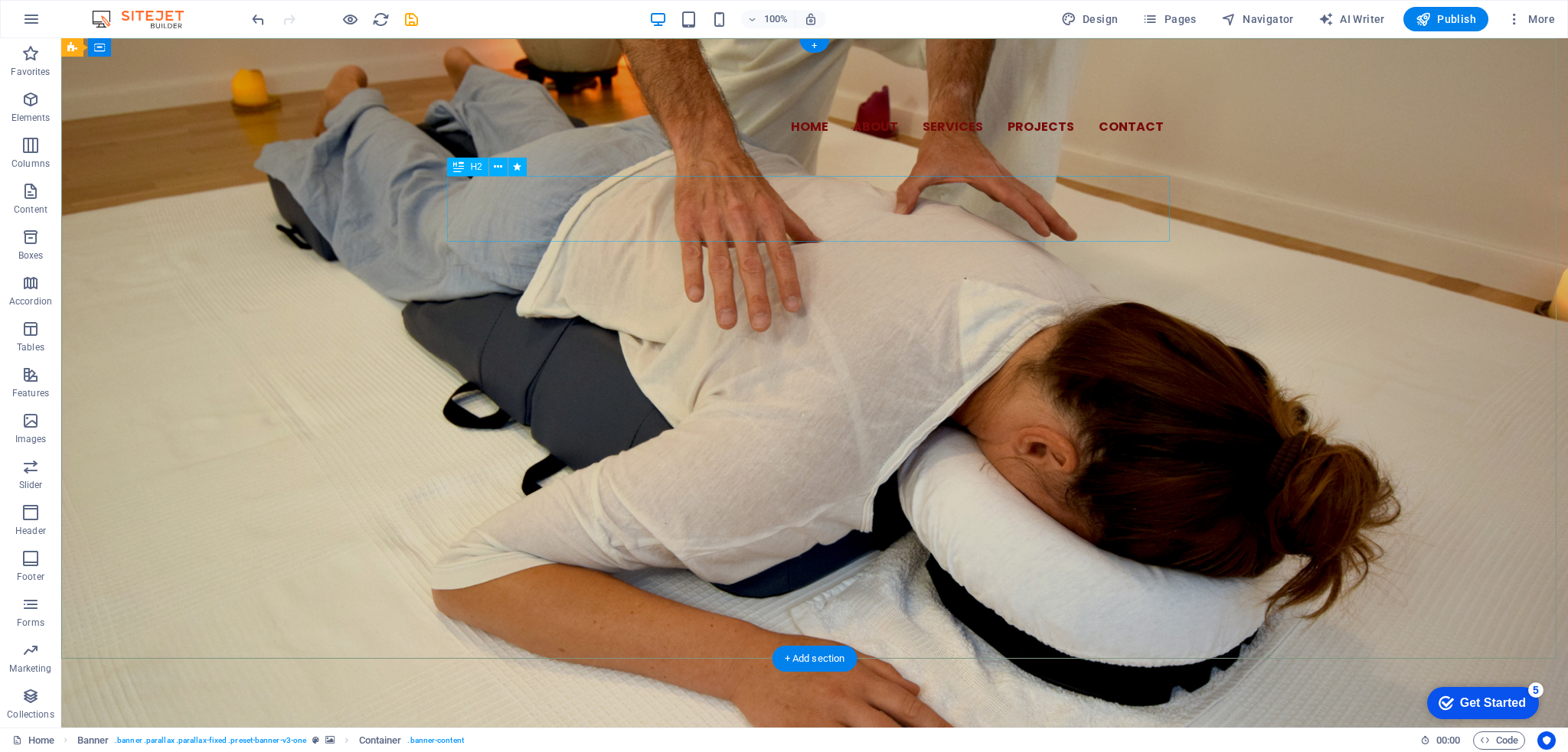
click at [466, 213] on div "izmislili smo si dozvolu za biti dobro i zaboravili gdje je. Prestanite ju traž…" at bounding box center [814, 245] width 723 height 66
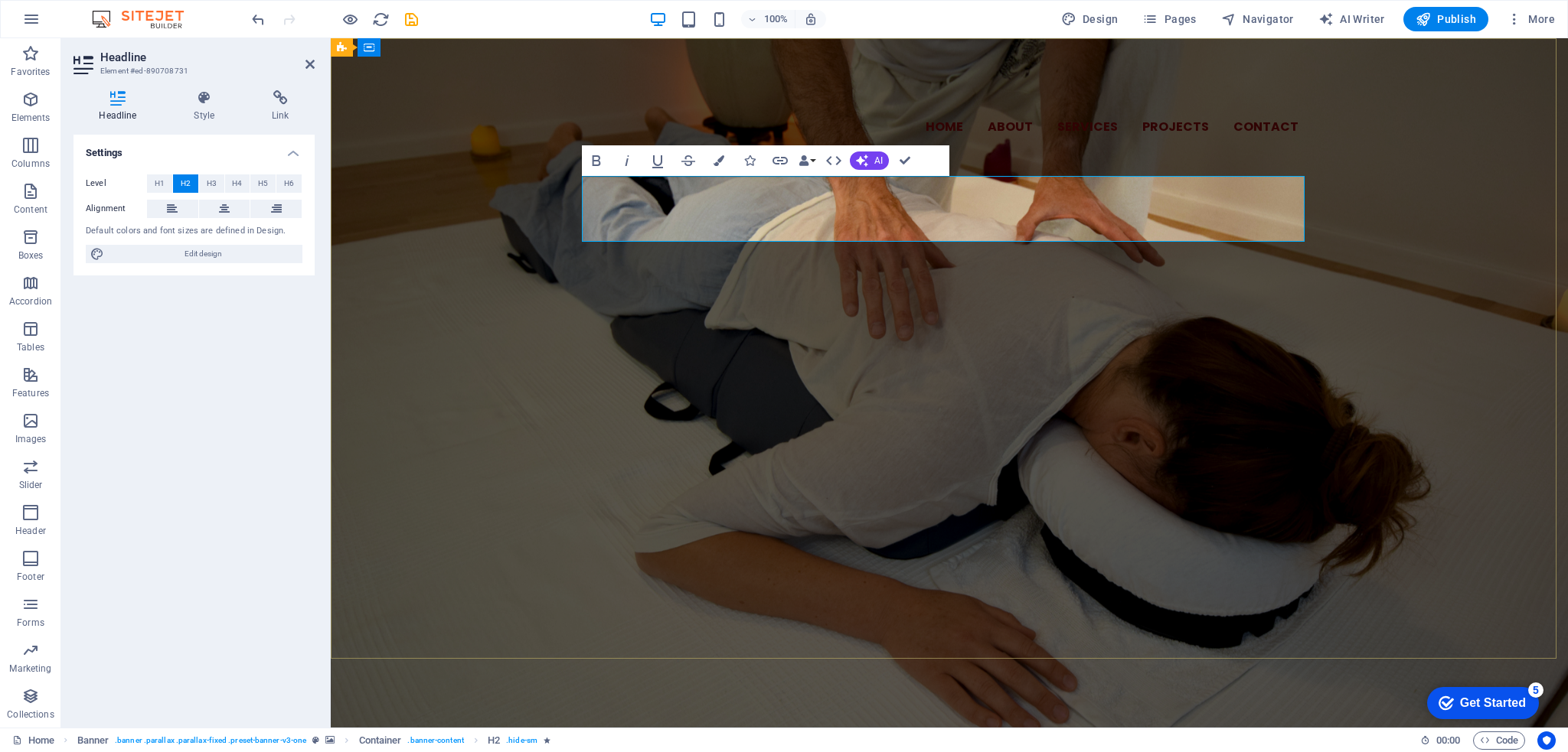
click at [607, 212] on span "izmislili smo si dozvolu za biti dobro i zaboravili gdje je. Prestanite ju traž…" at bounding box center [949, 245] width 714 height 67
drag, startPoint x: 680, startPoint y: 195, endPoint x: 714, endPoint y: 191, distance: 34.2
click at [714, 212] on span "Izmislili smo si dozvolu za biti dobro i zaboravili gdje je. Prestanite ju traž…" at bounding box center [949, 245] width 714 height 67
click at [955, 290] on div "Home About Services Projects Contact SMIJETE SE OSJEĆATI DOBRO Izmislili ste si…" at bounding box center [949, 164] width 1237 height 252
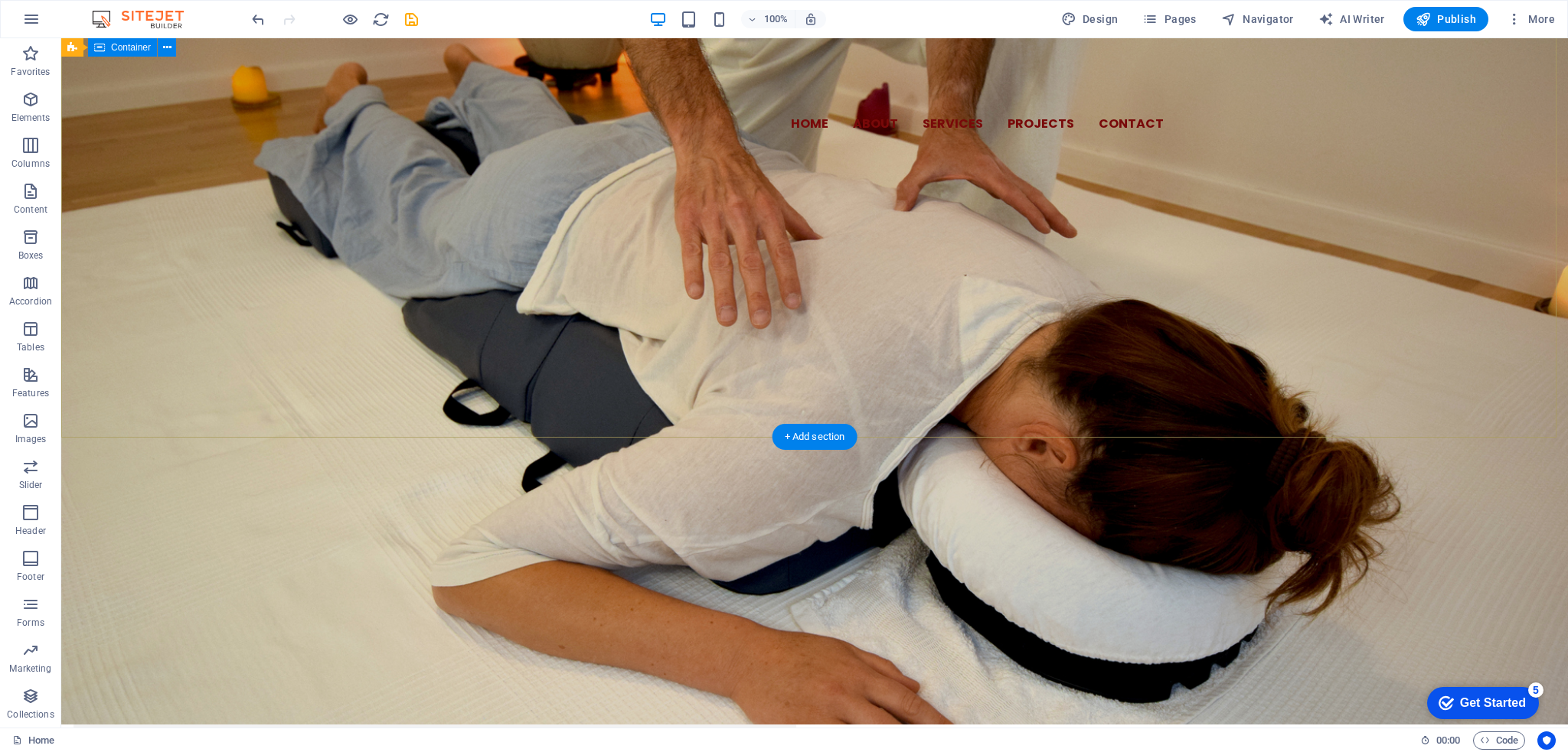
scroll to position [0, 0]
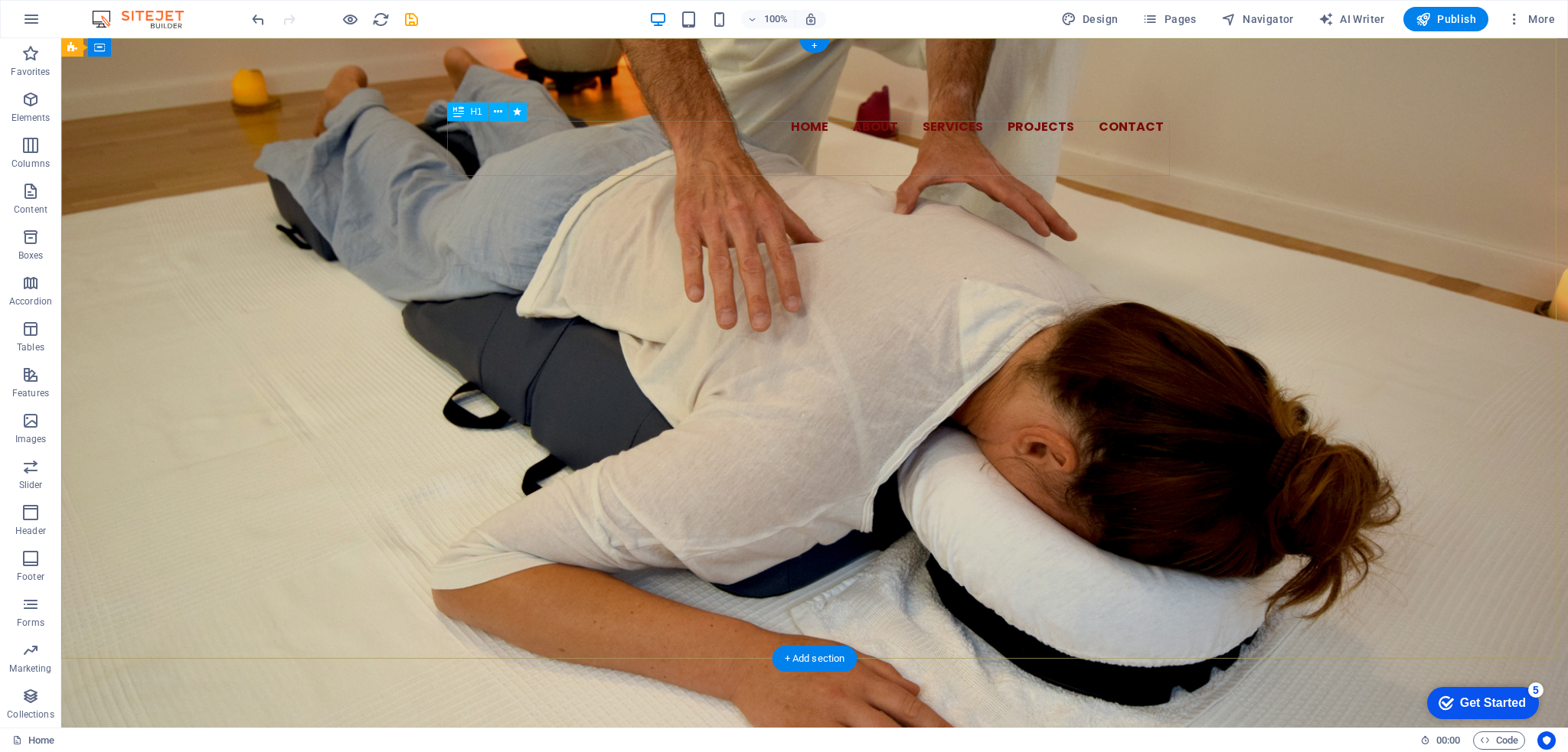
click at [876, 160] on div "SMIJETE SE OSJEĆATI DOBRO" at bounding box center [814, 185] width 723 height 55
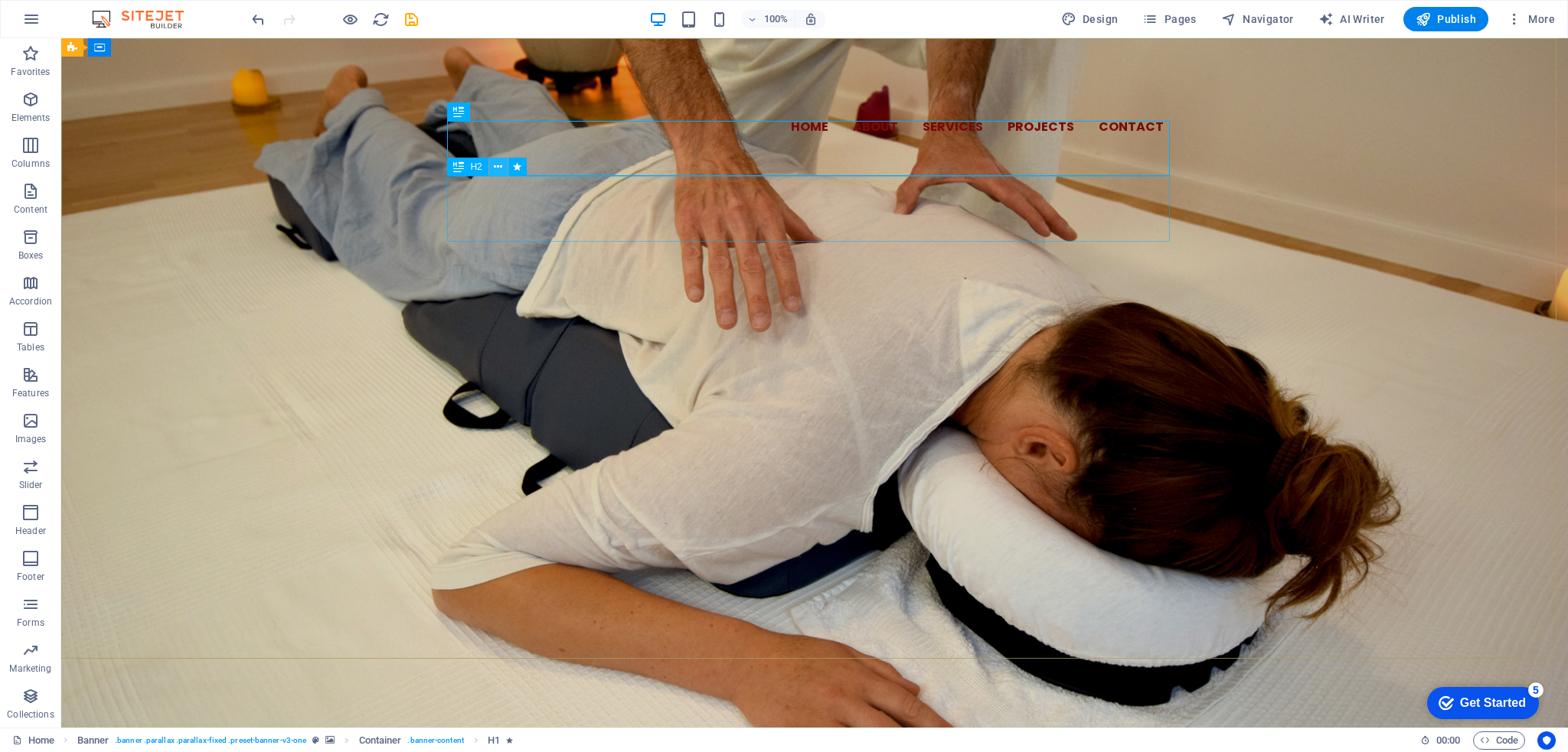
click at [498, 170] on icon at bounding box center [498, 167] width 8 height 16
click at [890, 290] on div "Home About Services Projects Contact SMIJETE SE OSJEĆATI DOBRO Izmislili ste si…" at bounding box center [814, 164] width 1507 height 252
click at [728, 157] on div "SMIJETE SE OSJEĆATI DOBRO" at bounding box center [814, 185] width 723 height 55
click at [683, 254] on div "Home About Services Projects Contact SMIJETE SE OSJEĆATI DOBRO Izmislili ste si…" at bounding box center [814, 164] width 1507 height 252
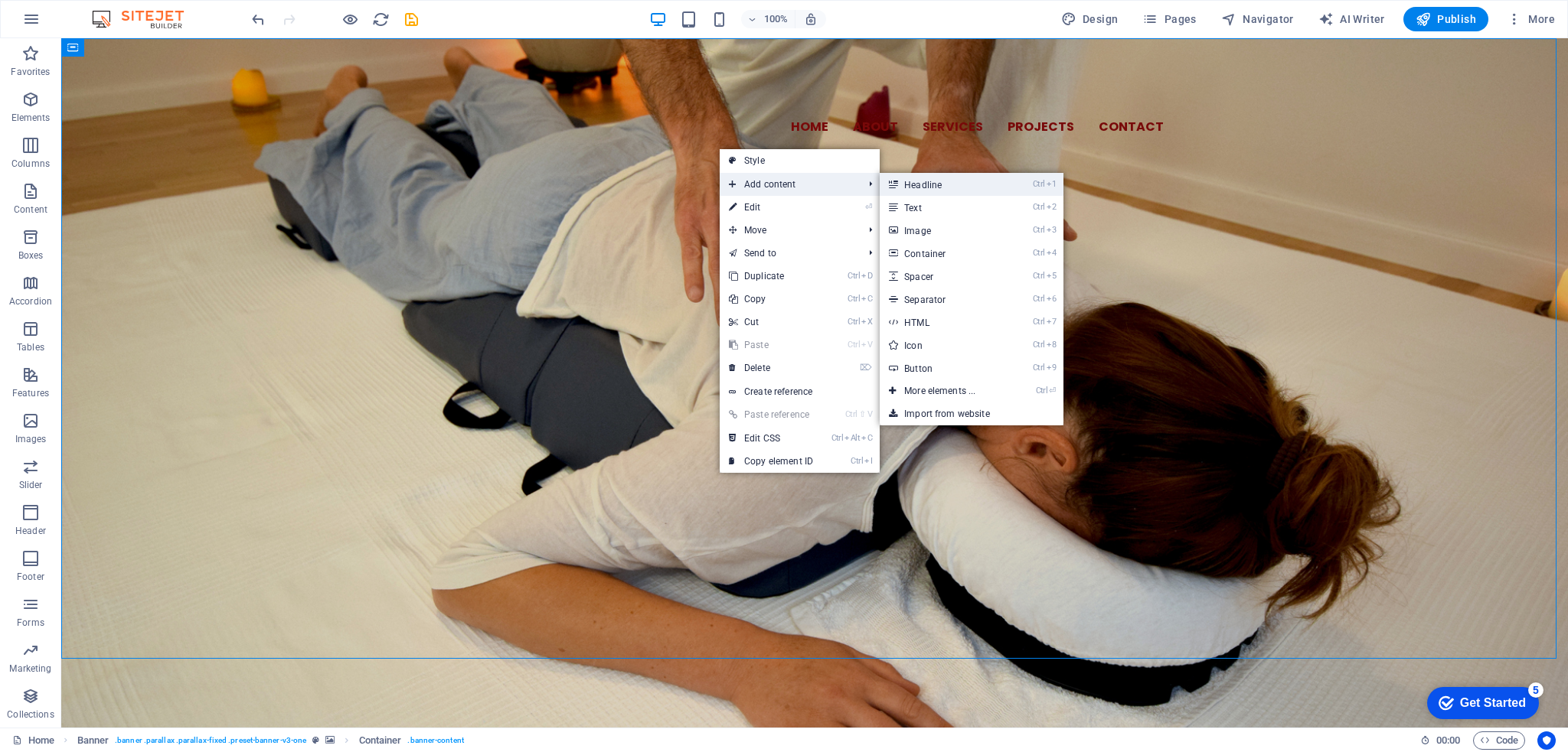
click at [956, 178] on link "Ctrl 1 Headline" at bounding box center [942, 184] width 126 height 23
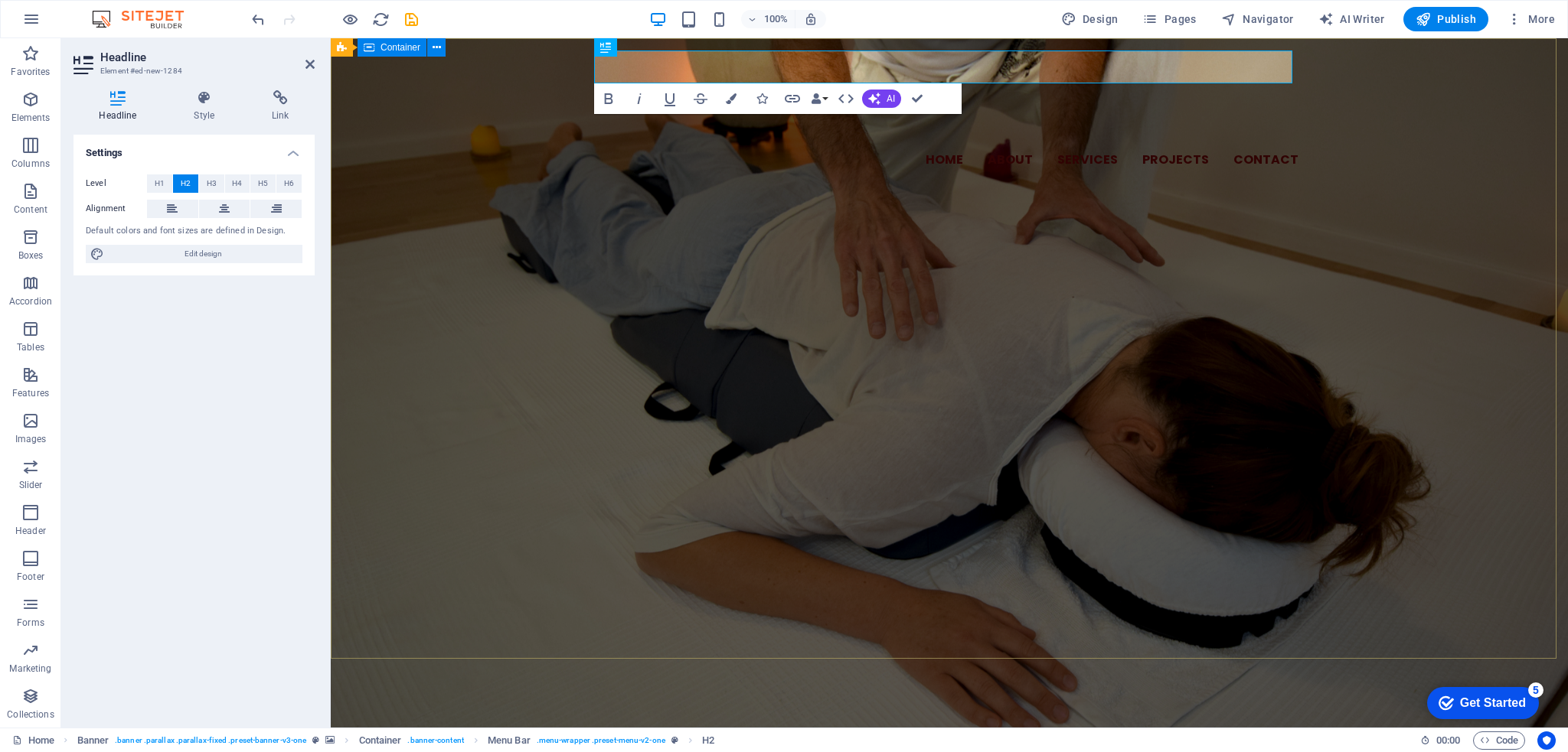
click at [535, 291] on div "New headline Home About Services Projects Contact SMIJETE SE OSJEĆATI DOBRO Izm…" at bounding box center [949, 181] width 1237 height 286
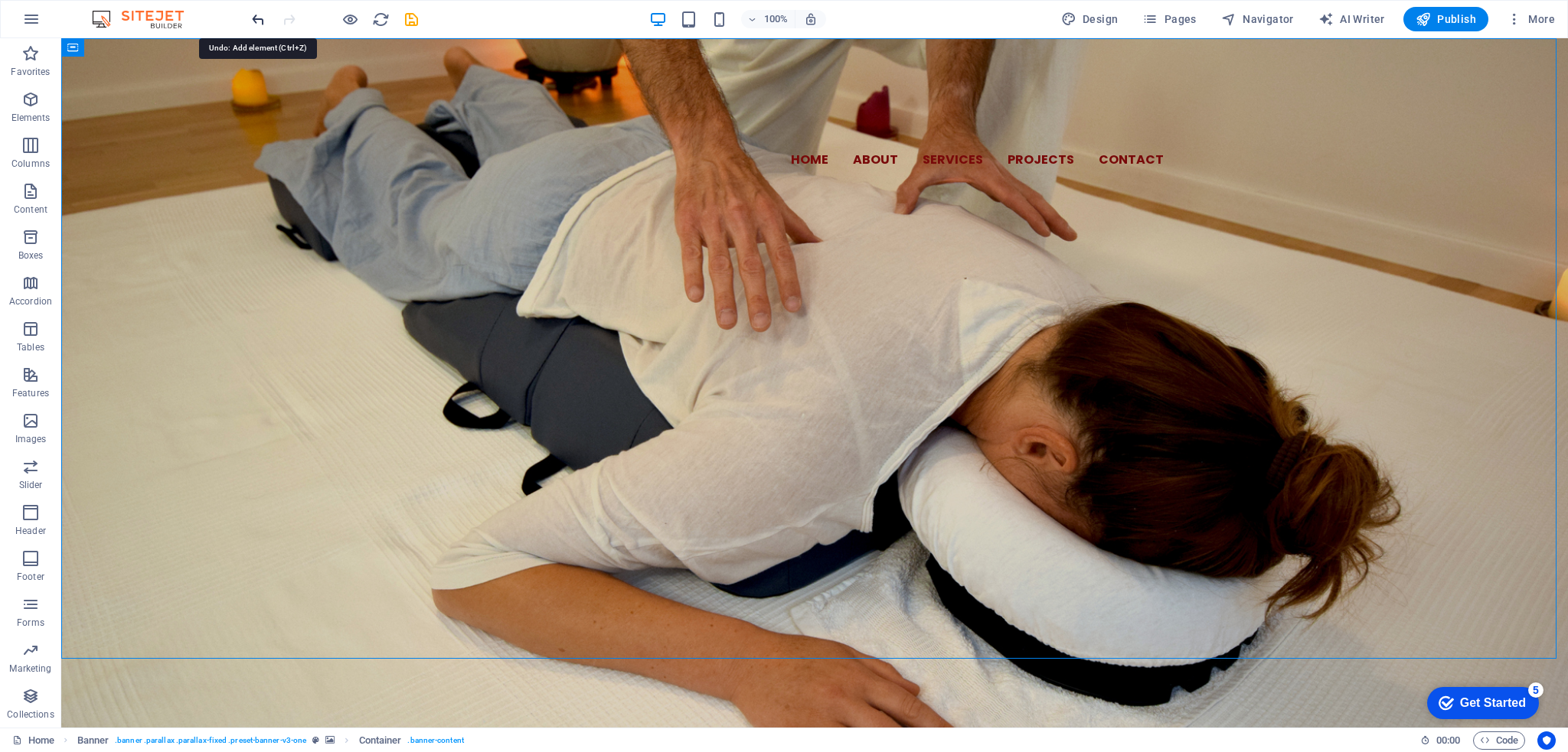
click at [258, 18] on icon "undo" at bounding box center [258, 19] width 18 height 18
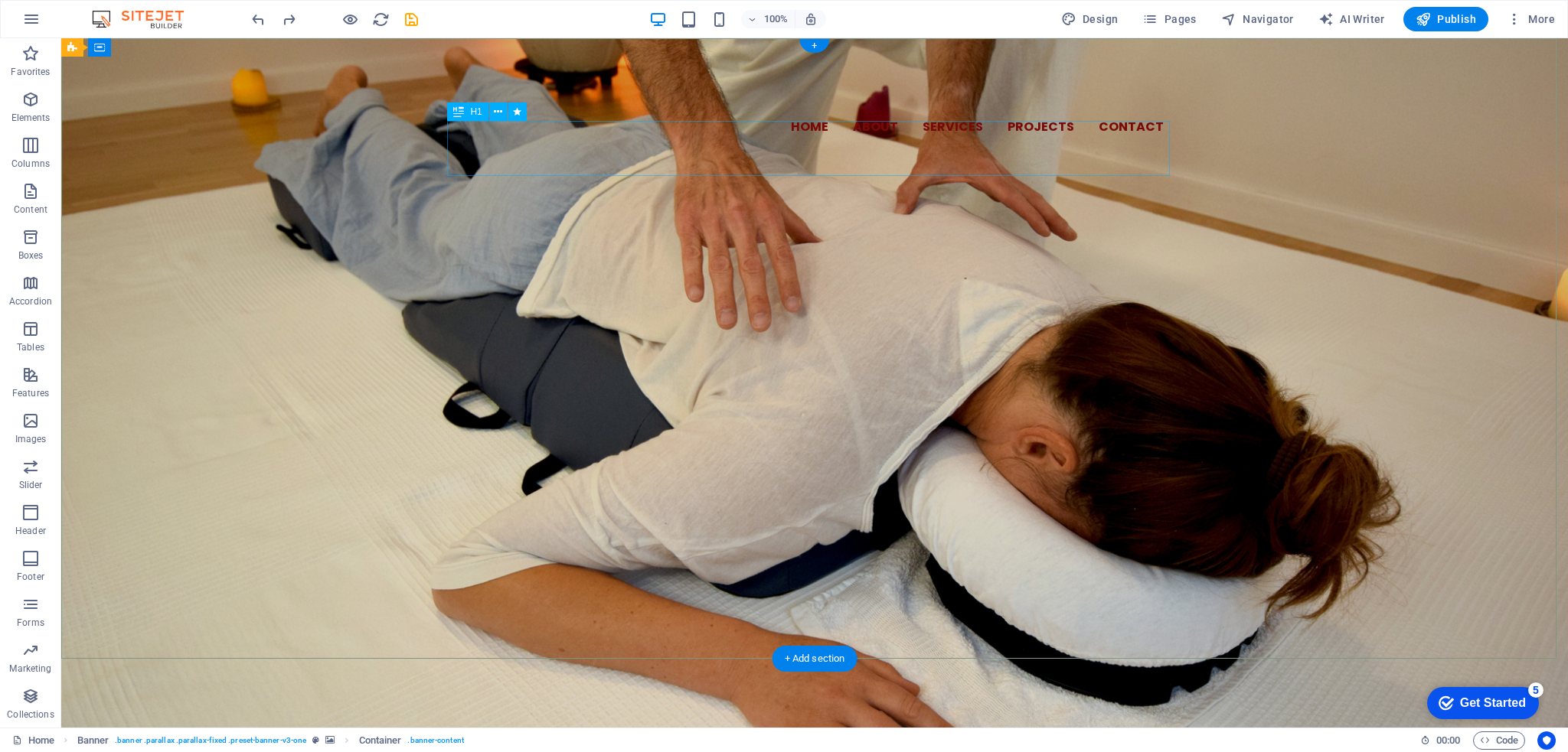
click at [712, 158] on div "SMIJETE SE OSJEĆATI DOBRO" at bounding box center [814, 185] width 723 height 55
click at [496, 116] on icon at bounding box center [498, 111] width 8 height 16
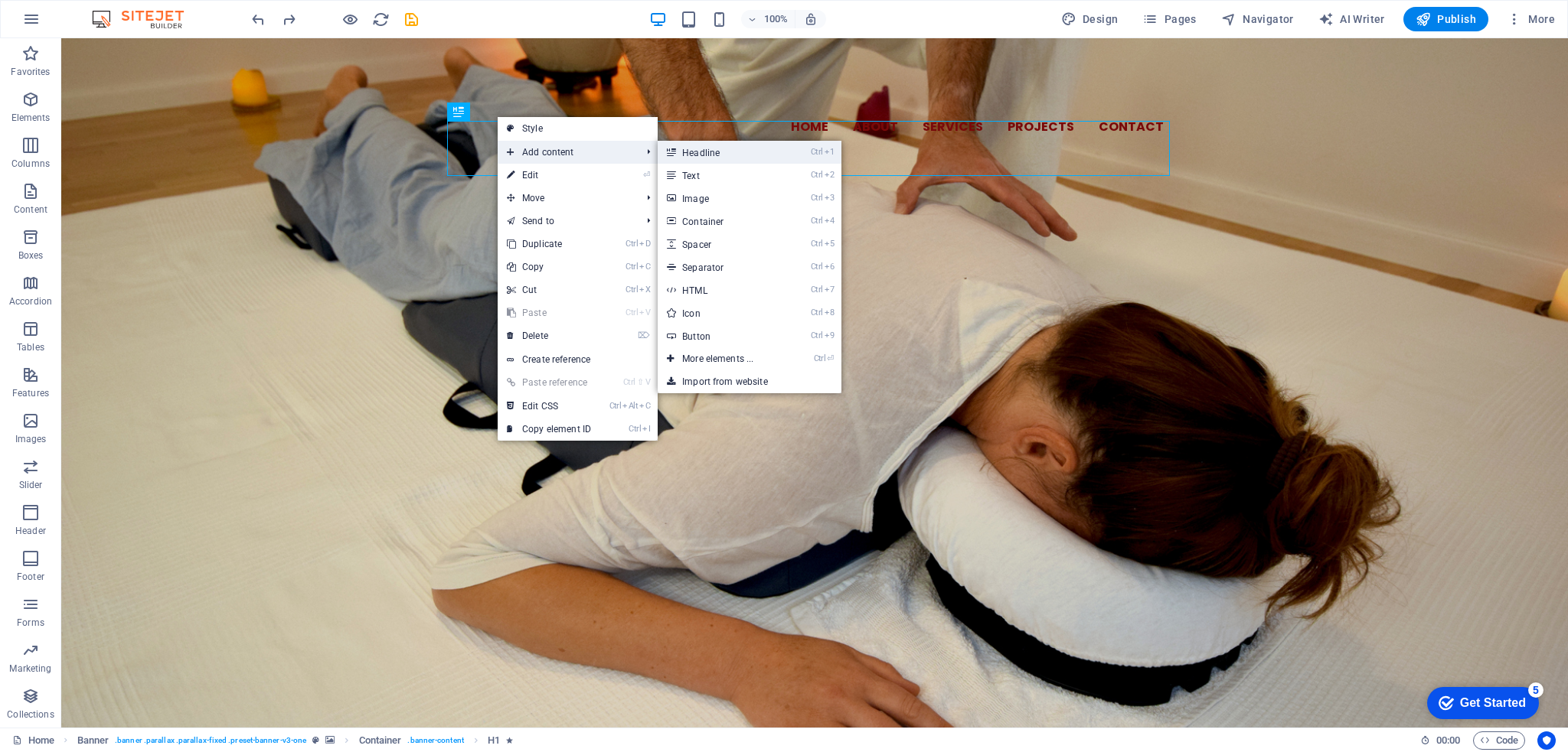
click at [693, 162] on link "Ctrl 1 Headline" at bounding box center [720, 152] width 126 height 23
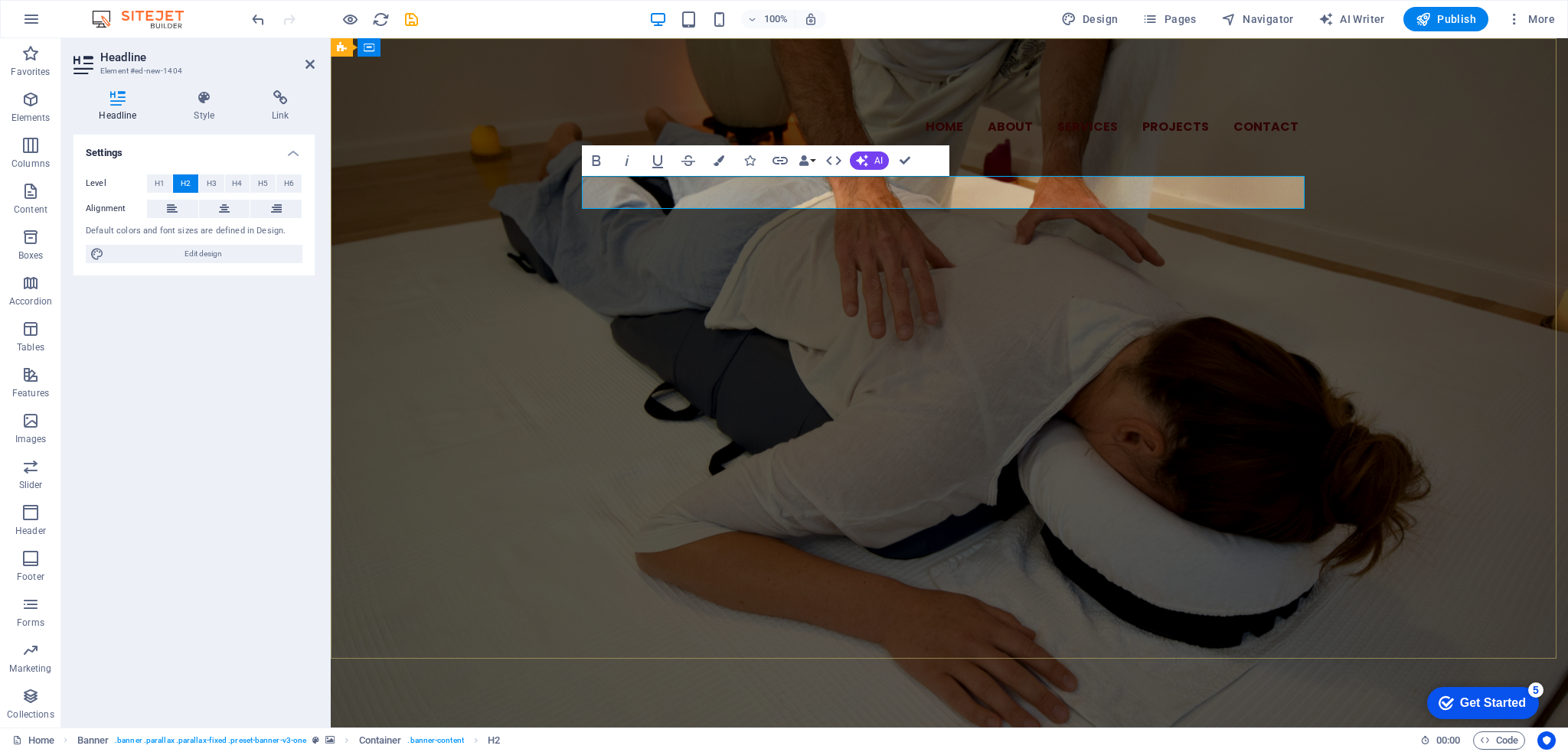
click at [769, 213] on h2 "New headline" at bounding box center [949, 229] width 723 height 33
click at [799, 324] on div "Home About Services Projects Contact SMIJETE SE OSJEĆATI DOBRO New headline Izm…" at bounding box center [949, 181] width 1237 height 286
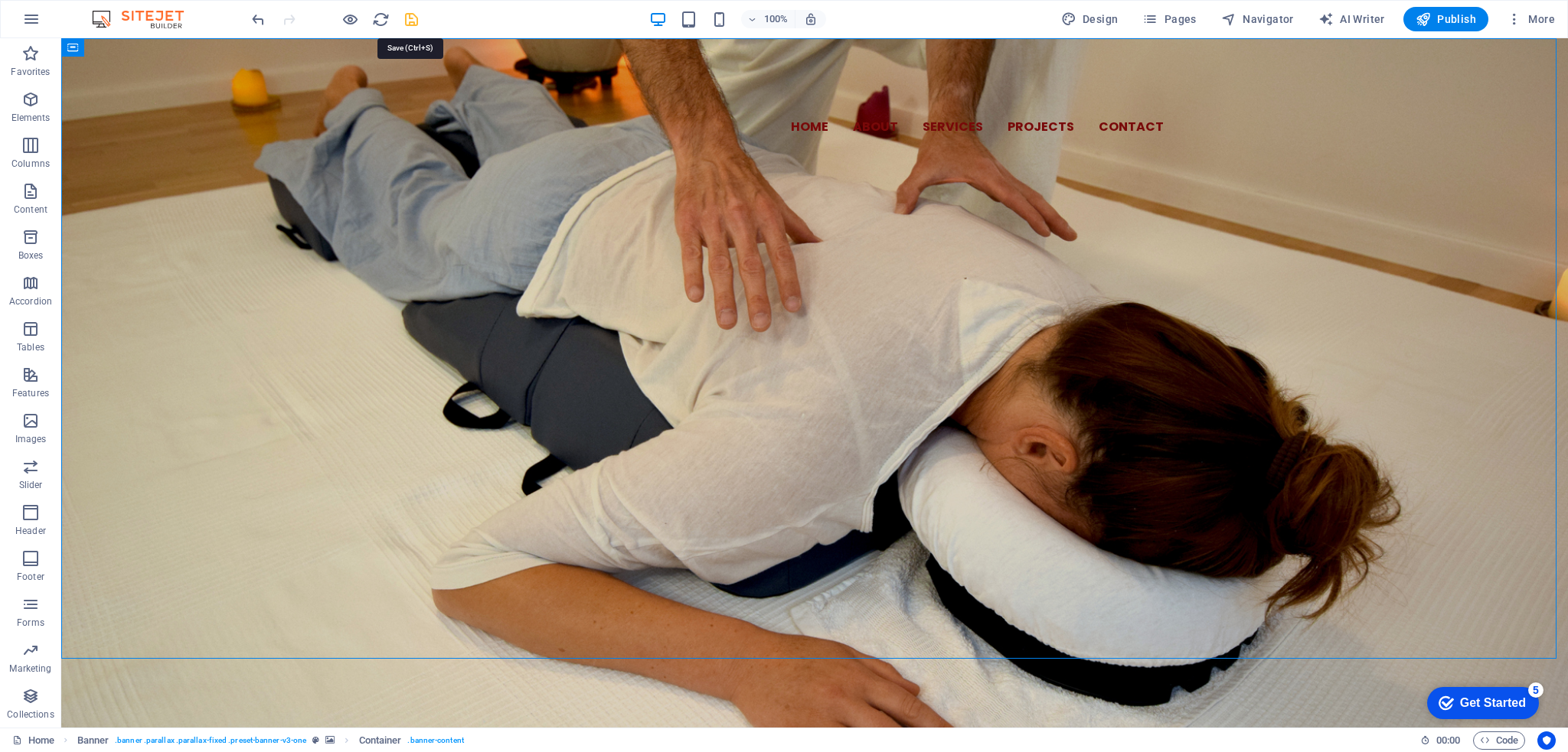
click at [410, 15] on icon "save" at bounding box center [411, 19] width 18 height 18
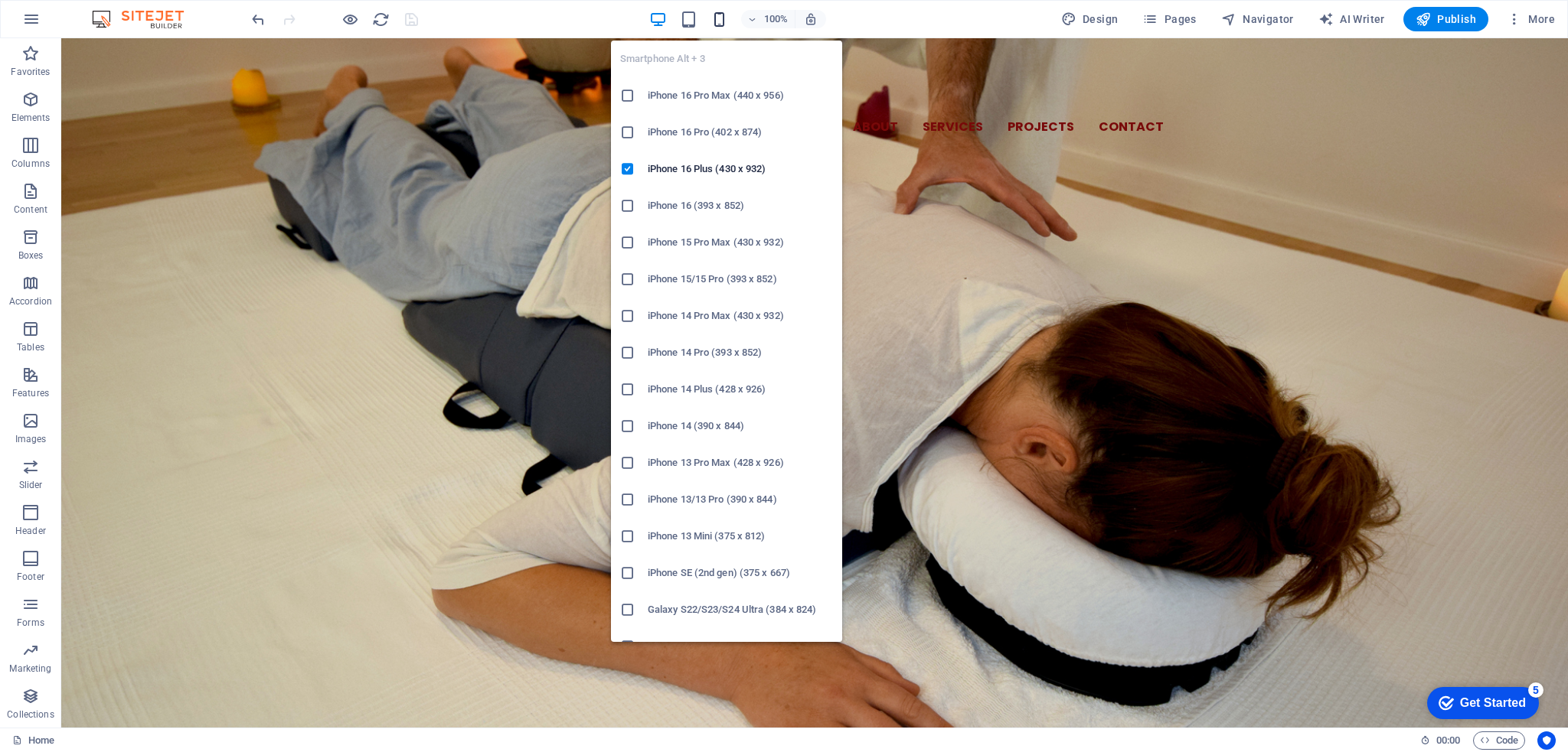
click at [722, 20] on icon "button" at bounding box center [719, 19] width 18 height 18
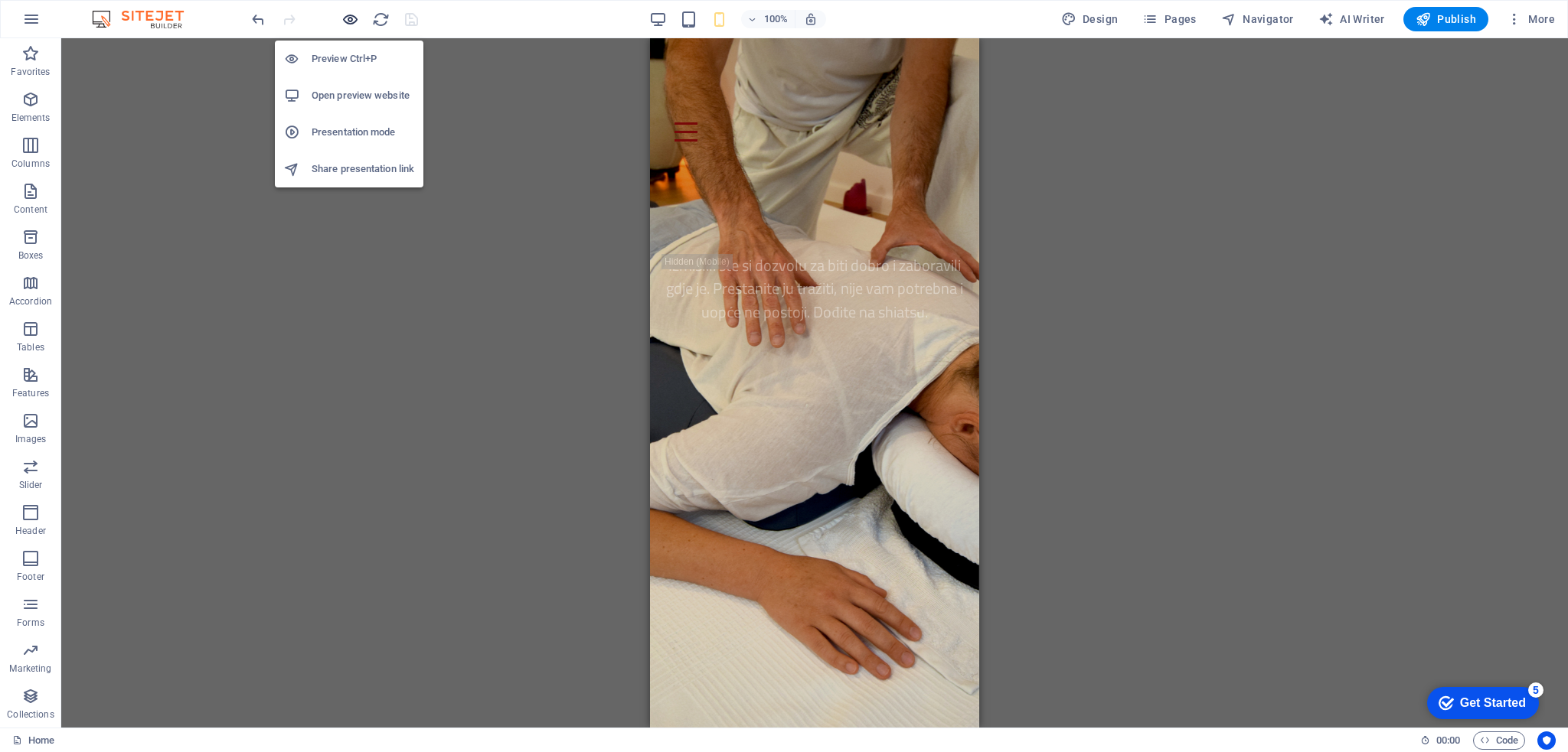
click at [352, 19] on icon "button" at bounding box center [350, 19] width 18 height 18
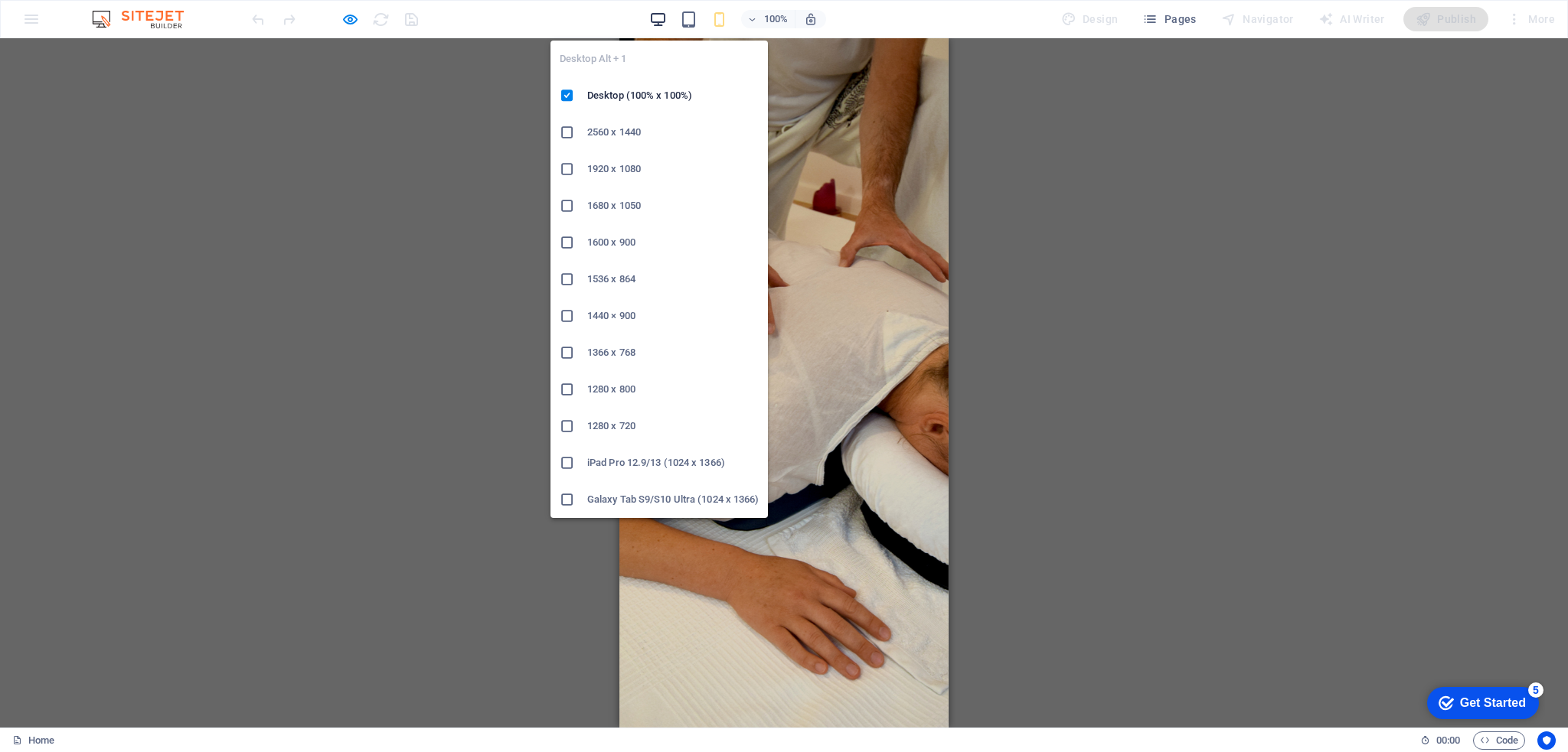
click at [667, 12] on icon "button" at bounding box center [658, 19] width 18 height 18
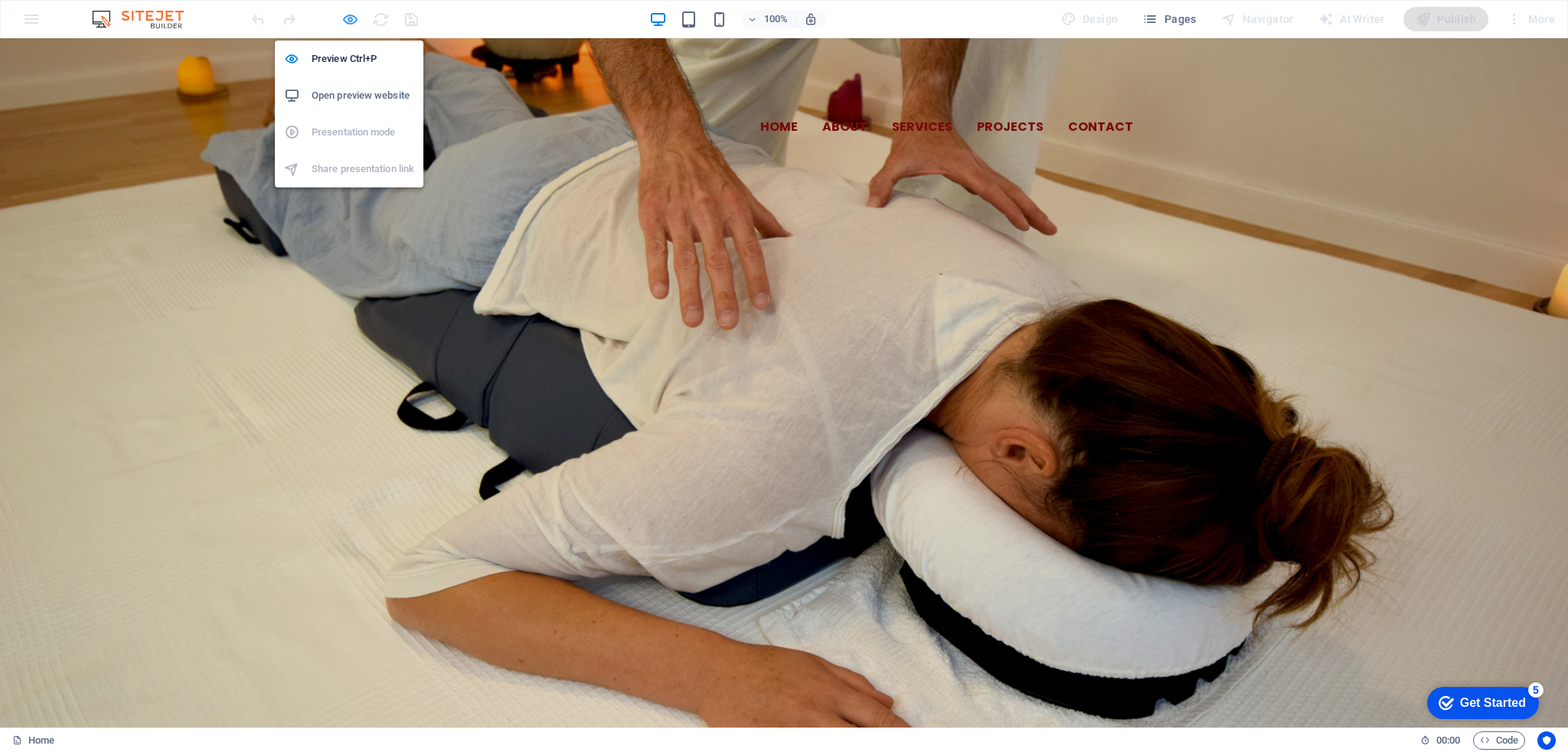
click at [346, 13] on icon "button" at bounding box center [350, 19] width 18 height 18
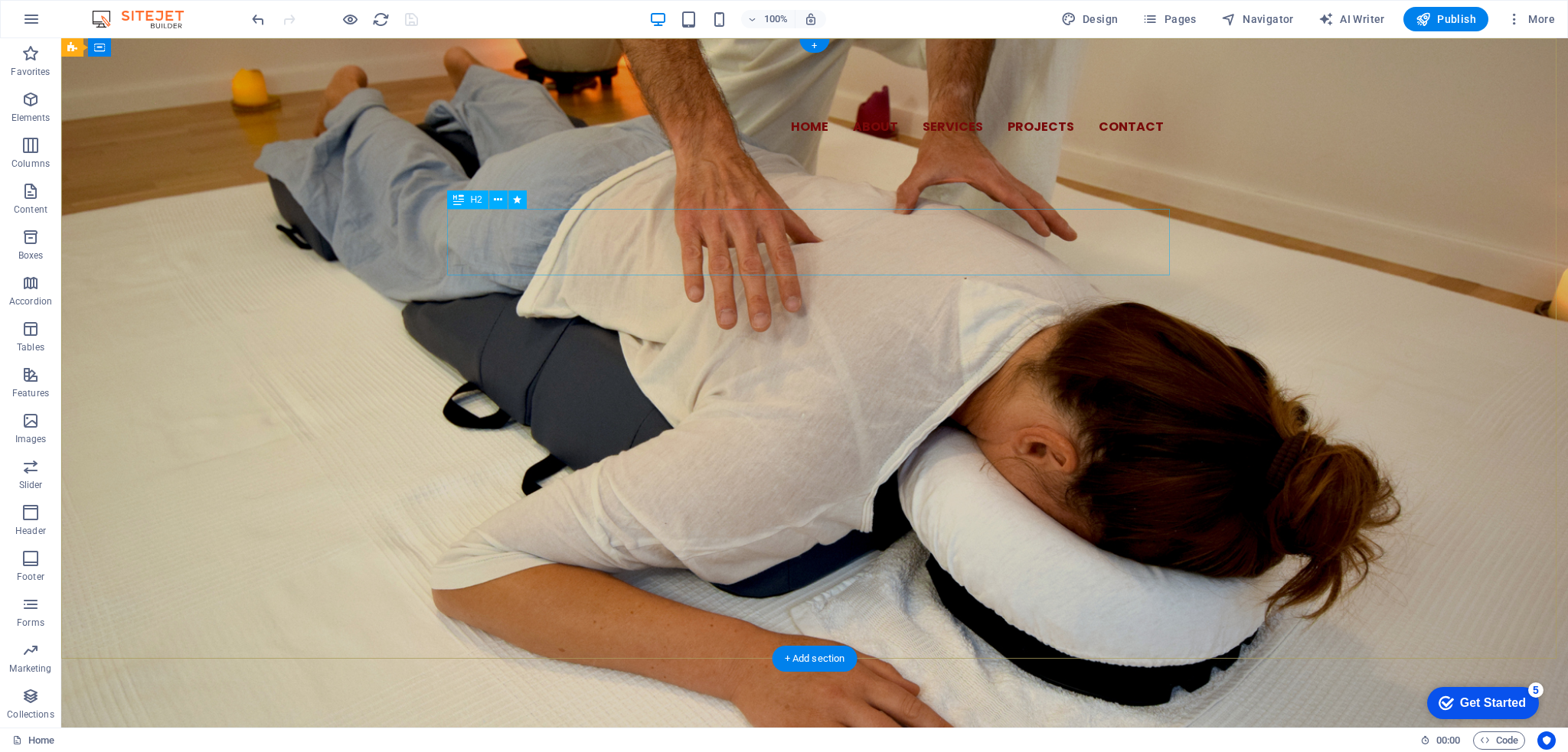
click at [1027, 245] on div "Izmislili ste si dozvolu za biti dobro i zaboravili gdje je. Prestanite ju traž…" at bounding box center [814, 278] width 723 height 66
click at [986, 245] on div "Izmislili ste si dozvolu za biti dobro i zaboravili gdje je. Prestanite ju traž…" at bounding box center [814, 278] width 723 height 66
click at [1005, 245] on div "Izmislili ste si dozvolu za biti dobro i zaboravili gdje je. Prestanite ju traž…" at bounding box center [814, 278] width 723 height 66
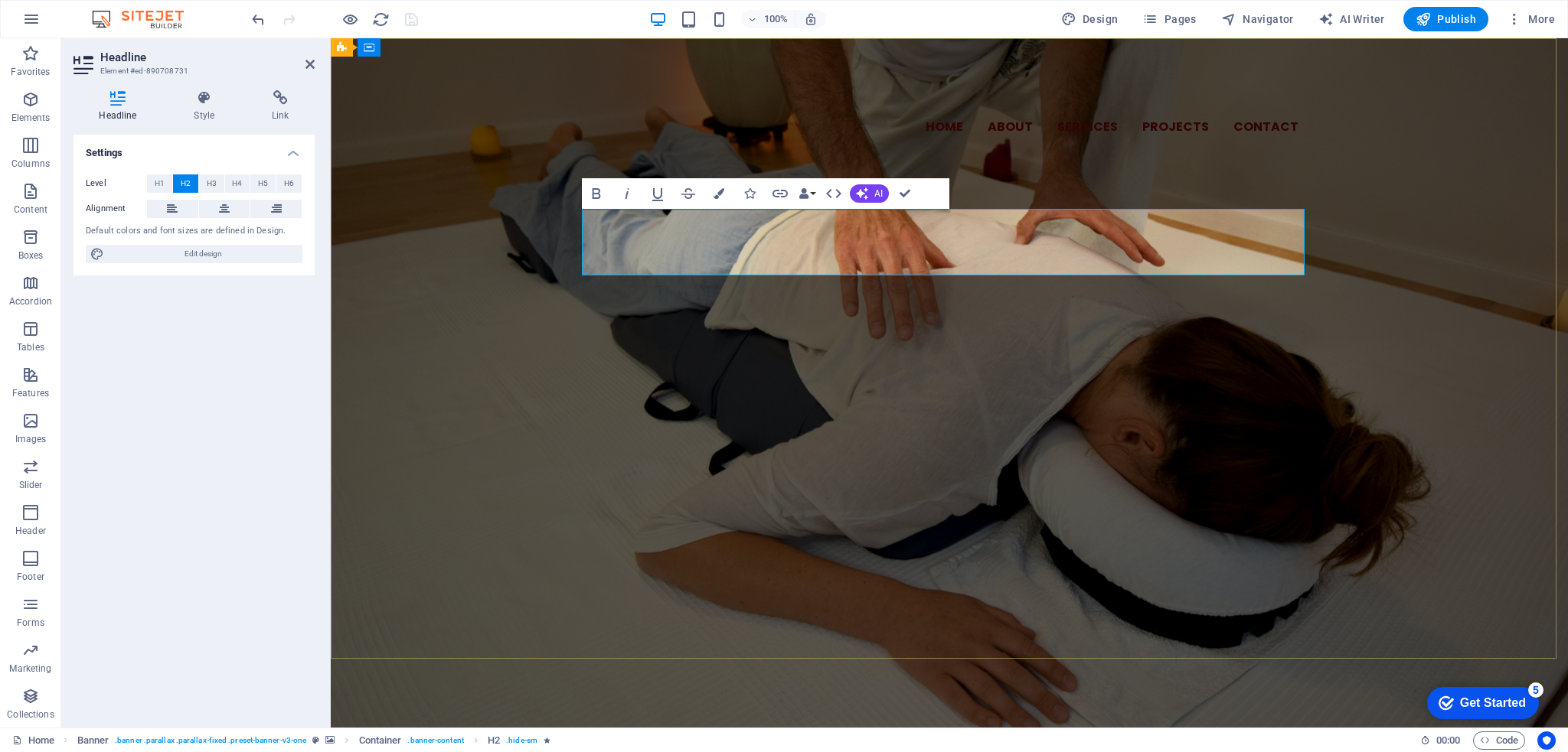
click at [1101, 245] on span "Izmislili ste si dozvolu za biti dobro i zaboravili gdje je. Prestanite ju traž…" at bounding box center [950, 278] width 704 height 67
drag, startPoint x: 1081, startPoint y: 229, endPoint x: 1175, endPoint y: 232, distance: 94.0
click at [1175, 245] on span "Izmislili ste si dozvolu za biti dobro i zaboravili gdje je. Prestanite ju traž…" at bounding box center [950, 278] width 704 height 67
click at [1109, 256] on span "Izmislili ste si dozvolu za biti dobro i zaboravili gdje je. Trebate prestati j…" at bounding box center [950, 278] width 717 height 67
drag, startPoint x: 1065, startPoint y: 262, endPoint x: 1241, endPoint y: 273, distance: 176.3
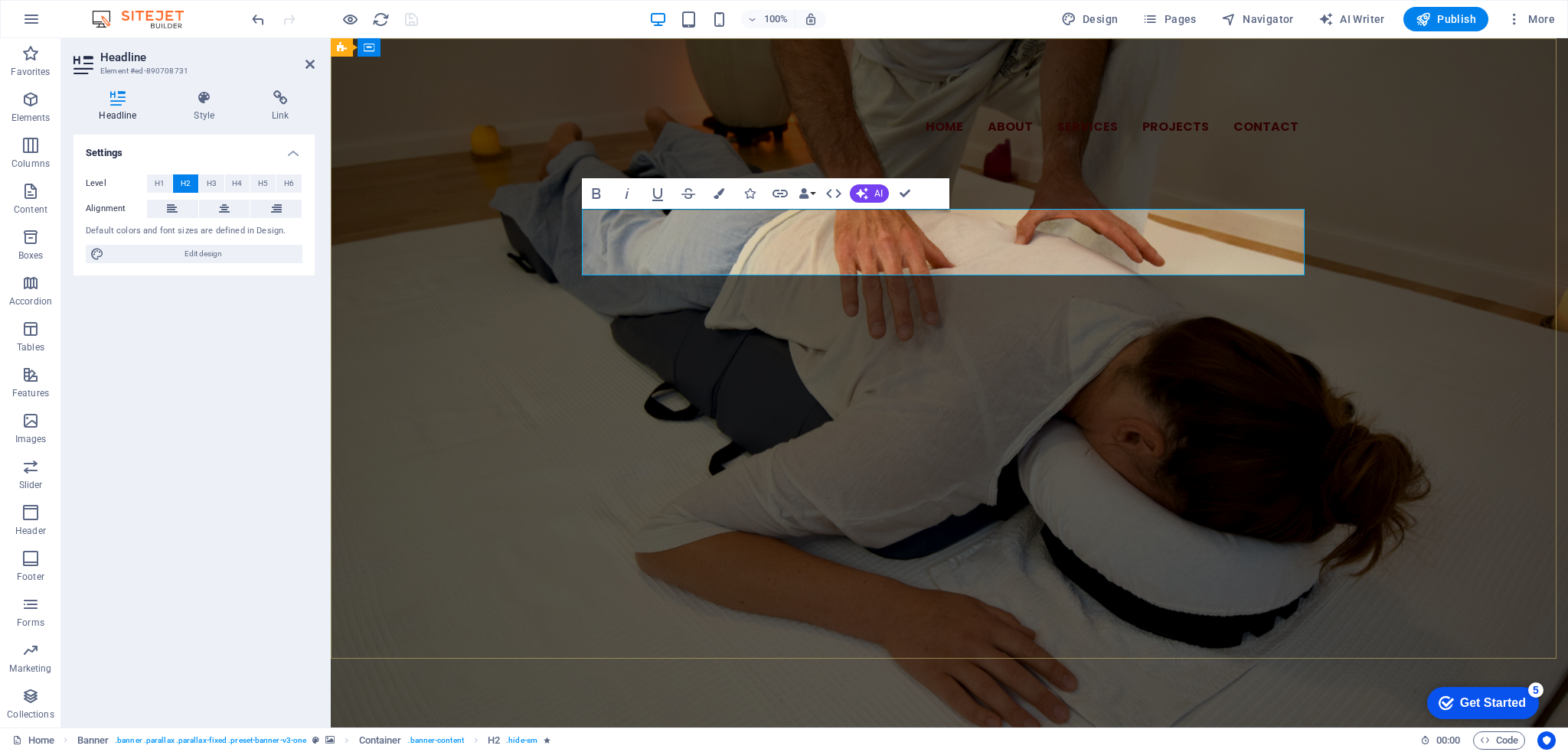
click at [1241, 273] on h2 "Izmislili ste si dozvolu za biti dobro i zaboravili gdje je. Trebate prestati j…" at bounding box center [949, 278] width 723 height 66
click at [1092, 245] on span "Izmislili ste si dozvolu za biti dobro i zaboravili gdje je. Trebate prestati j…" at bounding box center [950, 278] width 717 height 67
click at [1084, 245] on span "Izmislili ste si dozvolu za biti dobro i zaboravili gdje je. Trebate prestati j…" at bounding box center [950, 278] width 717 height 67
drag, startPoint x: 1037, startPoint y: 264, endPoint x: 1188, endPoint y: 259, distance: 151.1
click at [1188, 259] on span "Izmislili ste si dozvolu za biti dobro i zaboravili gdje ste ju pospremili. Tre…" at bounding box center [949, 278] width 694 height 67
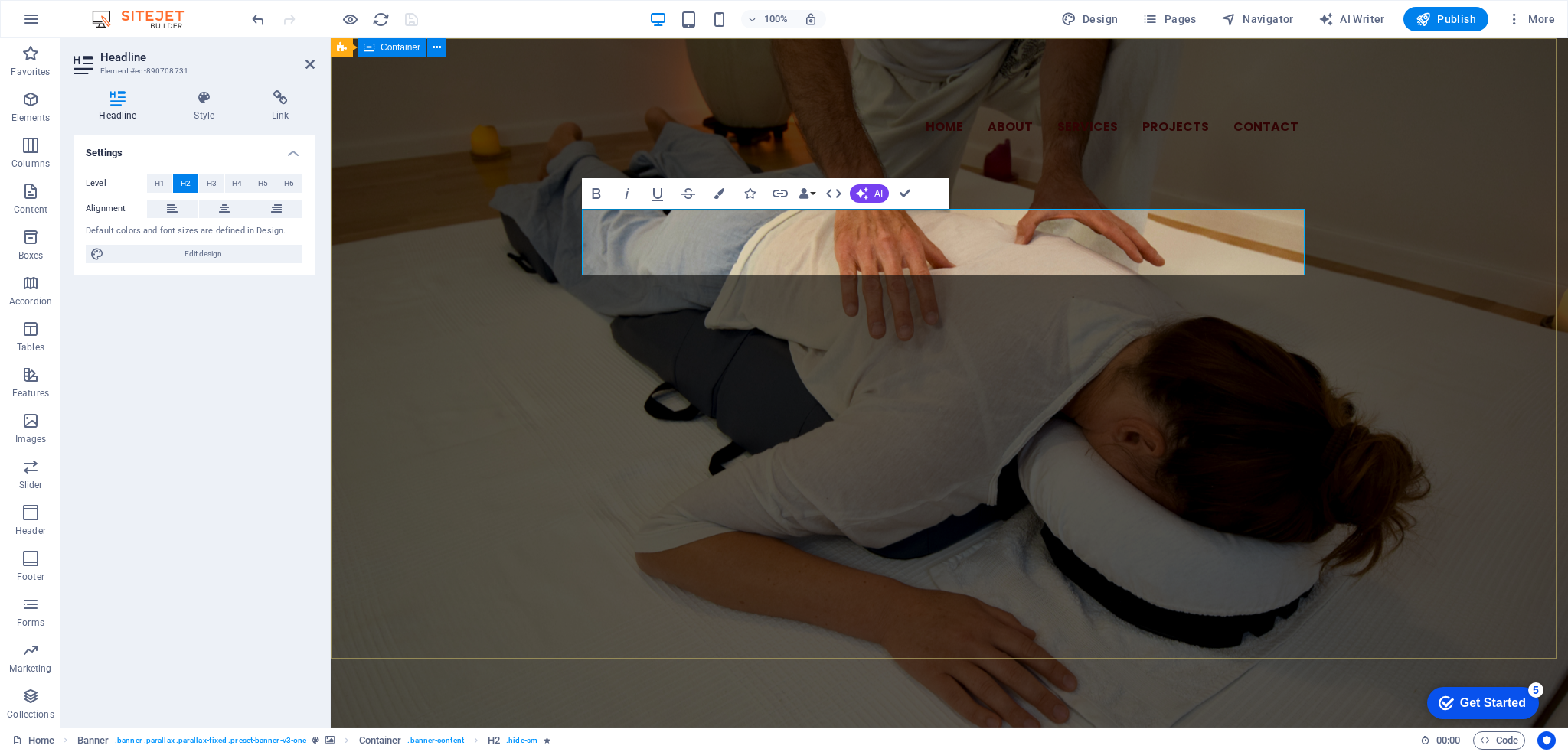
click at [980, 324] on div "Home About Services Projects Contact SMIJETE SE OSJEĆATI DOBRO New headline Izm…" at bounding box center [949, 181] width 1237 height 286
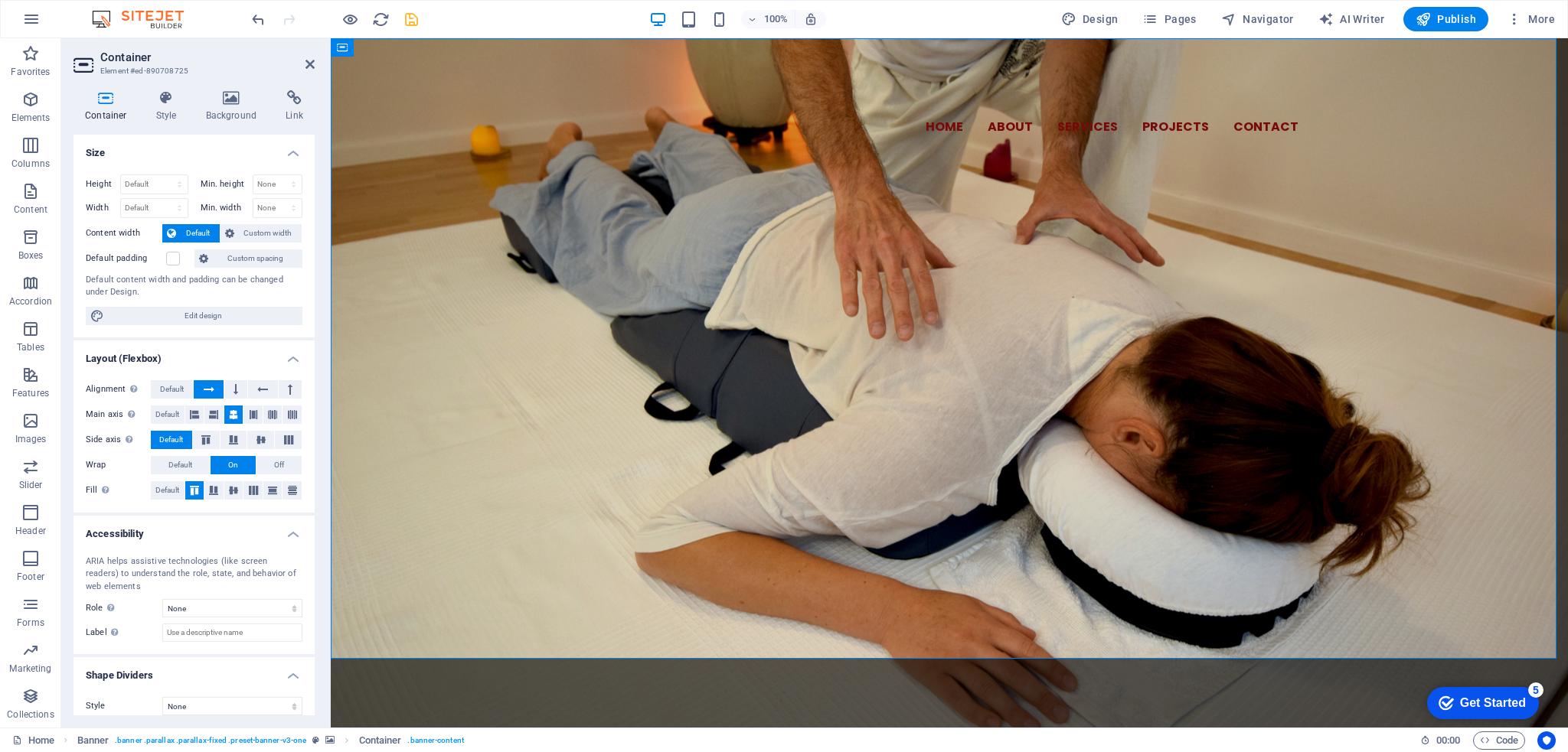
click at [415, 14] on icon "save" at bounding box center [411, 19] width 18 height 18
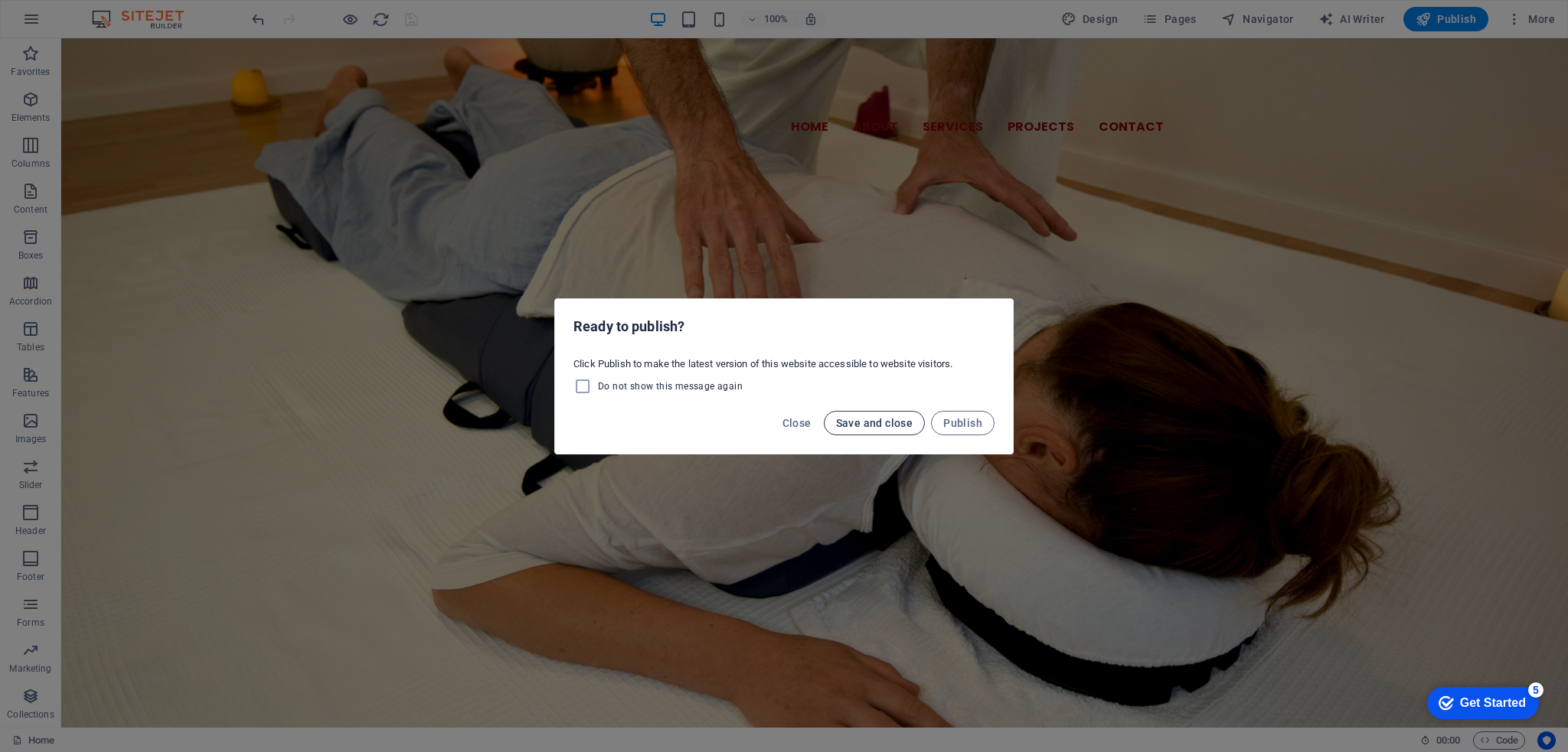
click at [860, 414] on button "Save and close" at bounding box center [874, 423] width 102 height 24
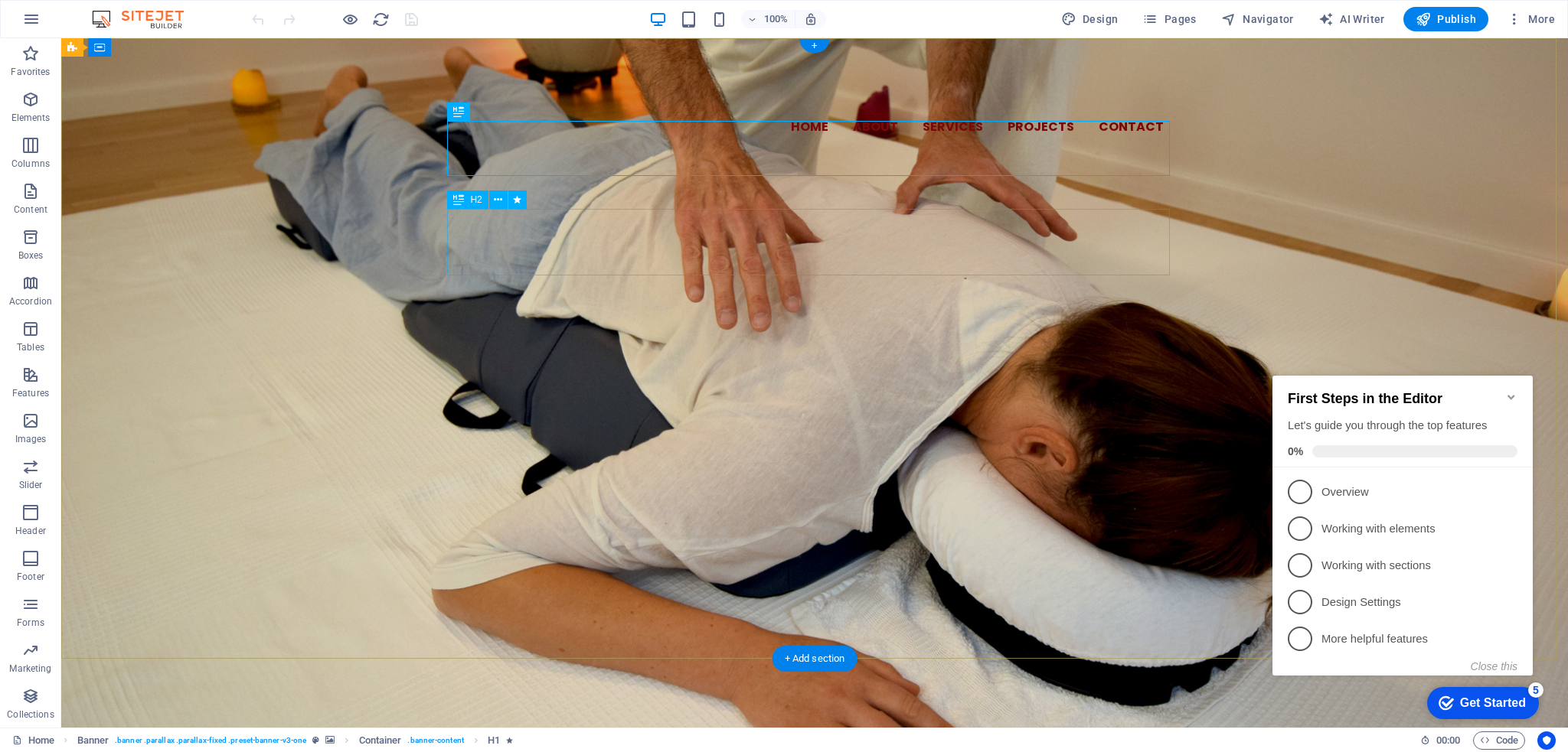
click at [924, 245] on div "Izmislili ste si dozvolu za biti dobro i zaboravili gdje ste ju pospremili. Tre…" at bounding box center [814, 278] width 723 height 66
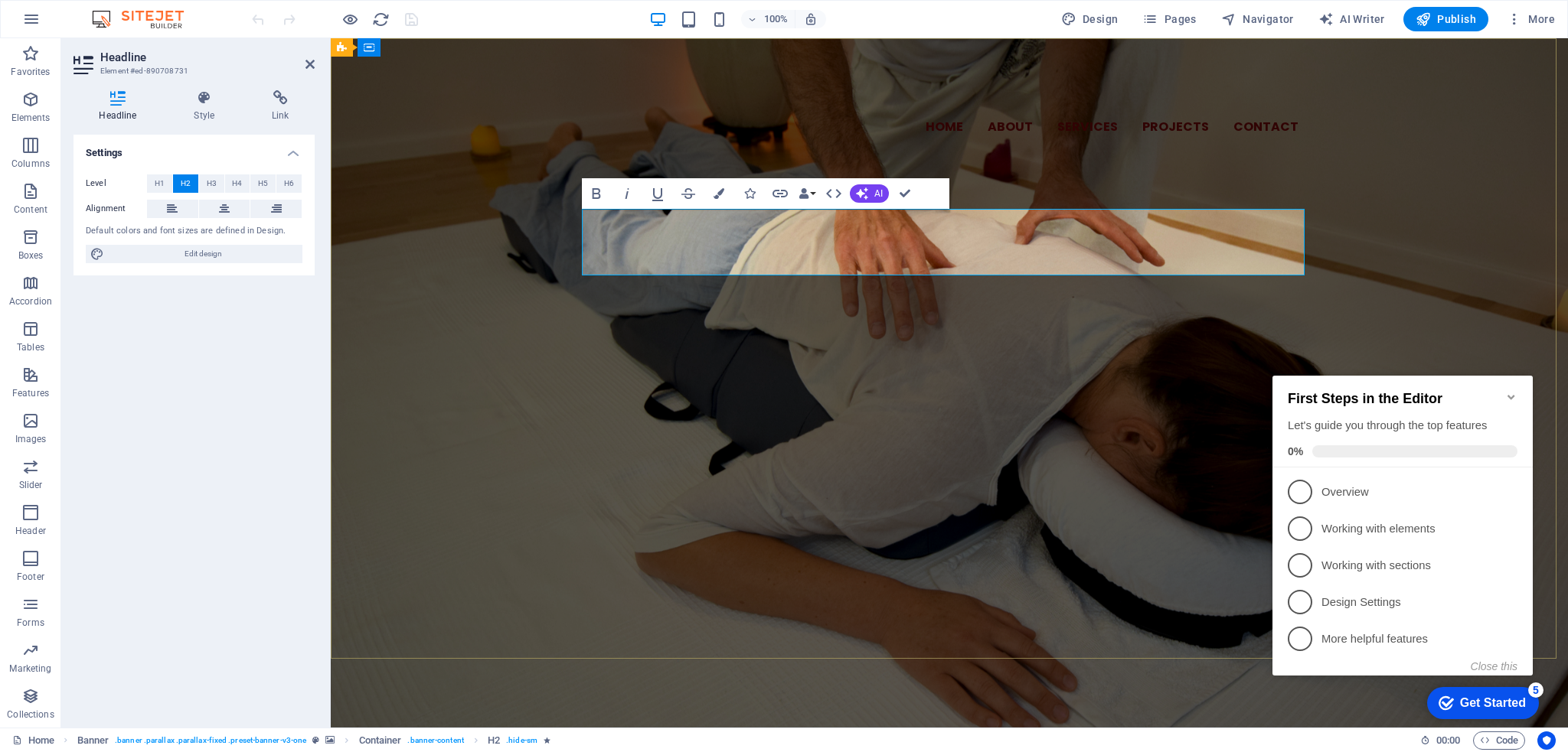
click at [1041, 245] on span "Izmislili ste si dozvolu za biti dobro i zaboravili gdje ste ju pospremili. Tre…" at bounding box center [949, 278] width 694 height 67
drag, startPoint x: 1060, startPoint y: 230, endPoint x: 1215, endPoint y: 228, distance: 155.0
click at [1215, 245] on span "Izmislili ste si dozvolu za biti dobro i zaboravili gdje ste ju pospremili. Tre…" at bounding box center [949, 278] width 694 height 67
drag, startPoint x: 1111, startPoint y: 229, endPoint x: 1181, endPoint y: 230, distance: 70.0
click at [1181, 245] on span "Izmislili ste si dozvolu za biti dobro i zaboravili gdje je. Trebate prestati j…" at bounding box center [950, 278] width 717 height 67
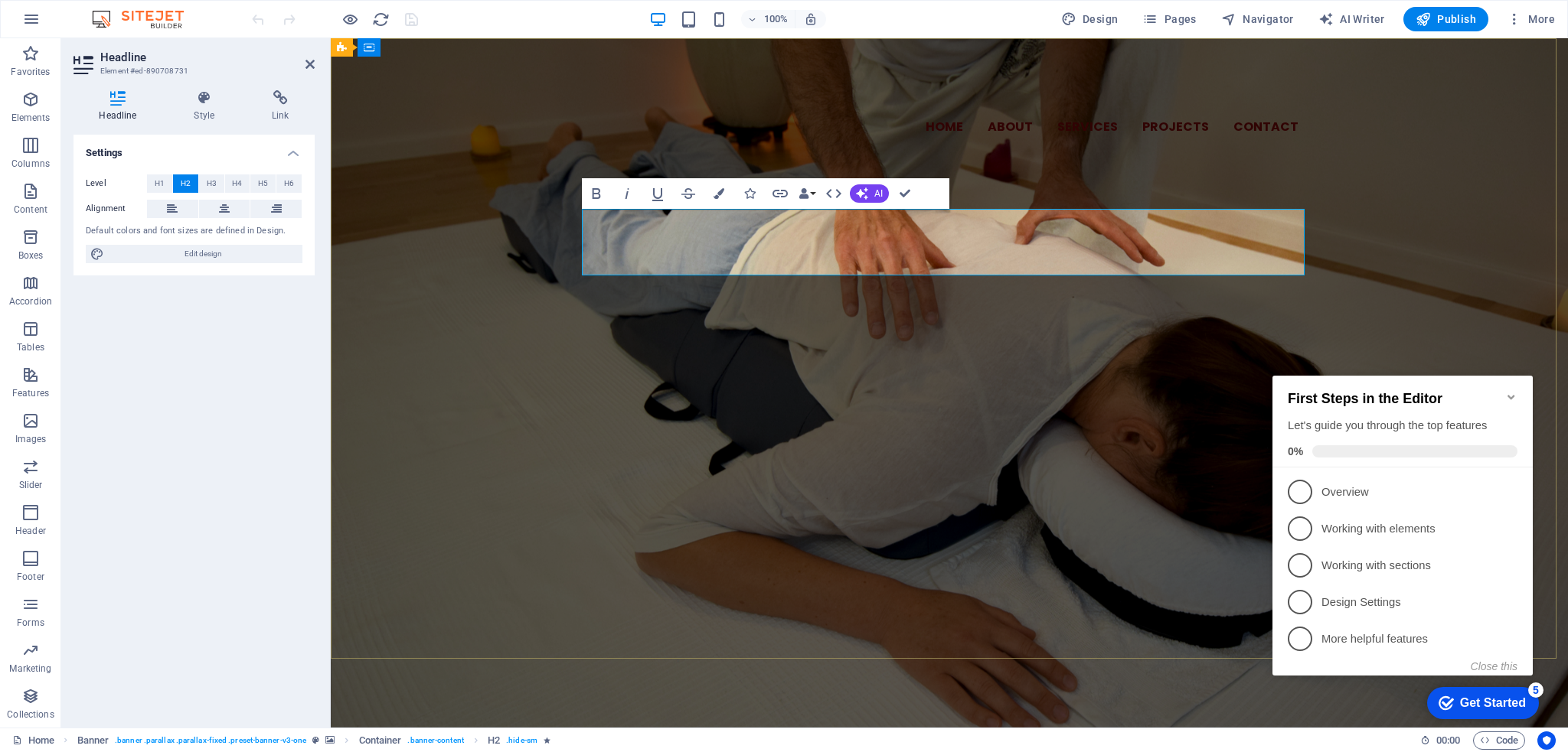
click at [1117, 245] on span "Izmislili ste si dozvolu za biti dobro i zaboravili gdje je. Trebate prestati j…" at bounding box center [950, 278] width 717 height 67
drag, startPoint x: 1112, startPoint y: 223, endPoint x: 1185, endPoint y: 230, distance: 73.3
click at [1185, 245] on span "Izmislili ste si dozvolu za biti dobro i zaboravili gdje je. Trebate prestati j…" at bounding box center [950, 278] width 717 height 67
click at [1123, 245] on span "Izmislili ste si dozvolu za biti dobro i zaboravili gdje je. Trebate prestati j…" at bounding box center [950, 278] width 717 height 67
drag, startPoint x: 1109, startPoint y: 234, endPoint x: 1222, endPoint y: 235, distance: 113.0
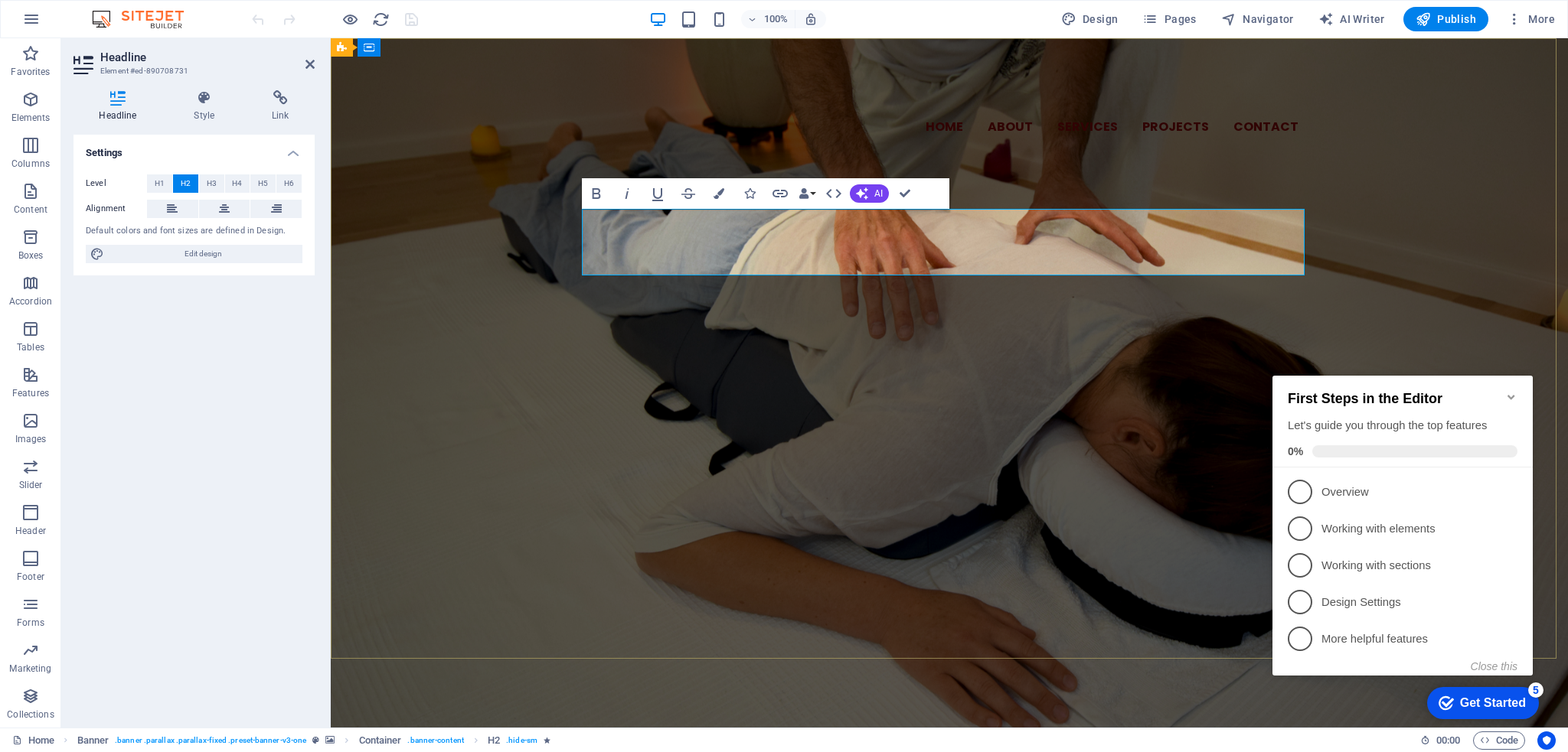
click at [1222, 245] on span "Izmislili ste si dozvolu za biti dobro i zaboravili gdje je. Trebate prestati j…" at bounding box center [950, 278] width 717 height 67
click at [833, 260] on span "Izmislili ste si dozvolu za biti dobro i zaboravili gdje je. Trebate prestati j…" at bounding box center [950, 278] width 717 height 67
click at [998, 291] on div "Home About Services Projects Contact SMIJETE SE OSJEĆATI DOBRO New headline Izm…" at bounding box center [949, 181] width 1237 height 286
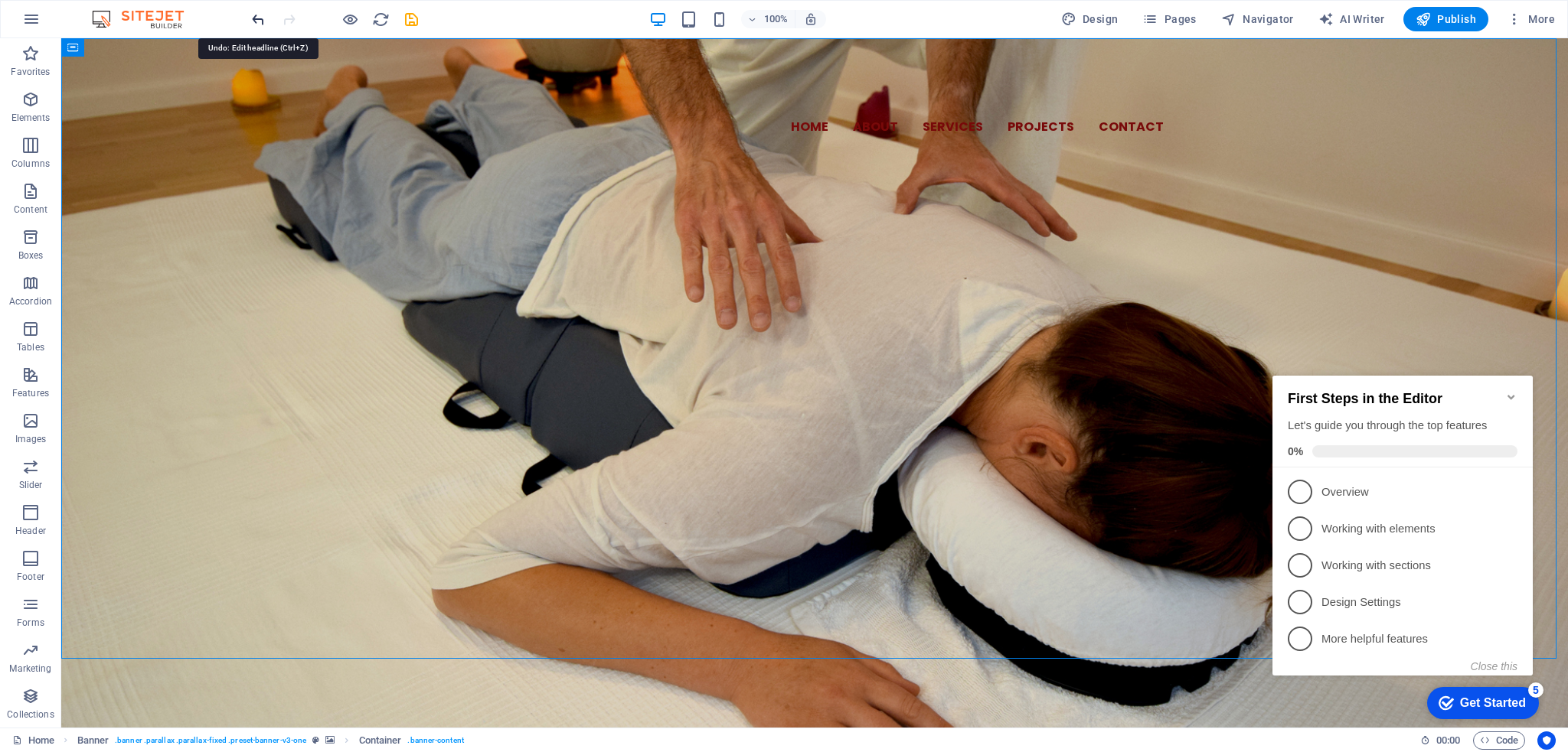
click at [257, 16] on icon "undo" at bounding box center [258, 19] width 18 height 18
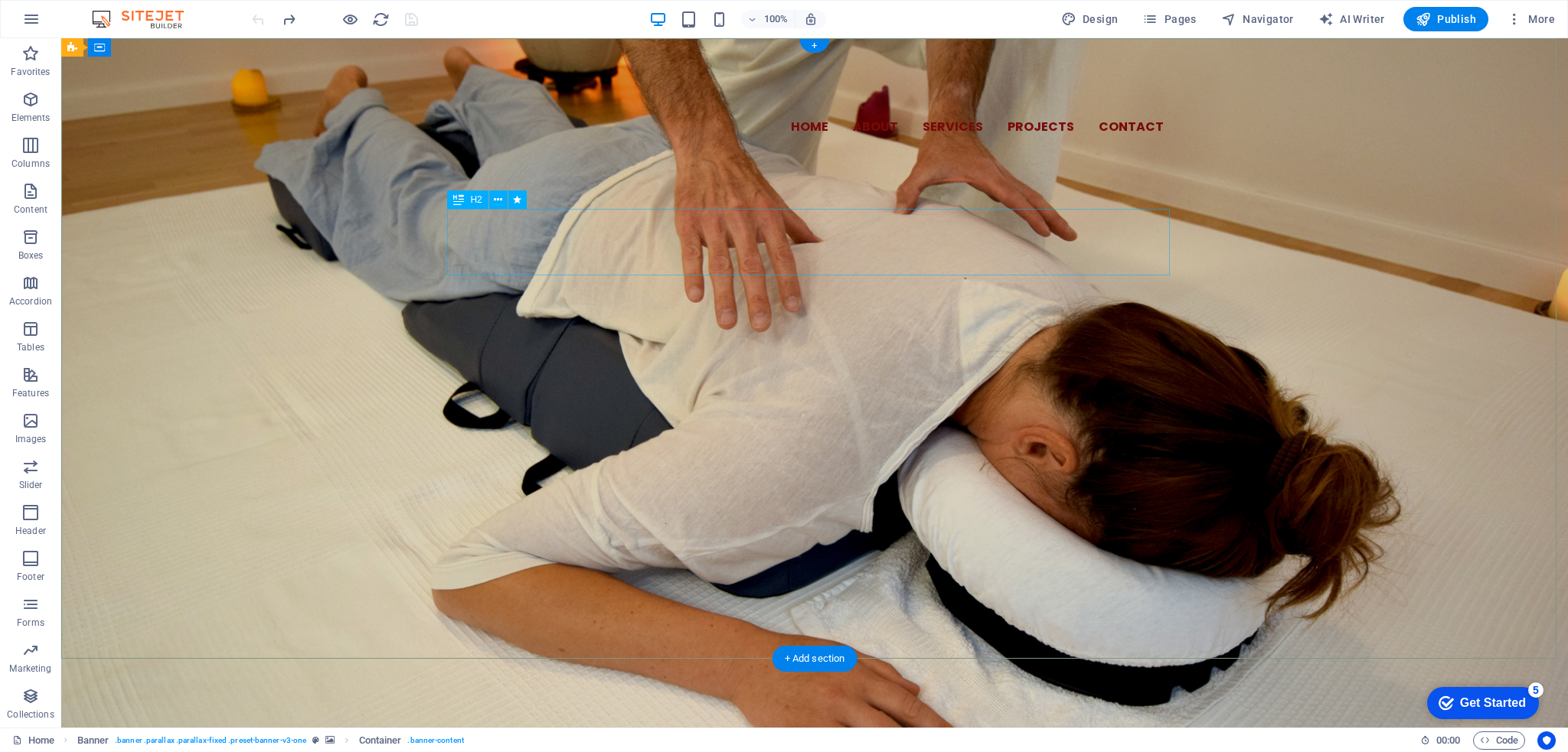
click at [1090, 245] on div "Izmislili ste si dozvolu za biti dobro i zaboravili gdje ste ju pospremili. Tre…" at bounding box center [814, 278] width 723 height 66
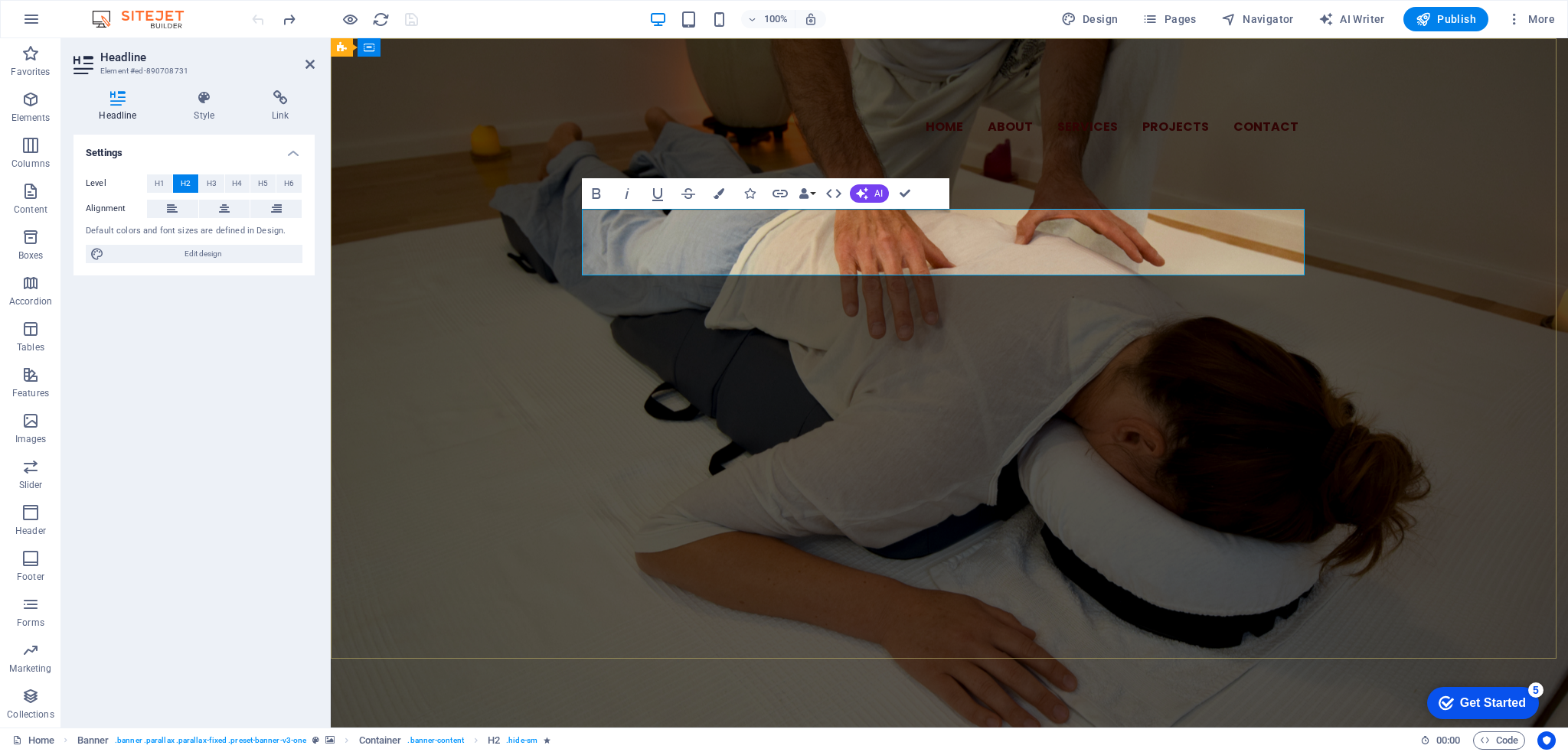
click at [1169, 245] on span "Izmislili ste si dozvolu za biti dobro i zaboravili gdje ste ju pospremili. Tre…" at bounding box center [949, 278] width 694 height 67
drag, startPoint x: 1225, startPoint y: 227, endPoint x: 874, endPoint y: 255, distance: 352.1
click at [874, 255] on span "Izmislili ste si dozvolu za biti dobro i zaboravili gdje ste ju pospremili. Tre…" at bounding box center [949, 278] width 694 height 67
click at [496, 245] on div "Home About Services Projects Contact SMIJETE SE OSJEĆATI DOBRO New headline Izm…" at bounding box center [949, 181] width 1237 height 286
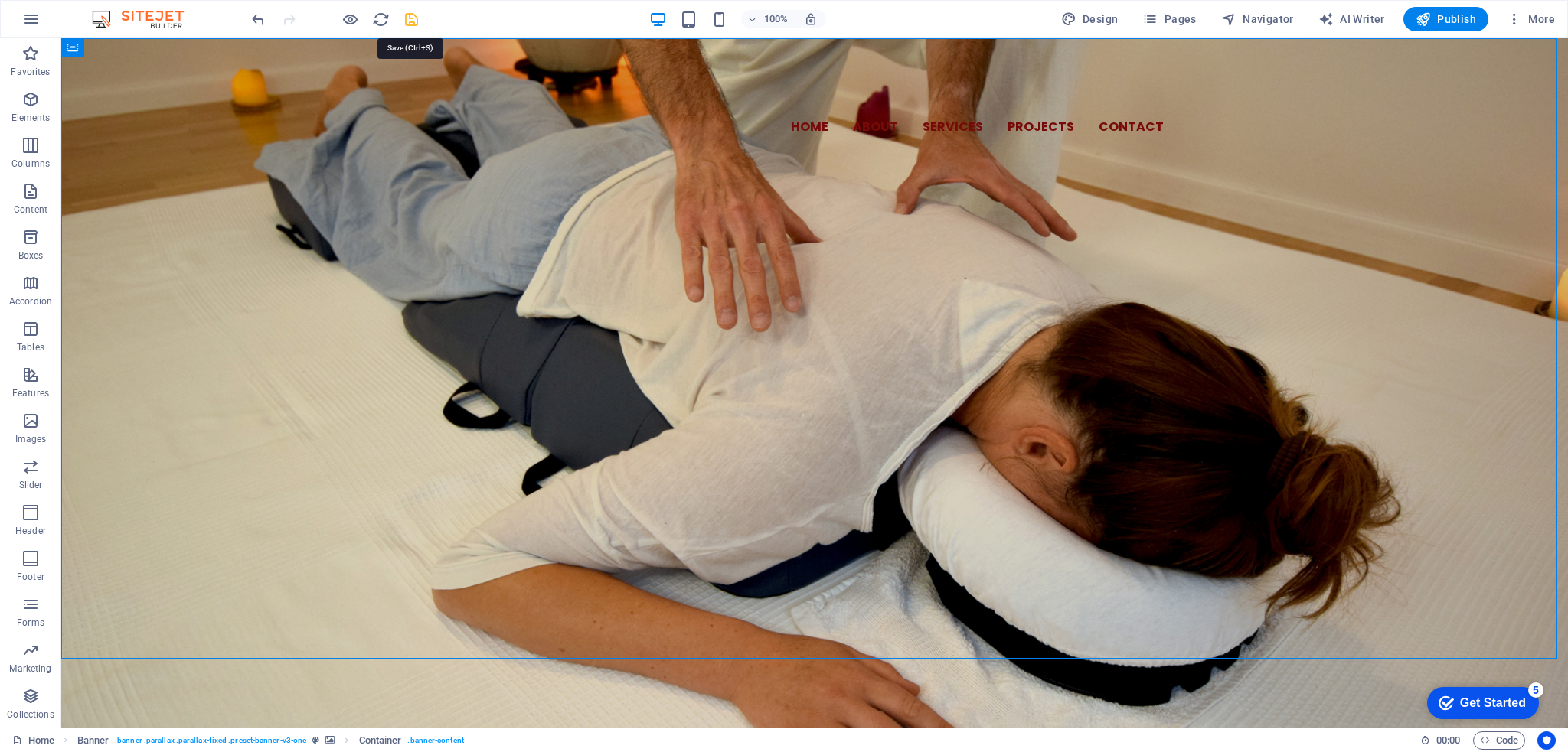
click at [416, 17] on icon "save" at bounding box center [411, 19] width 18 height 18
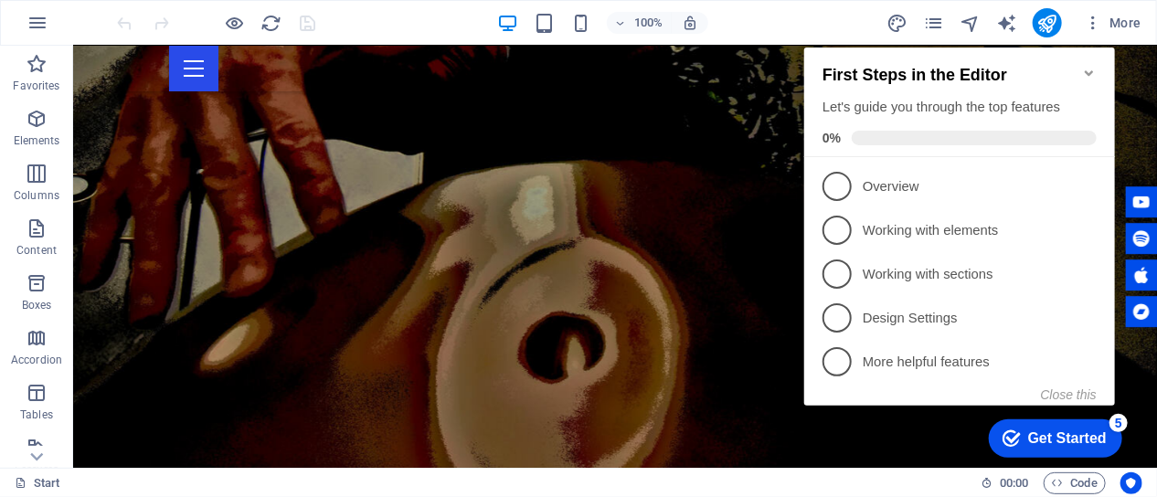
scroll to position [3321, 0]
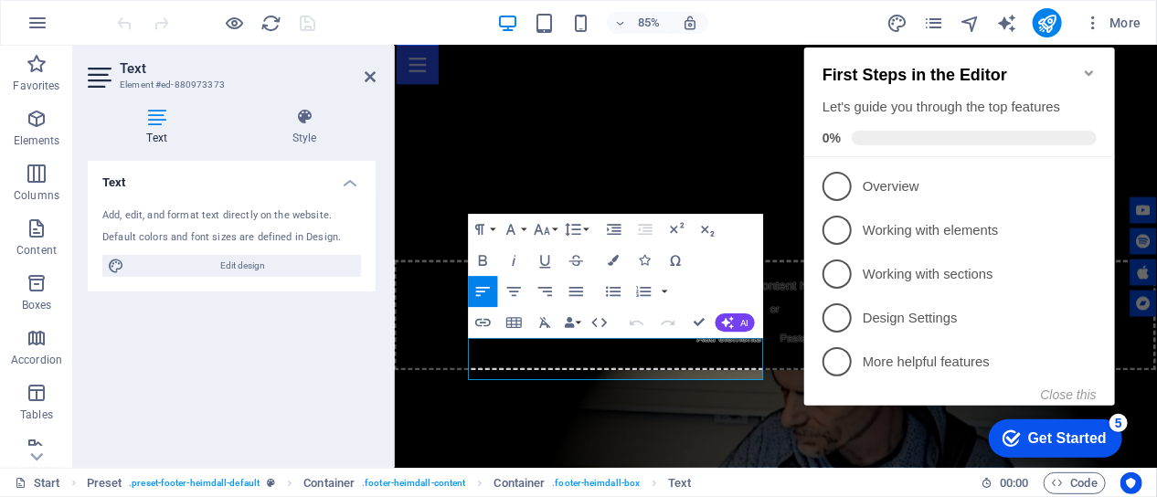
scroll to position [3246, 0]
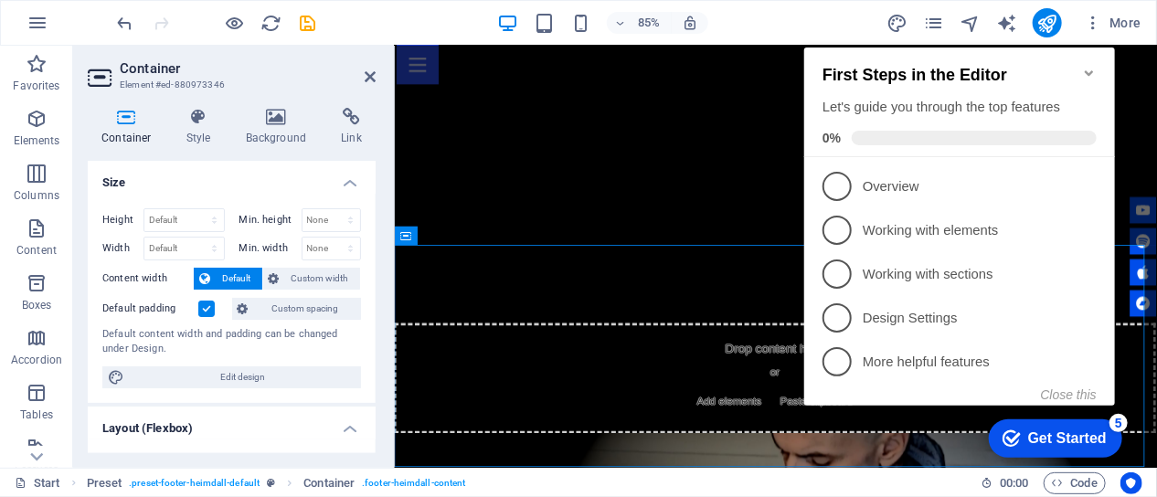
click at [1087, 66] on icon "Minimize checklist" at bounding box center [1088, 73] width 15 height 15
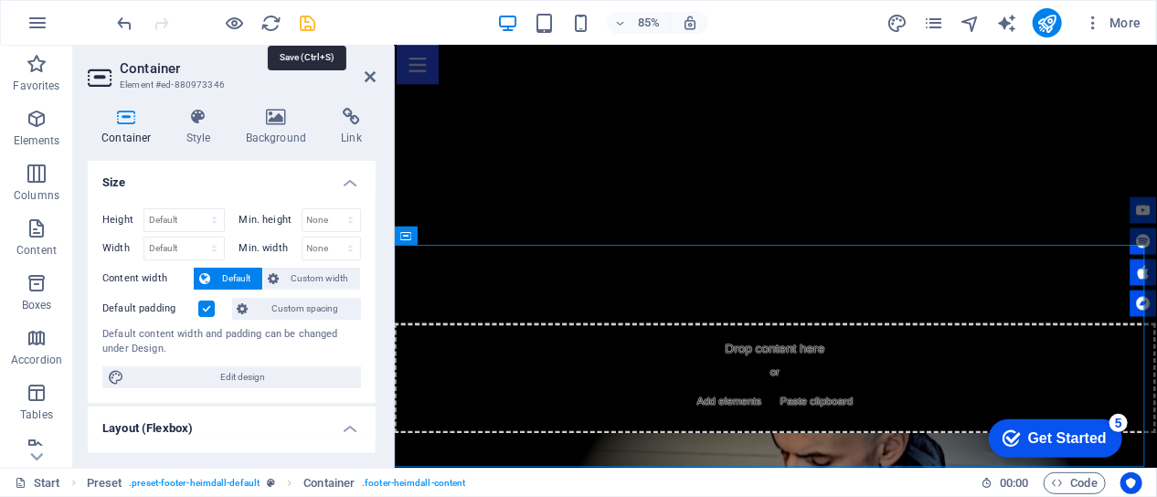
click at [314, 22] on icon "save" at bounding box center [308, 23] width 21 height 21
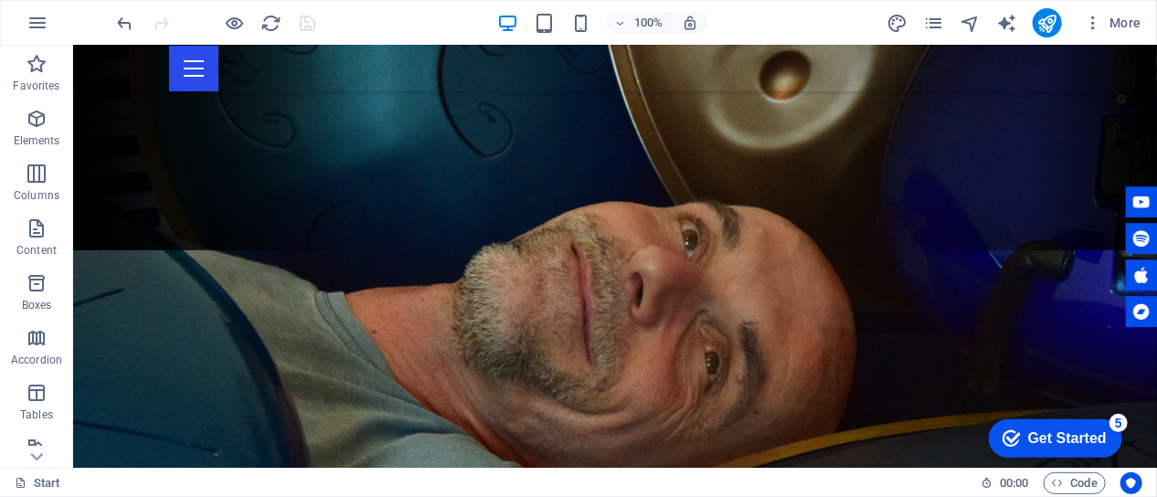
scroll to position [0, 0]
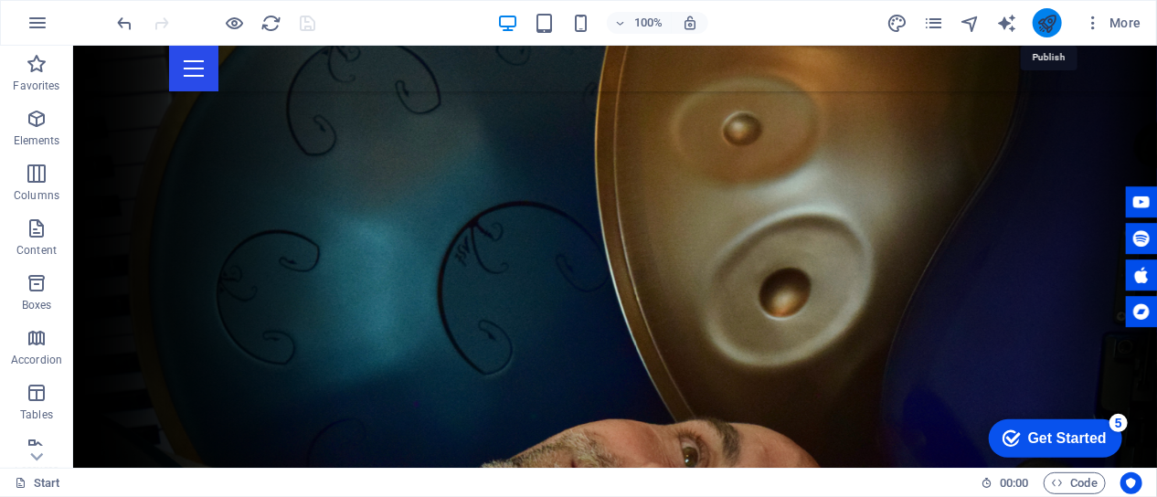
click at [1057, 29] on icon "publish" at bounding box center [1046, 23] width 21 height 21
